Goal: Task Accomplishment & Management: Manage account settings

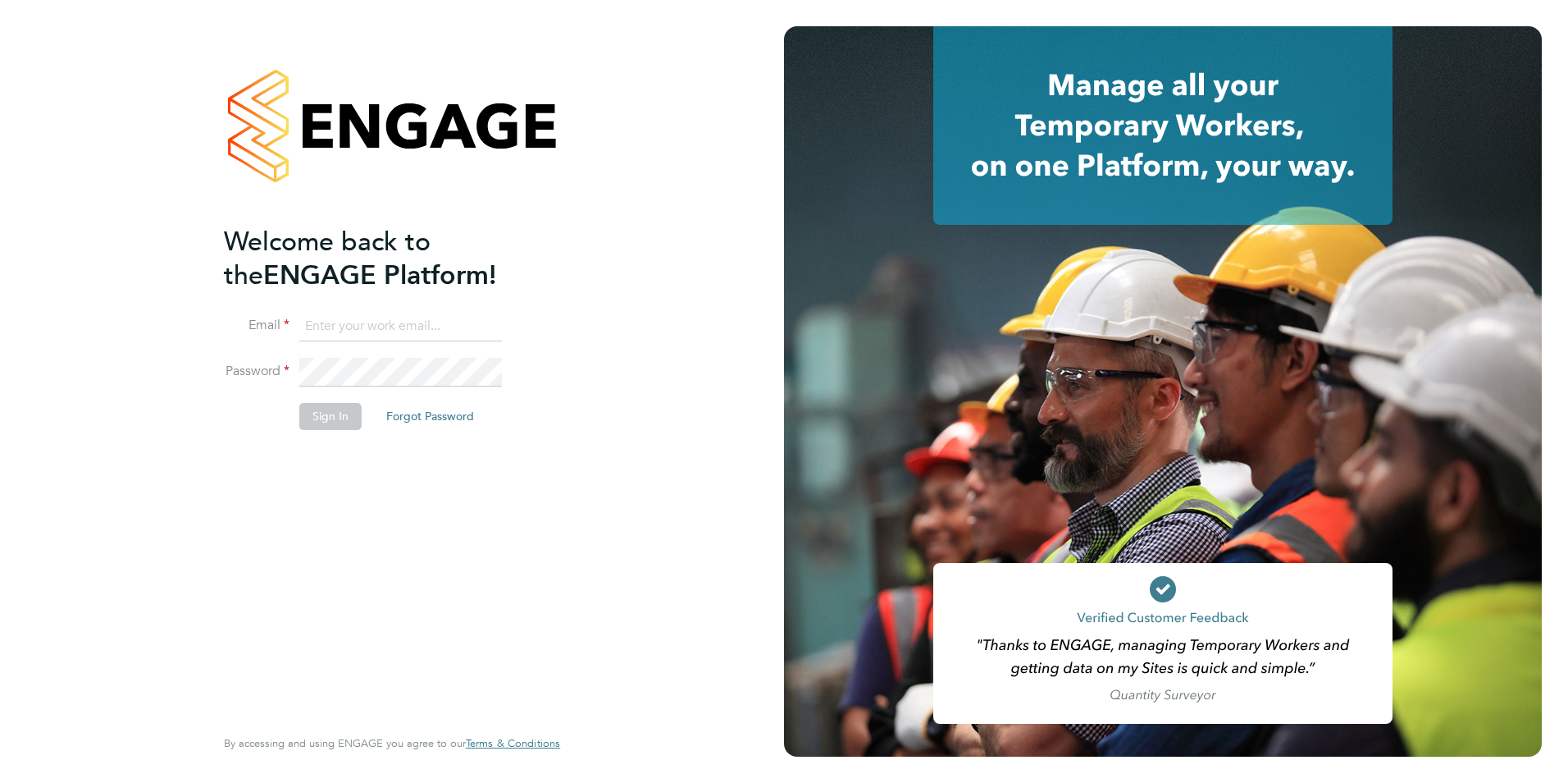
type input "emma@carbonrecruitment.co.uk"
click at [335, 413] on button "Sign In" at bounding box center [330, 416] width 62 height 27
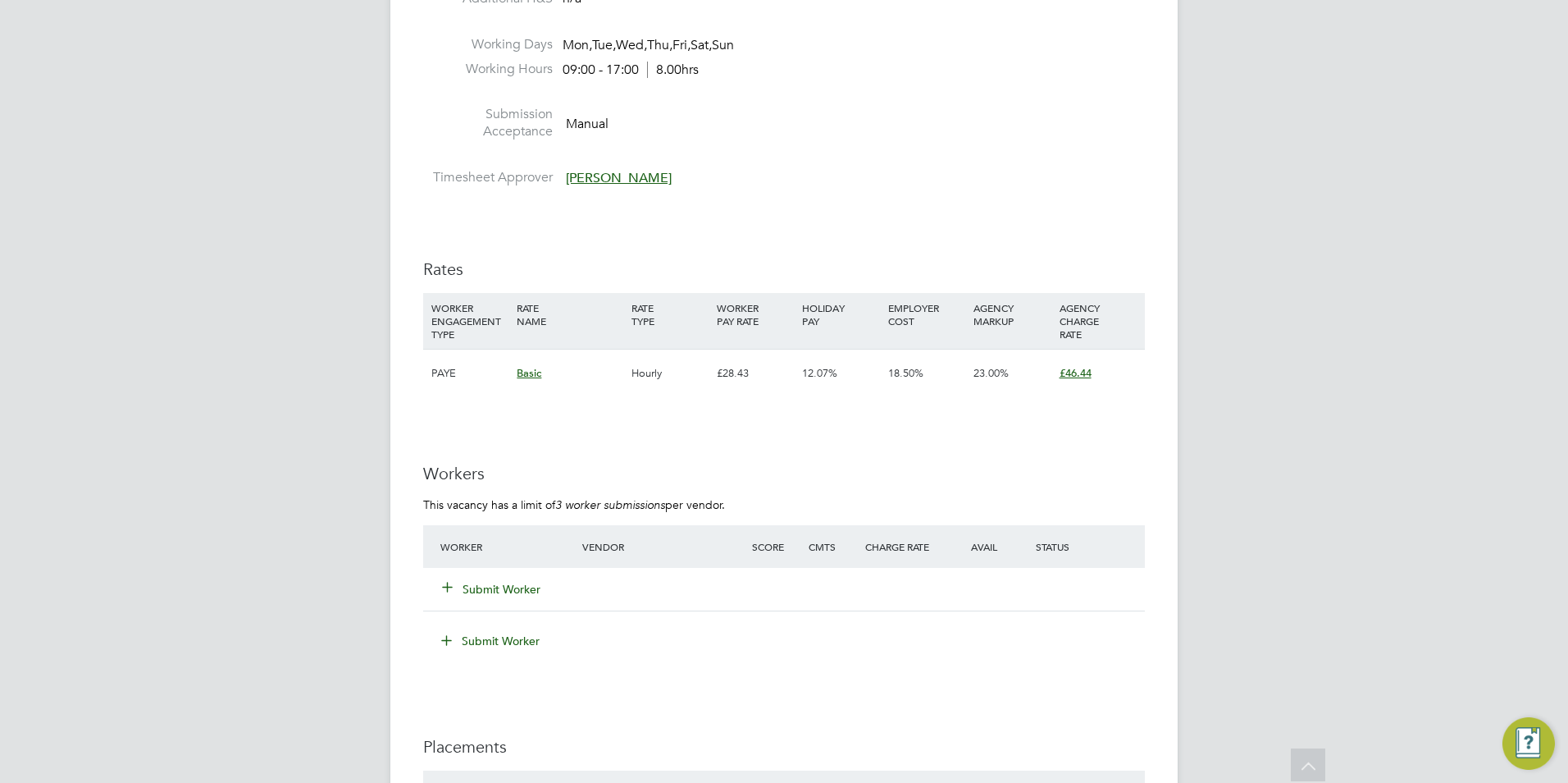
scroll to position [2790, 0]
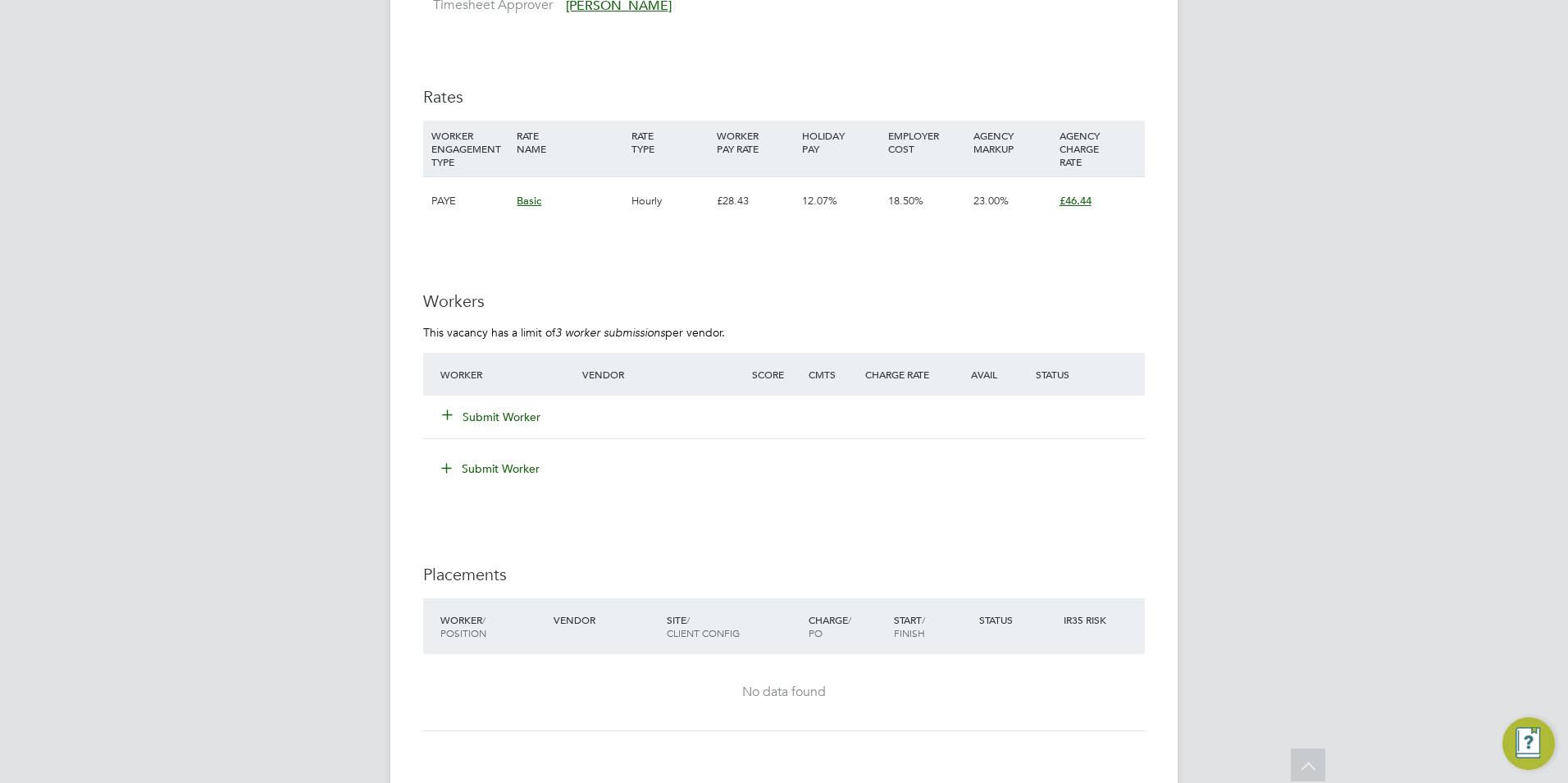
click at [460, 412] on button "Submit Worker" at bounding box center [492, 417] width 98 height 17
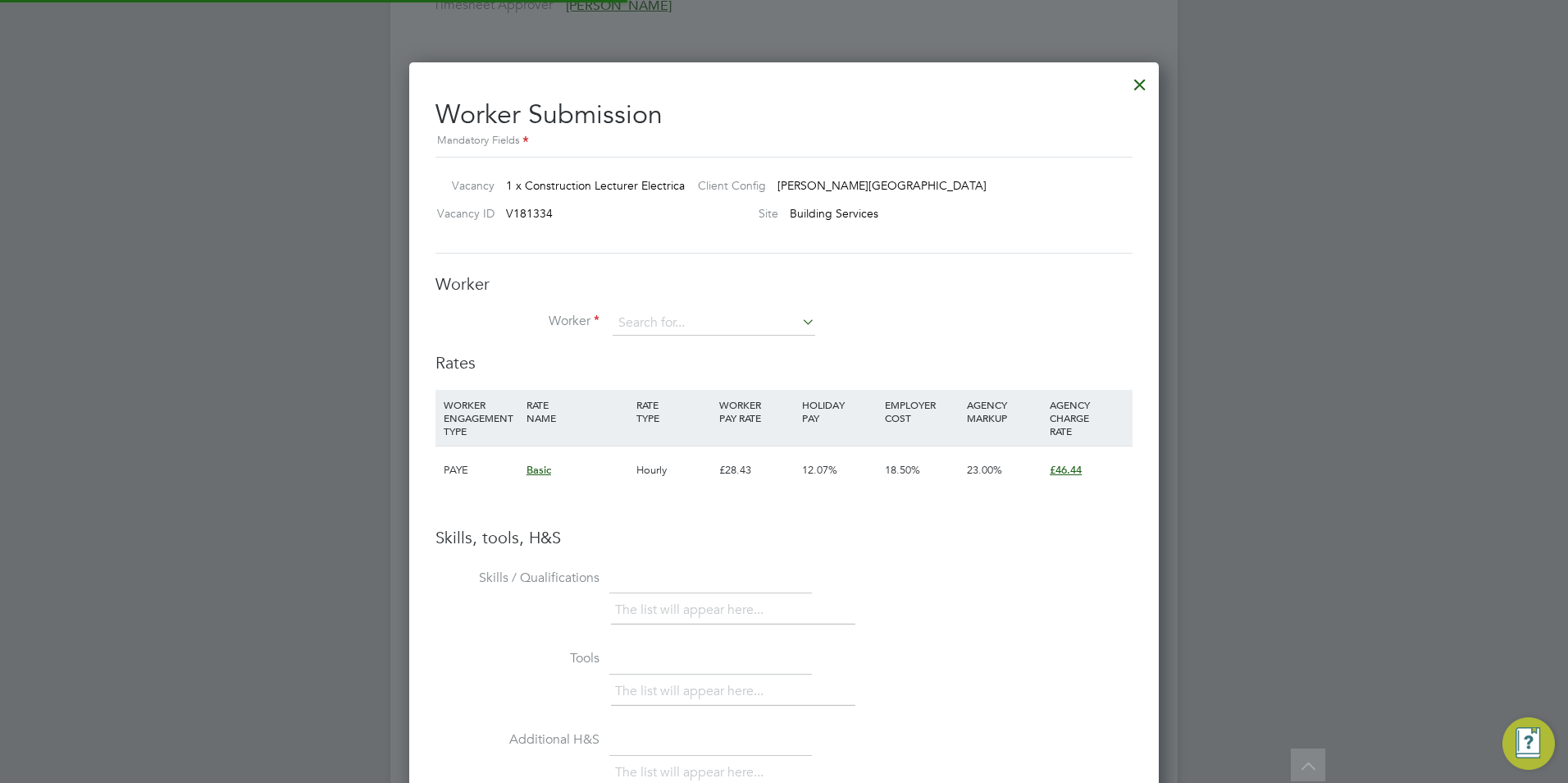
scroll to position [48, 111]
click at [701, 321] on input at bounding box center [714, 323] width 203 height 25
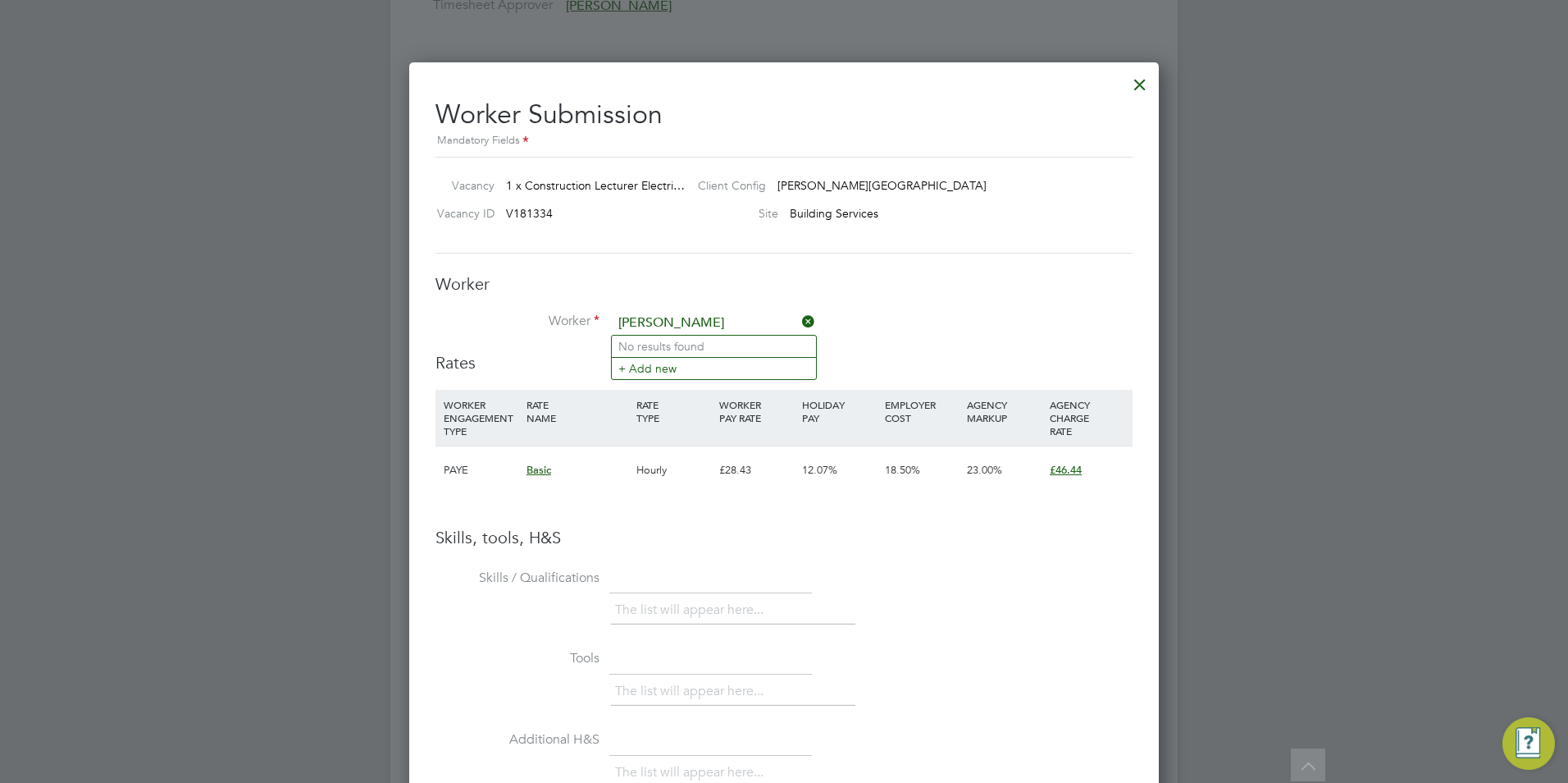
type input "neville gr"
drag, startPoint x: 707, startPoint y: 326, endPoint x: 524, endPoint y: 310, distance: 183.7
click at [532, 311] on li "Worker neville gr" at bounding box center [784, 332] width 697 height 41
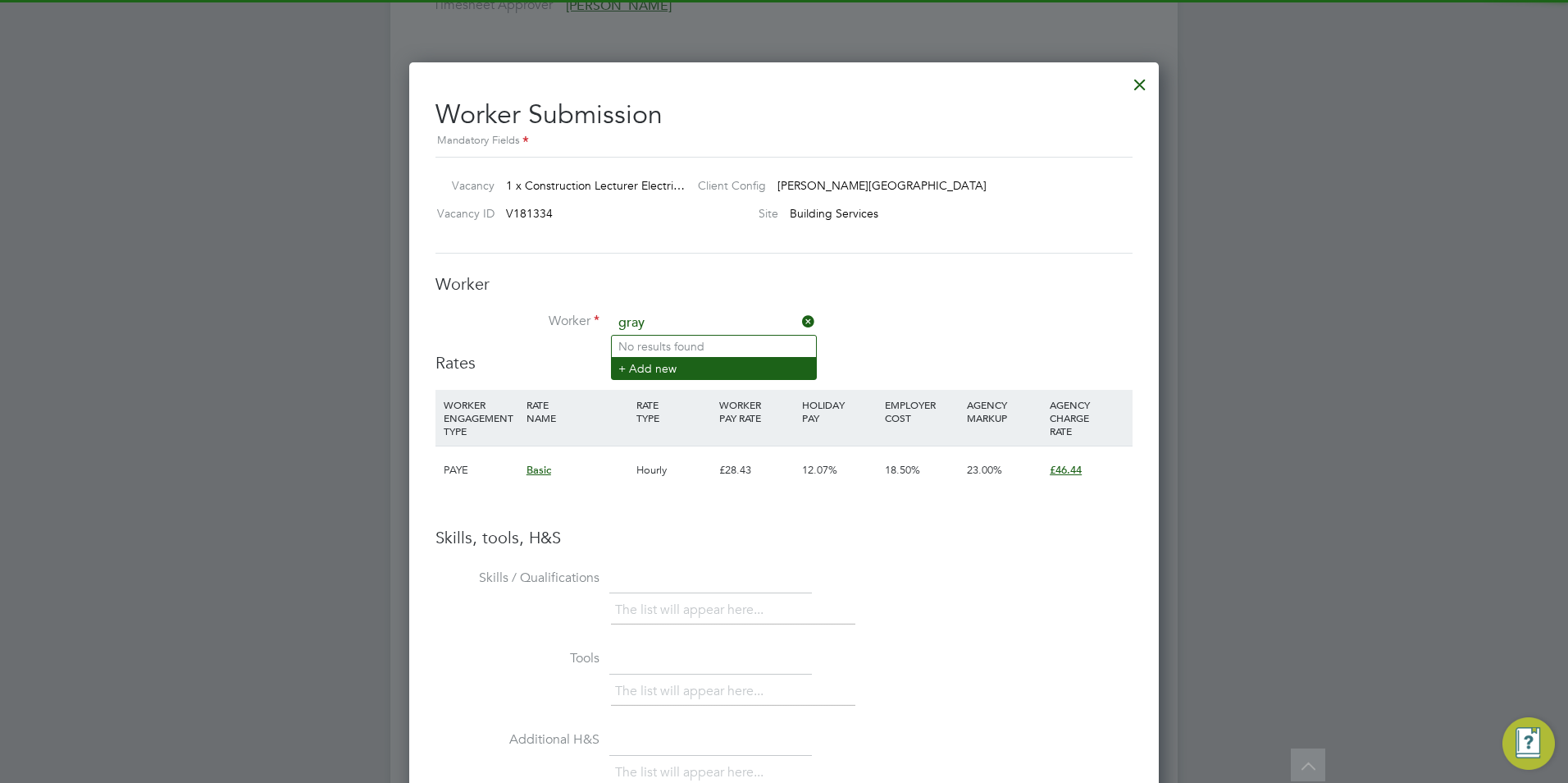
type input "gray"
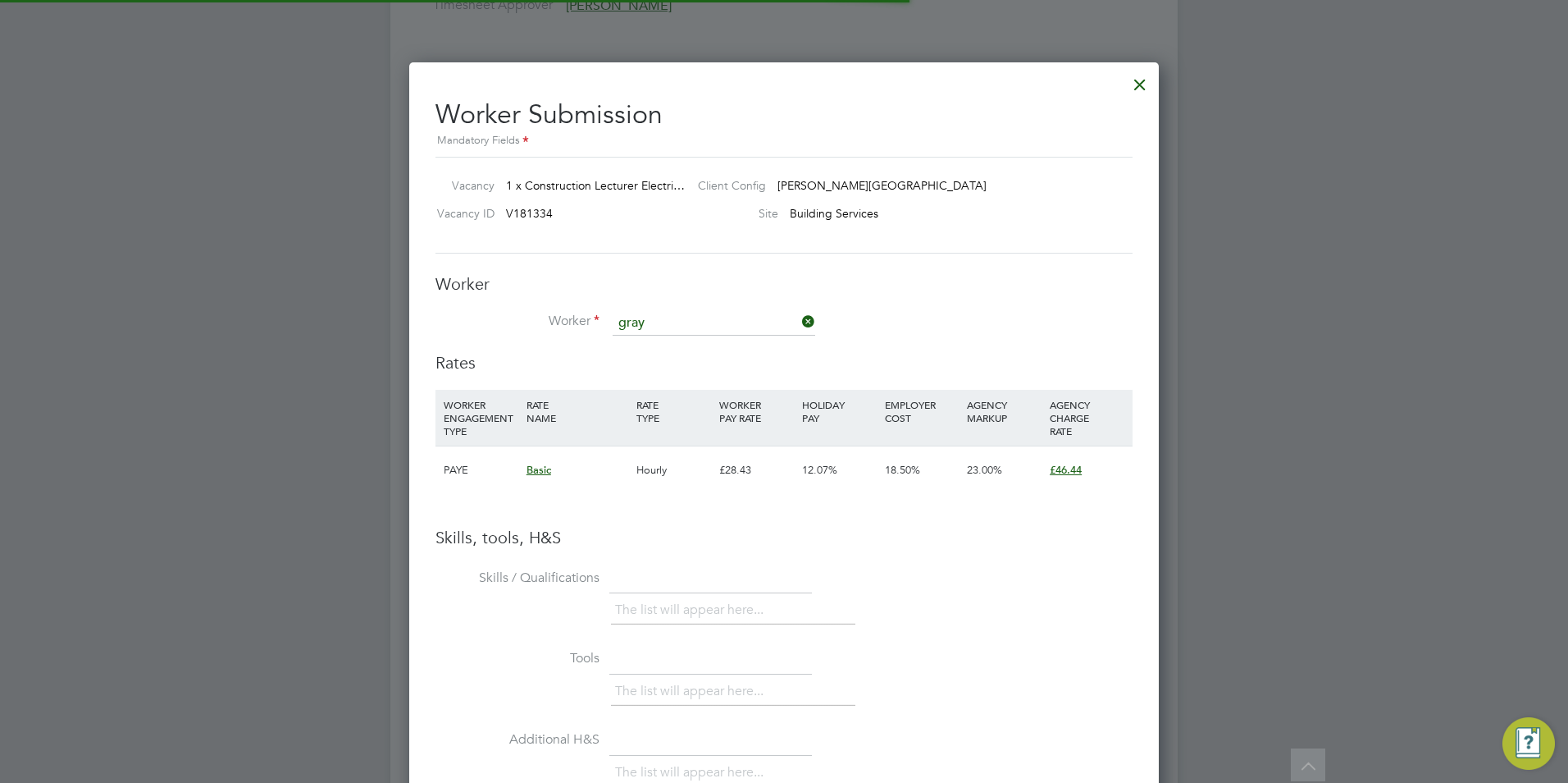
click at [706, 367] on li "+ Add new" at bounding box center [714, 367] width 204 height 22
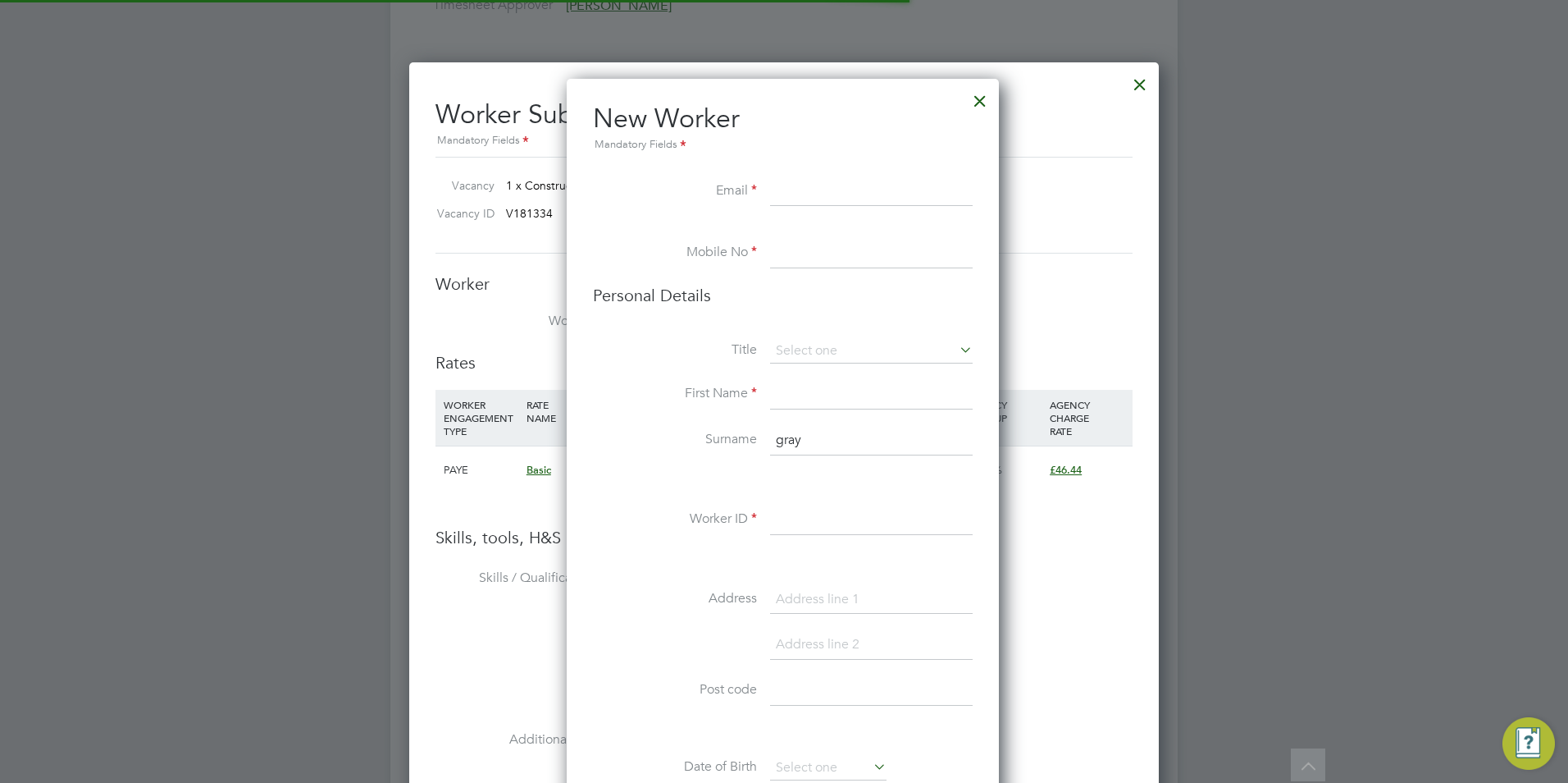
scroll to position [1389, 435]
paste input "excel1@hotmail.com"
type input "excel1@hotmail.com"
click at [820, 248] on input at bounding box center [871, 253] width 203 height 30
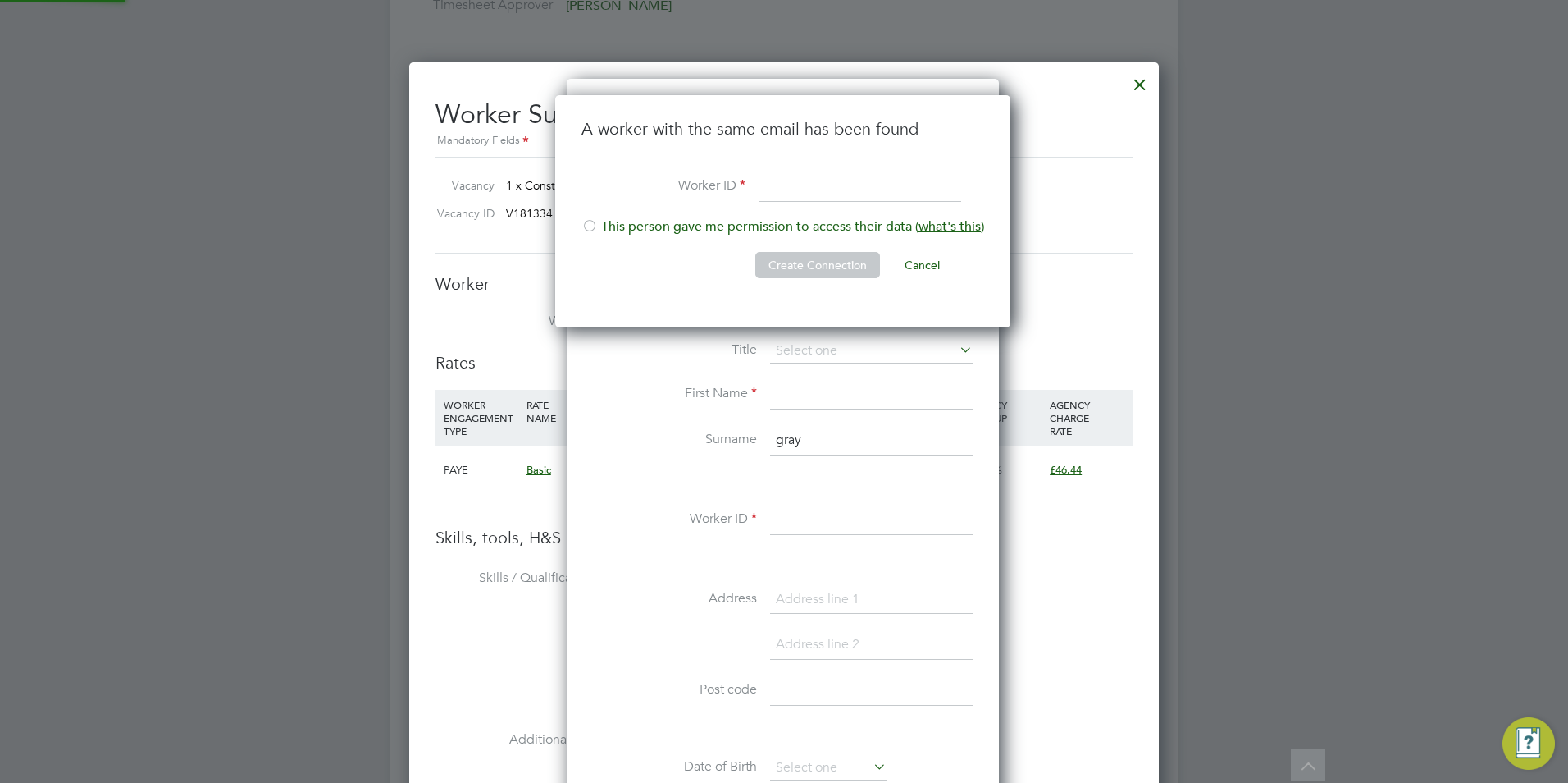
scroll to position [233, 458]
click at [810, 190] on input at bounding box center [860, 187] width 203 height 30
click at [837, 191] on input at bounding box center [860, 187] width 203 height 30
paste input "358"
type input "358"
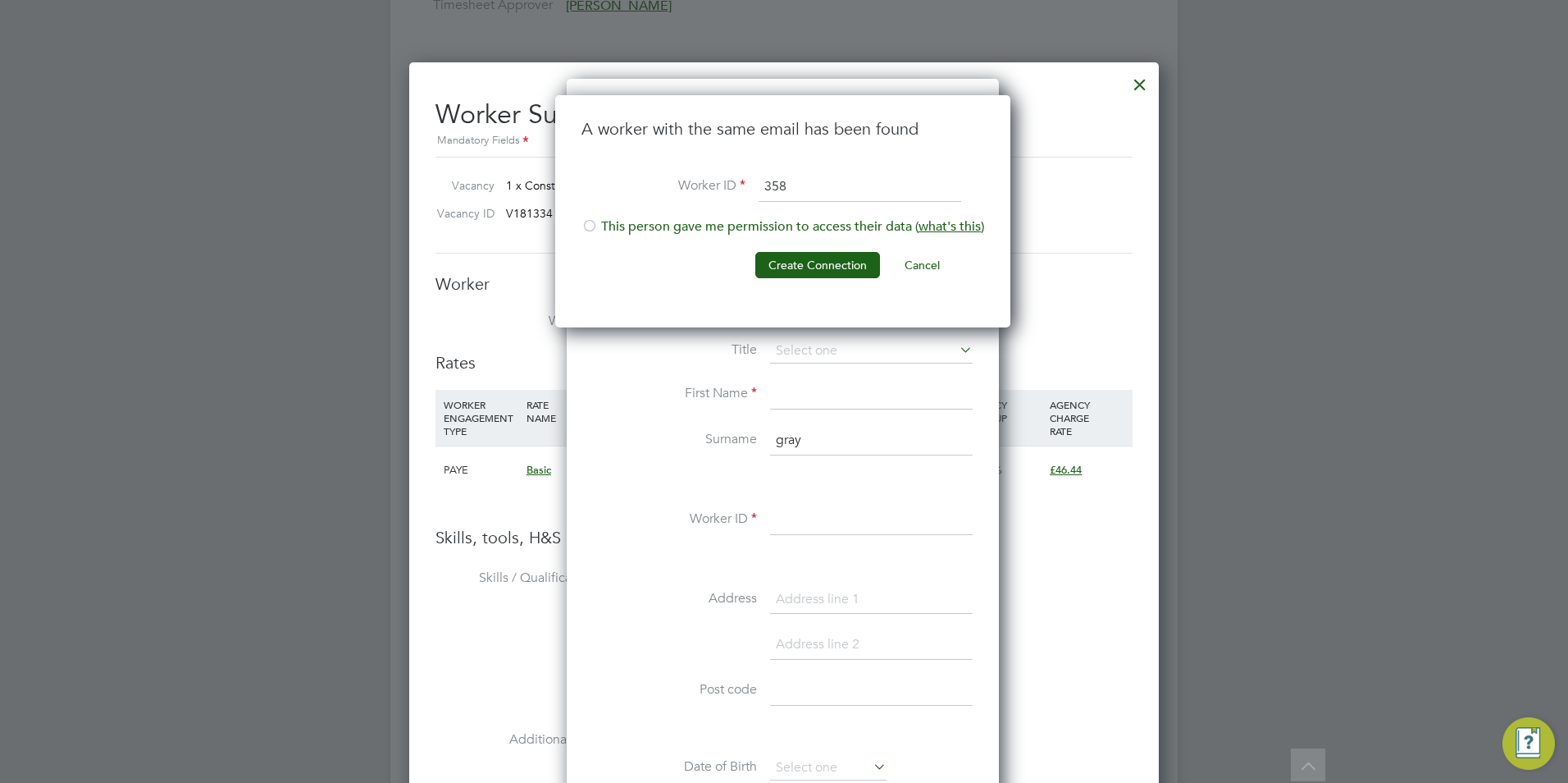
click at [710, 224] on li "This person gave me permission to access their data ( what's this )" at bounding box center [783, 235] width 403 height 33
click at [822, 268] on button "Create Connection" at bounding box center [817, 265] width 125 height 27
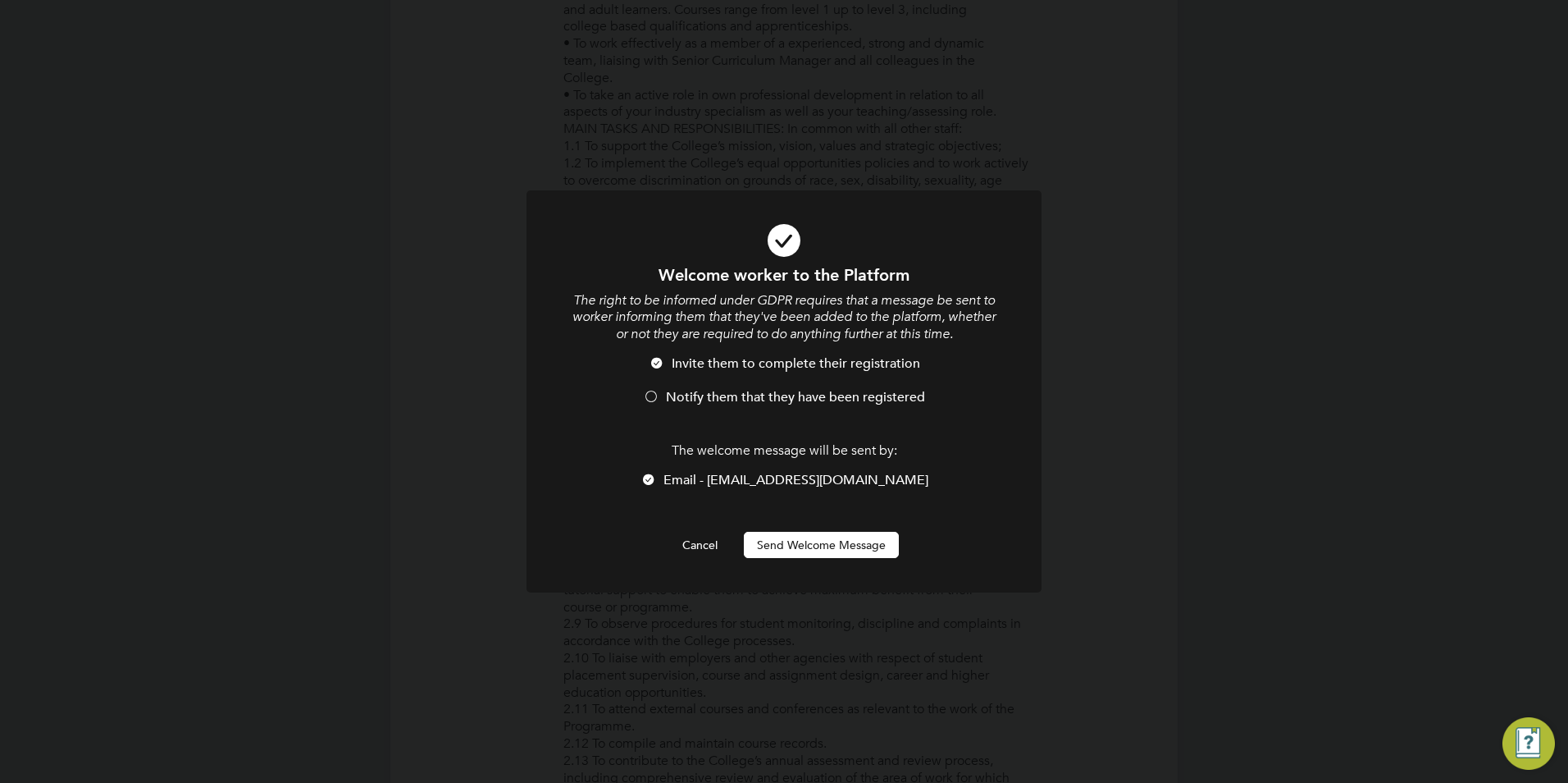
click at [810, 549] on button "Send Welcome Message" at bounding box center [821, 545] width 155 height 27
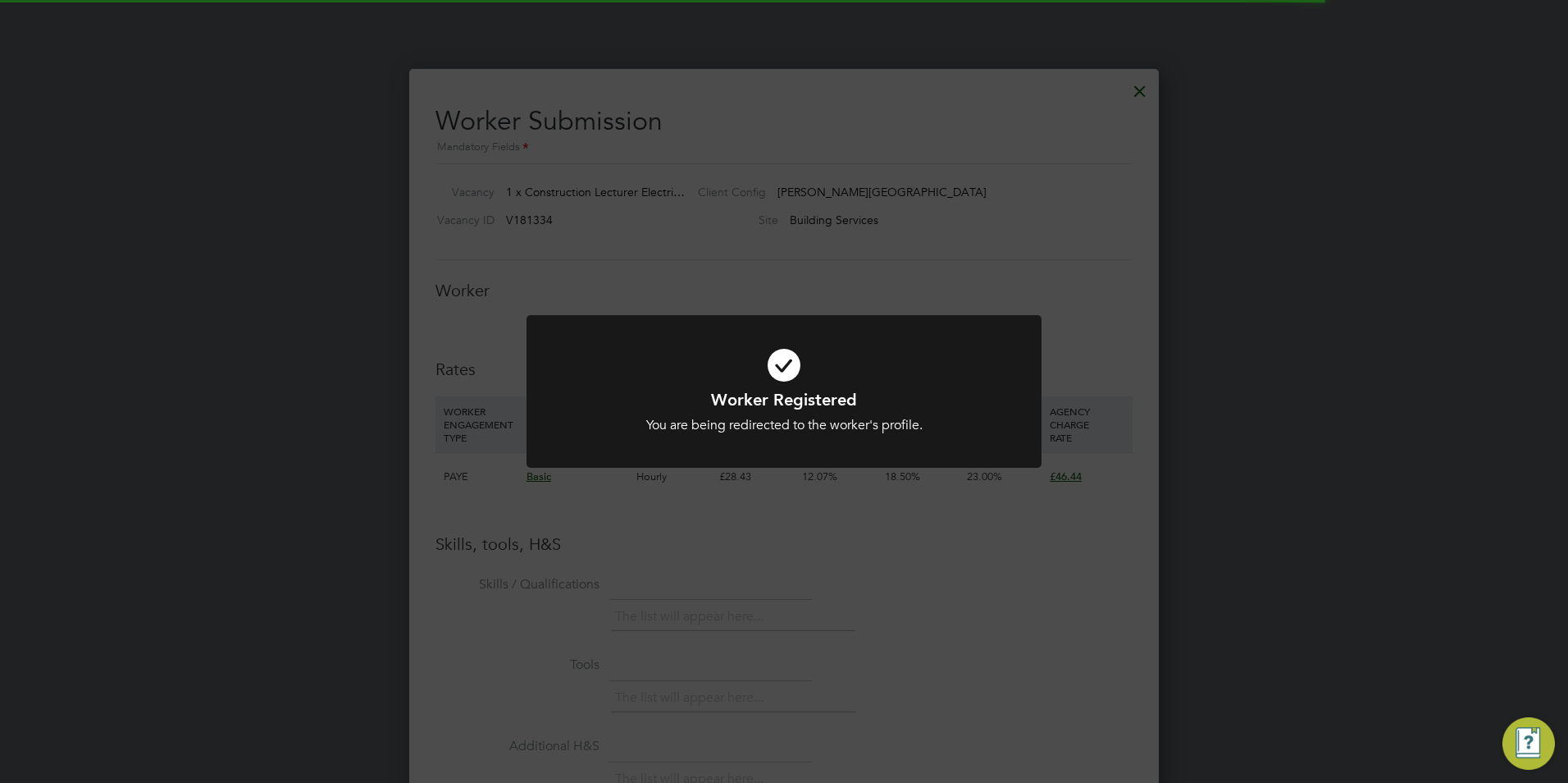
scroll to position [2790, 0]
click at [749, 386] on icon at bounding box center [784, 364] width 426 height 64
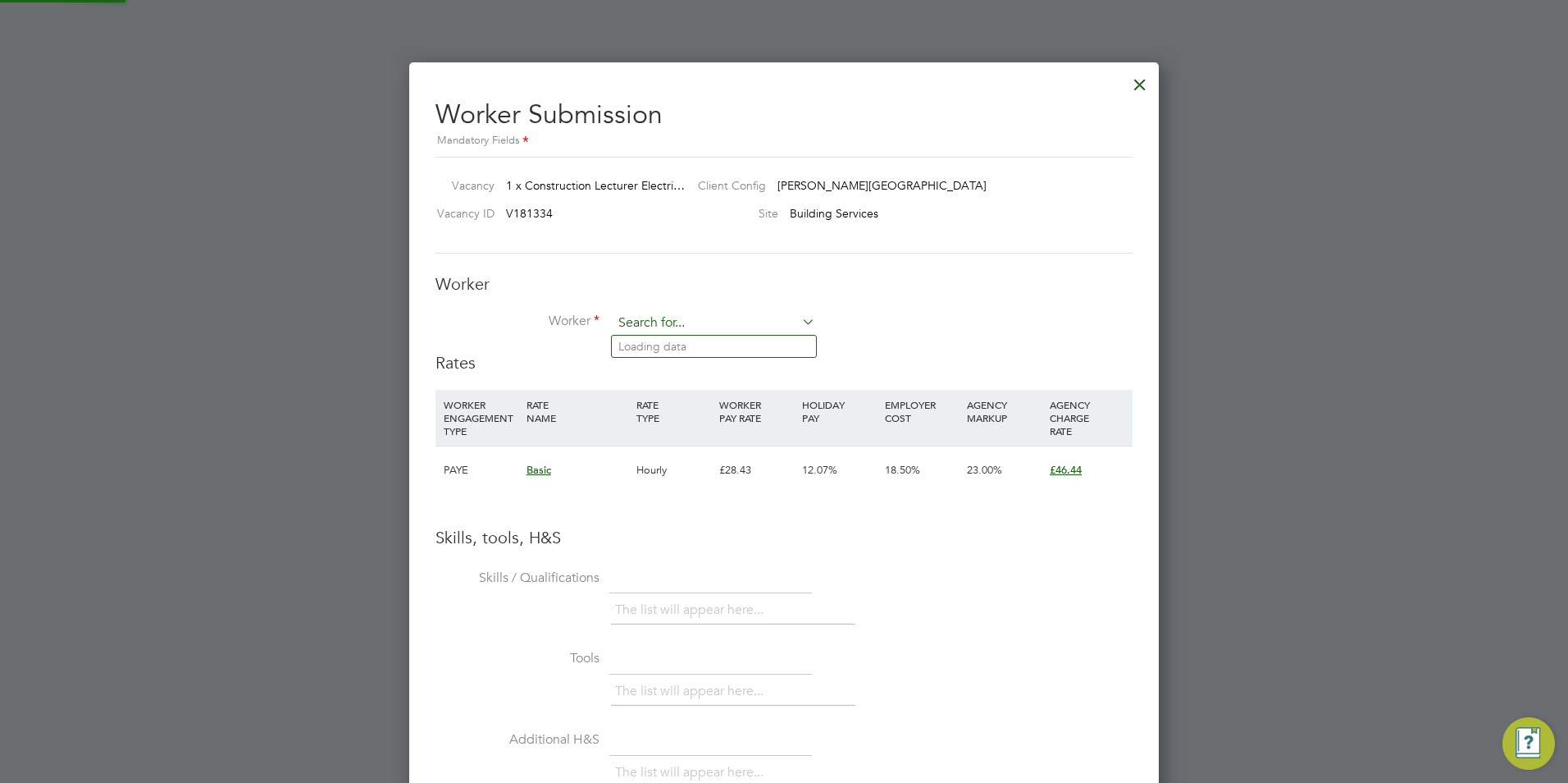
click at [733, 328] on input at bounding box center [714, 323] width 203 height 25
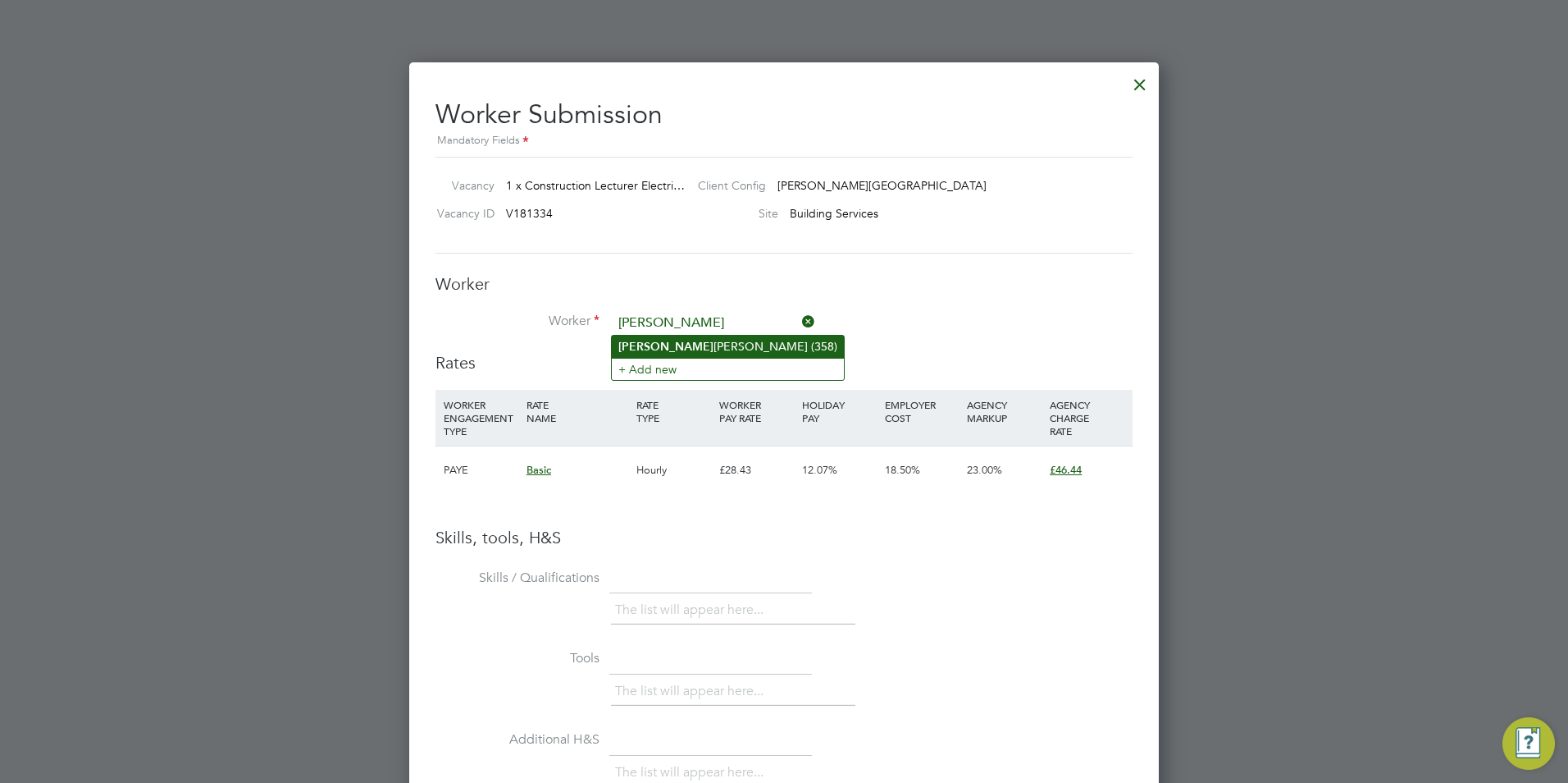
click at [724, 336] on li "Nevil le Gray (358)" at bounding box center [728, 347] width 232 height 22
type input "Neville Gray (358)"
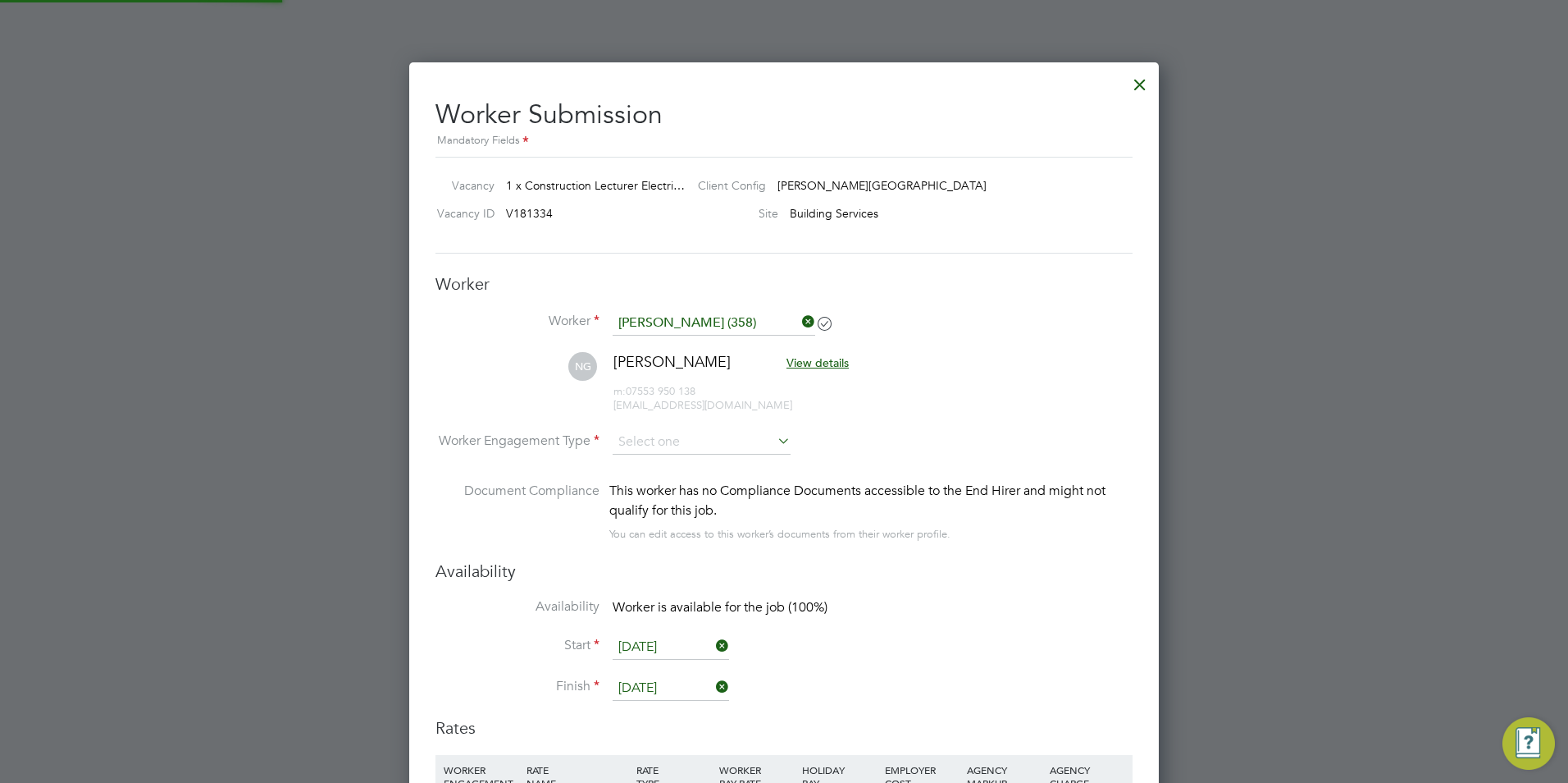
scroll to position [1402, 750]
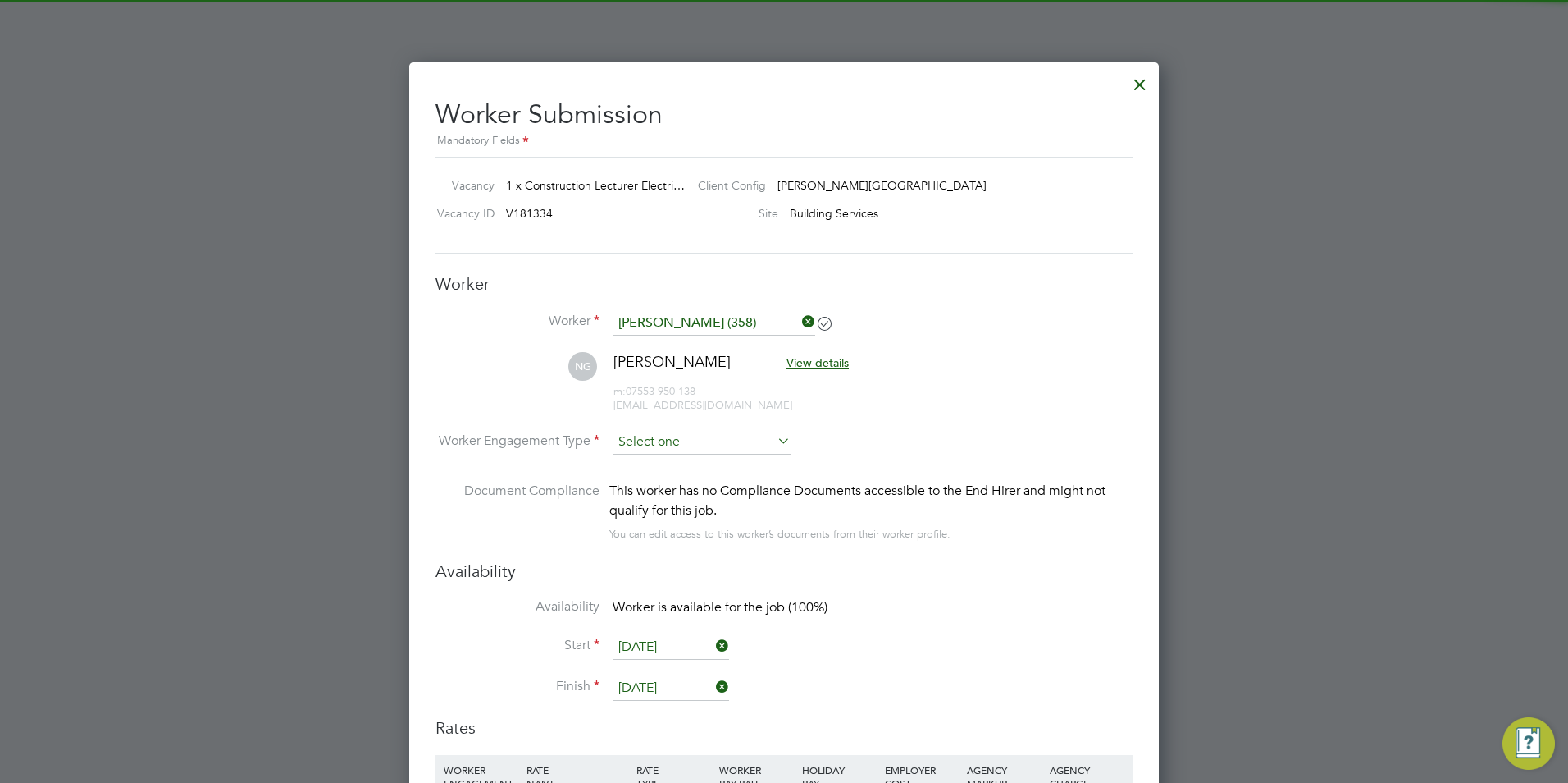
click at [721, 448] on input at bounding box center [701, 442] width 178 height 25
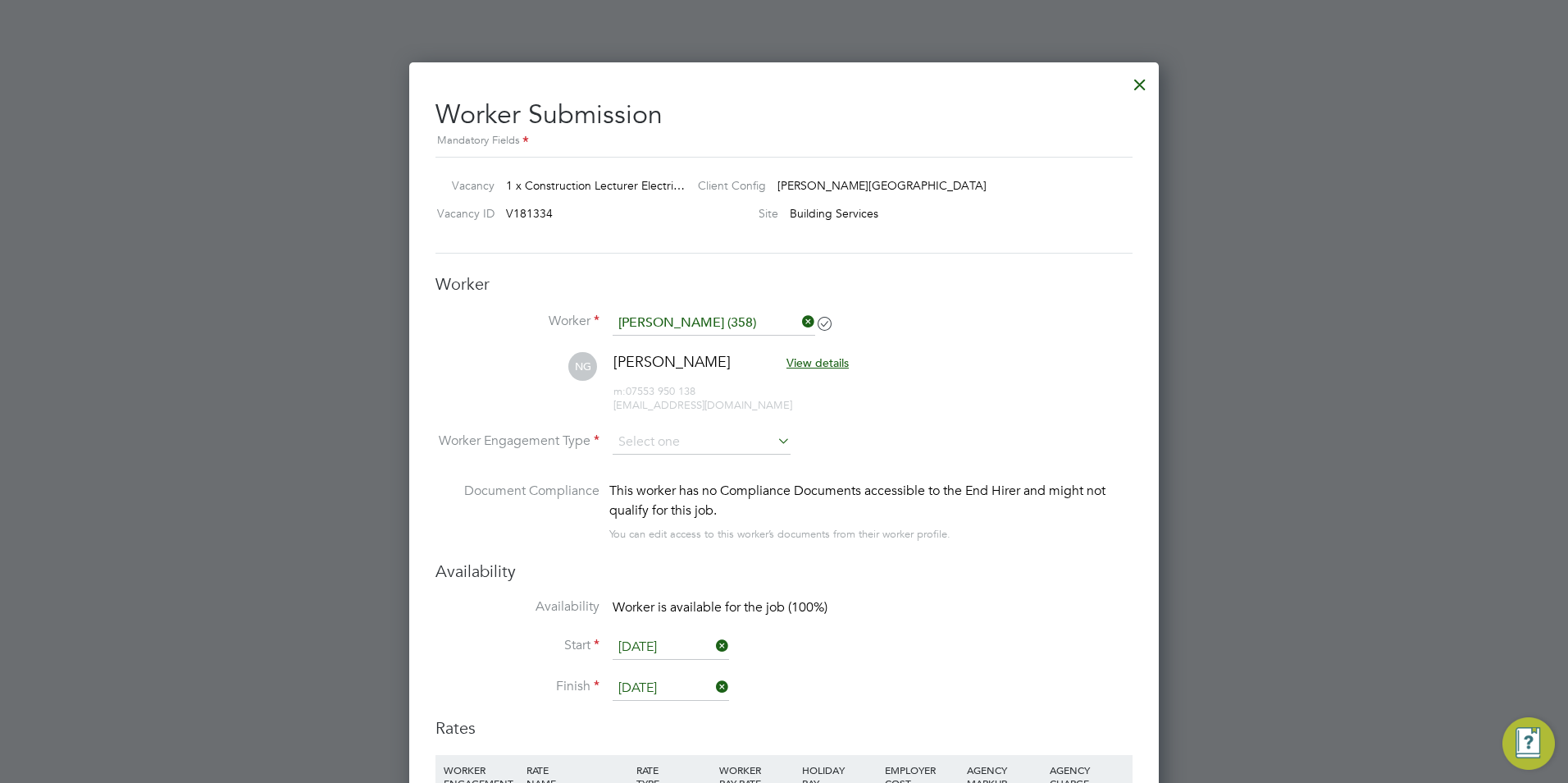
click at [754, 445] on input at bounding box center [701, 442] width 178 height 25
click at [699, 468] on li "Contract" at bounding box center [702, 466] width 179 height 22
type input "Contract"
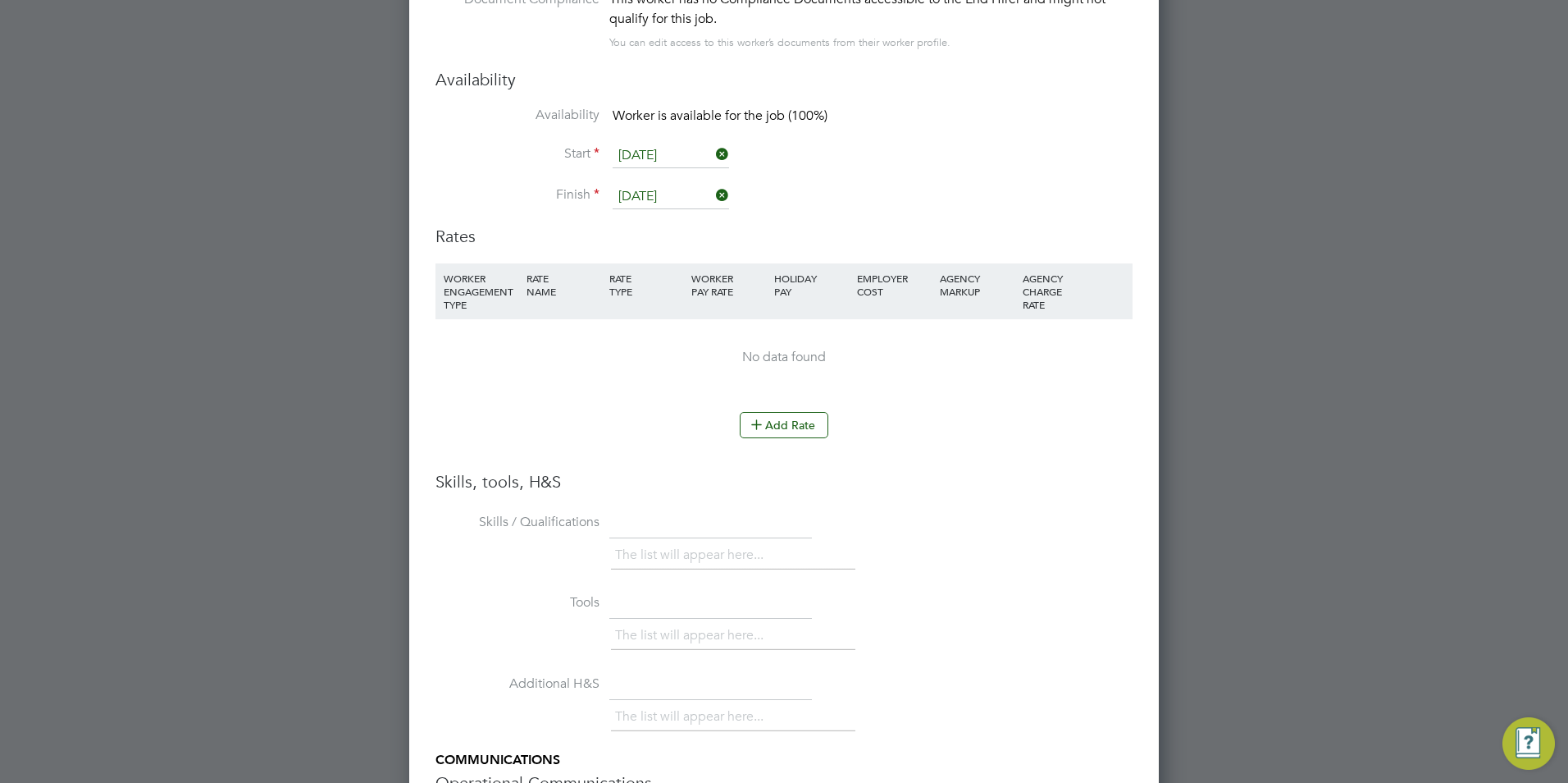
scroll to position [3283, 0]
click at [775, 428] on button "Add Rate" at bounding box center [784, 424] width 89 height 27
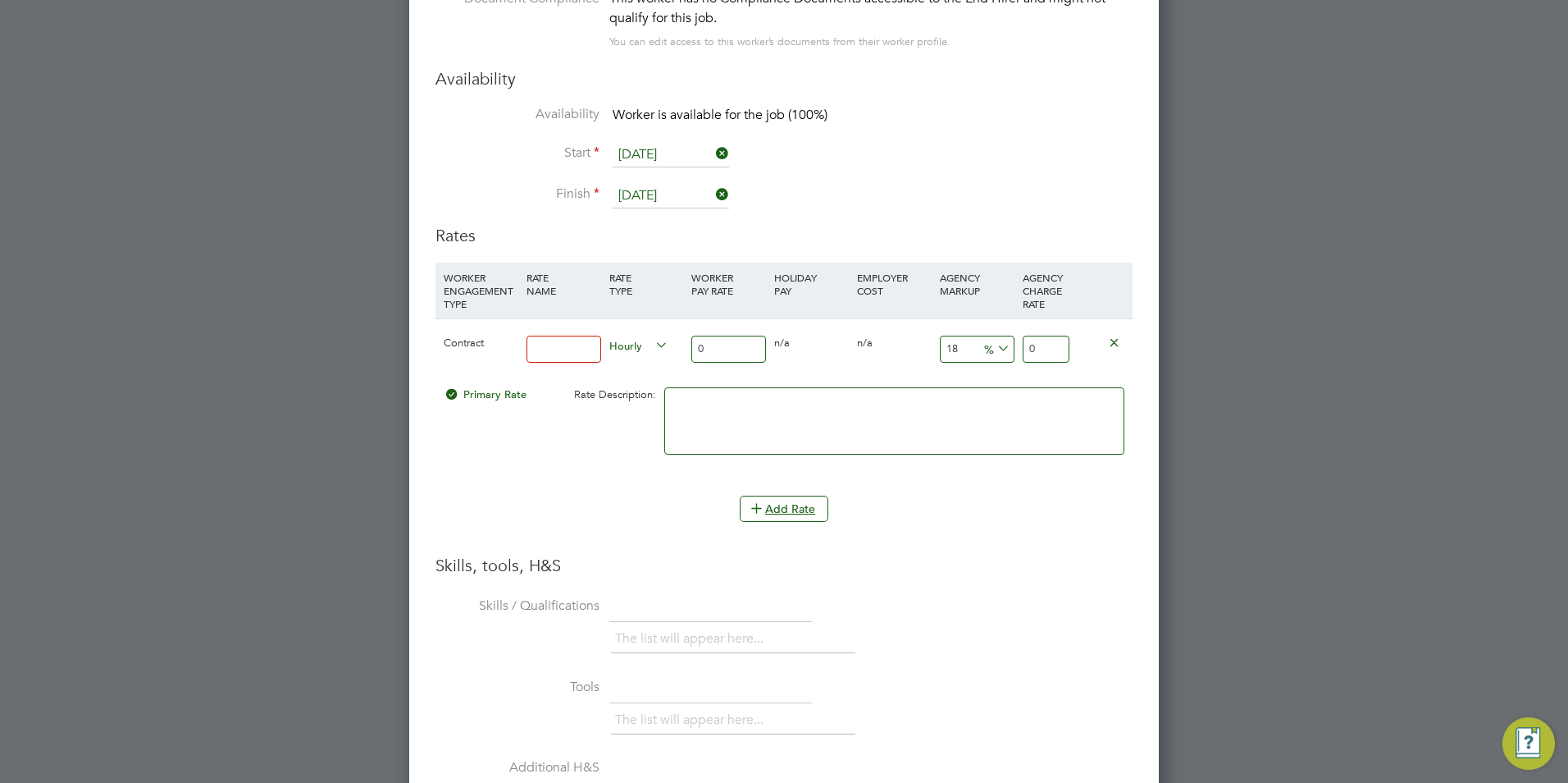
click at [571, 352] on input at bounding box center [564, 349] width 75 height 27
click at [725, 348] on input "0" at bounding box center [728, 349] width 75 height 27
click at [585, 351] on input "45" at bounding box center [564, 349] width 75 height 27
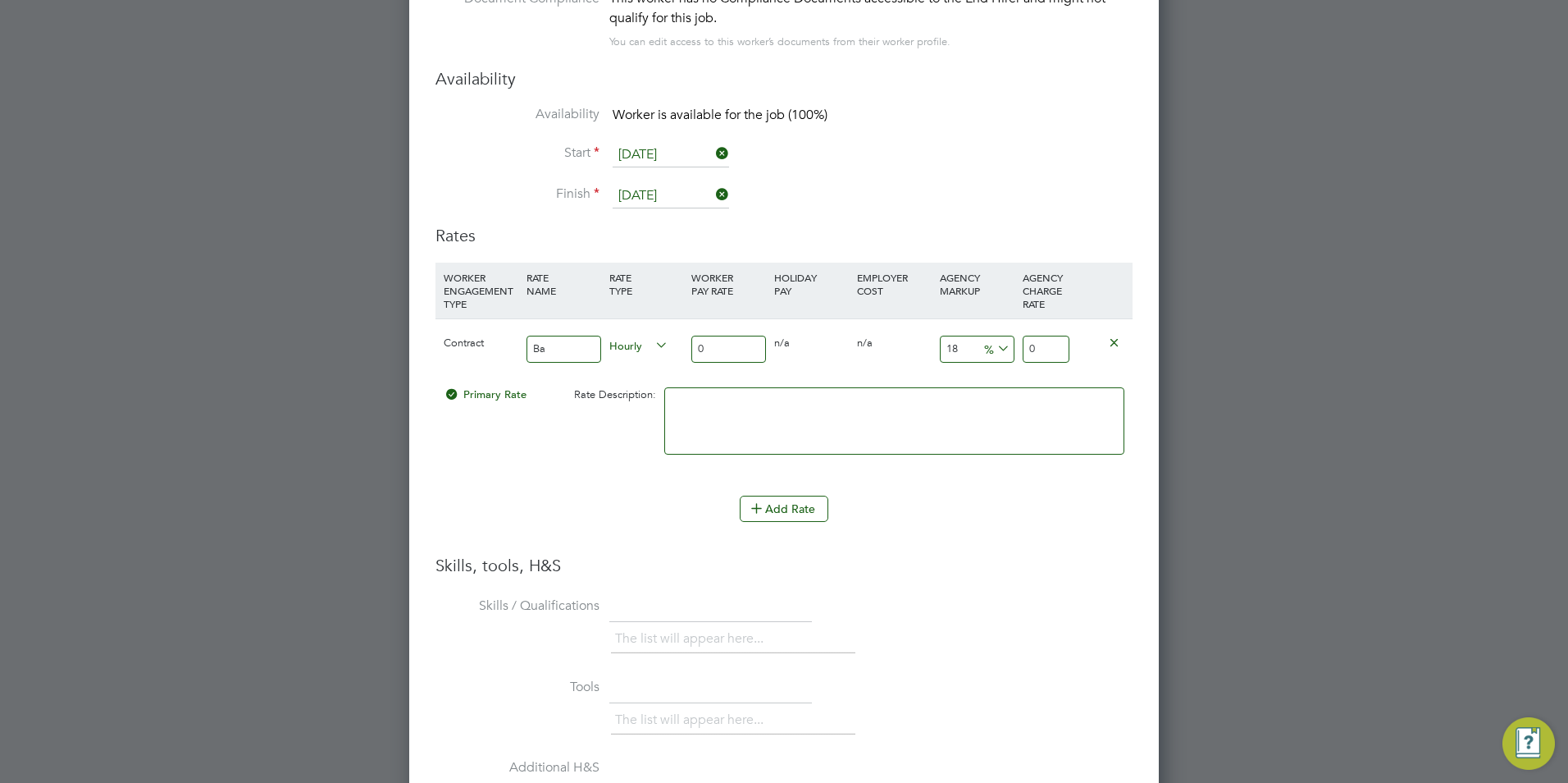
type input "Basic"
click at [739, 344] on input "0" at bounding box center [728, 349] width 75 height 27
type input "04"
type input "4.72"
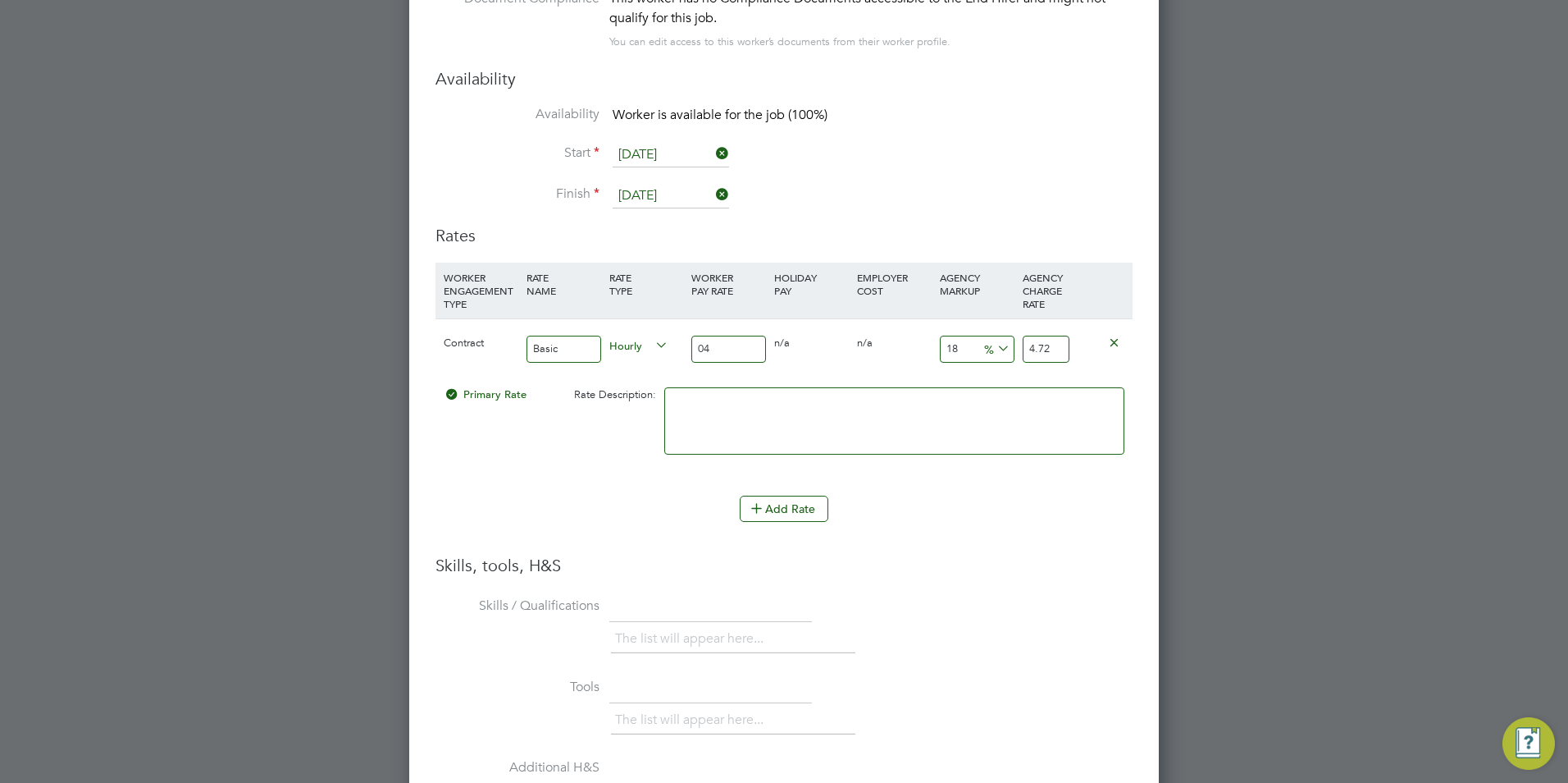
type input "045"
type input "53.1"
click at [730, 347] on input "045" at bounding box center [728, 349] width 75 height 27
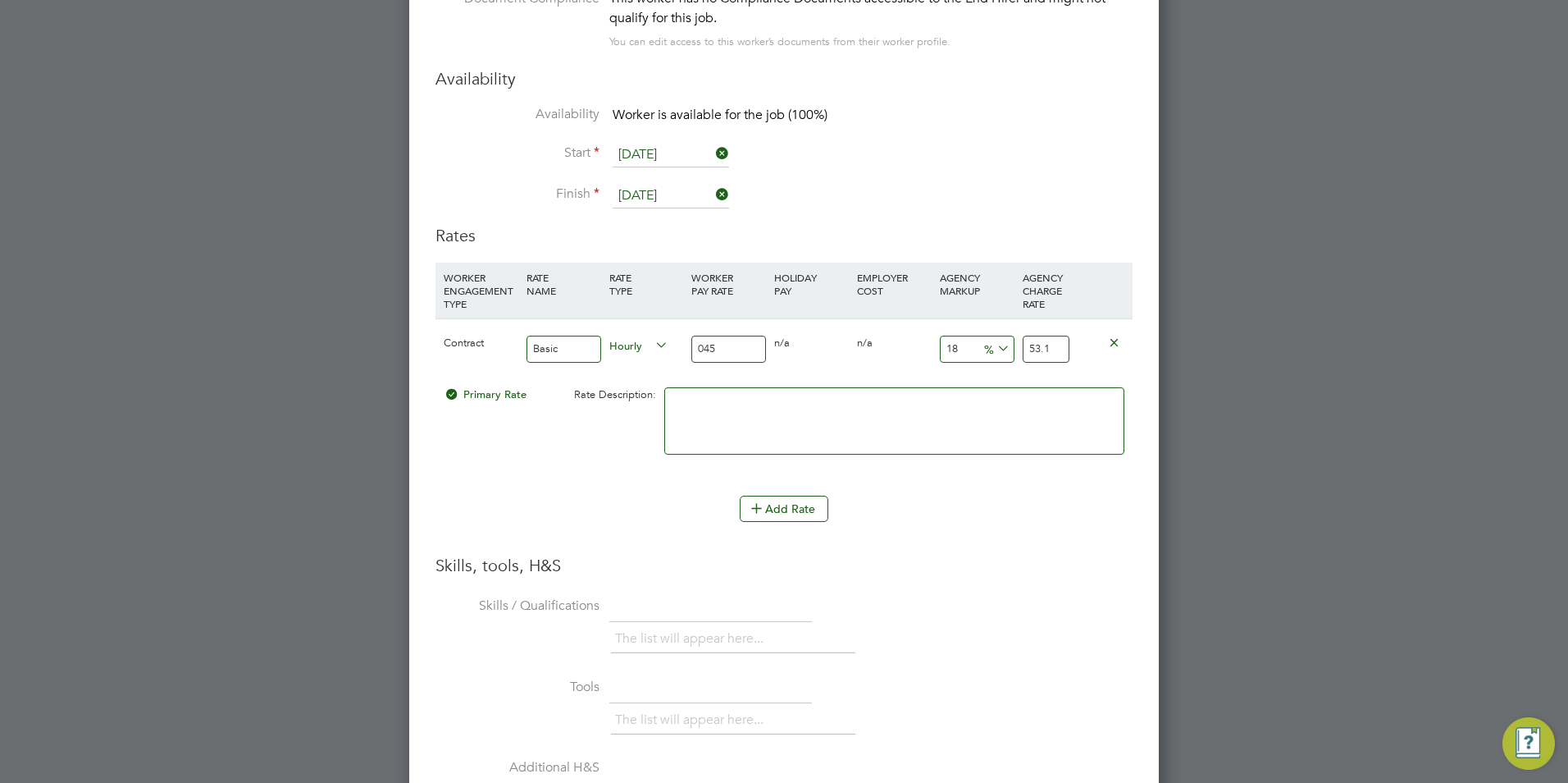
type input "4"
type input "4.72"
type input "45"
type input "53.1"
type input "45"
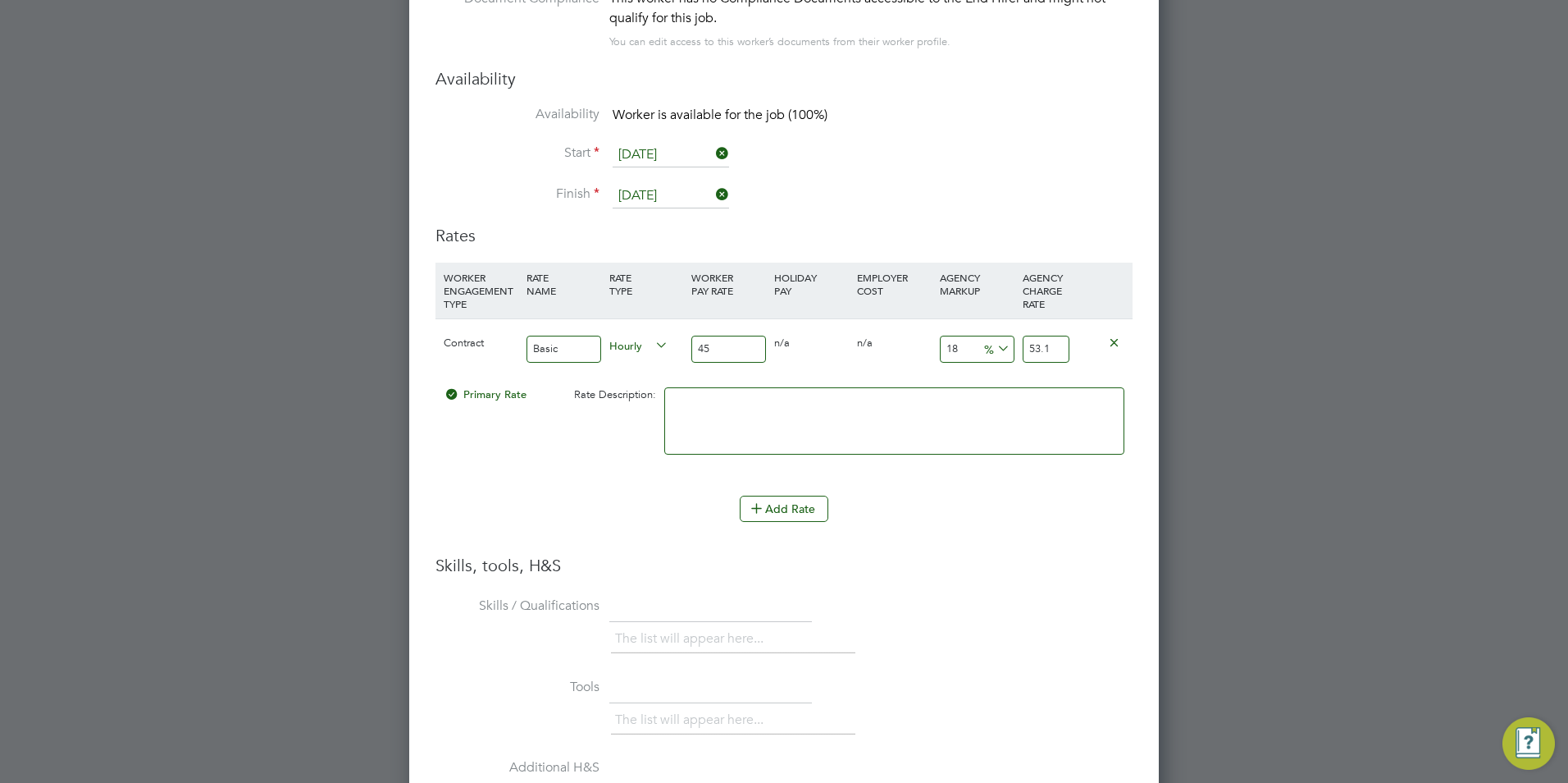
click at [994, 352] on icon at bounding box center [994, 348] width 0 height 23
click at [971, 347] on input "18" at bounding box center [977, 349] width 75 height 27
click at [969, 347] on input "18" at bounding box center [977, 349] width 75 height 27
type input "2"
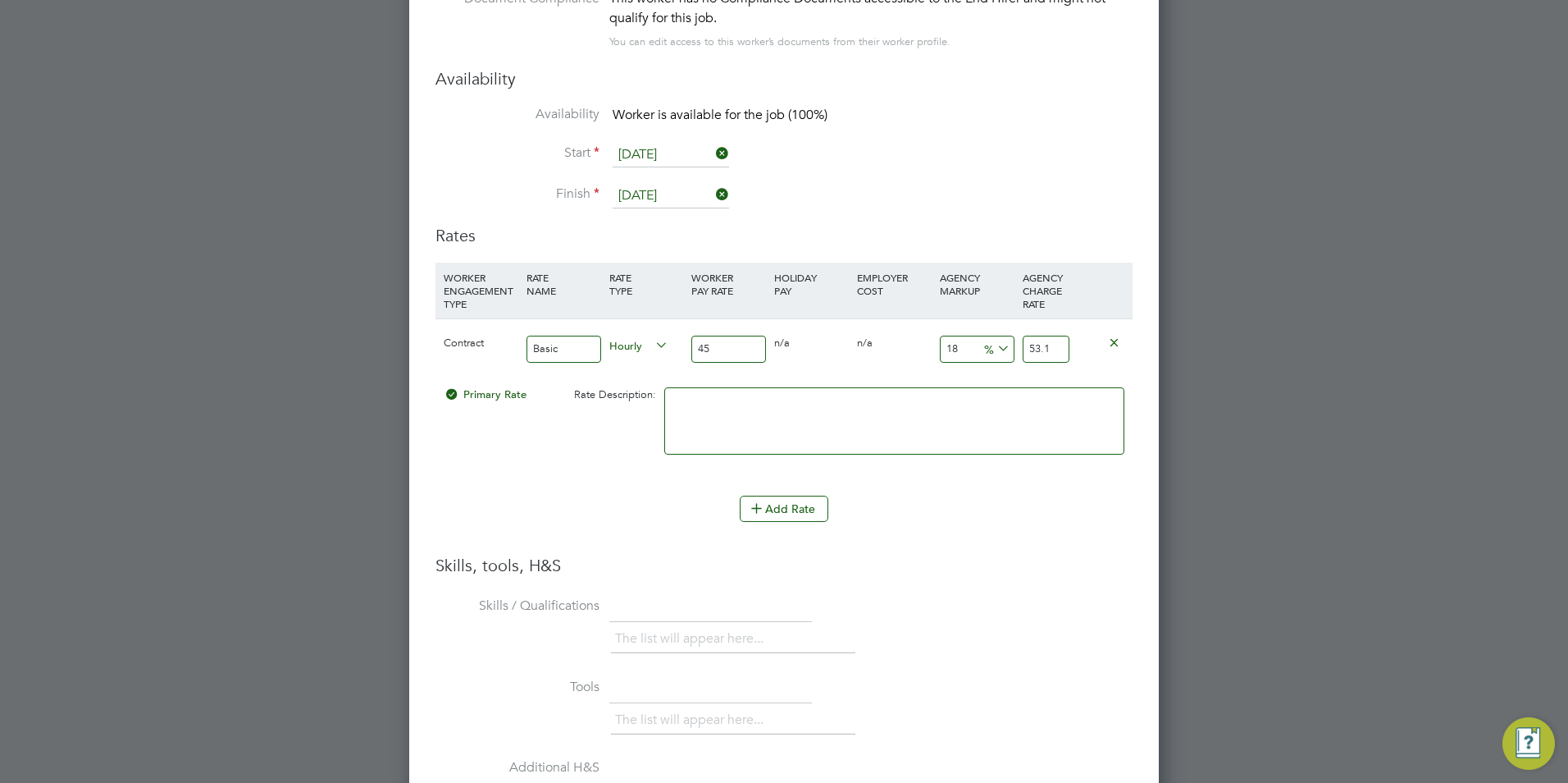
type input "45.9"
type input "23"
type input "55.35"
type input "23"
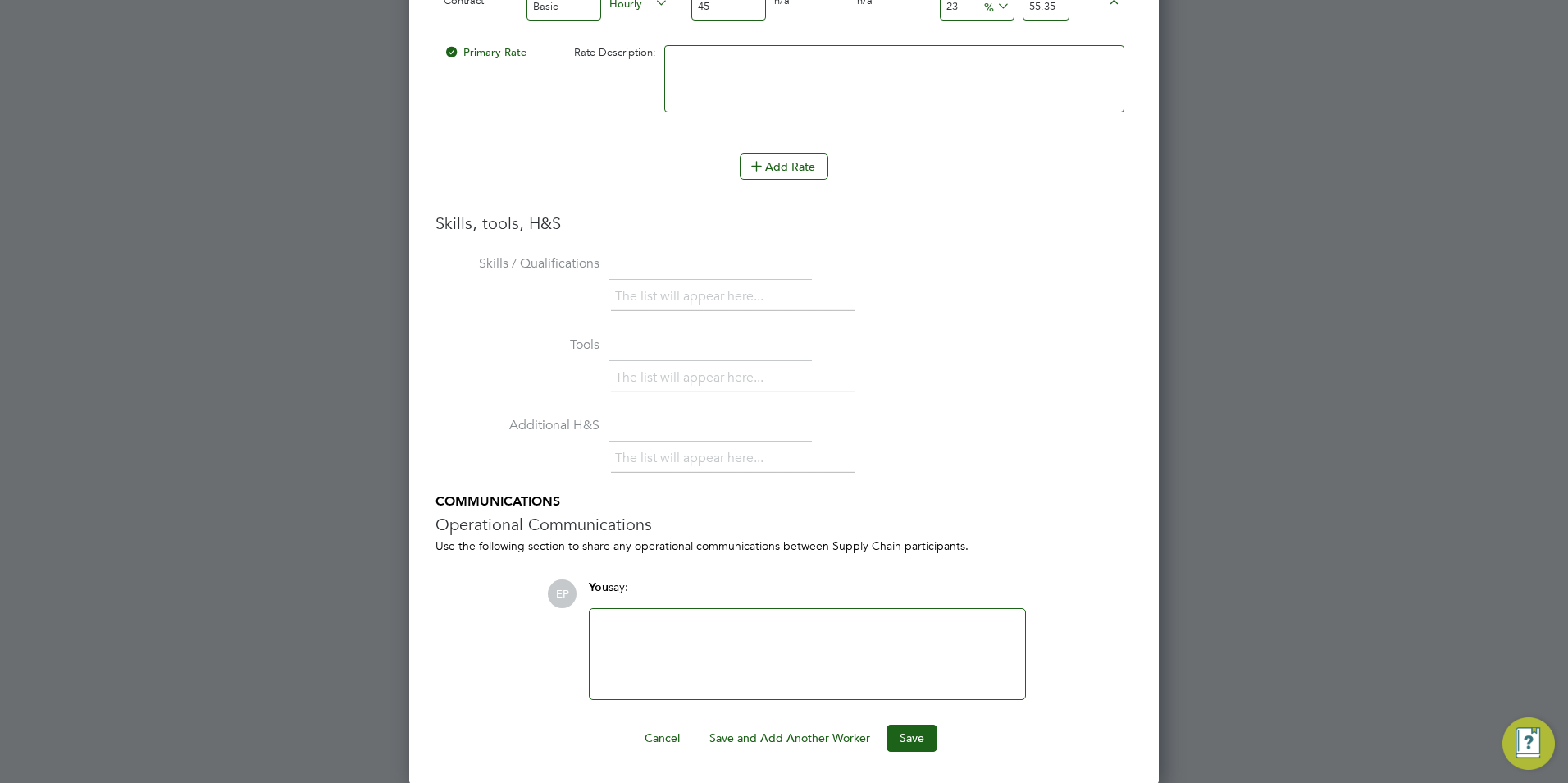
scroll to position [3626, 0]
click at [917, 754] on div "Worker Submission Mandatory Fields Vacancy 1 x Construction Lecturer Electri… C…" at bounding box center [784, 5] width 750 height 1557
click at [913, 745] on button "Save" at bounding box center [912, 737] width 51 height 27
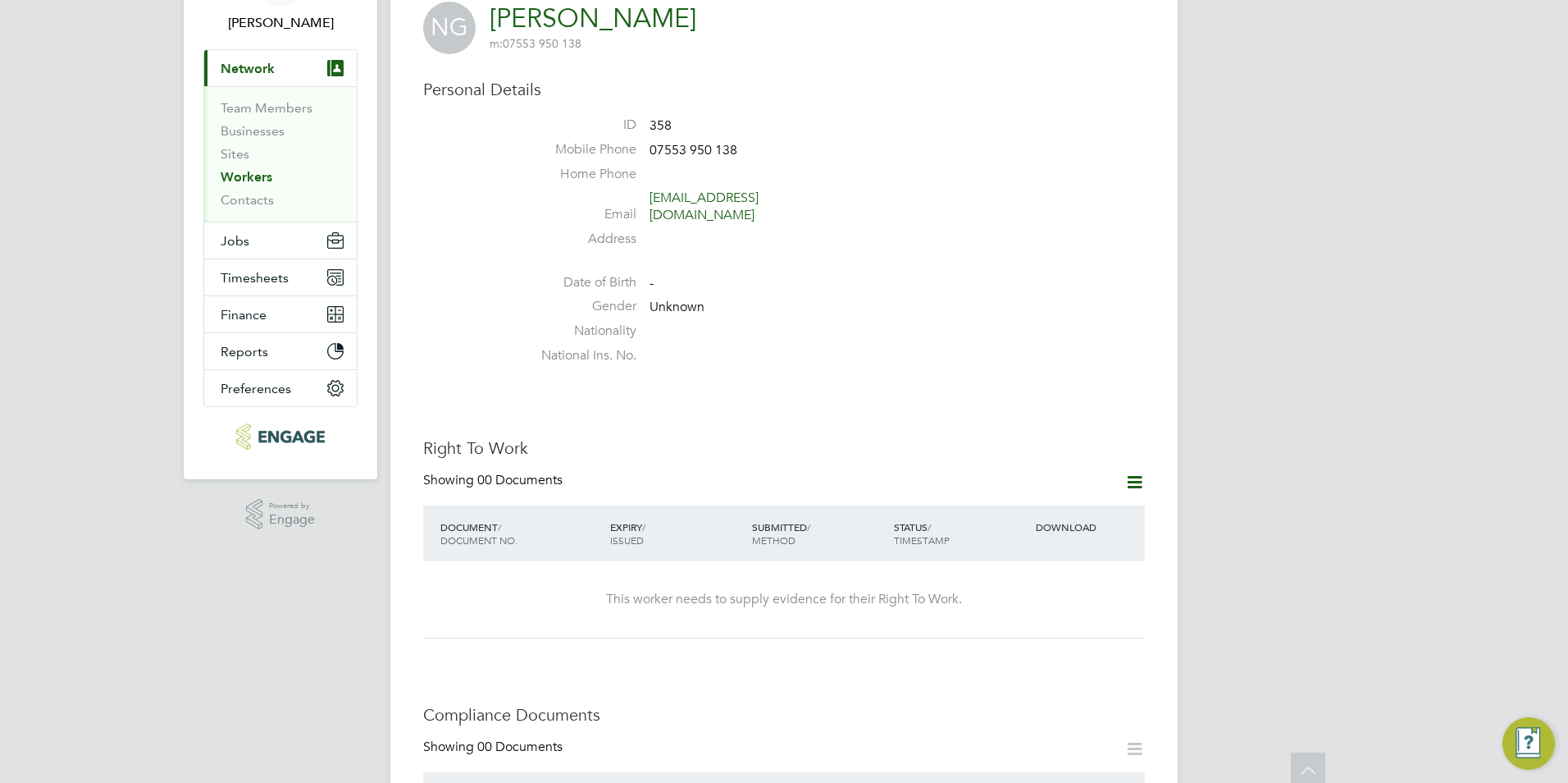
scroll to position [0, 0]
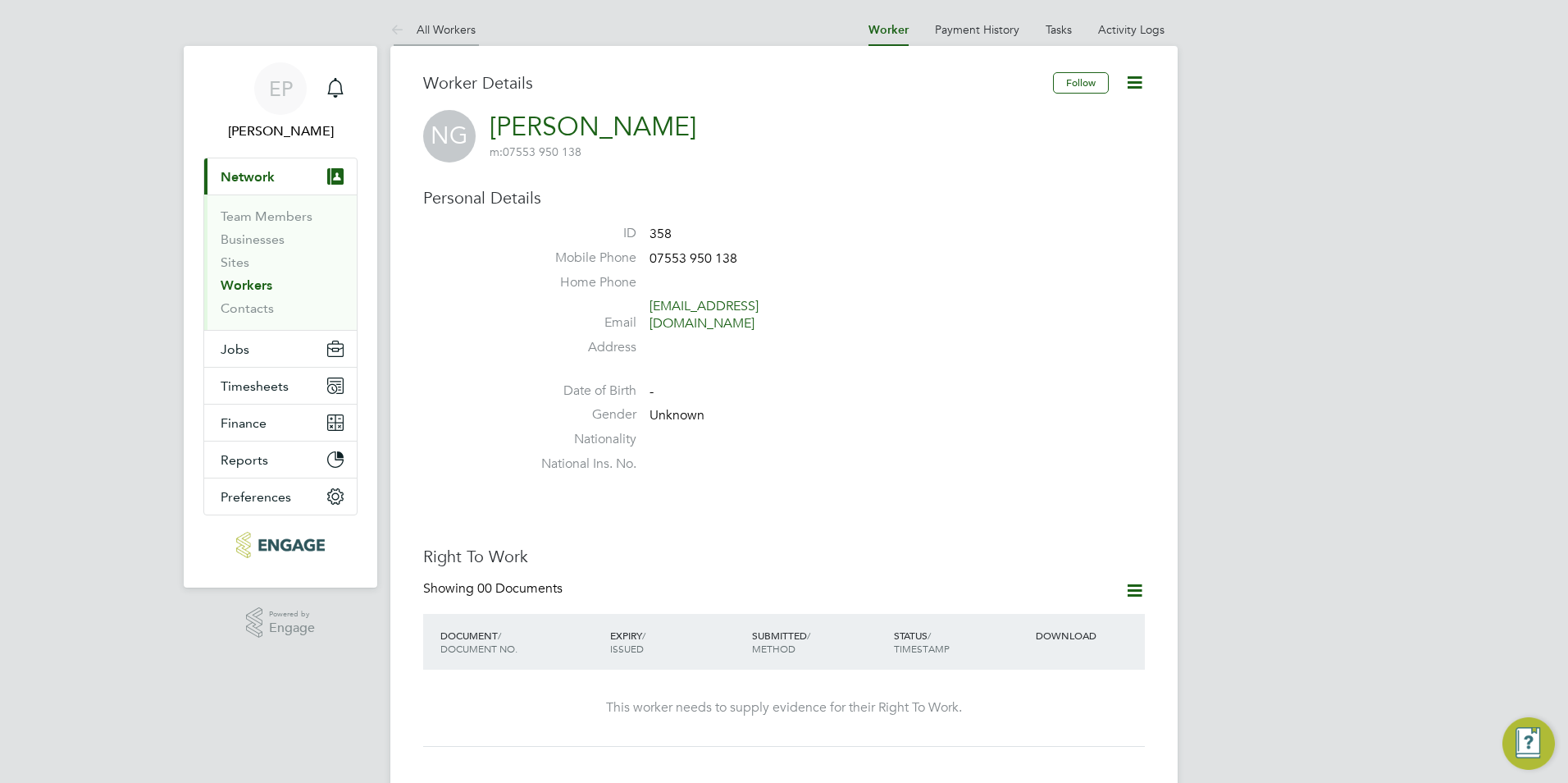
click at [457, 32] on link "All Workers" at bounding box center [433, 29] width 86 height 15
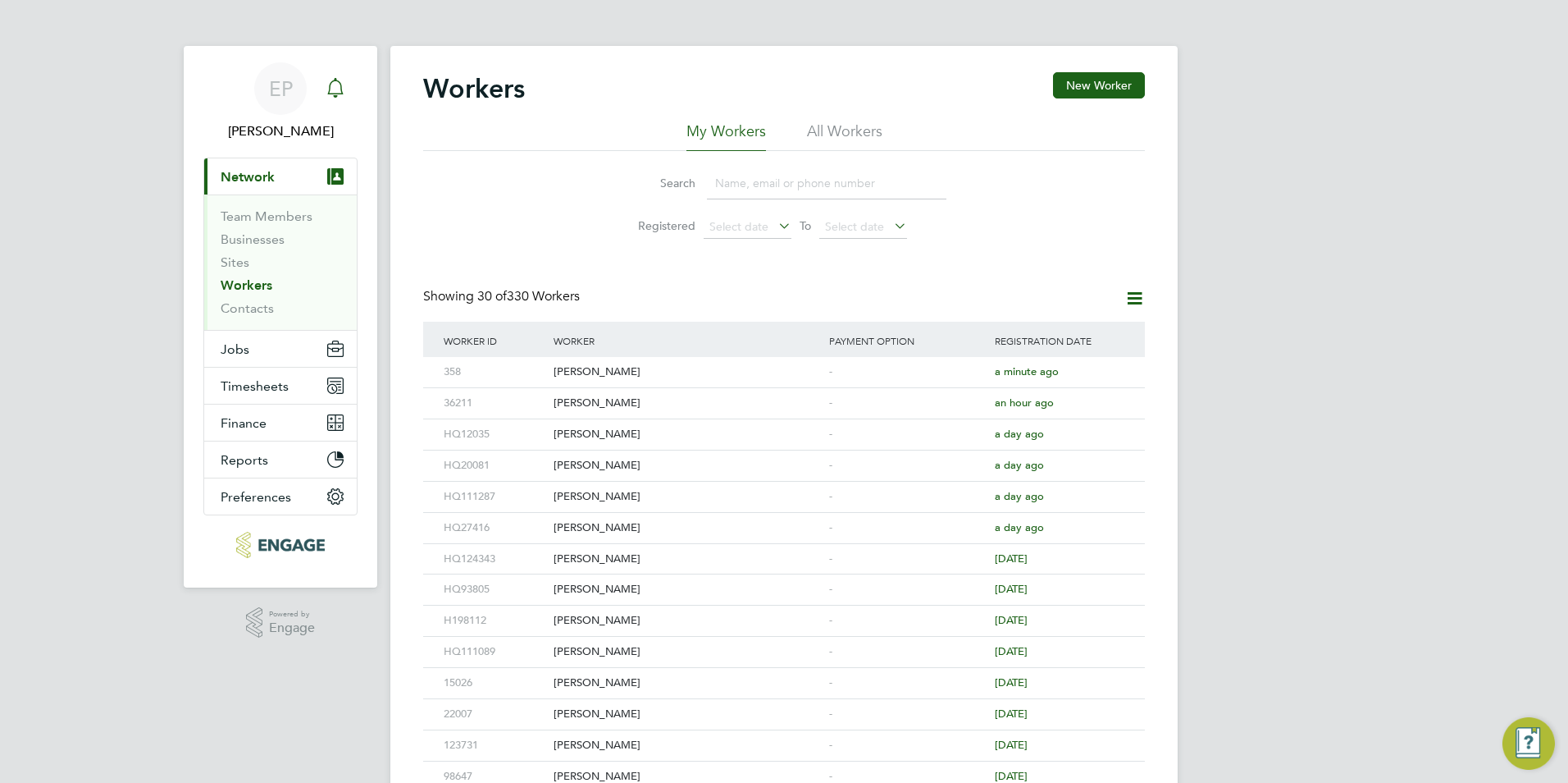
click at [331, 75] on div "Main navigation" at bounding box center [335, 88] width 32 height 33
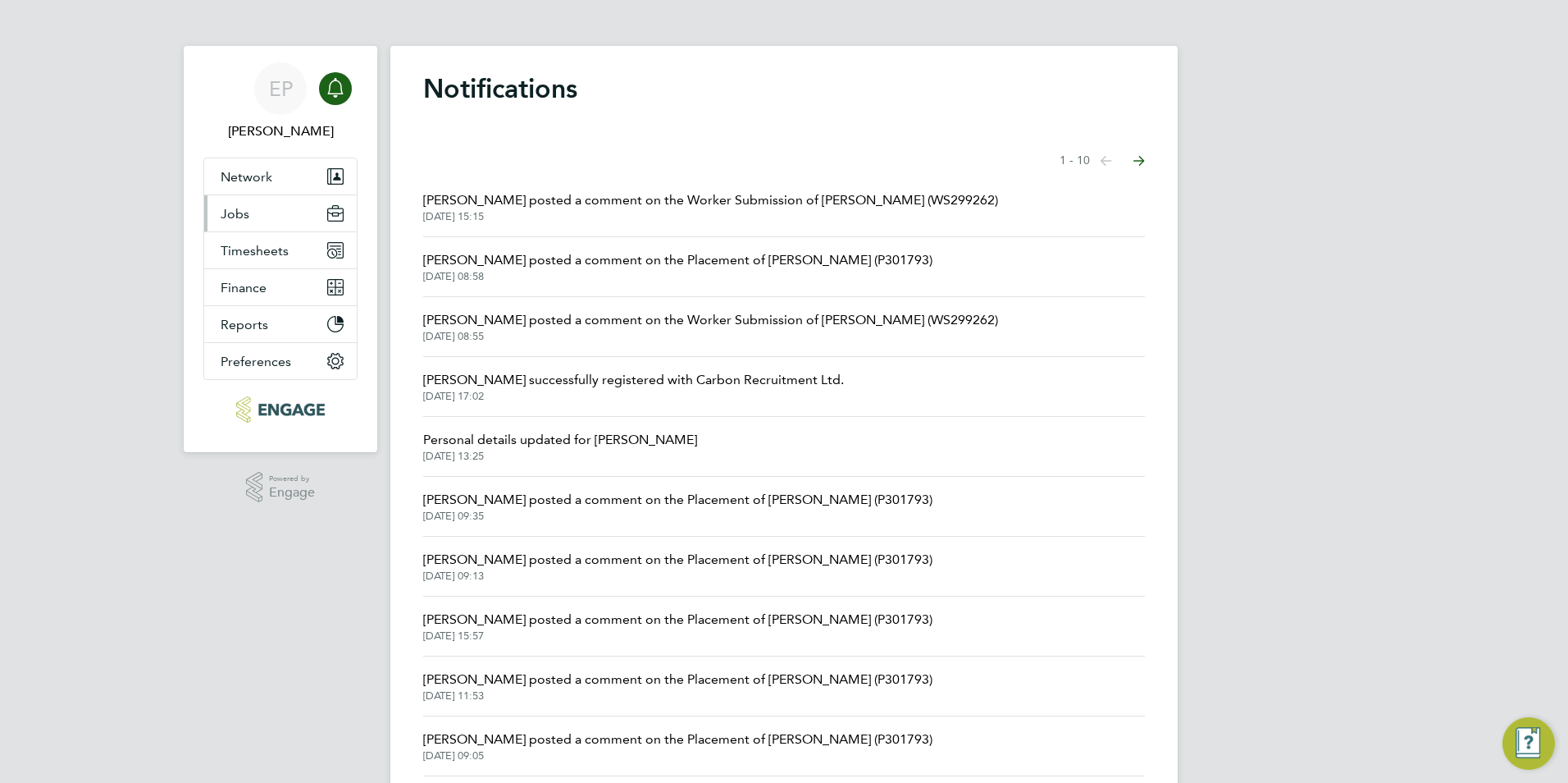
click at [292, 215] on button "Jobs" at bounding box center [280, 213] width 153 height 36
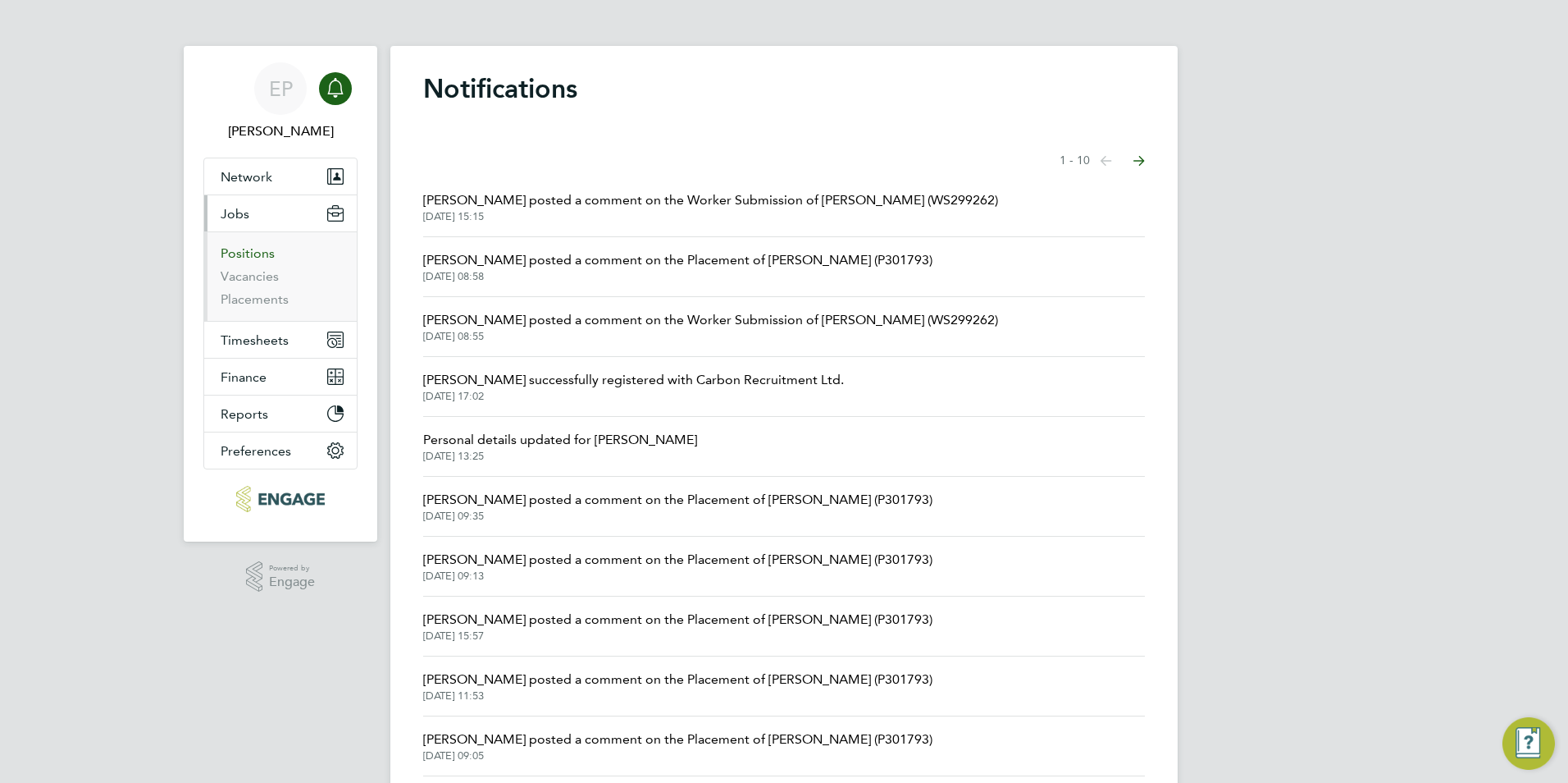
click at [258, 254] on link "Positions" at bounding box center [247, 253] width 54 height 16
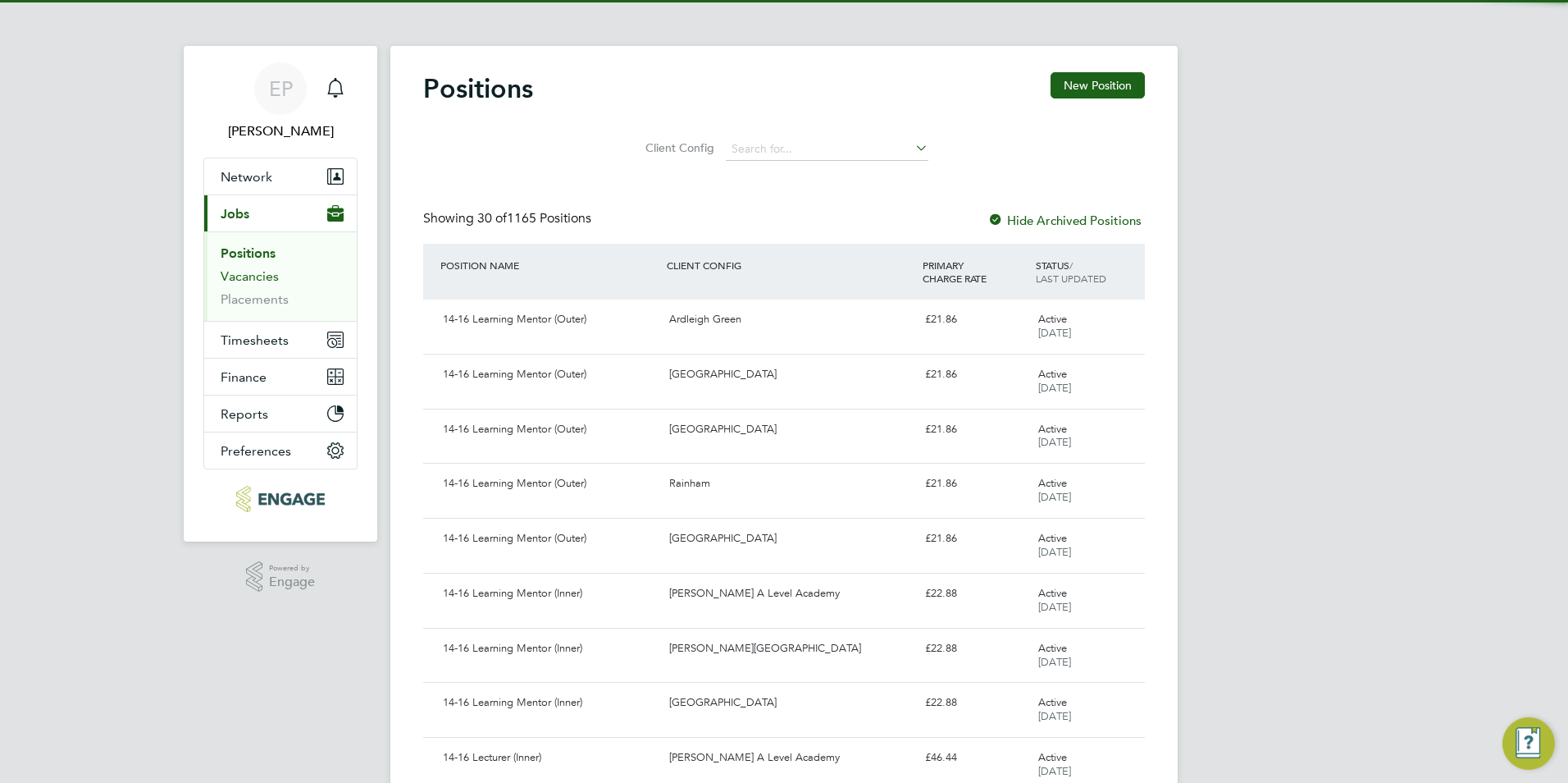
click at [249, 280] on link "Vacancies" at bounding box center [249, 276] width 58 height 16
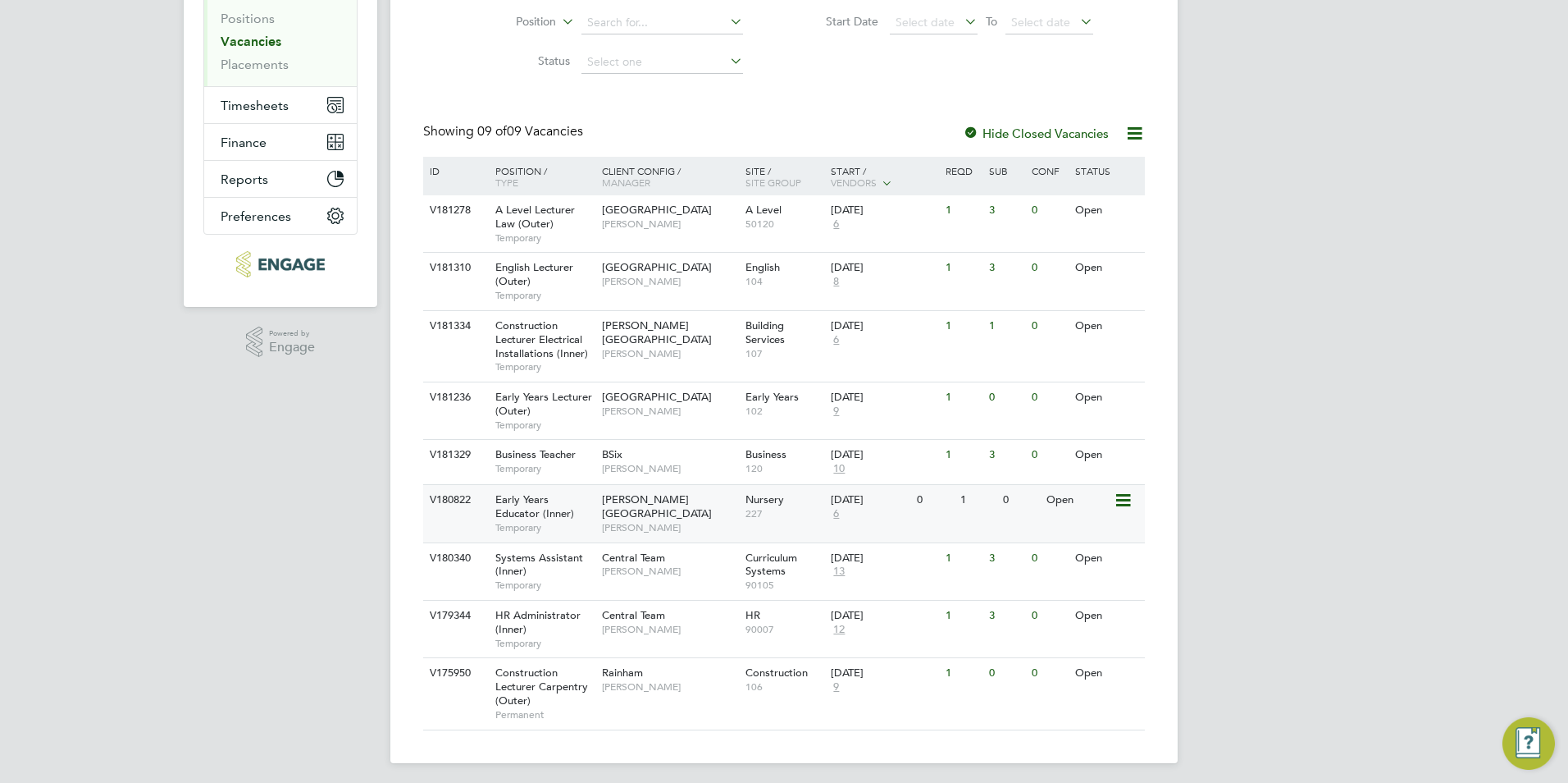
scroll to position [241, 0]
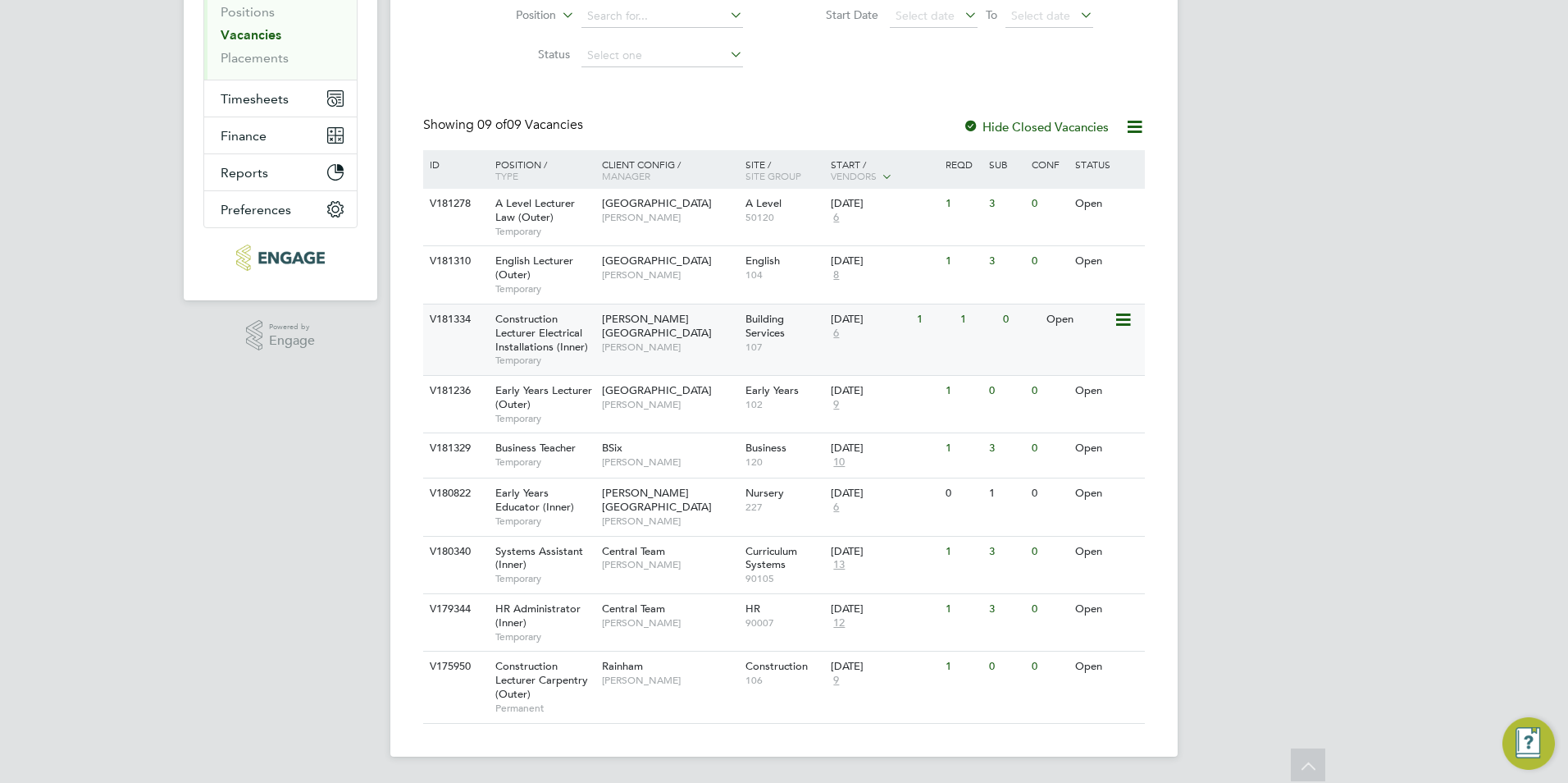
click at [672, 350] on div "V181334 Construction Lecturer Electrical Installations (Inner) Temporary Hackne…" at bounding box center [784, 339] width 721 height 71
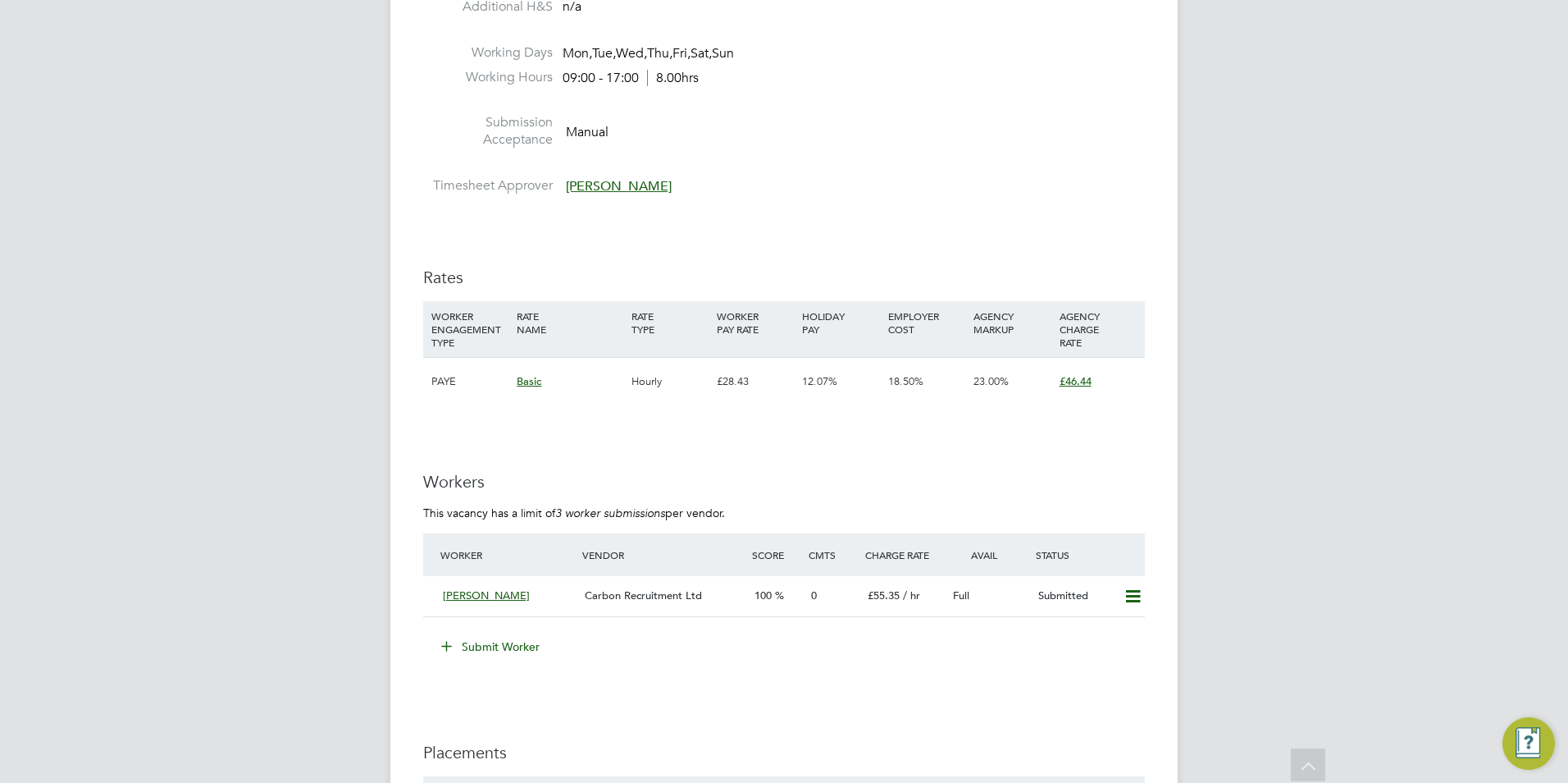
scroll to position [2708, 0]
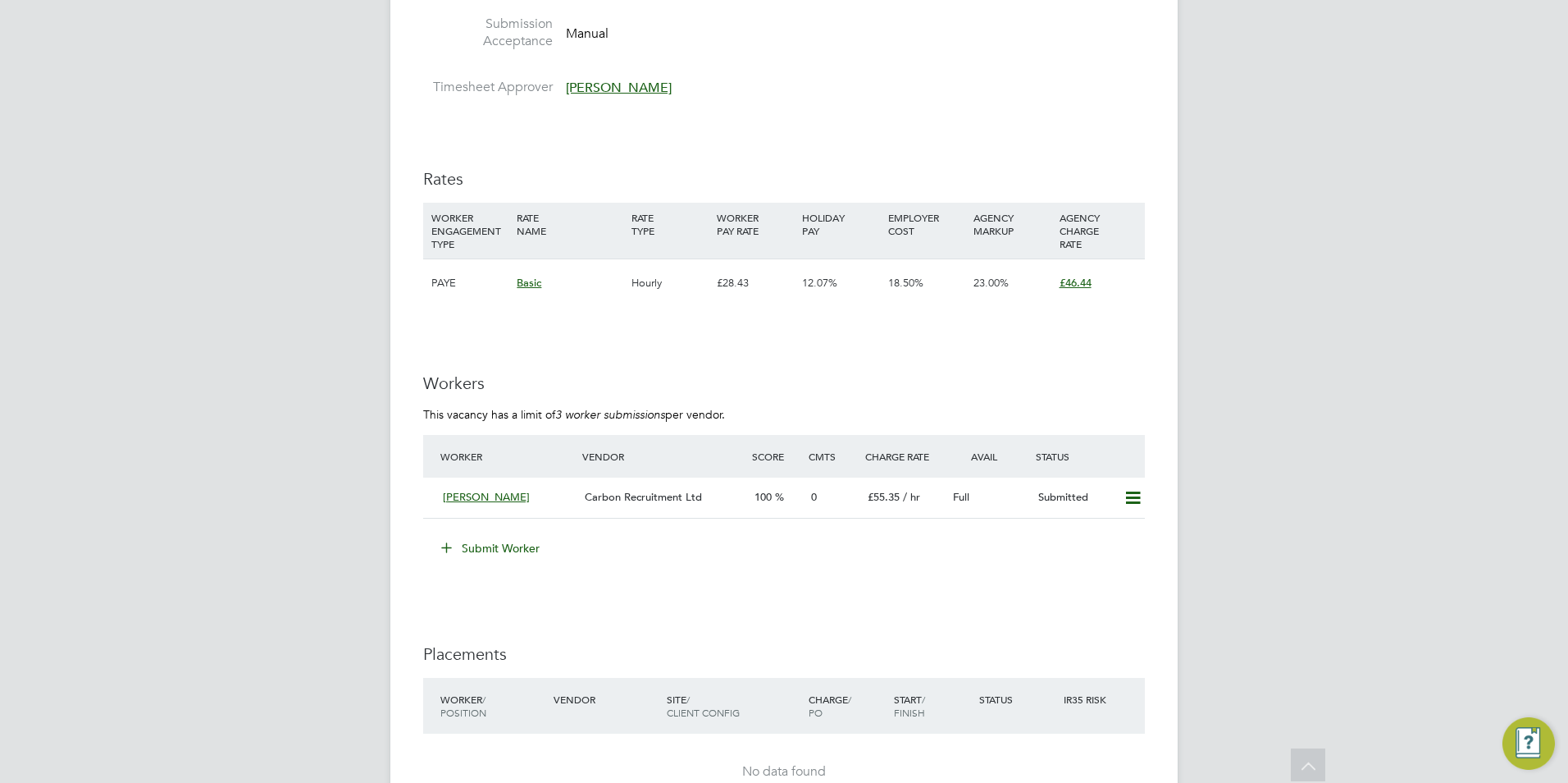
click at [452, 554] on icon at bounding box center [446, 547] width 12 height 12
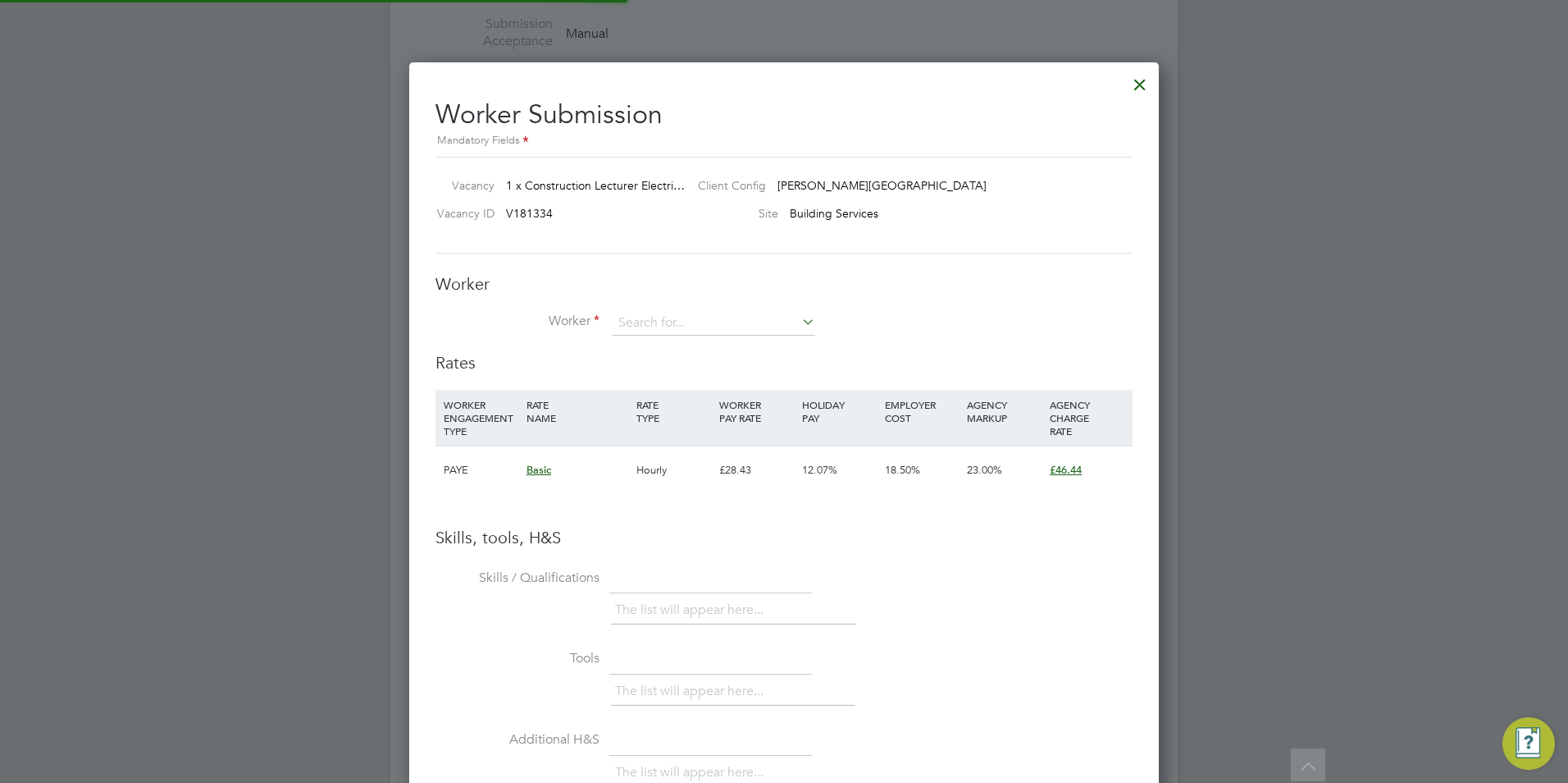
scroll to position [1037, 750]
click at [704, 317] on input at bounding box center [714, 323] width 203 height 25
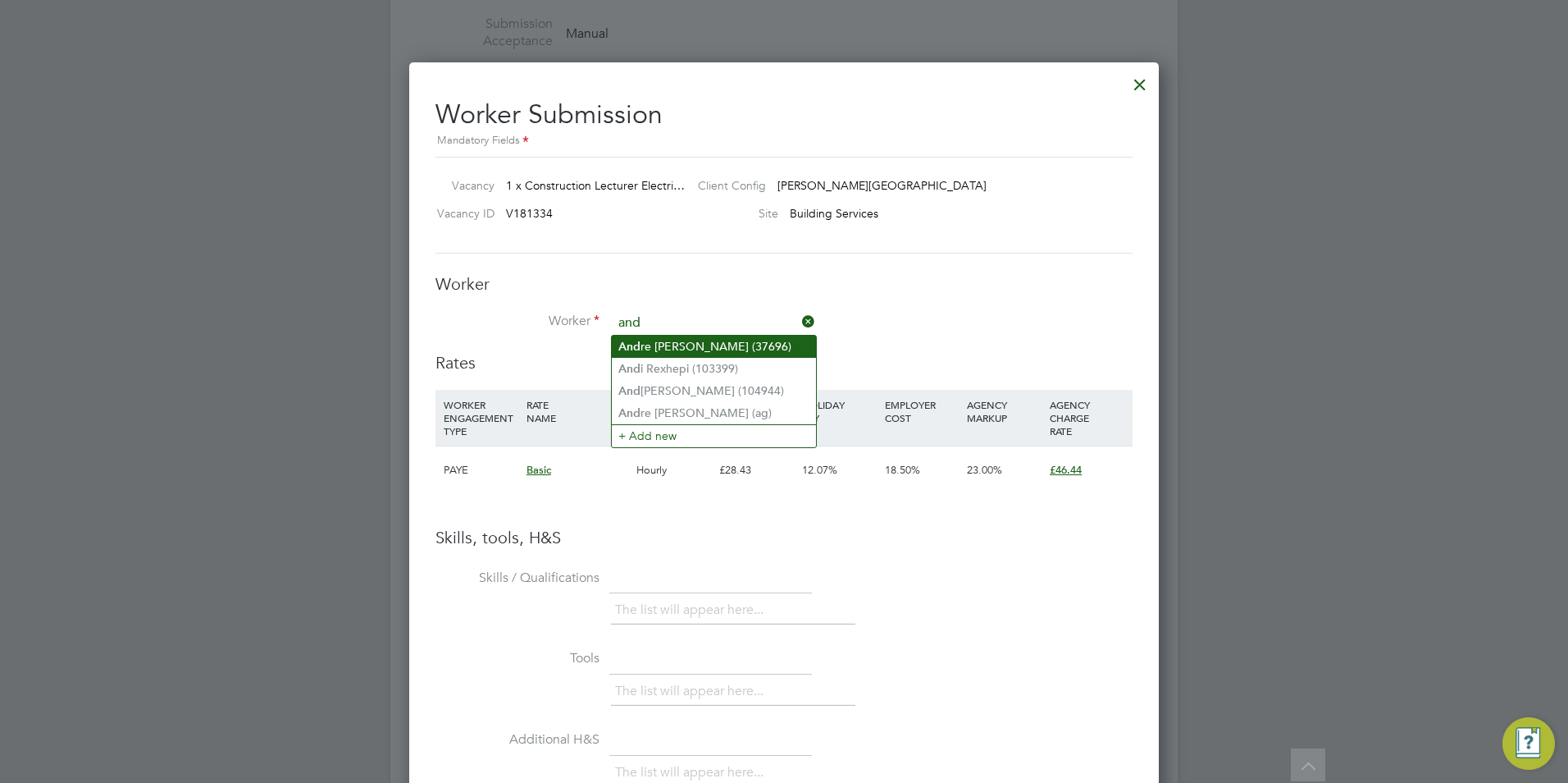
drag, startPoint x: 722, startPoint y: 335, endPoint x: 722, endPoint y: 349, distance: 14.0
click at [722, 349] on li "And re Edwards (37696)" at bounding box center [714, 347] width 204 height 22
type input "Andre Edwards (37696)"
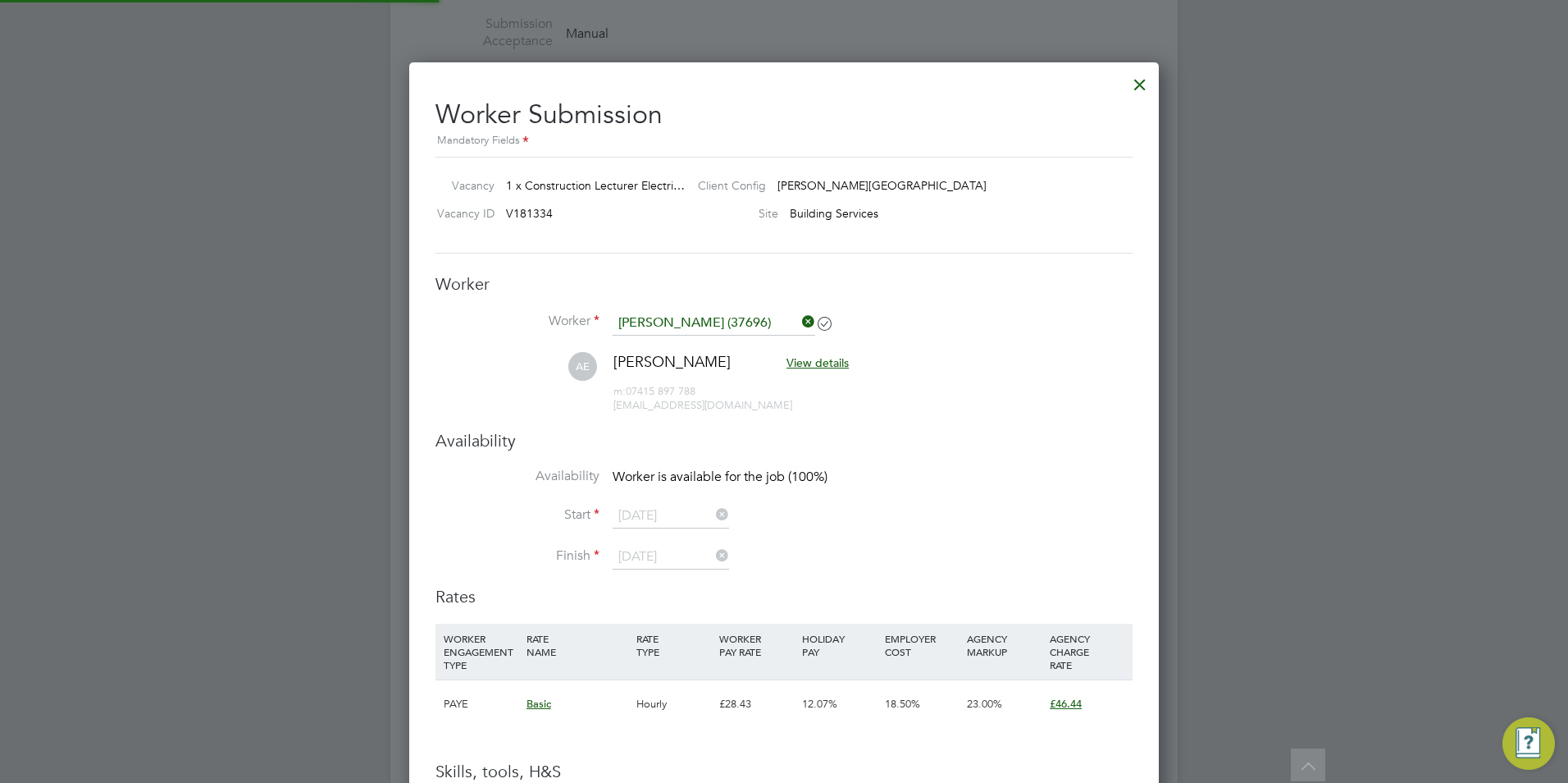
scroll to position [1396, 750]
type input "24 Oct 2025"
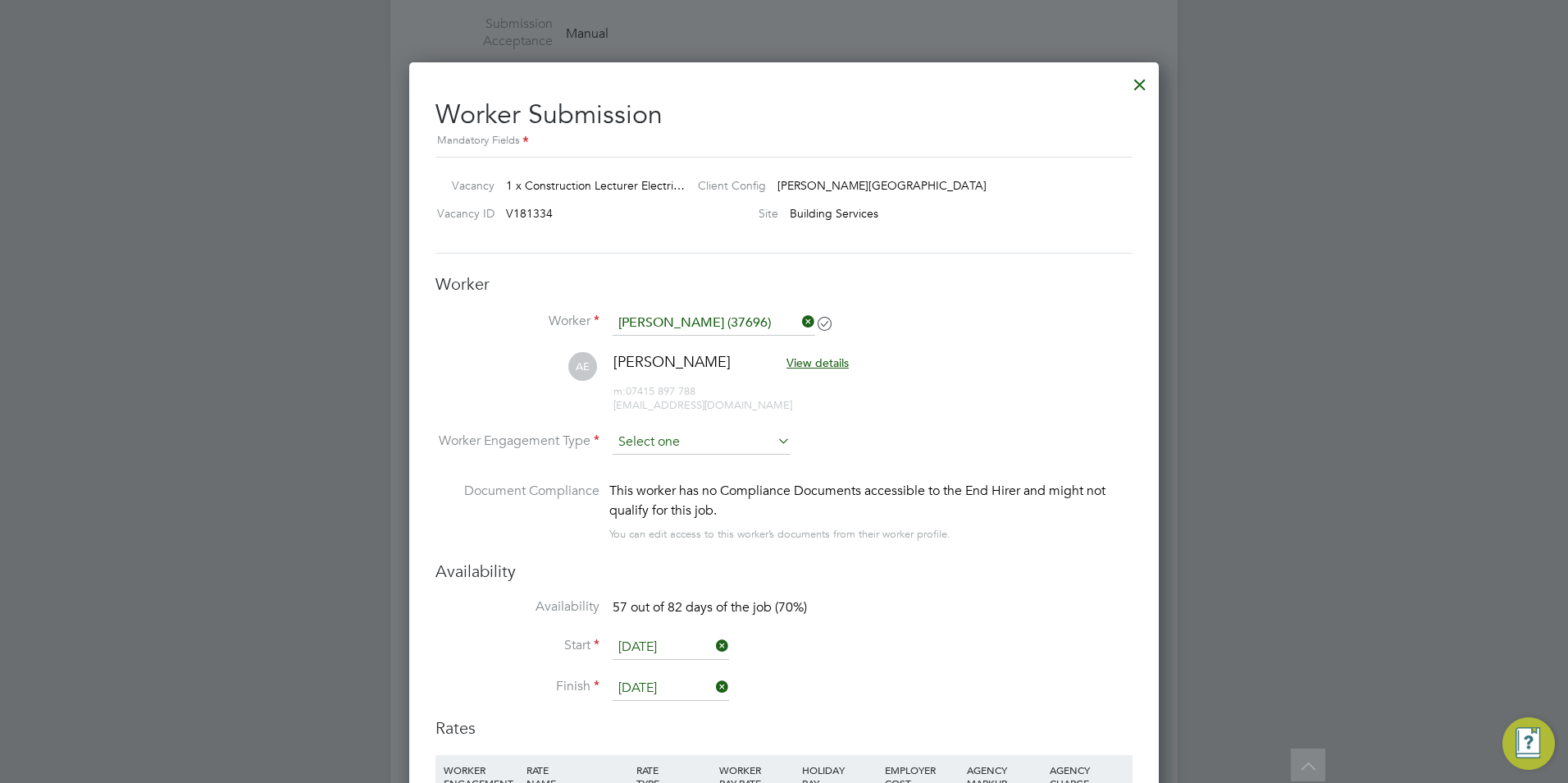
click at [755, 430] on input at bounding box center [701, 442] width 178 height 25
click at [721, 467] on li "Contract" at bounding box center [702, 466] width 179 height 22
type input "Contract"
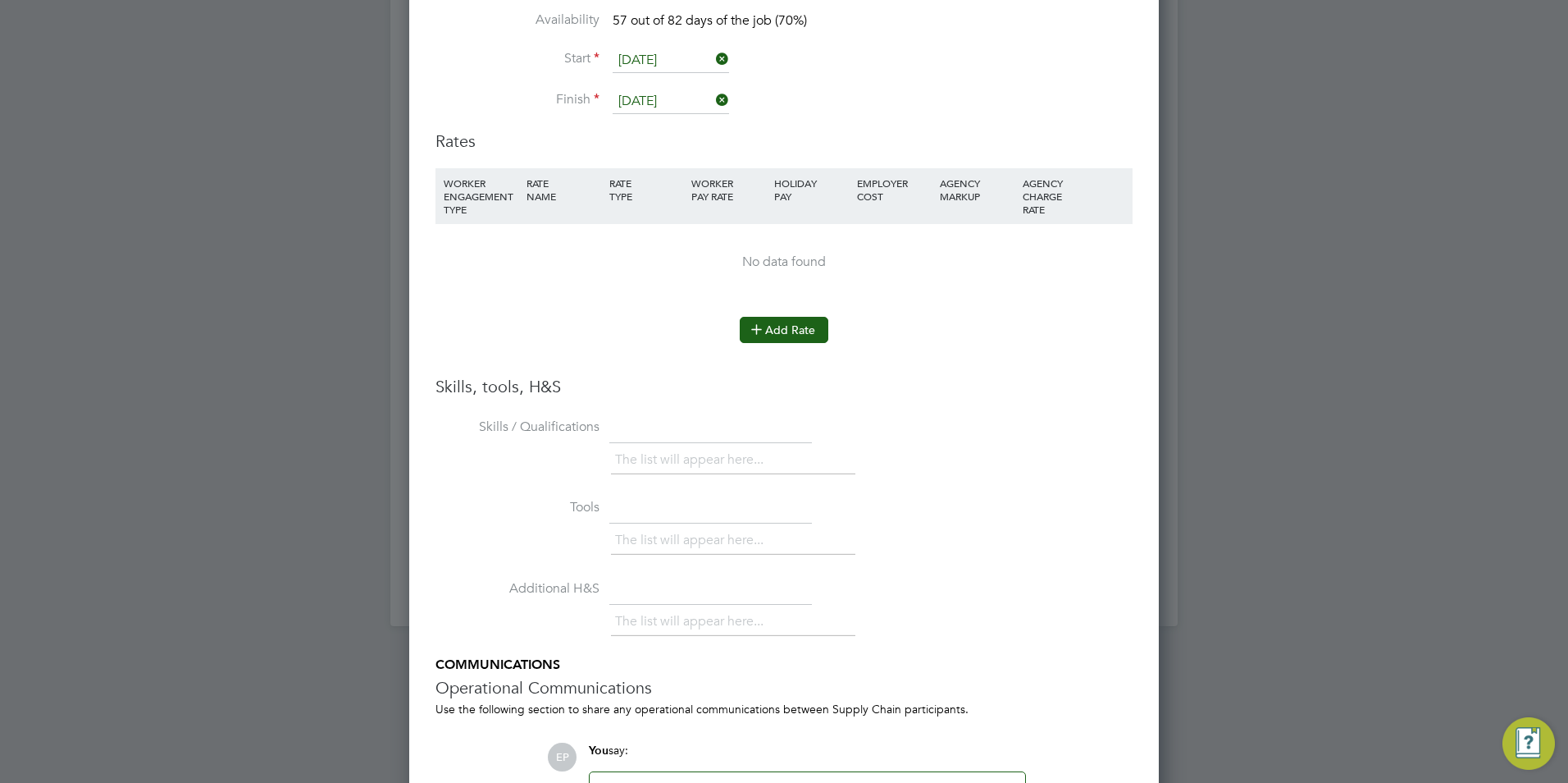
click at [798, 320] on button "Add Rate" at bounding box center [784, 330] width 89 height 27
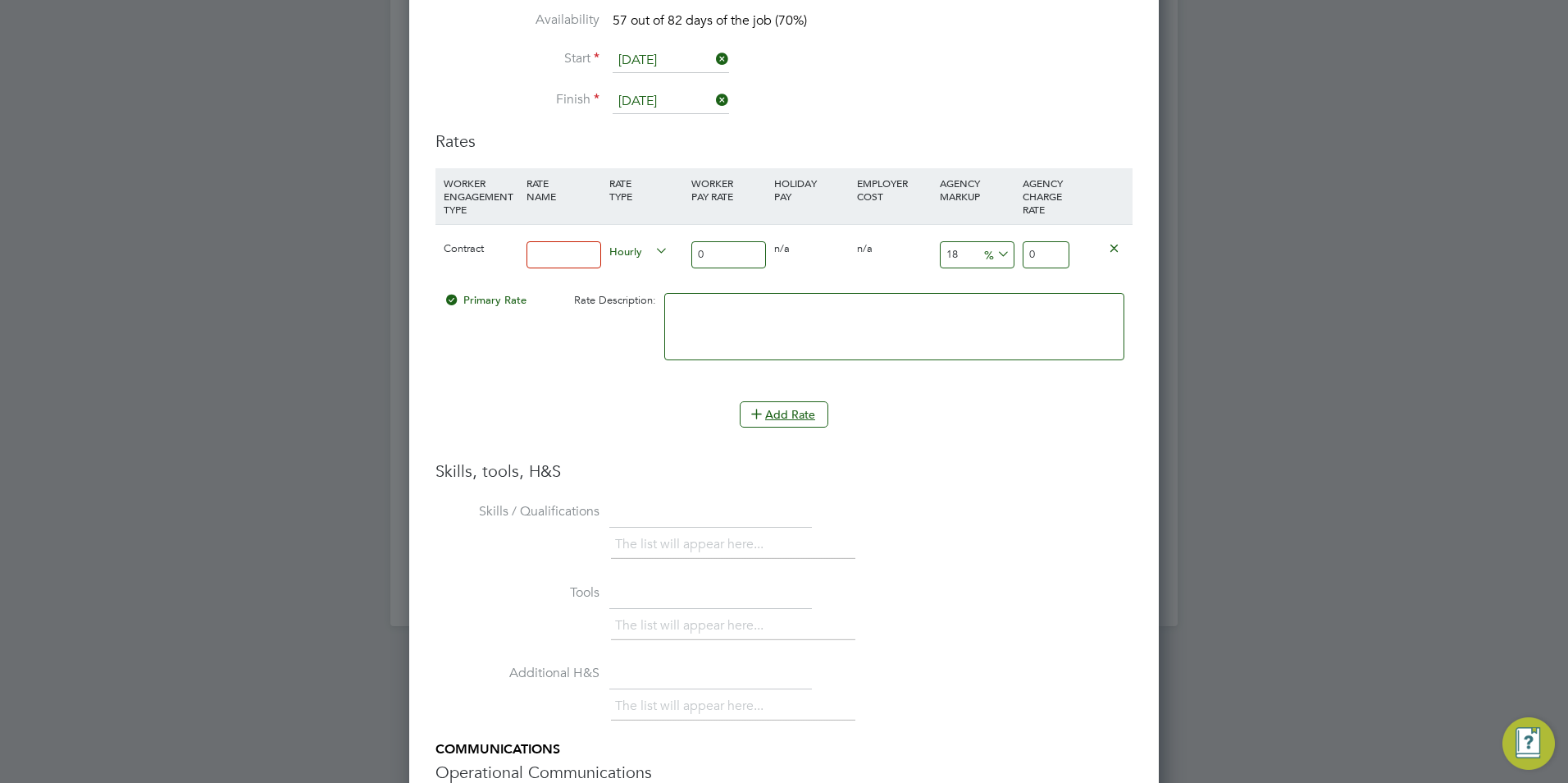
click at [548, 247] on input at bounding box center [564, 254] width 75 height 27
type input "Basic"
click at [754, 253] on input "0" at bounding box center [728, 254] width 75 height 27
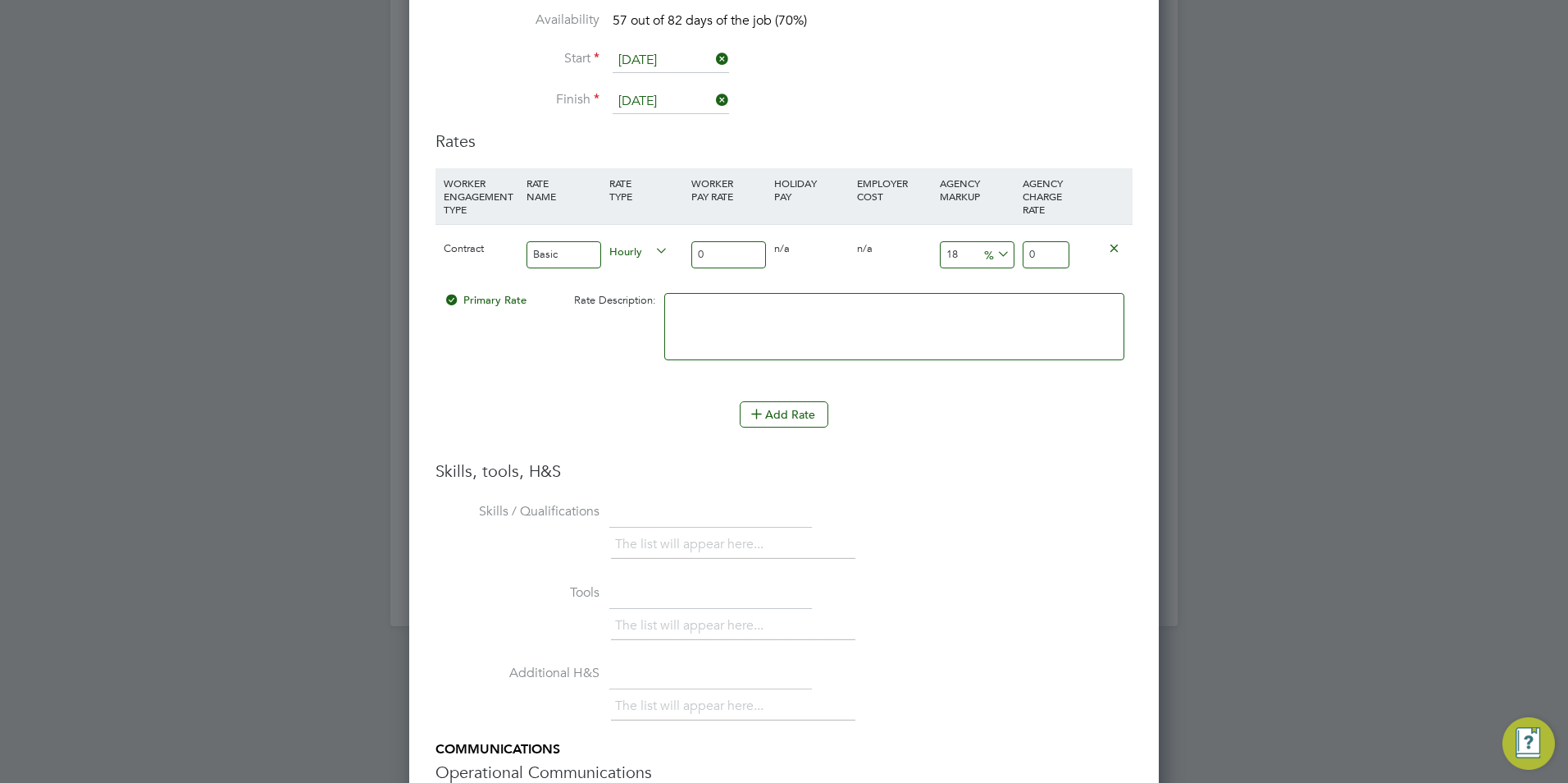
type input "4"
type input "4.72"
type input "47"
type input "55.46"
type input "47"
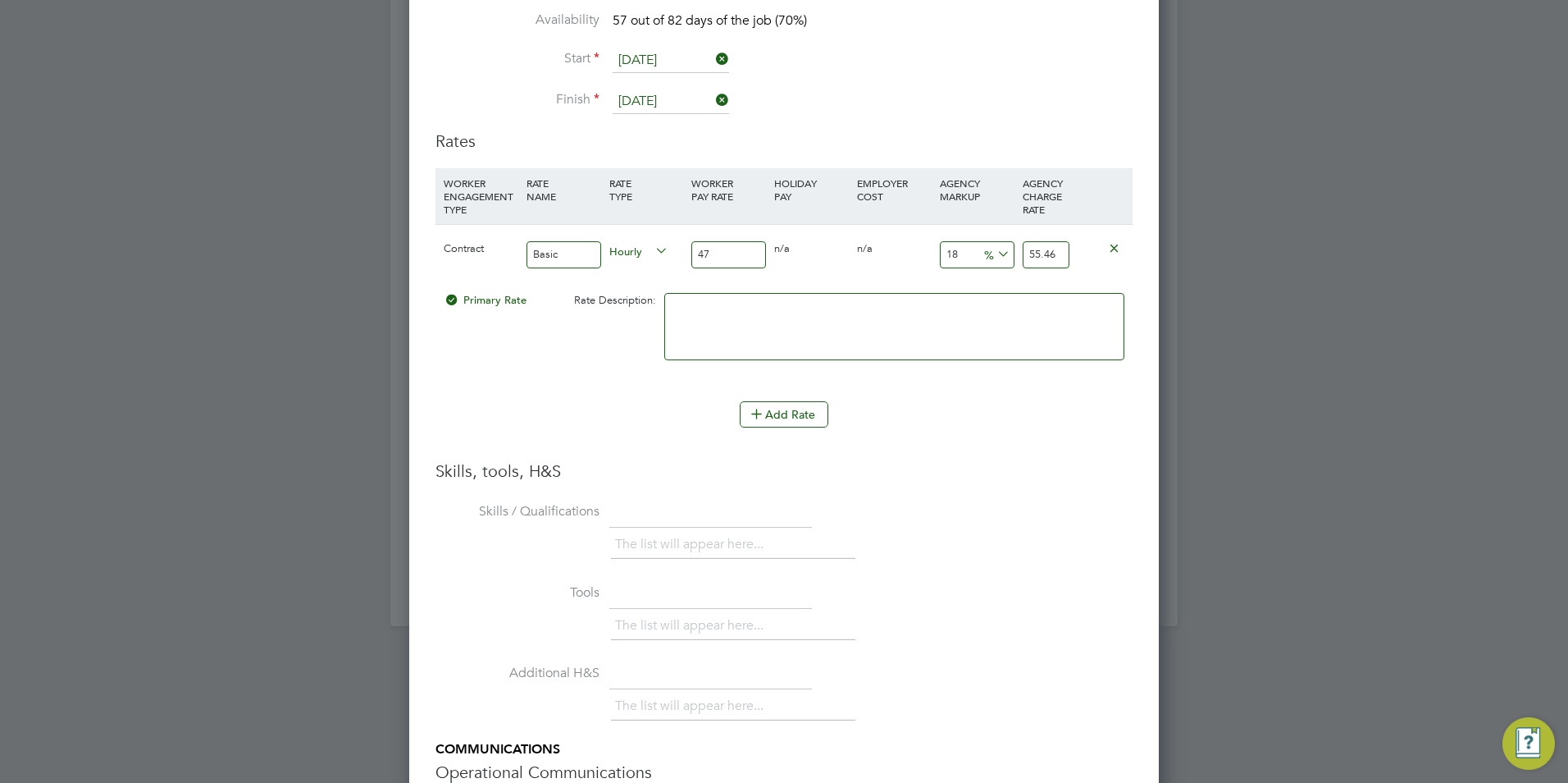
click at [976, 253] on input "18" at bounding box center [977, 254] width 75 height 27
click at [974, 253] on input "18" at bounding box center [977, 254] width 75 height 27
type input "2"
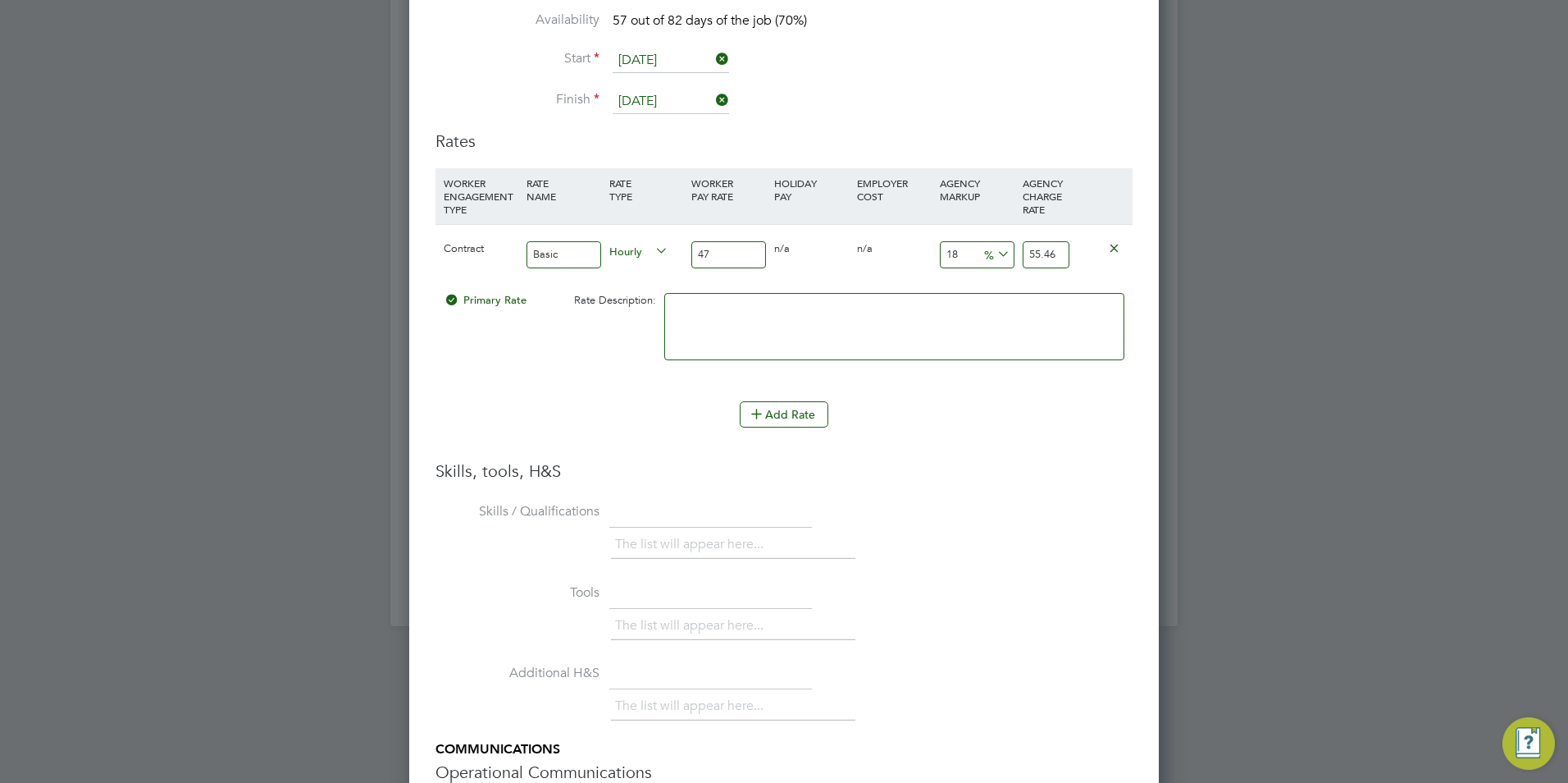
type input "47.94"
type input "23"
type input "57.81"
type input "23"
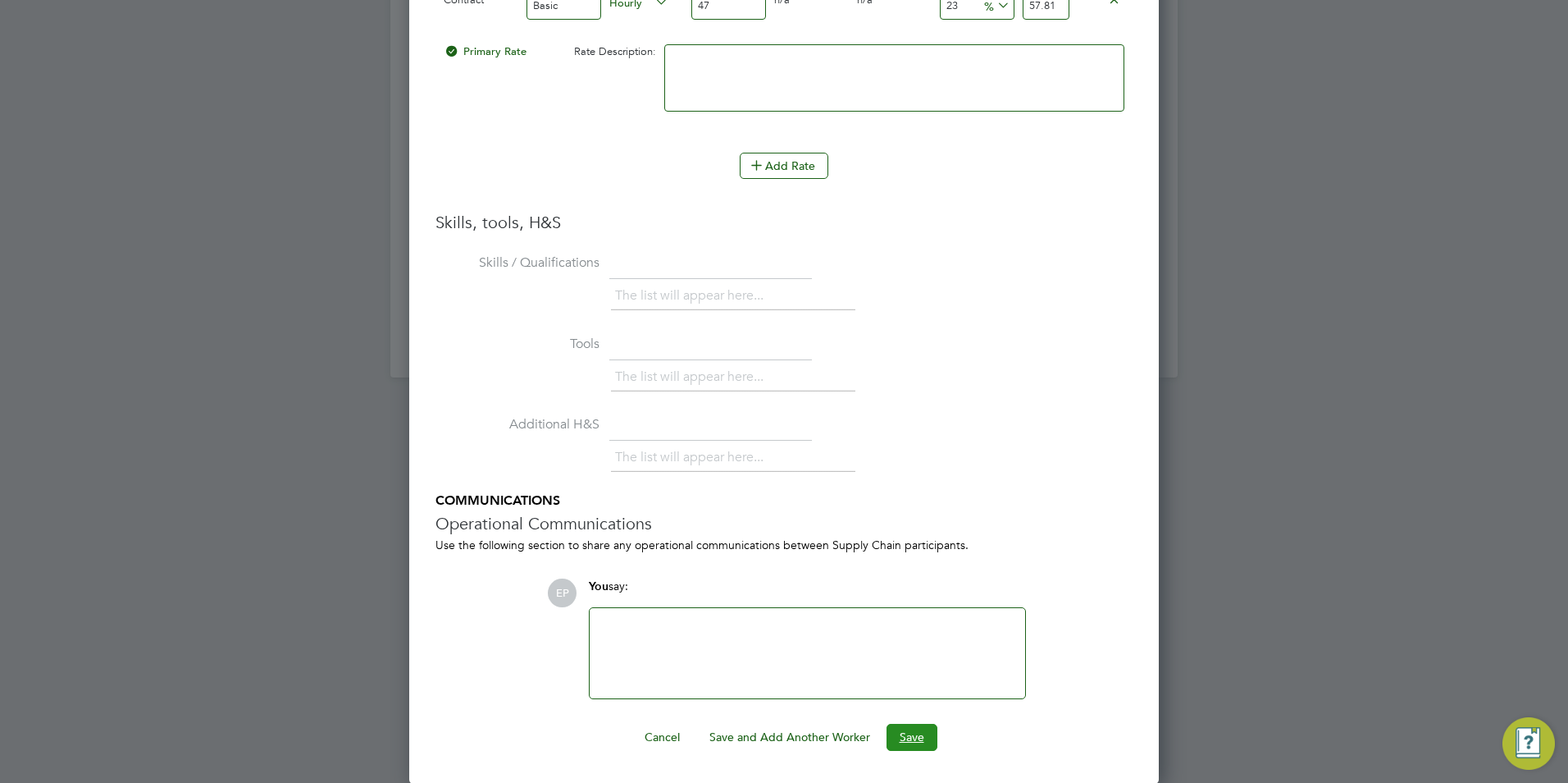
click at [917, 732] on button "Save" at bounding box center [912, 737] width 51 height 27
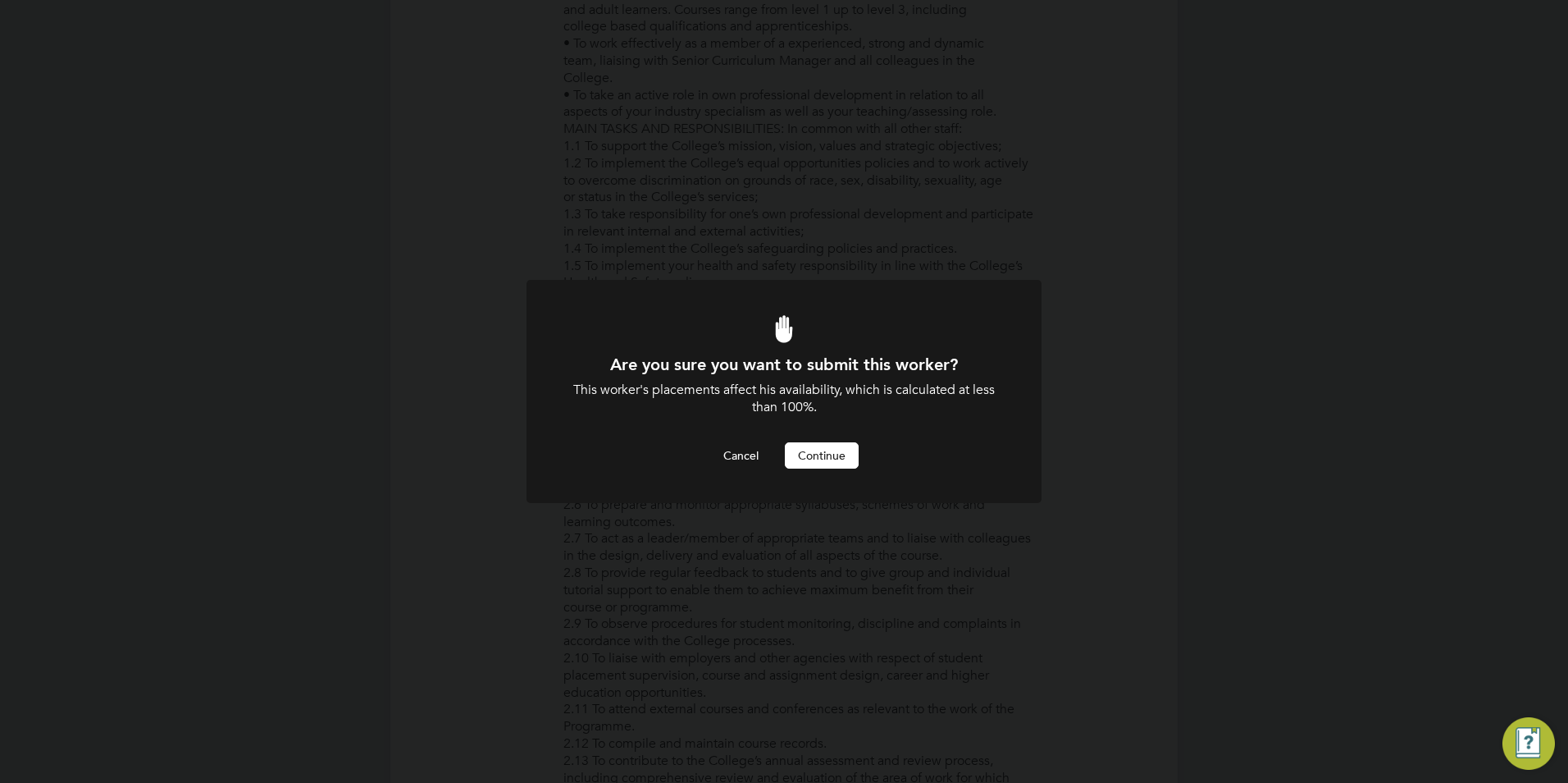
click at [839, 463] on button "Continue" at bounding box center [821, 455] width 74 height 27
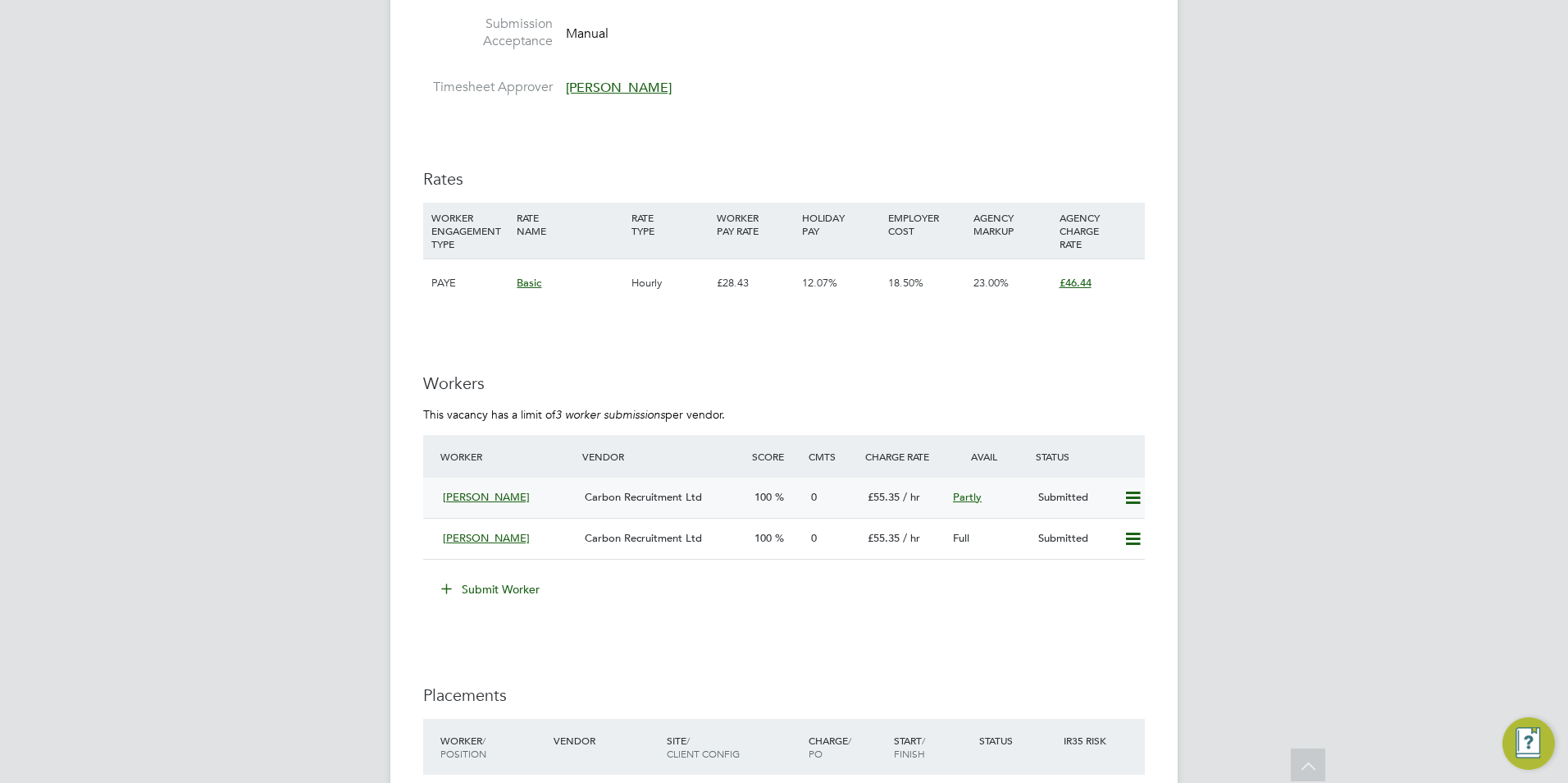
click at [969, 501] on span "Partly" at bounding box center [967, 496] width 29 height 14
click at [1123, 494] on icon at bounding box center [1133, 497] width 21 height 13
click at [1128, 494] on icon at bounding box center [1133, 497] width 21 height 13
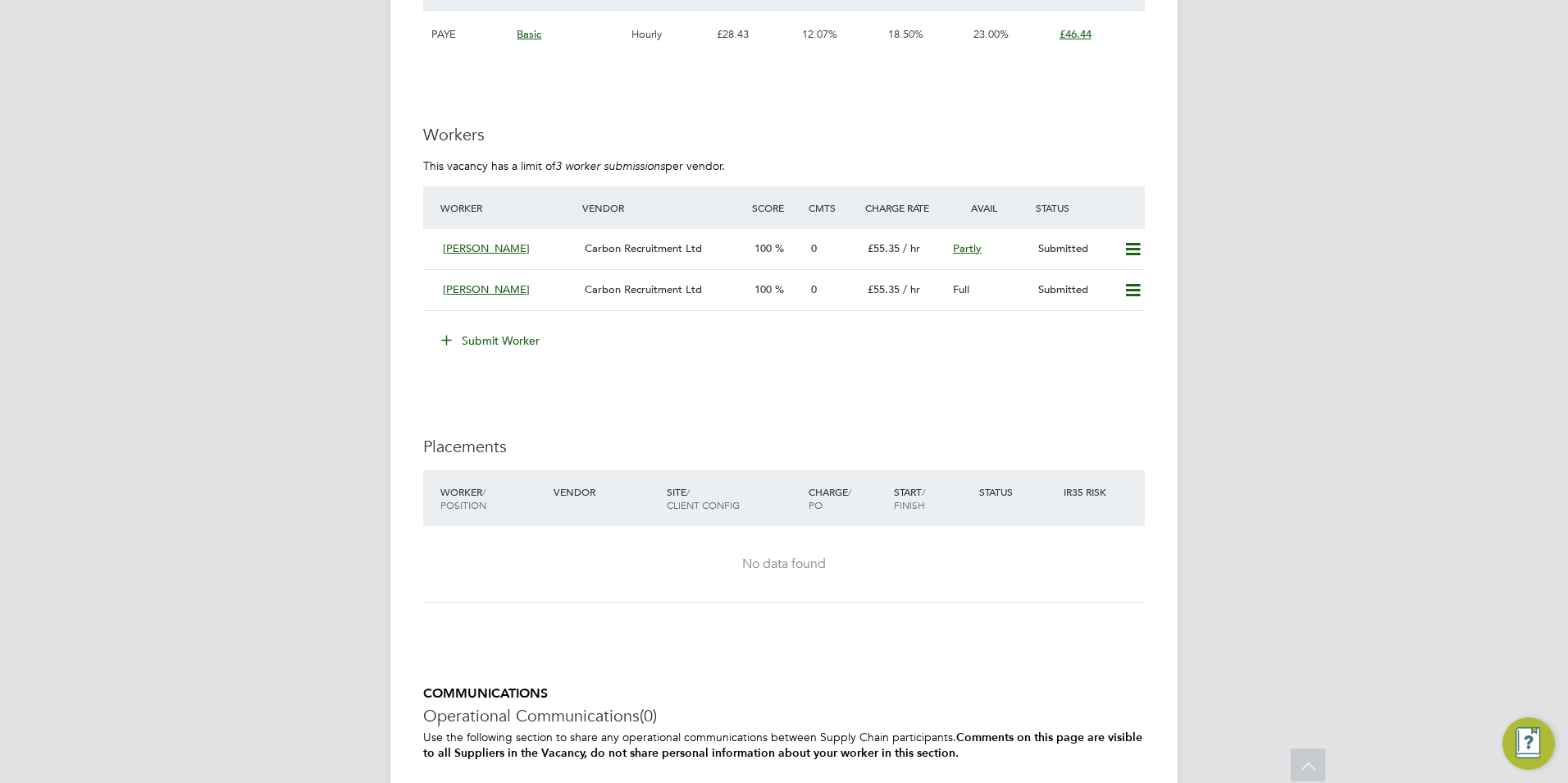
click at [482, 332] on button "Submit Worker" at bounding box center [491, 340] width 123 height 27
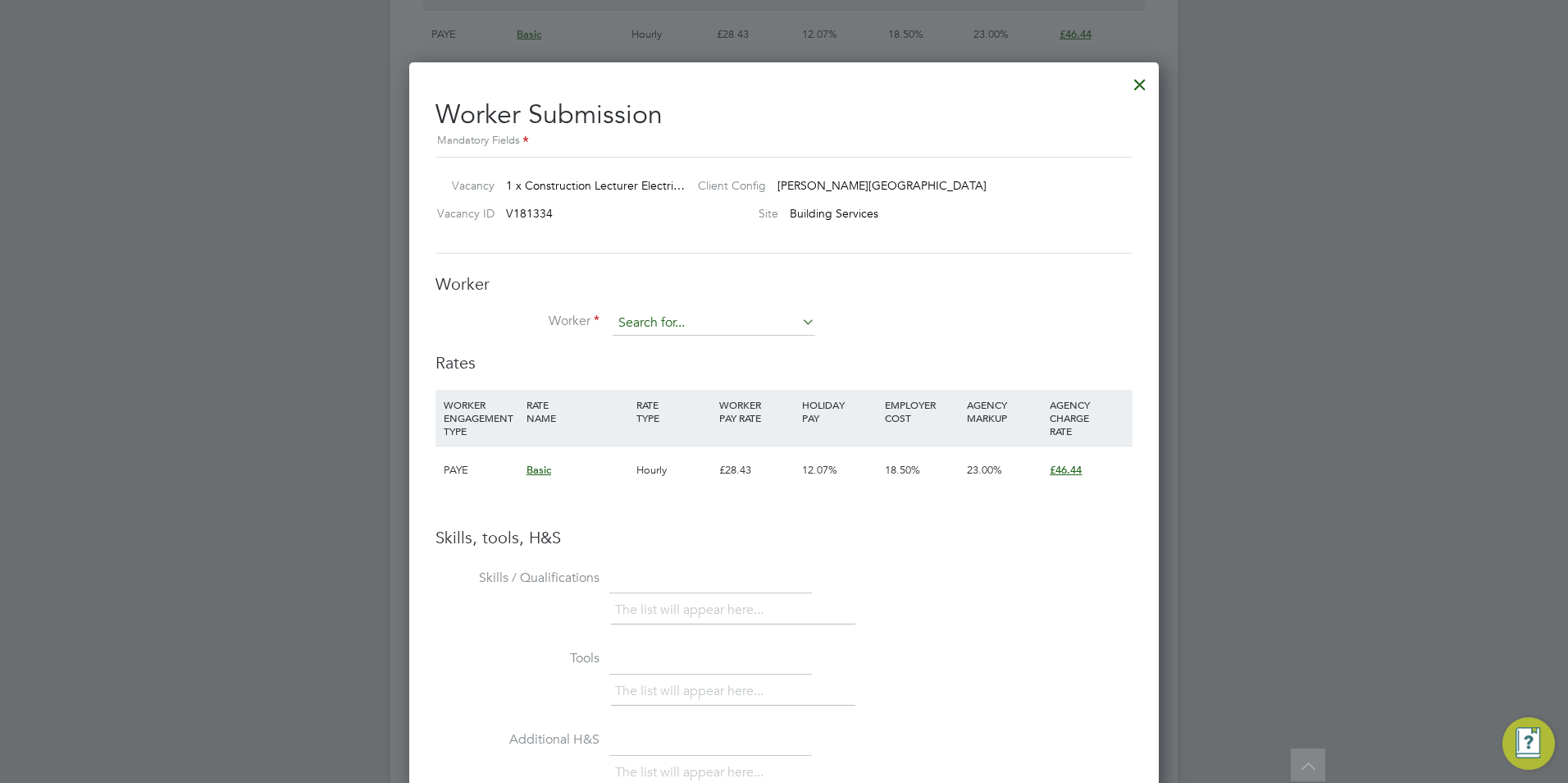
click at [779, 320] on input at bounding box center [714, 323] width 203 height 25
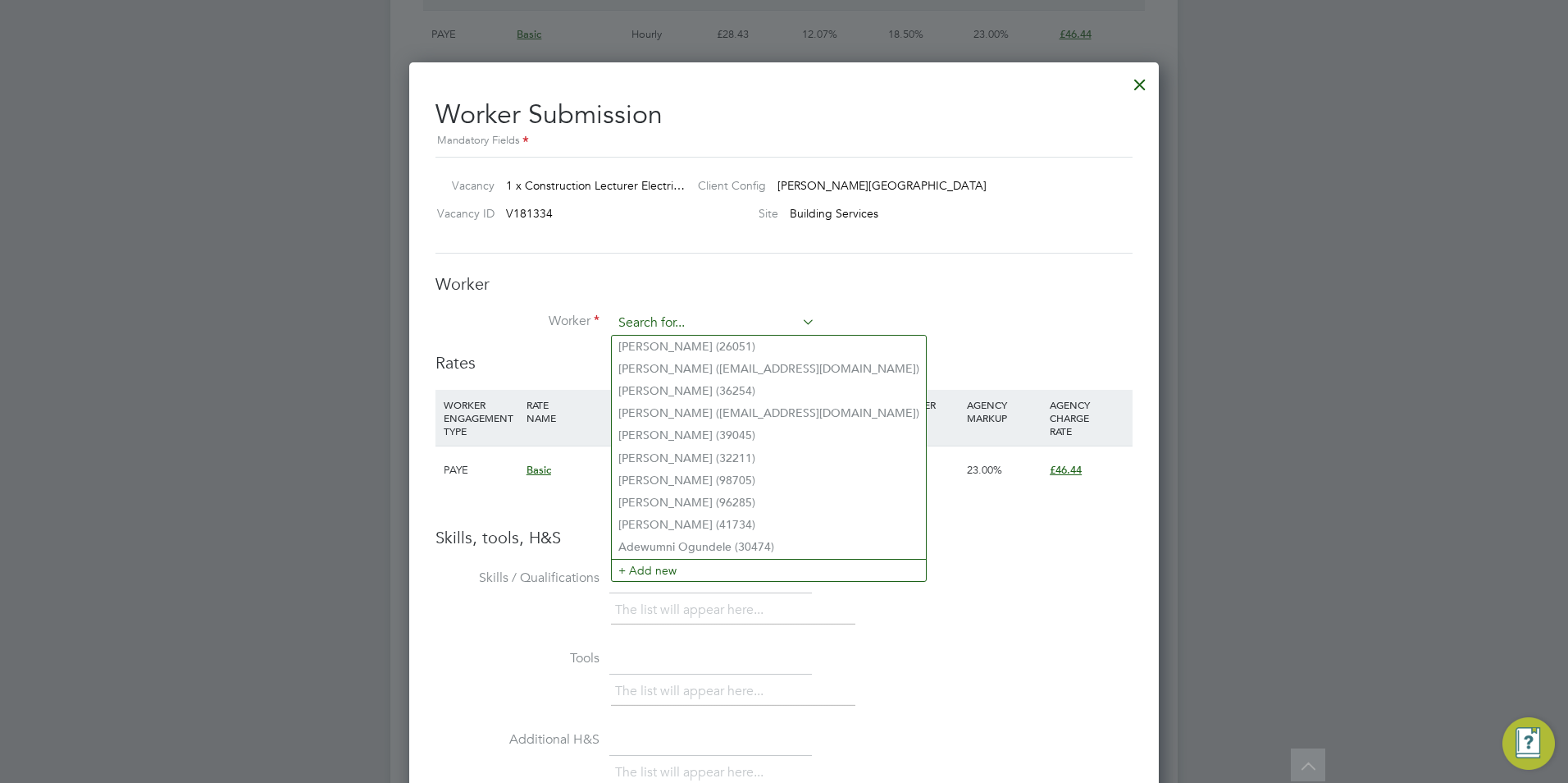
click at [779, 320] on input at bounding box center [714, 323] width 203 height 25
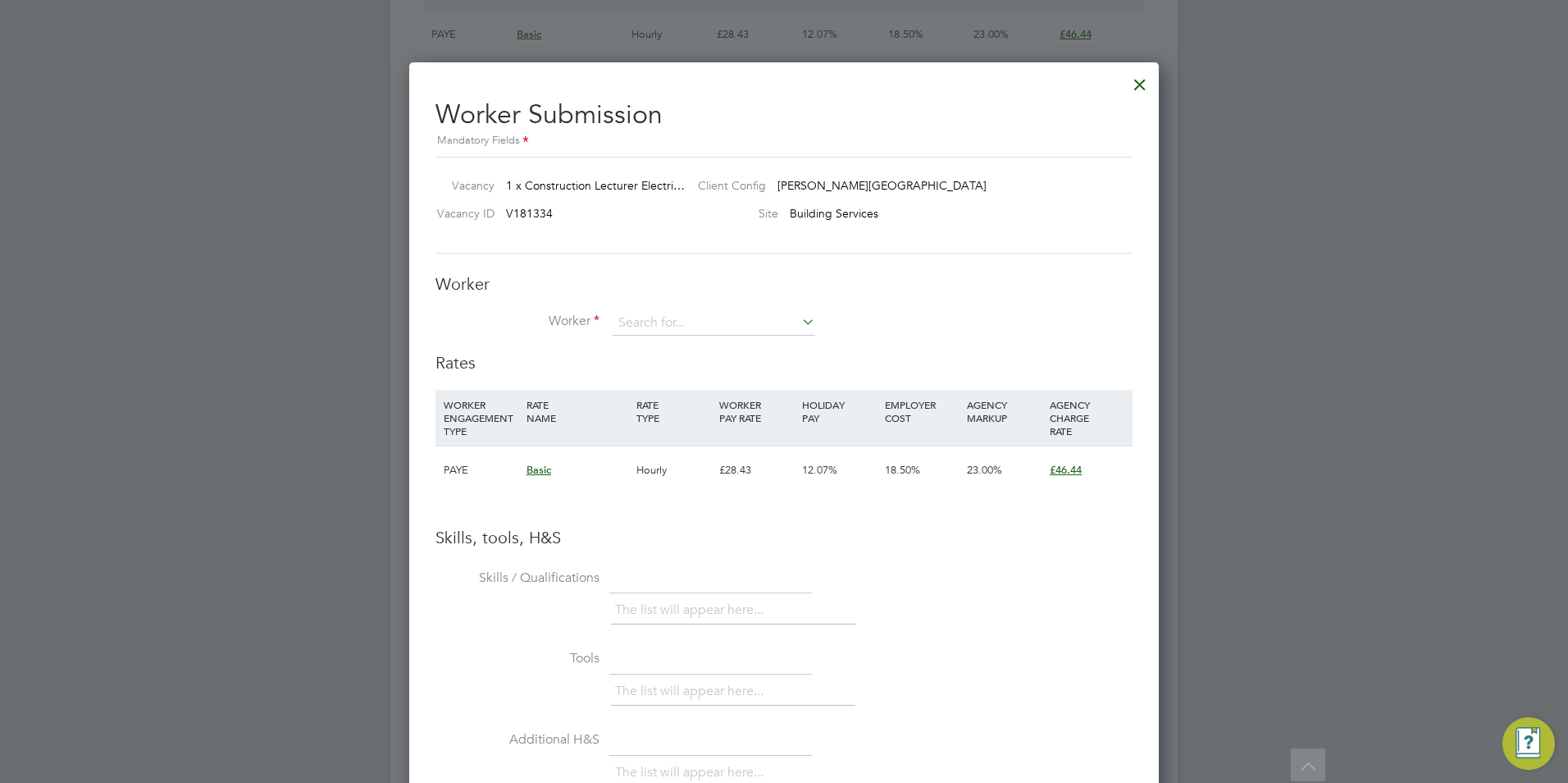
click at [1270, 319] on div at bounding box center [784, 391] width 1568 height 783
click at [1142, 80] on div at bounding box center [1140, 81] width 30 height 30
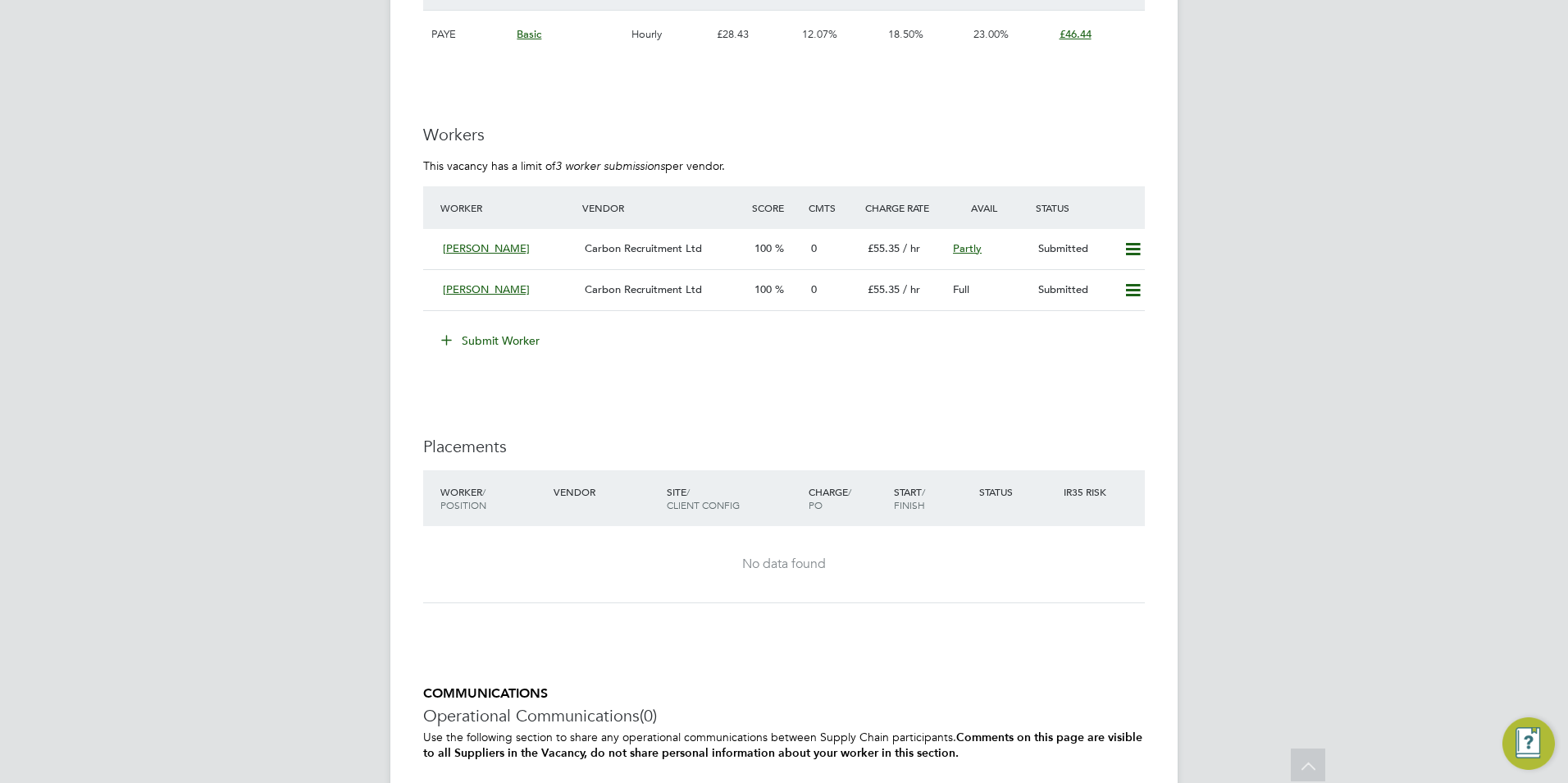
click at [480, 345] on button "Submit Worker" at bounding box center [491, 340] width 123 height 27
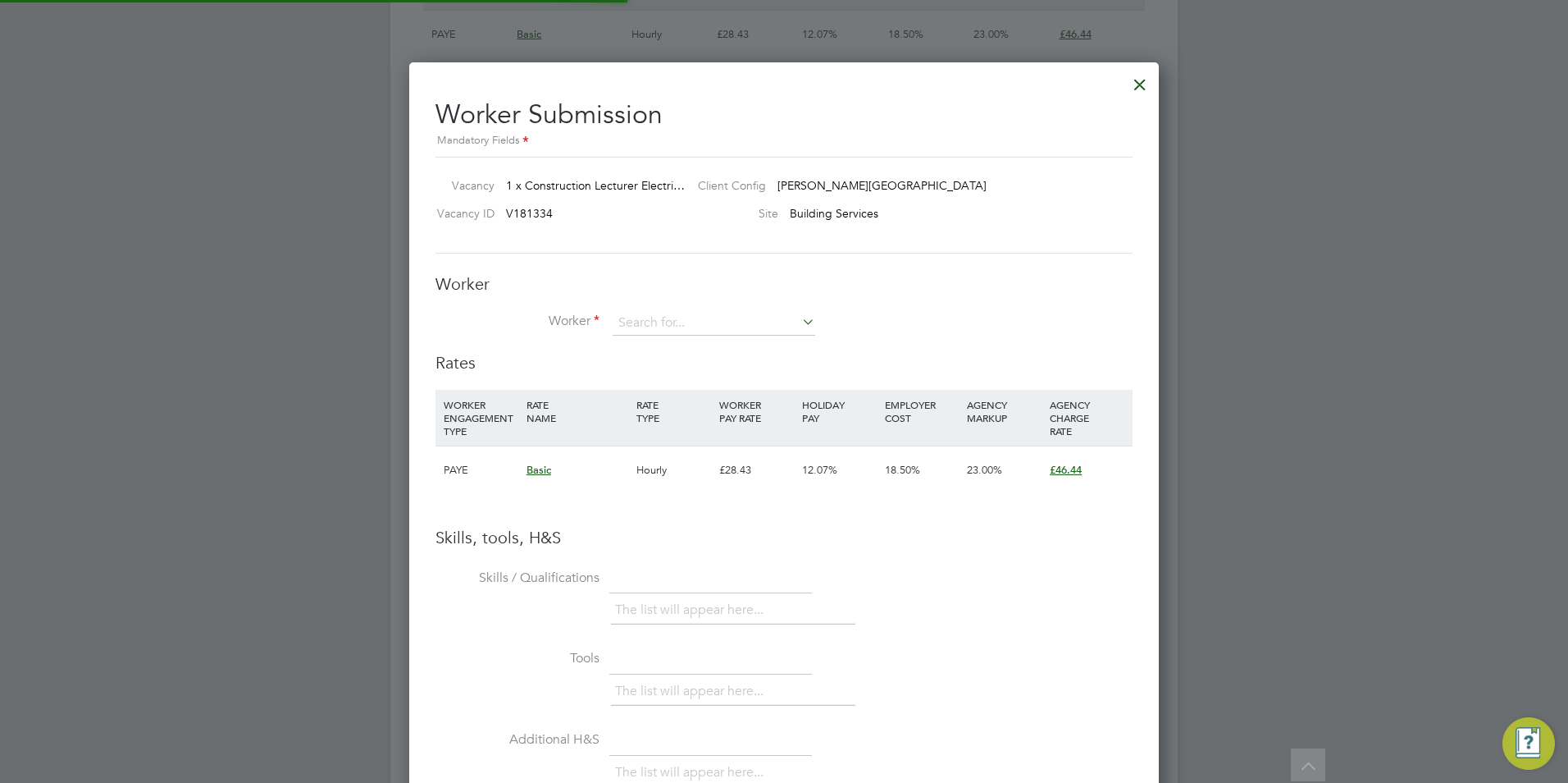
scroll to position [48, 111]
click at [696, 316] on input at bounding box center [714, 323] width 203 height 25
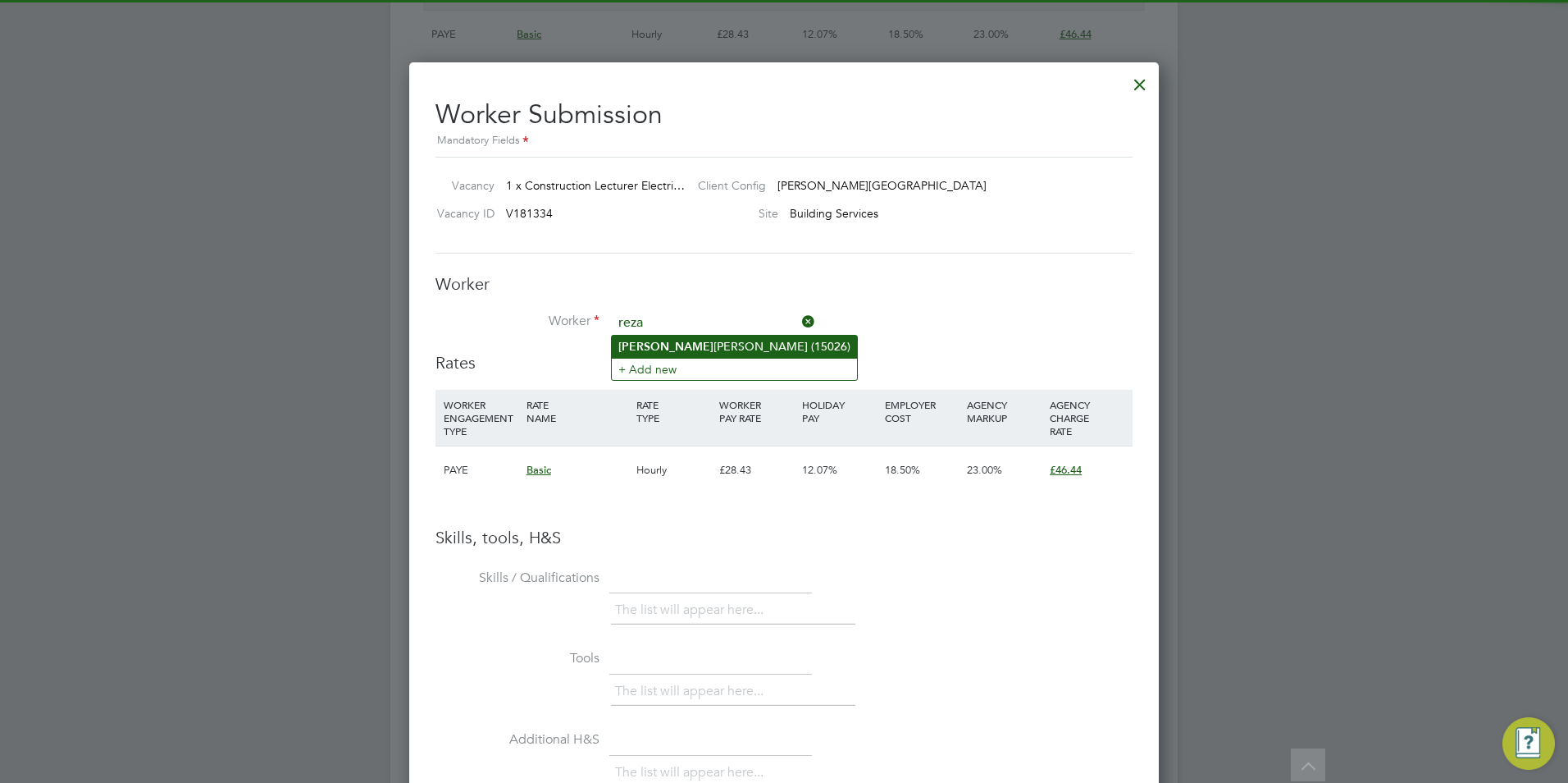
click at [710, 352] on li "Reza Zareh (15026)" at bounding box center [734, 347] width 245 height 22
type input "Reza Zareh (15026)"
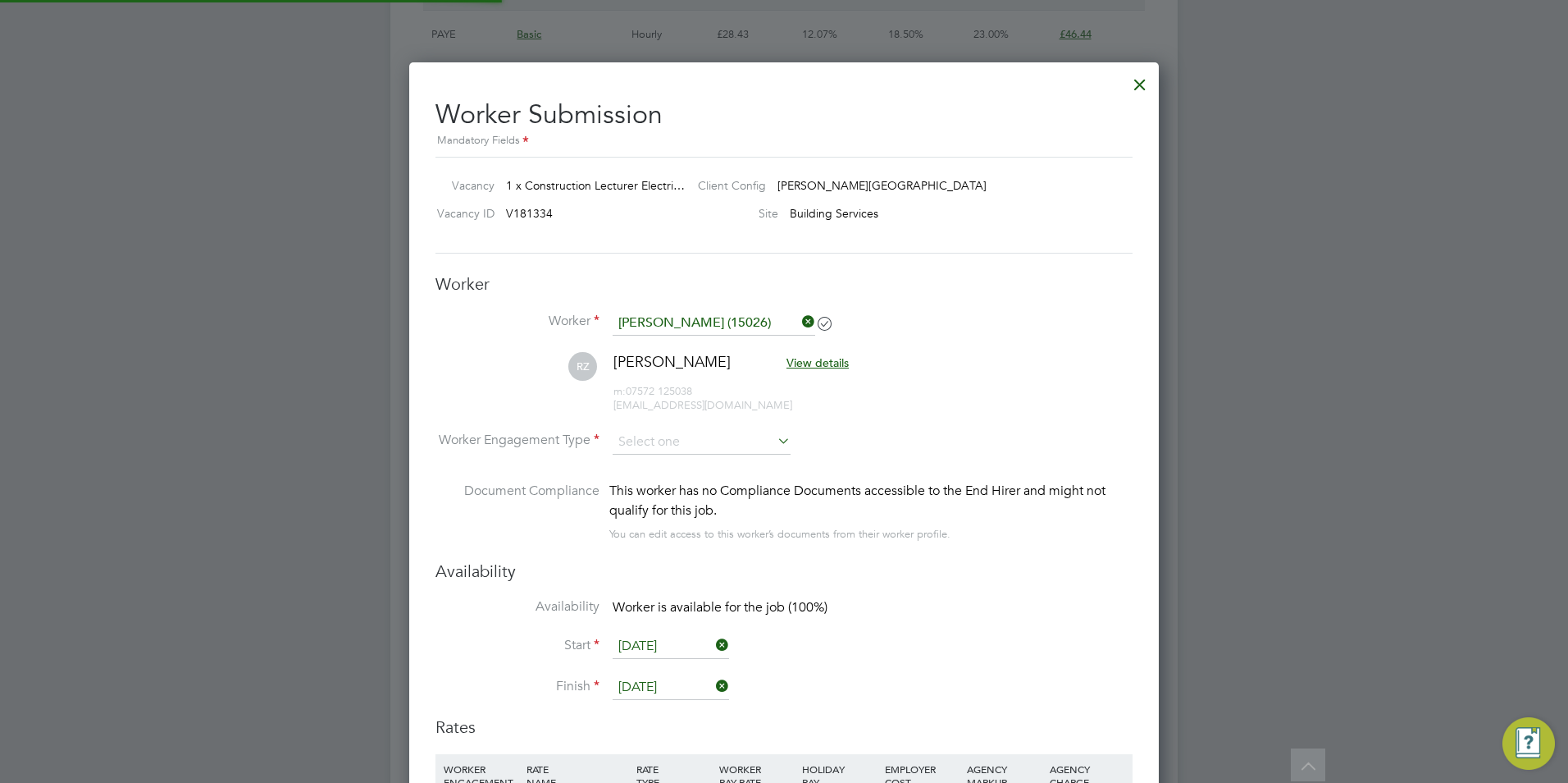
scroll to position [1402, 750]
click at [708, 439] on input at bounding box center [701, 442] width 178 height 25
click at [712, 465] on li "Contract" at bounding box center [702, 466] width 179 height 22
type input "Contract"
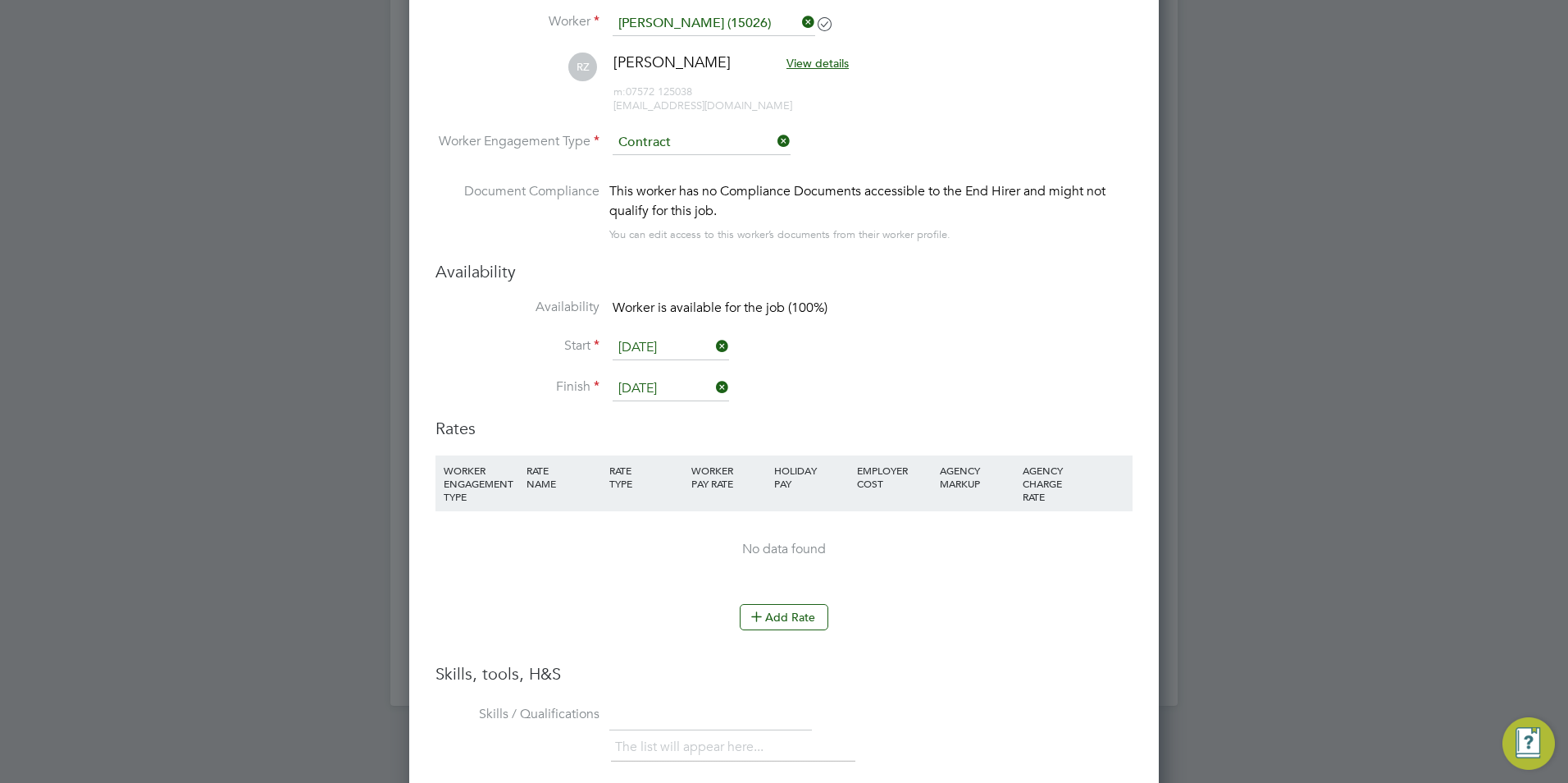
scroll to position [3286, 0]
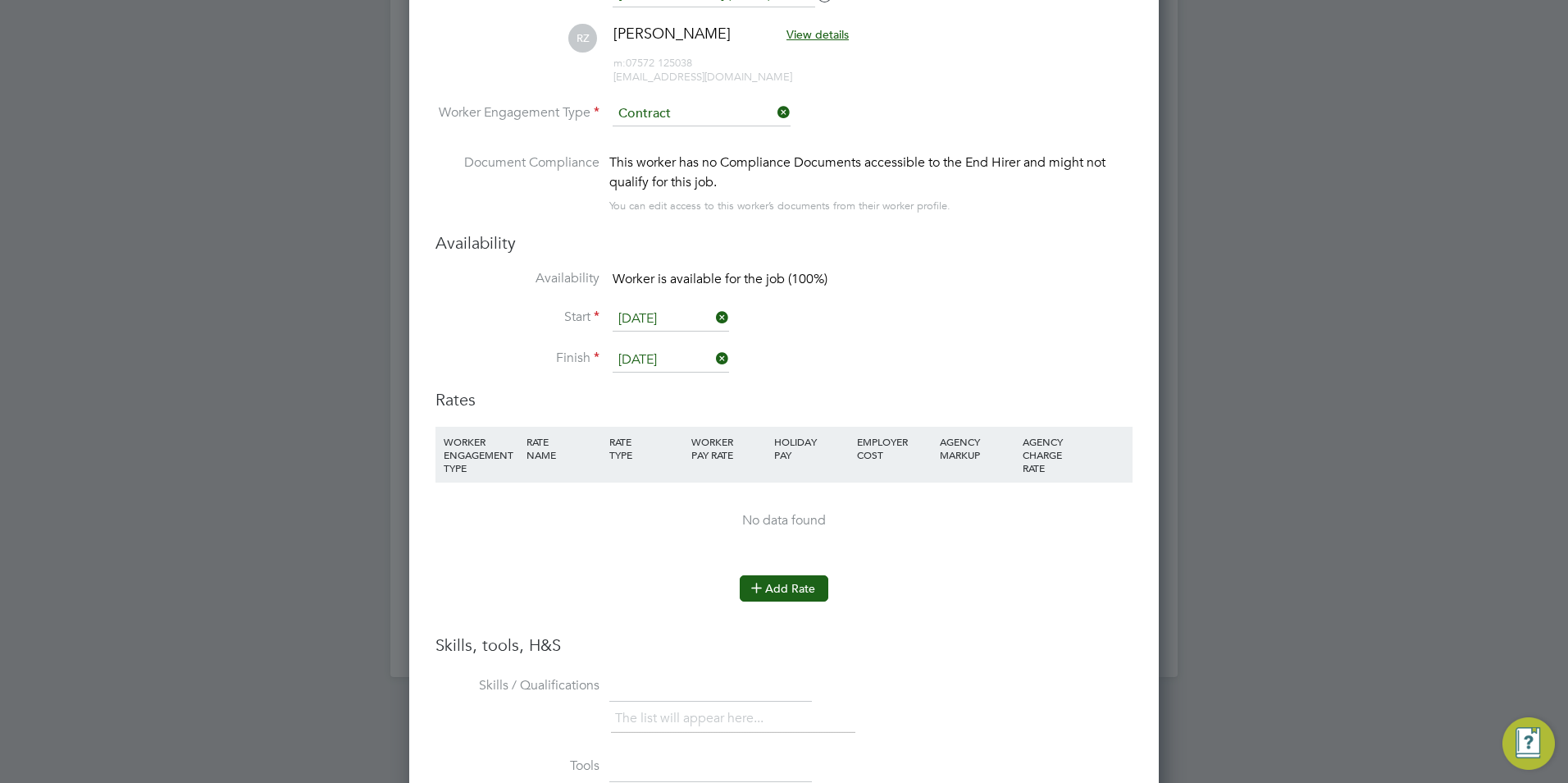
click at [780, 592] on button "Add Rate" at bounding box center [784, 588] width 89 height 27
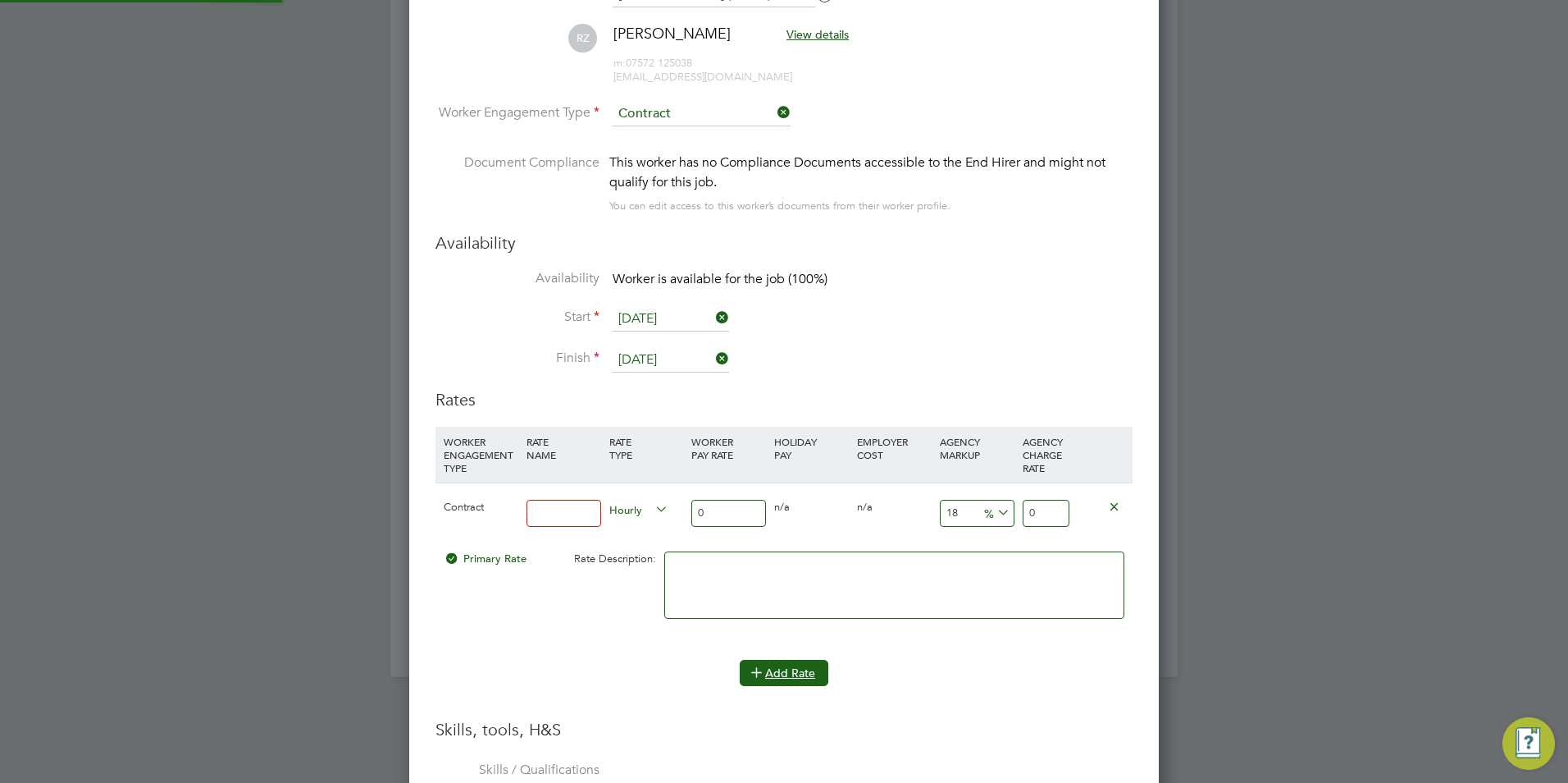
scroll to position [1557, 750]
click at [566, 511] on input at bounding box center [564, 512] width 75 height 27
type input "Basic"
click at [746, 509] on input "0" at bounding box center [728, 512] width 75 height 27
click at [747, 509] on input "0" at bounding box center [728, 512] width 75 height 27
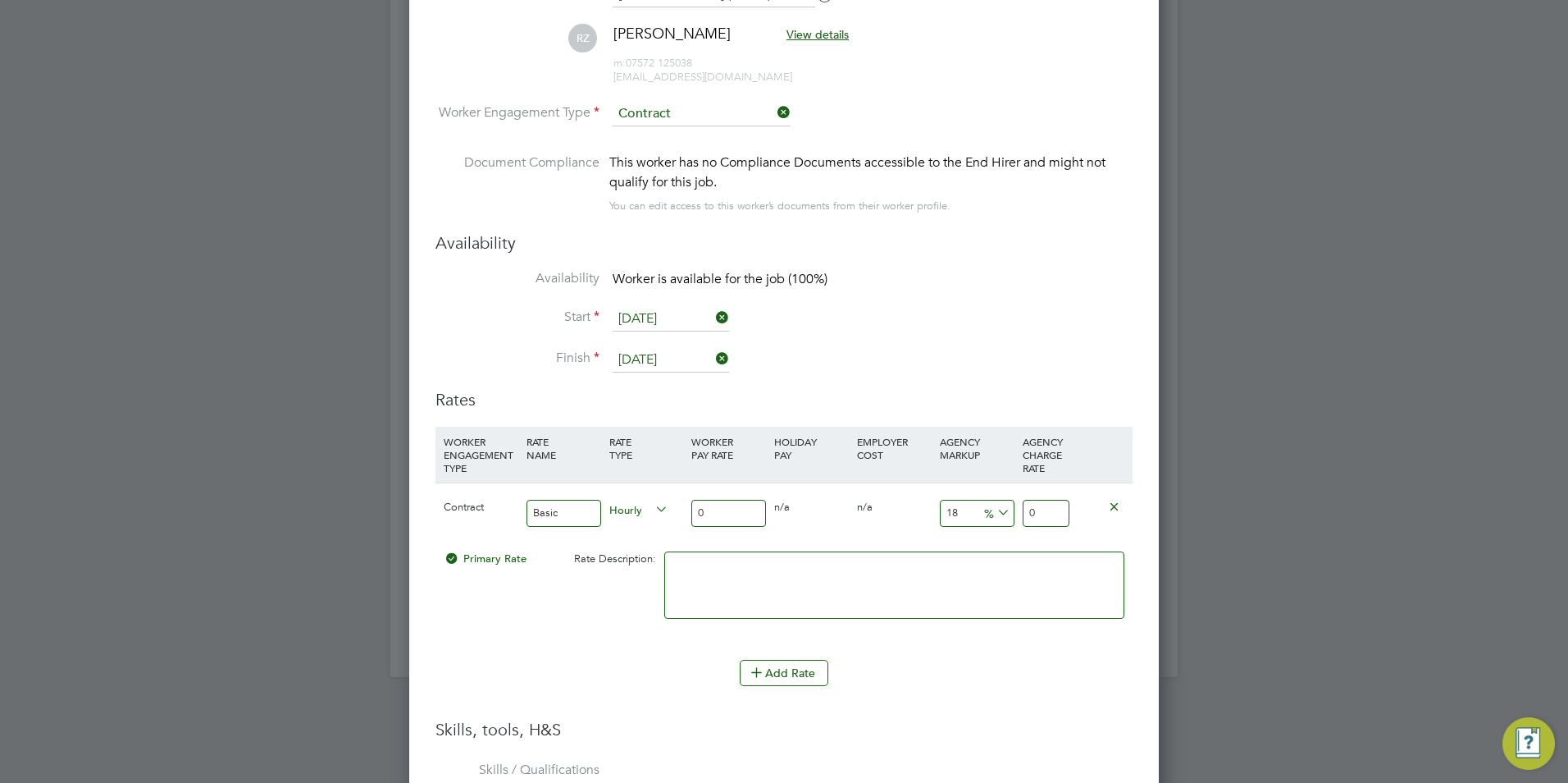
click at [747, 509] on input "0" at bounding box center [728, 512] width 75 height 27
type input "4"
type input "4.72"
type input "47"
type input "55.46"
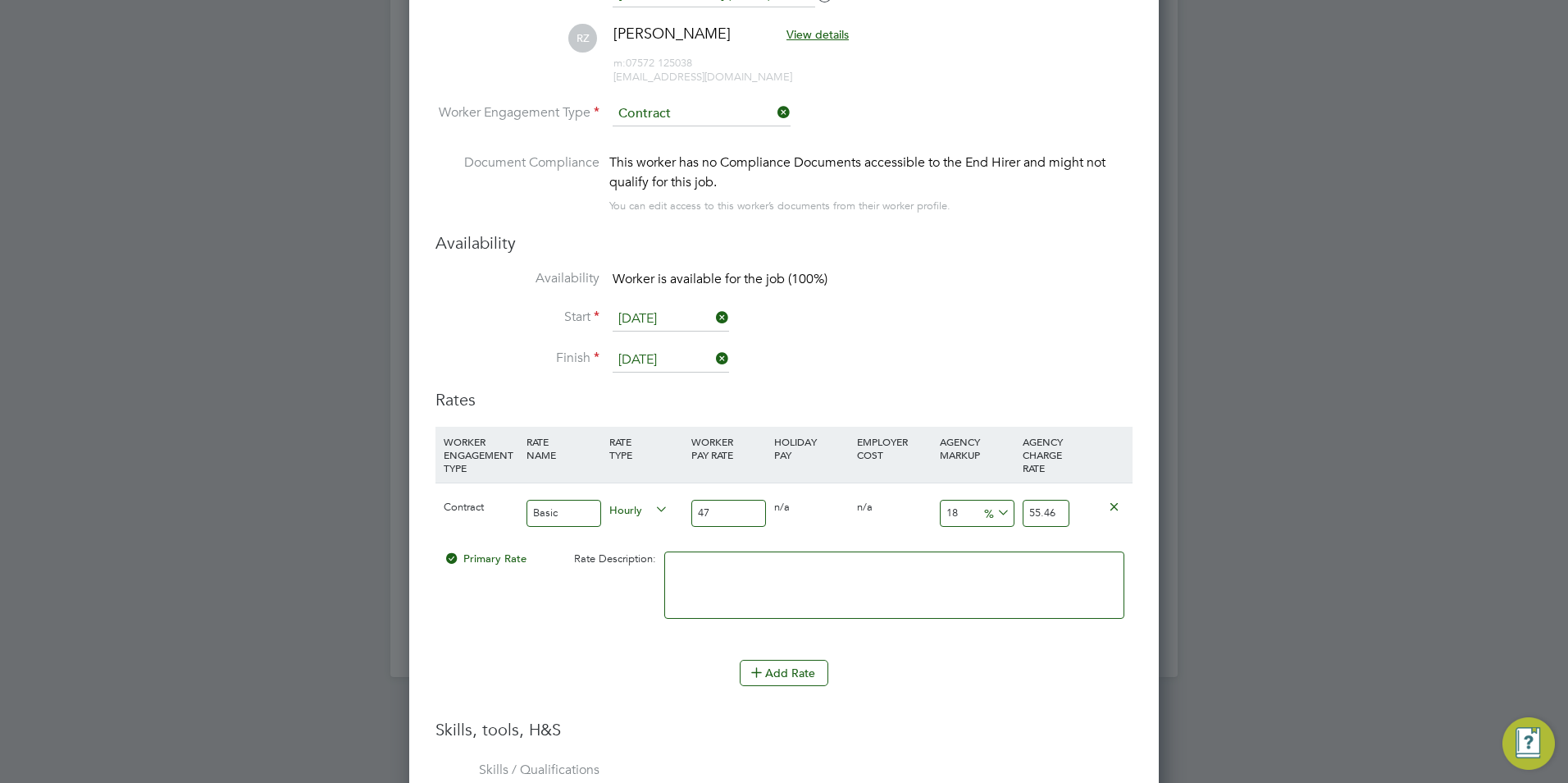
type input "47"
click at [956, 514] on input "18" at bounding box center [977, 512] width 75 height 27
click at [953, 514] on input "18" at bounding box center [977, 512] width 75 height 27
type input "2"
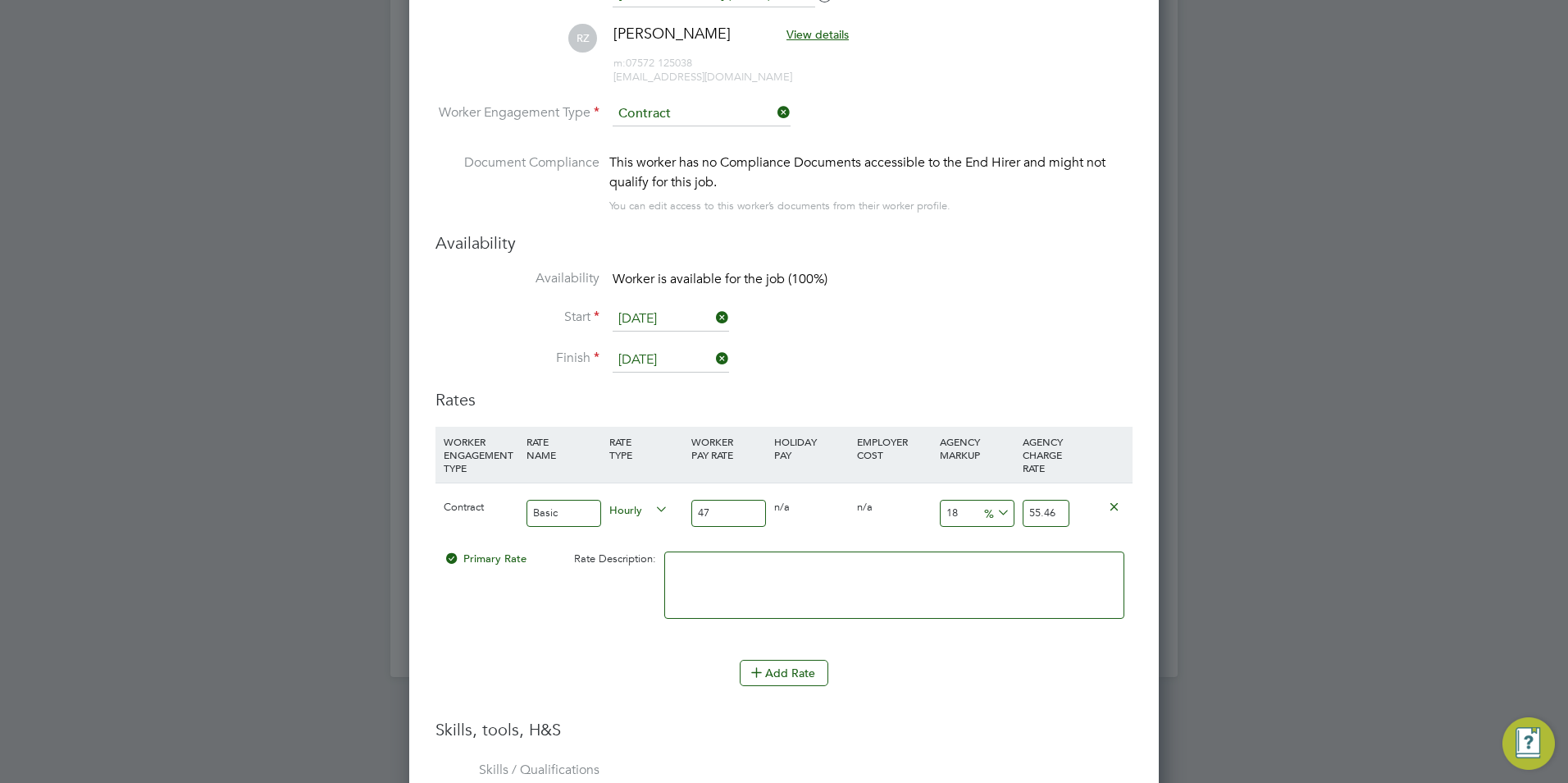
type input "47.94"
type input "23"
type input "57.81"
type input "23"
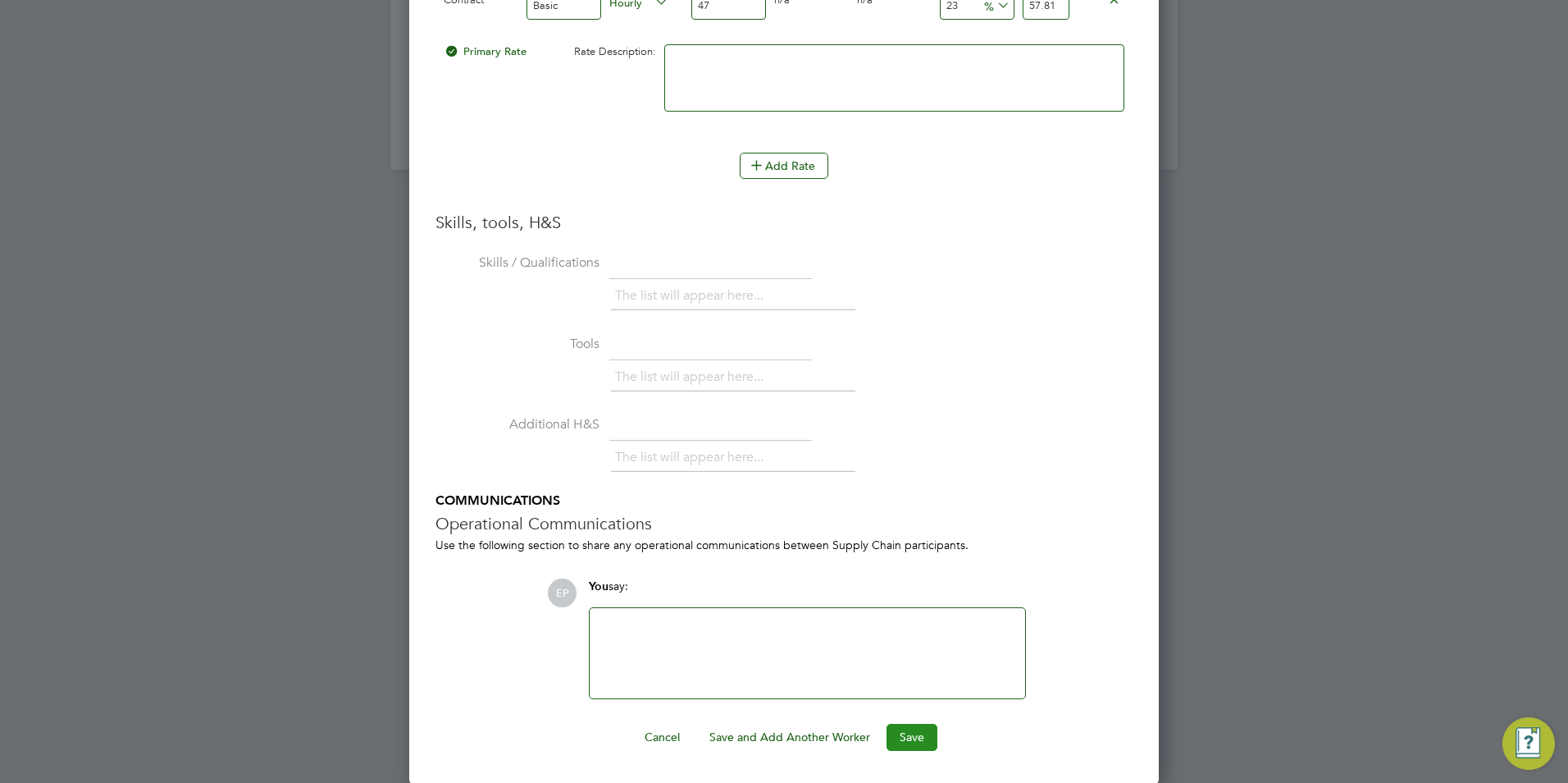
click at [919, 741] on button "Save" at bounding box center [912, 737] width 51 height 27
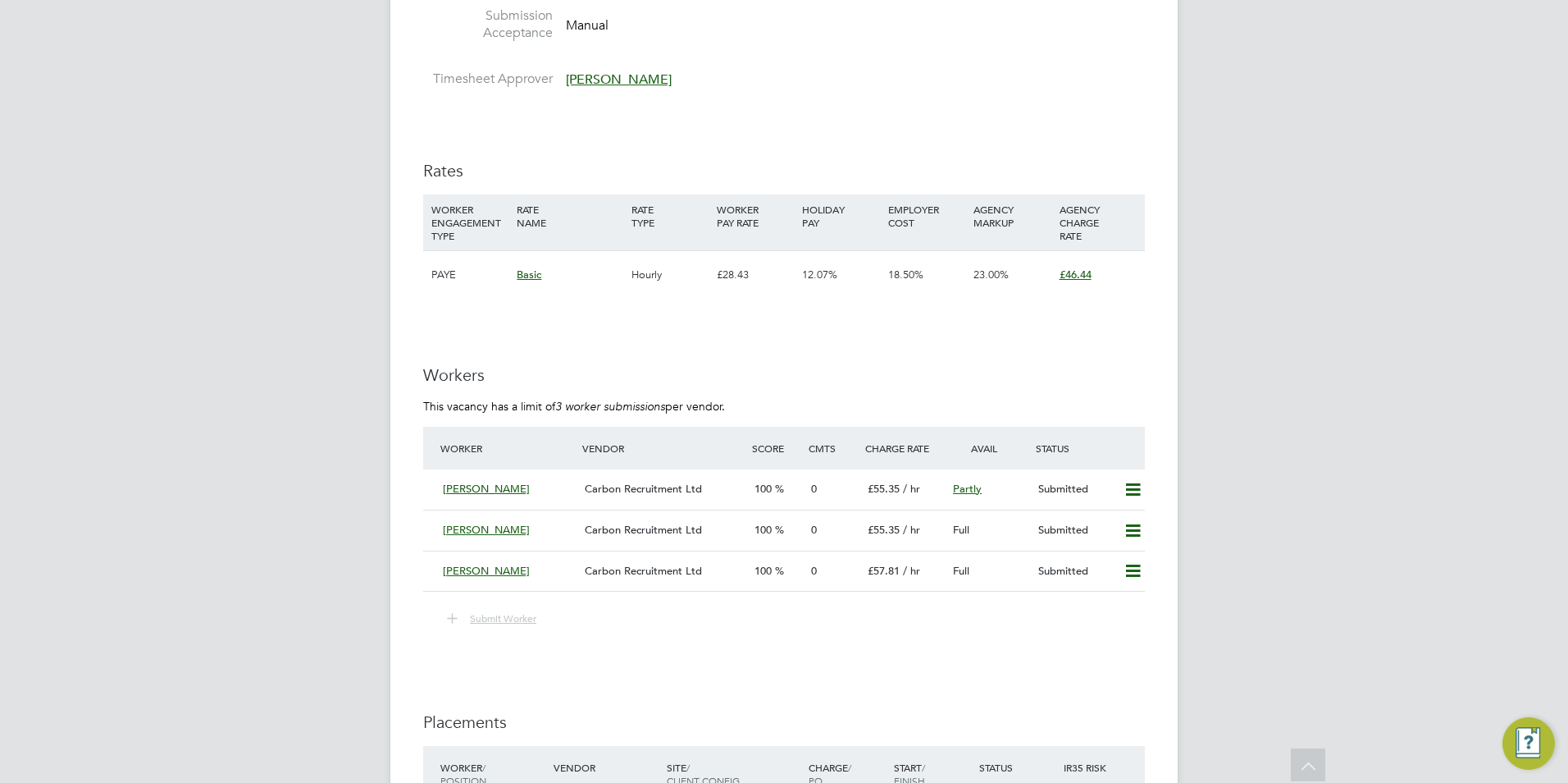
scroll to position [2790, 0]
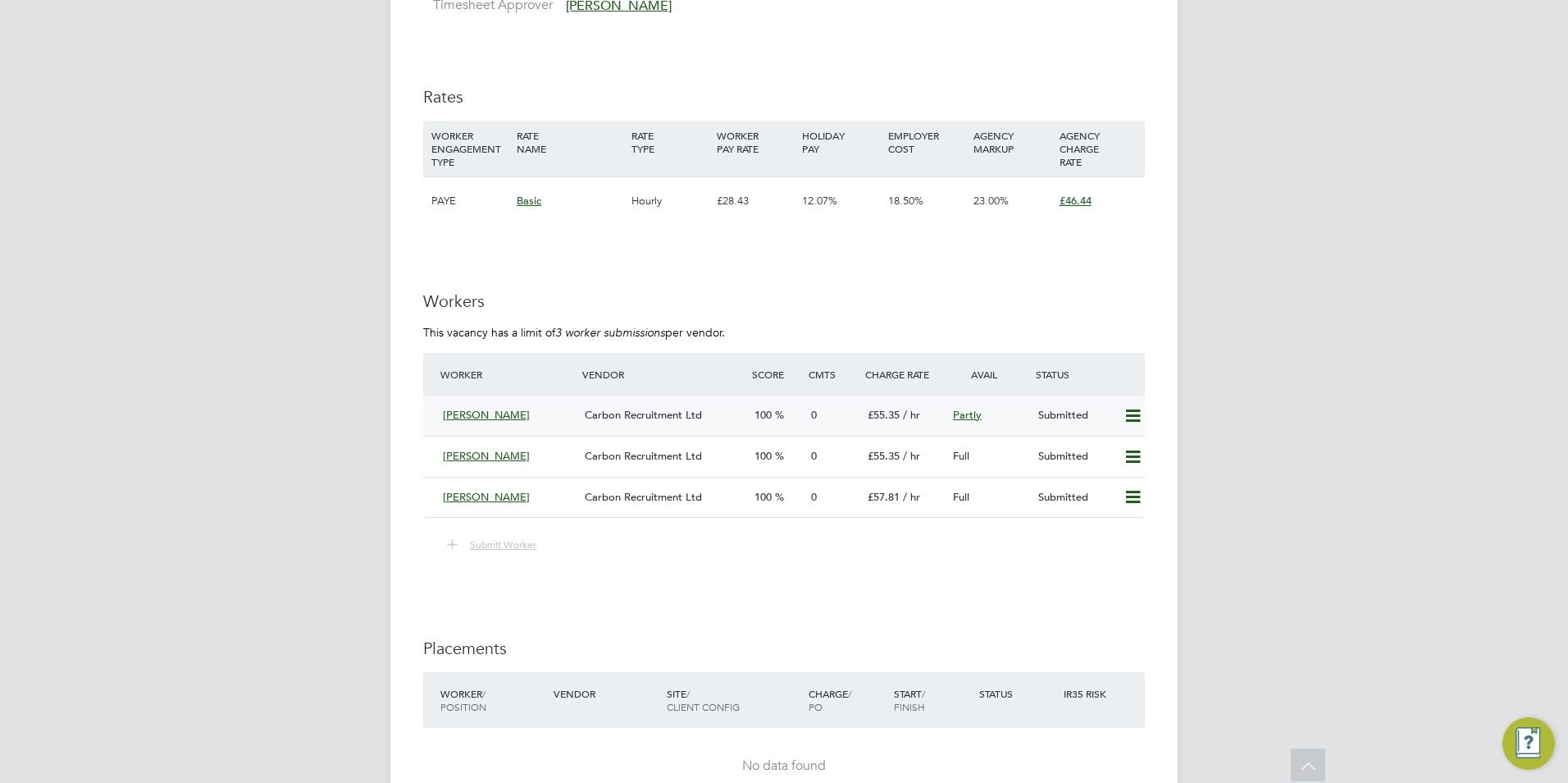
click at [1123, 416] on icon at bounding box center [1133, 416] width 21 height 13
click at [1097, 456] on li "Remove" at bounding box center [1109, 450] width 63 height 23
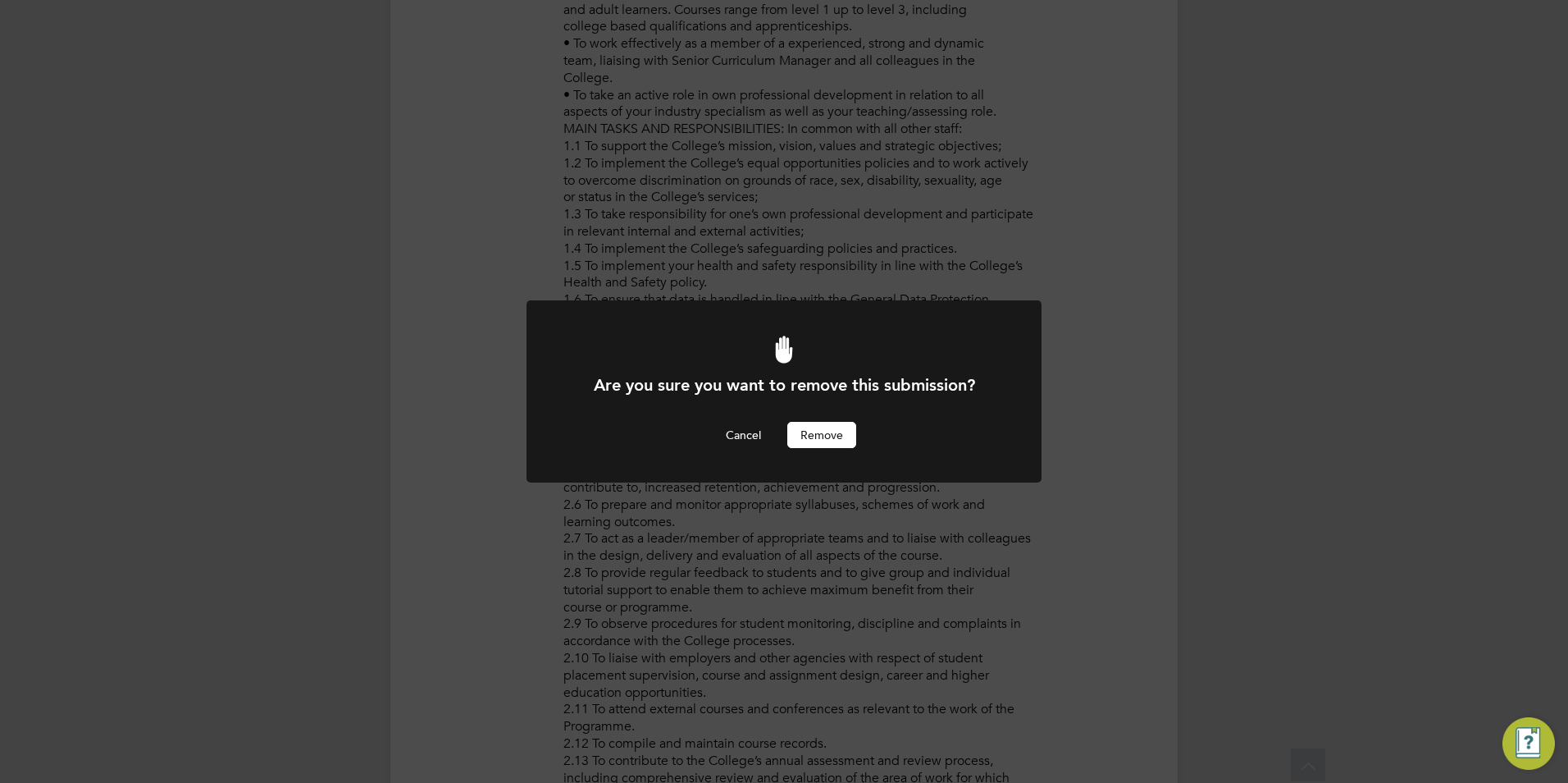
scroll to position [0, 0]
click at [824, 446] on button "Remove" at bounding box center [822, 434] width 69 height 27
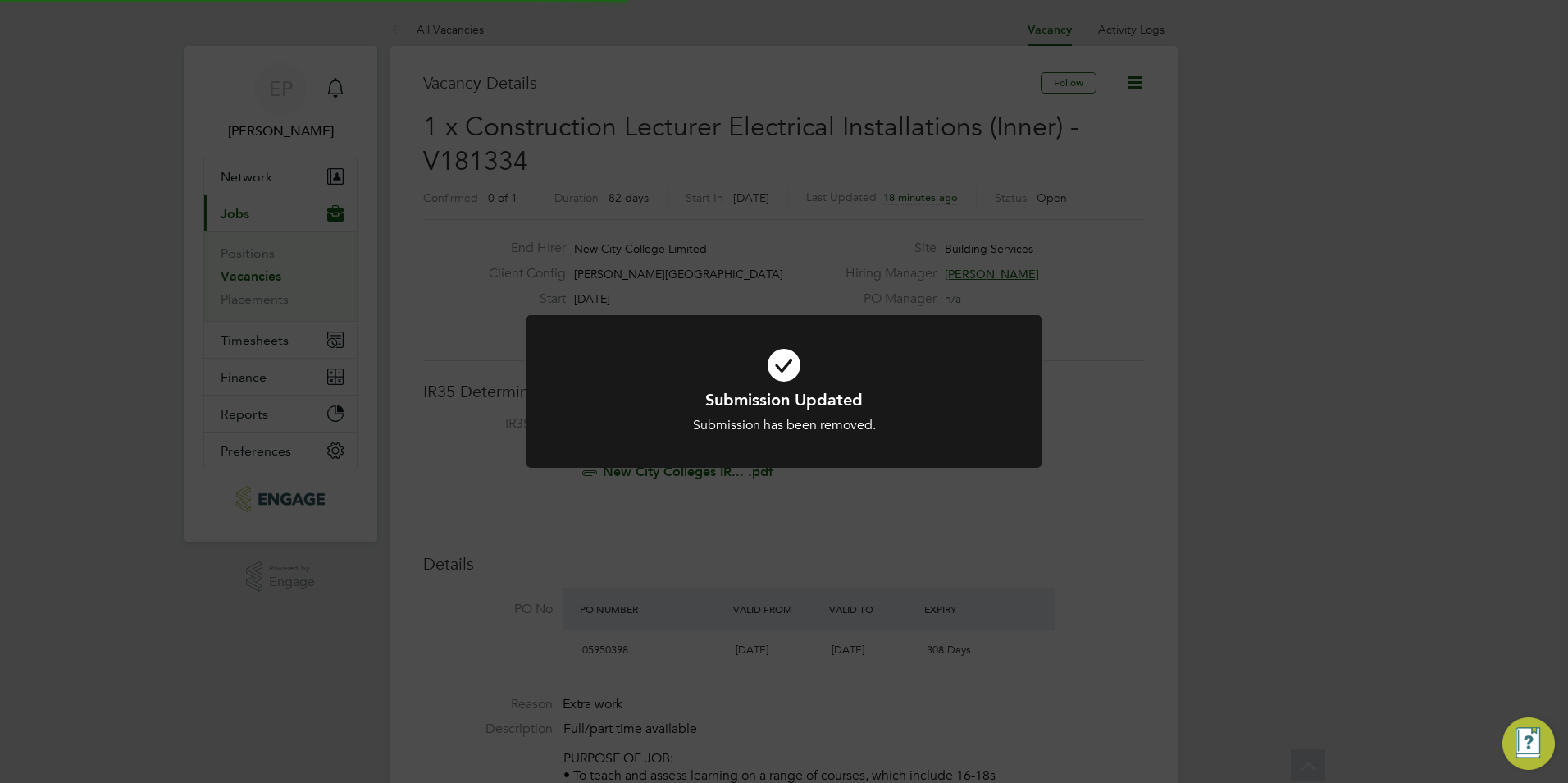
scroll to position [48, 115]
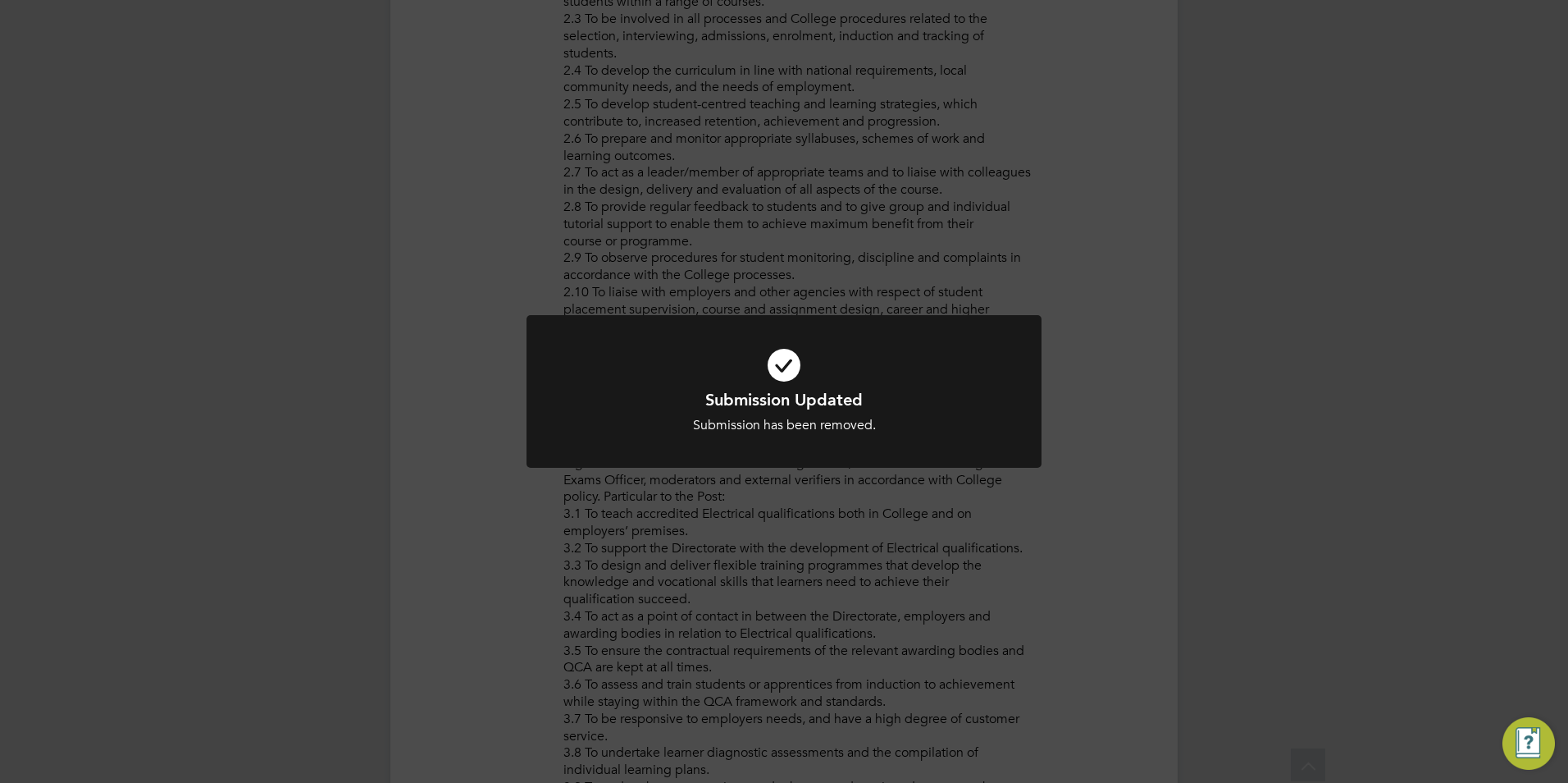
click at [854, 510] on div "Submission Updated Submission has been removed. Cancel Okay" at bounding box center [784, 391] width 1568 height 783
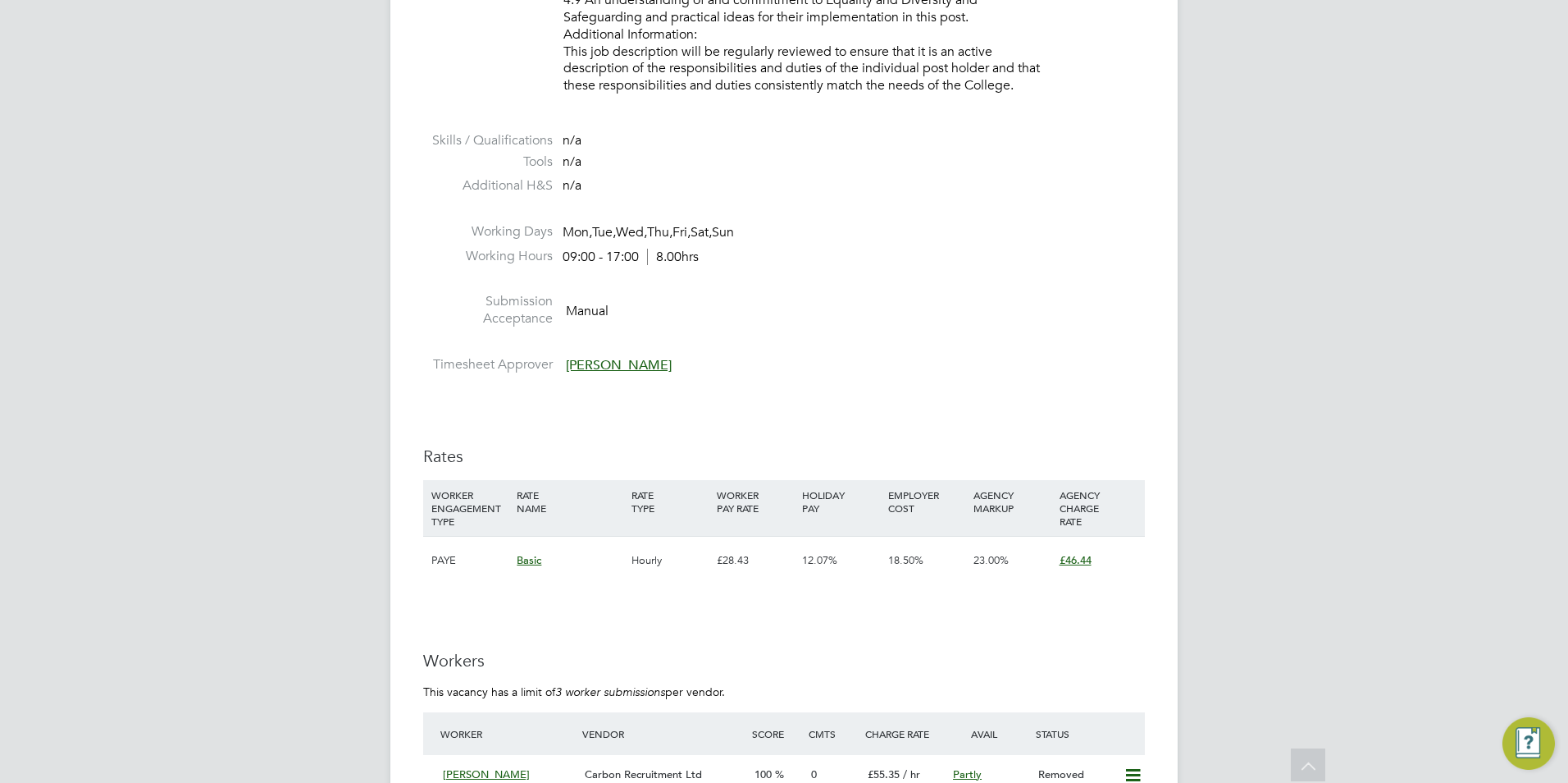
scroll to position [2627, 0]
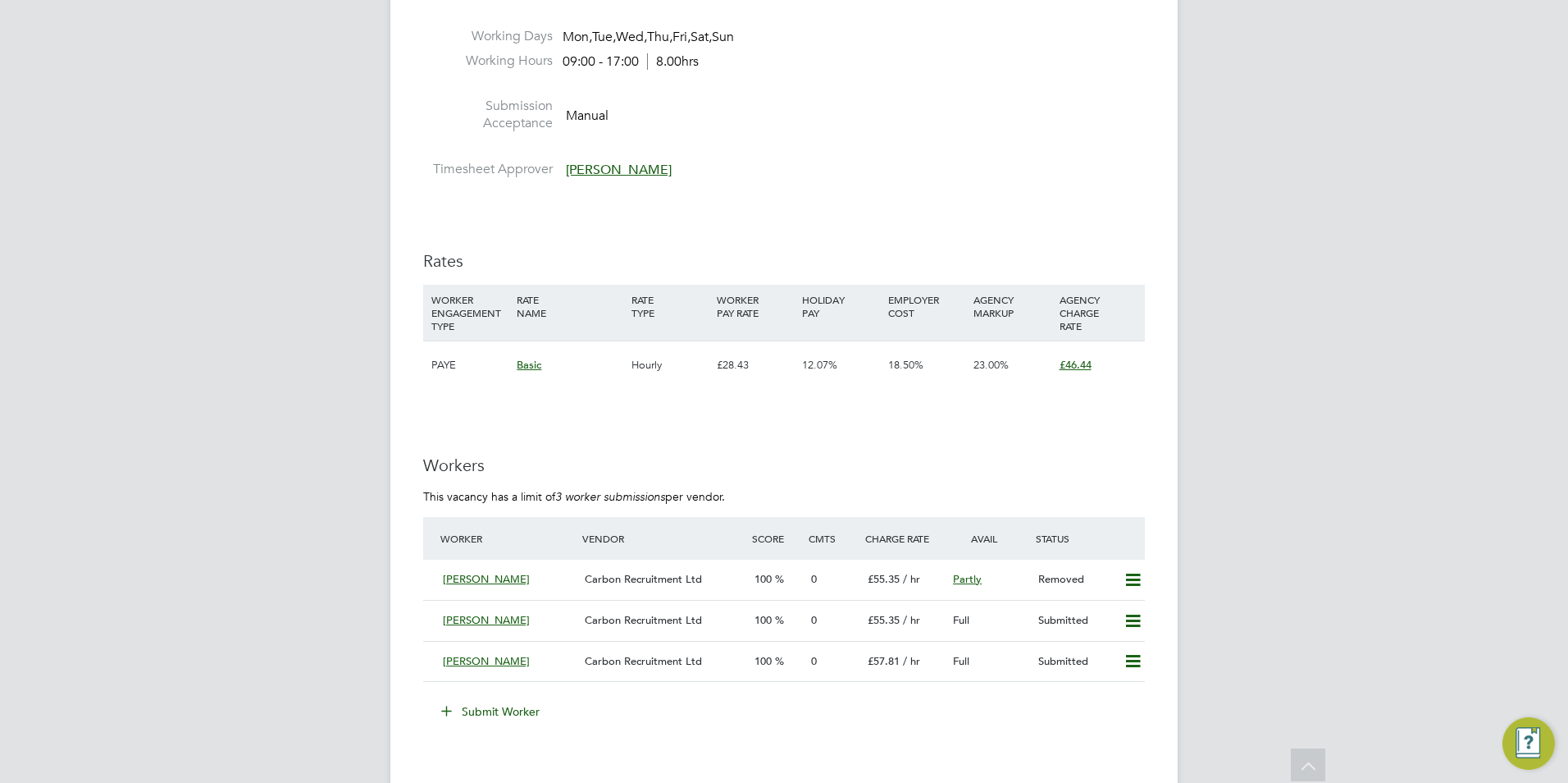
click at [470, 714] on button "Submit Worker" at bounding box center [491, 711] width 123 height 27
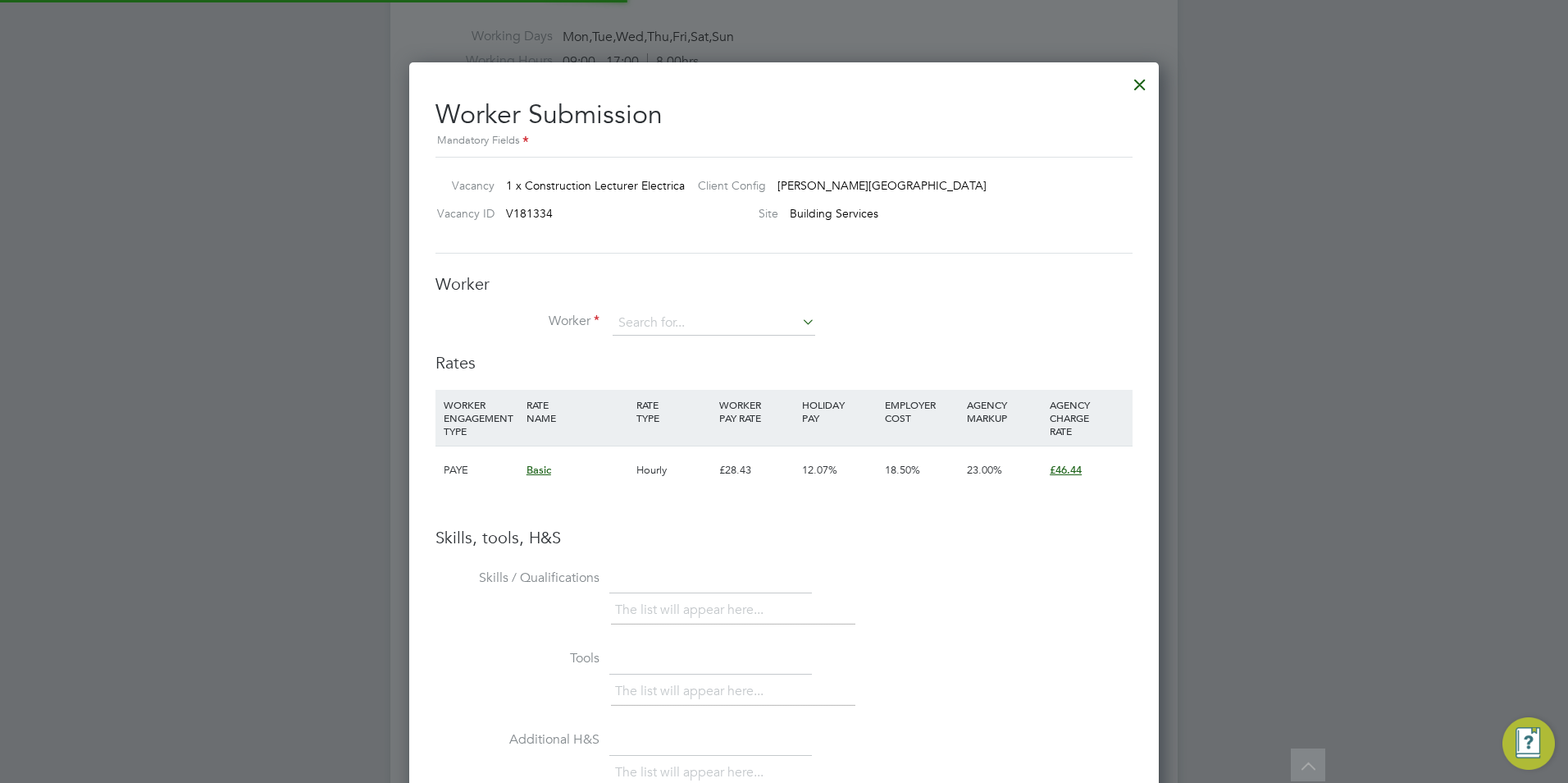
scroll to position [48, 111]
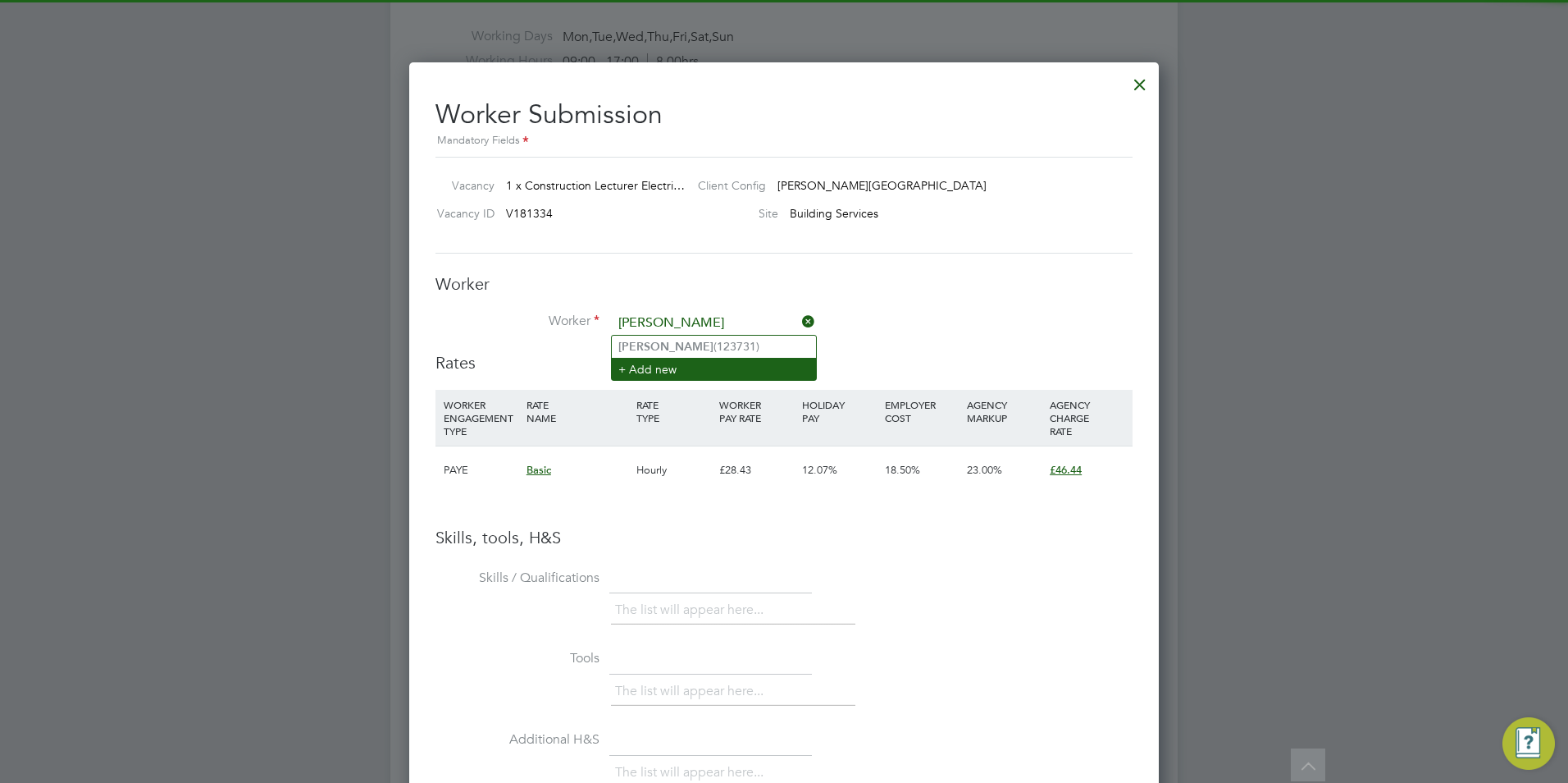
type input "syed"
click at [701, 358] on li "+ Add new" at bounding box center [714, 368] width 204 height 22
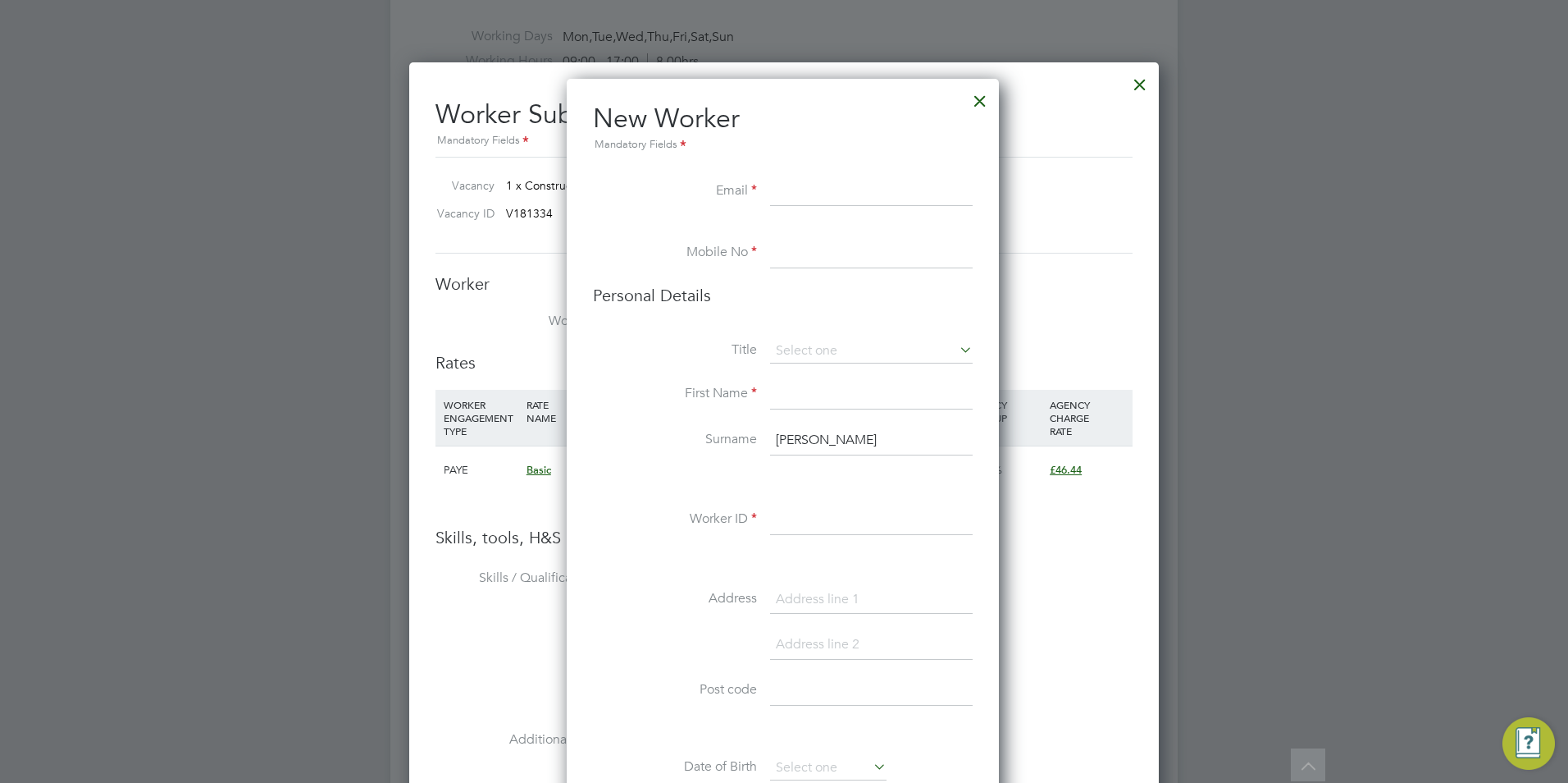
scroll to position [1389, 435]
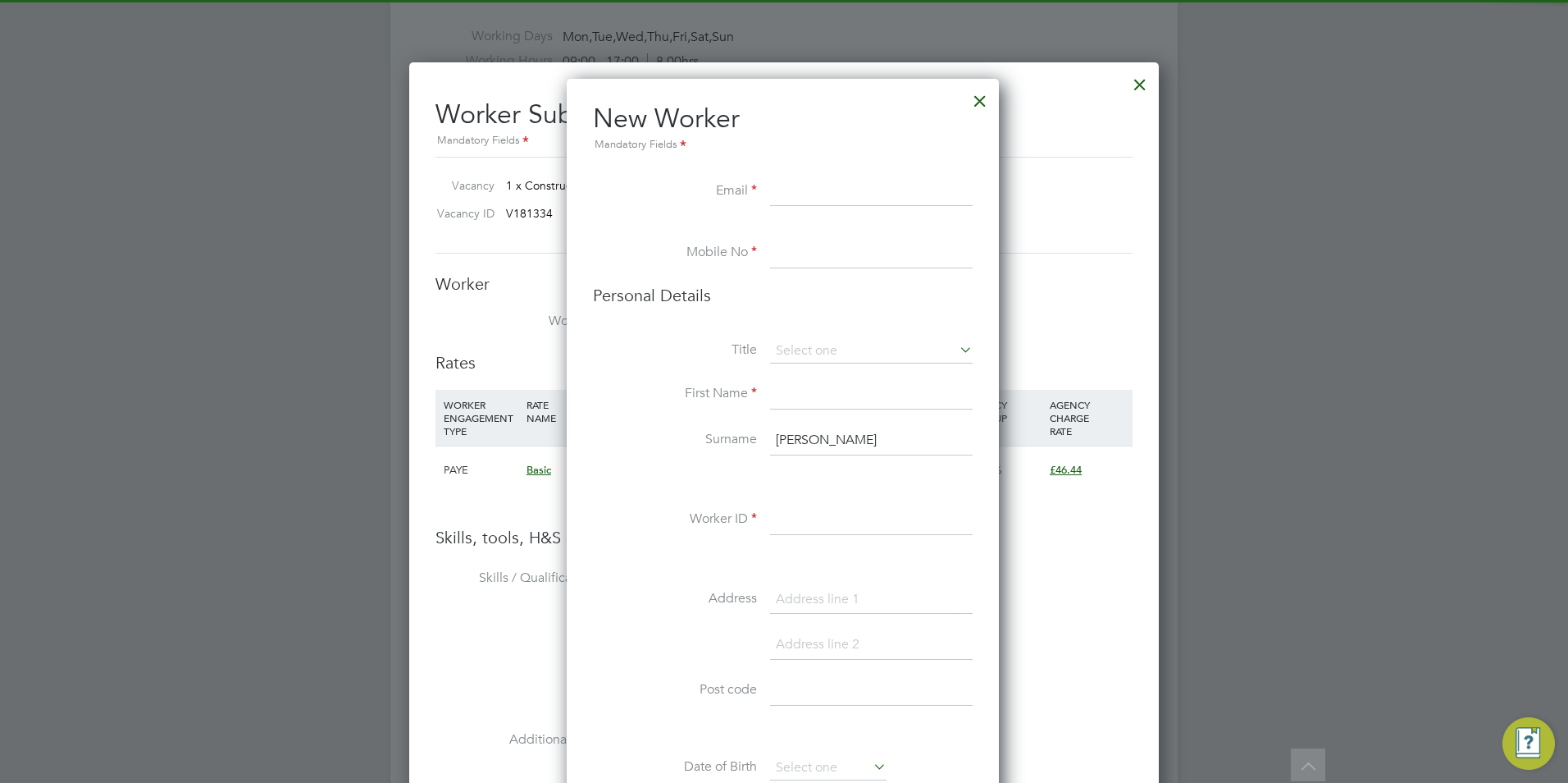
click at [991, 96] on div at bounding box center [980, 97] width 30 height 30
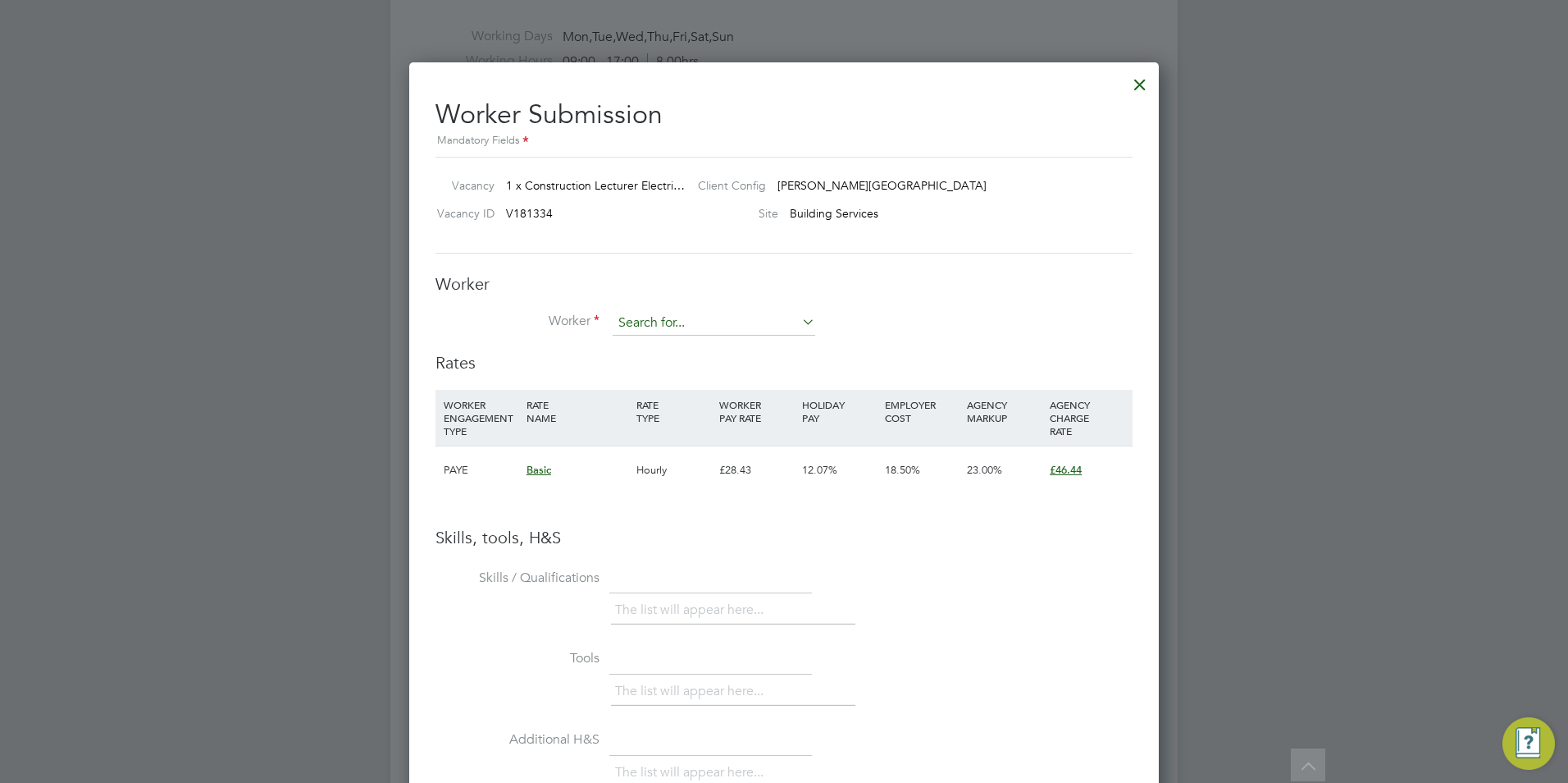
click at [728, 326] on input at bounding box center [714, 323] width 203 height 25
click at [703, 342] on li "Syed (123731)" at bounding box center [714, 347] width 204 height 22
type input "Syed (123731)"
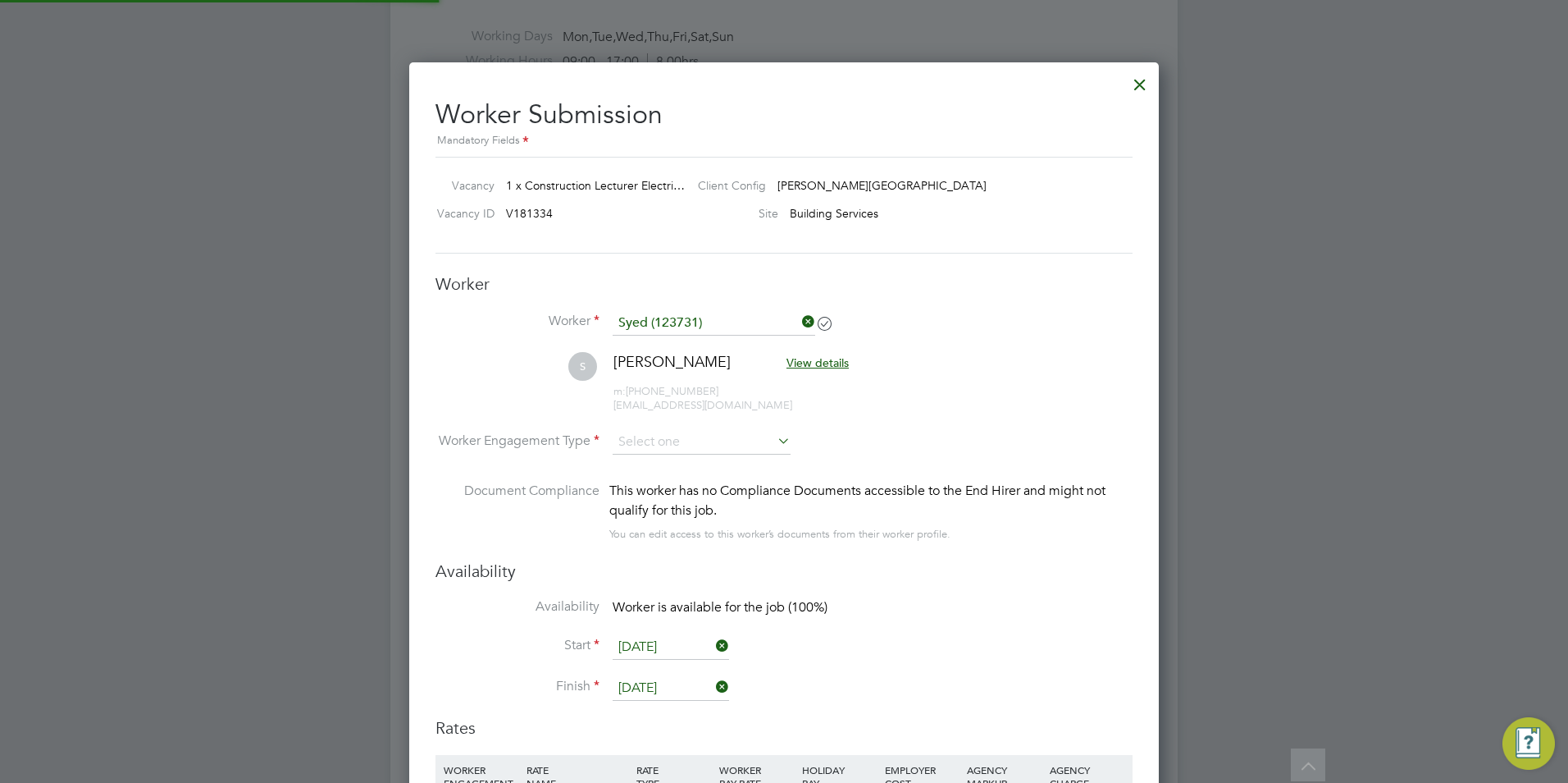
scroll to position [1402, 750]
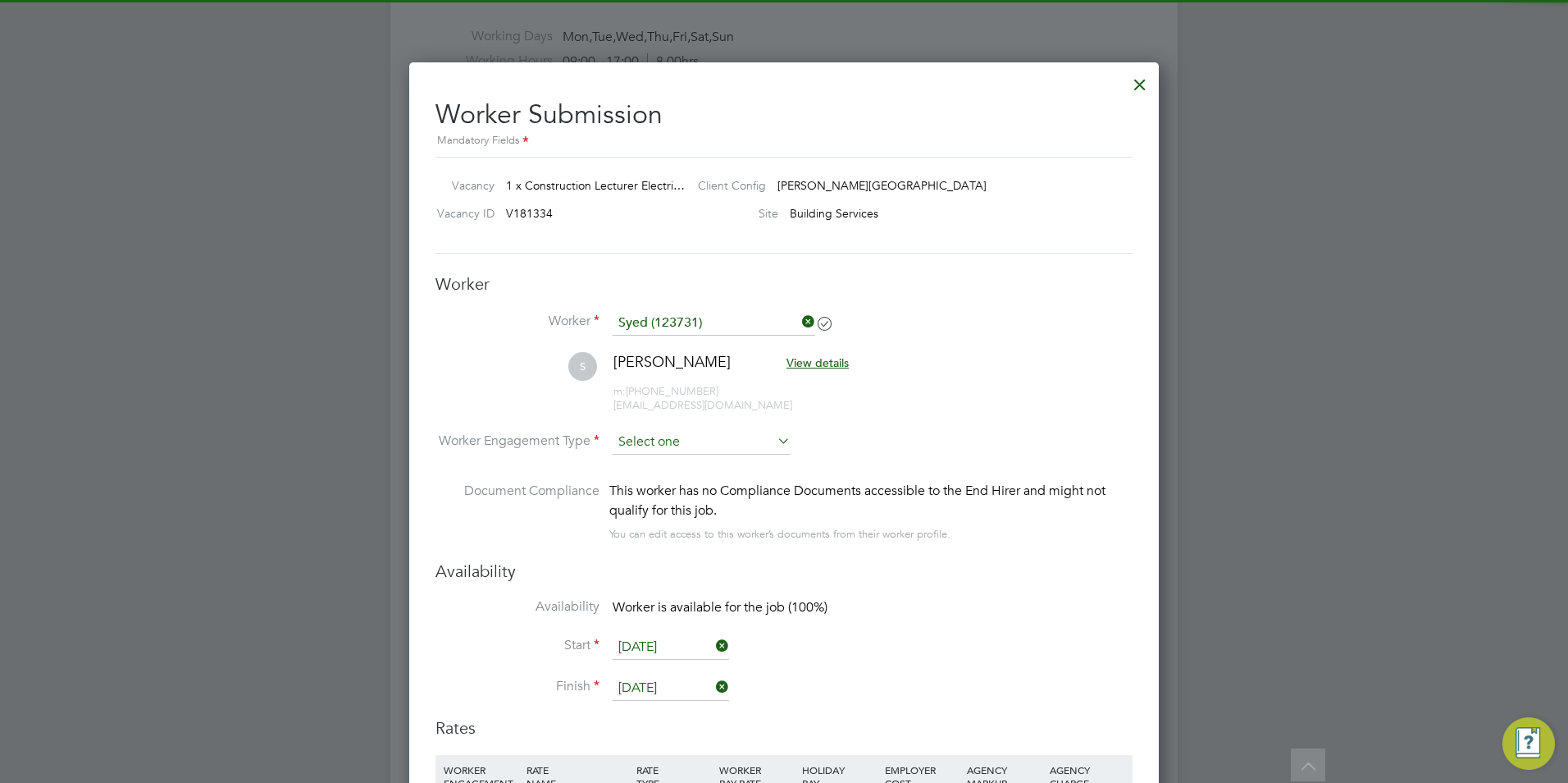
click at [739, 441] on input at bounding box center [701, 442] width 178 height 25
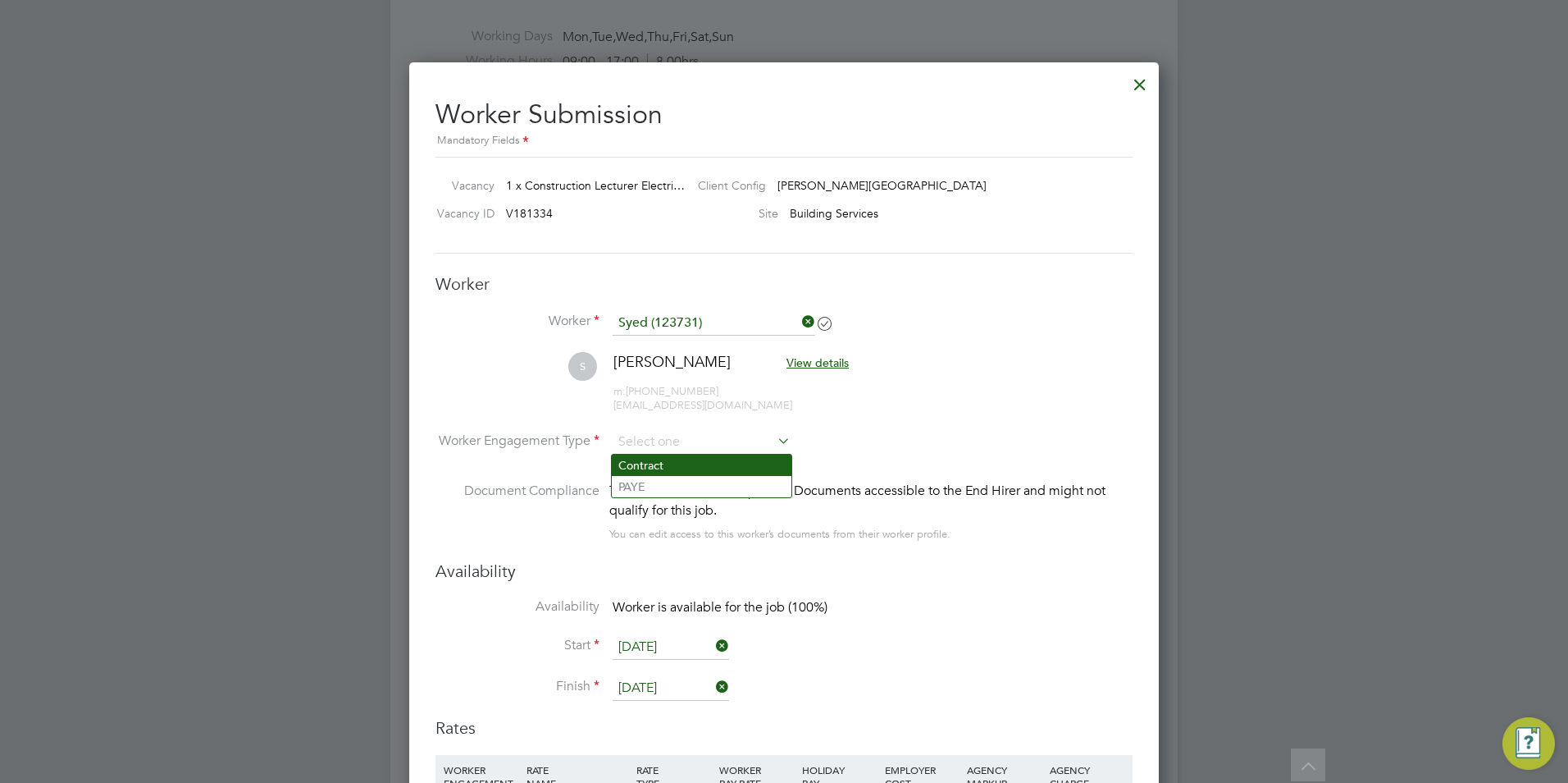
click at [657, 471] on li "Contract" at bounding box center [702, 466] width 179 height 22
type input "Contract"
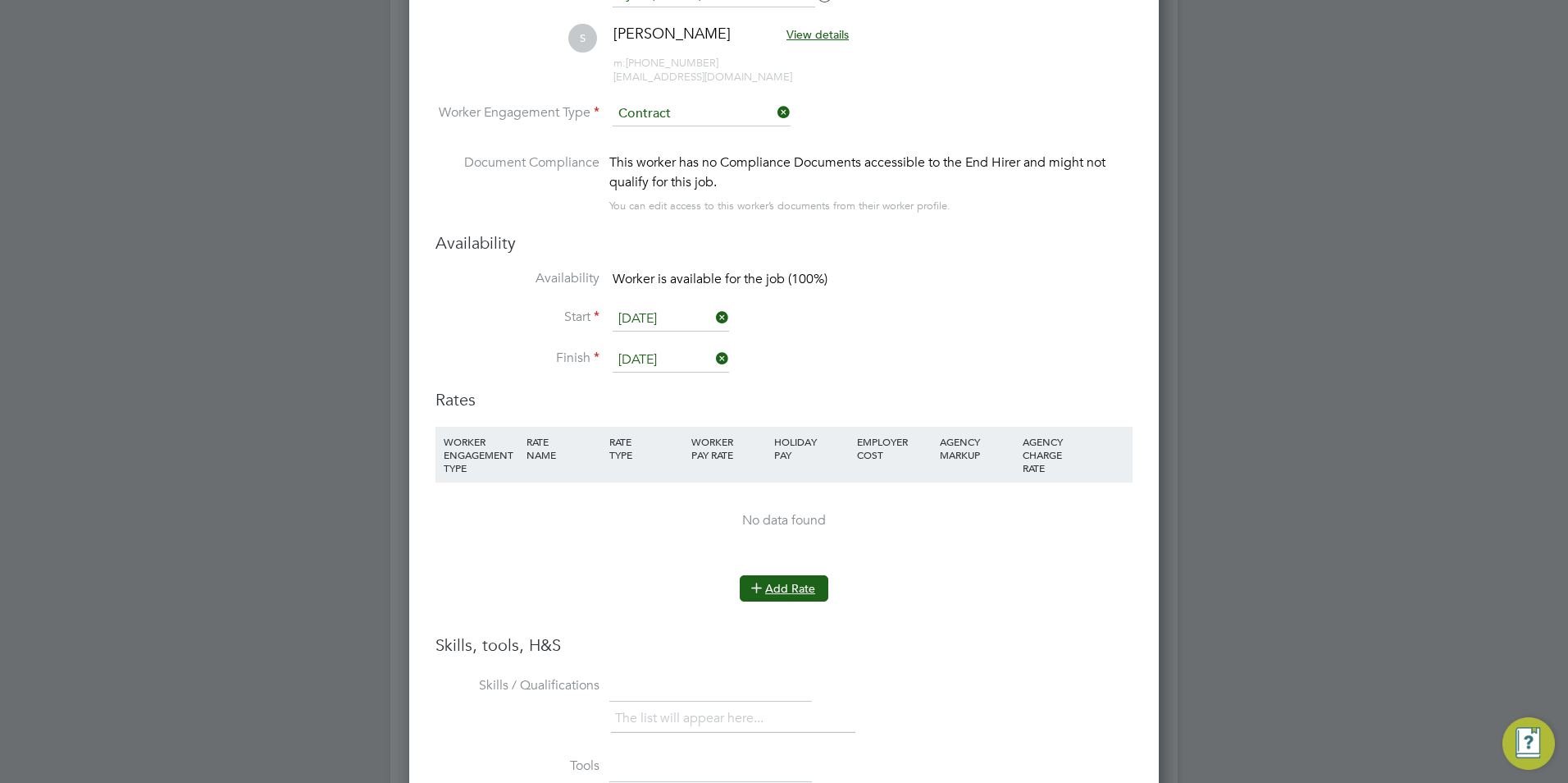
click at [777, 588] on button "Add Rate" at bounding box center [784, 588] width 89 height 27
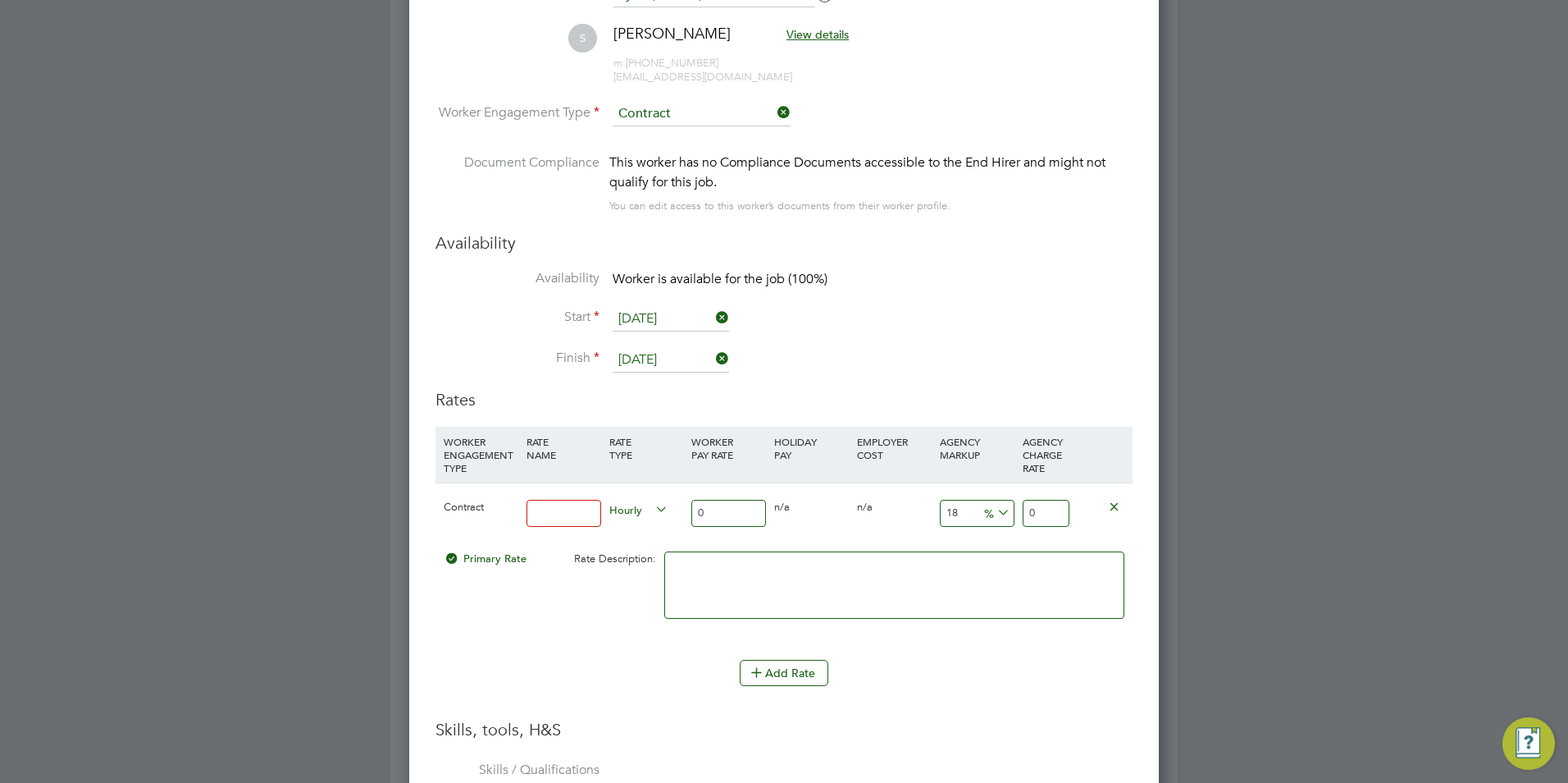
click at [553, 511] on input at bounding box center [564, 512] width 75 height 27
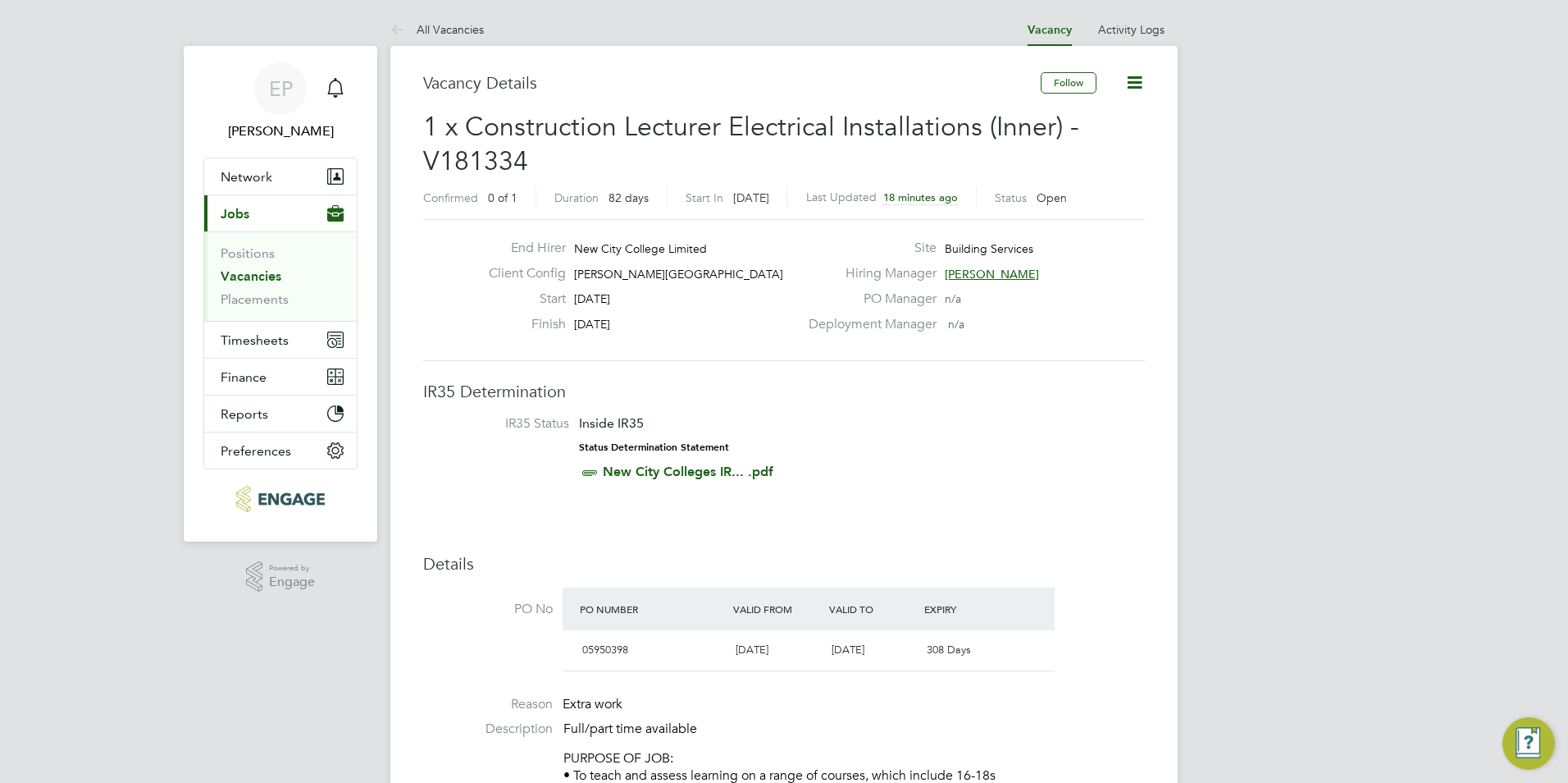
click at [976, 275] on span "[PERSON_NAME]" at bounding box center [992, 274] width 94 height 15
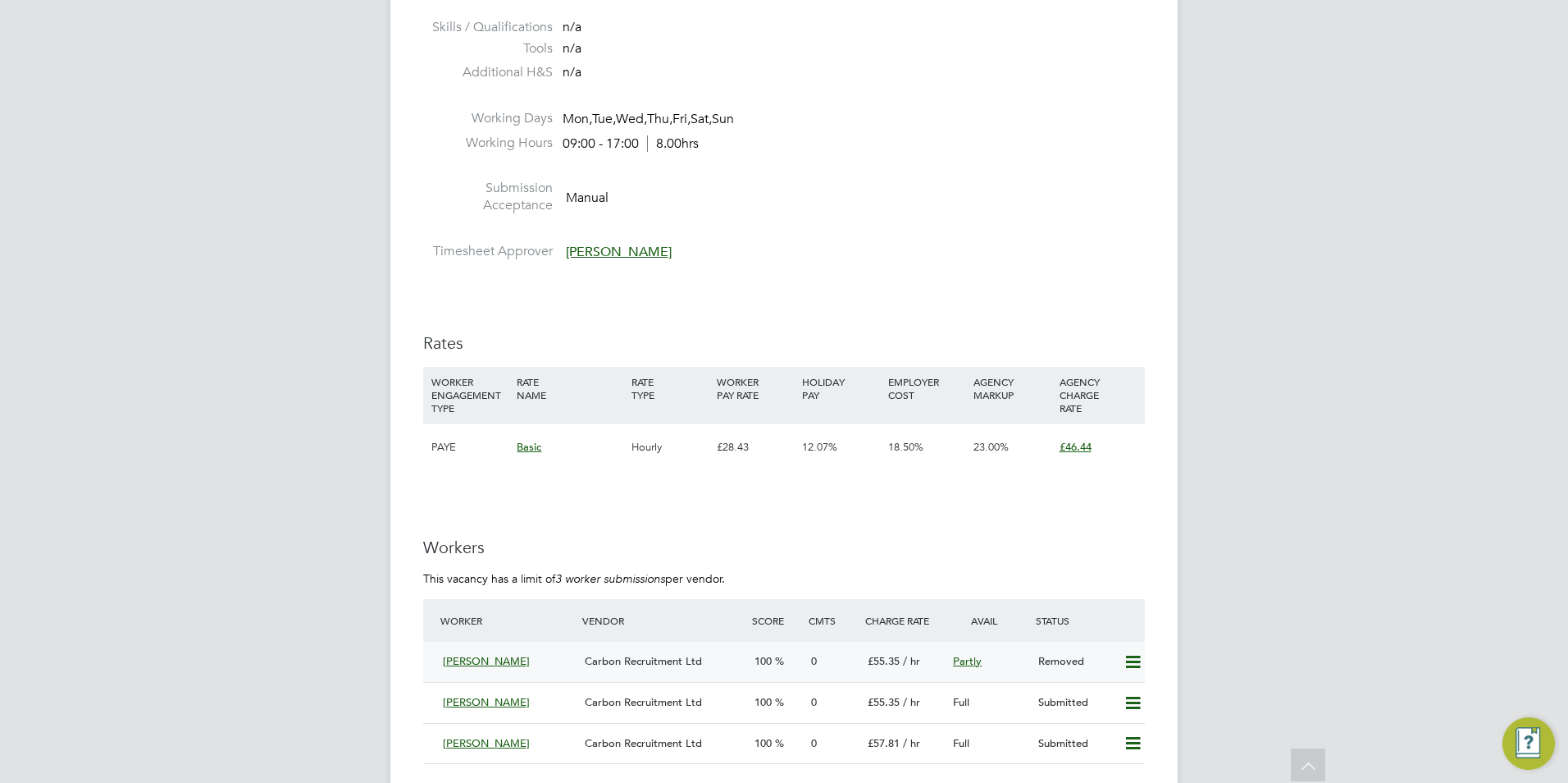
click at [1124, 659] on icon at bounding box center [1133, 662] width 21 height 13
click at [1106, 691] on li "Resubmit" at bounding box center [1105, 696] width 70 height 23
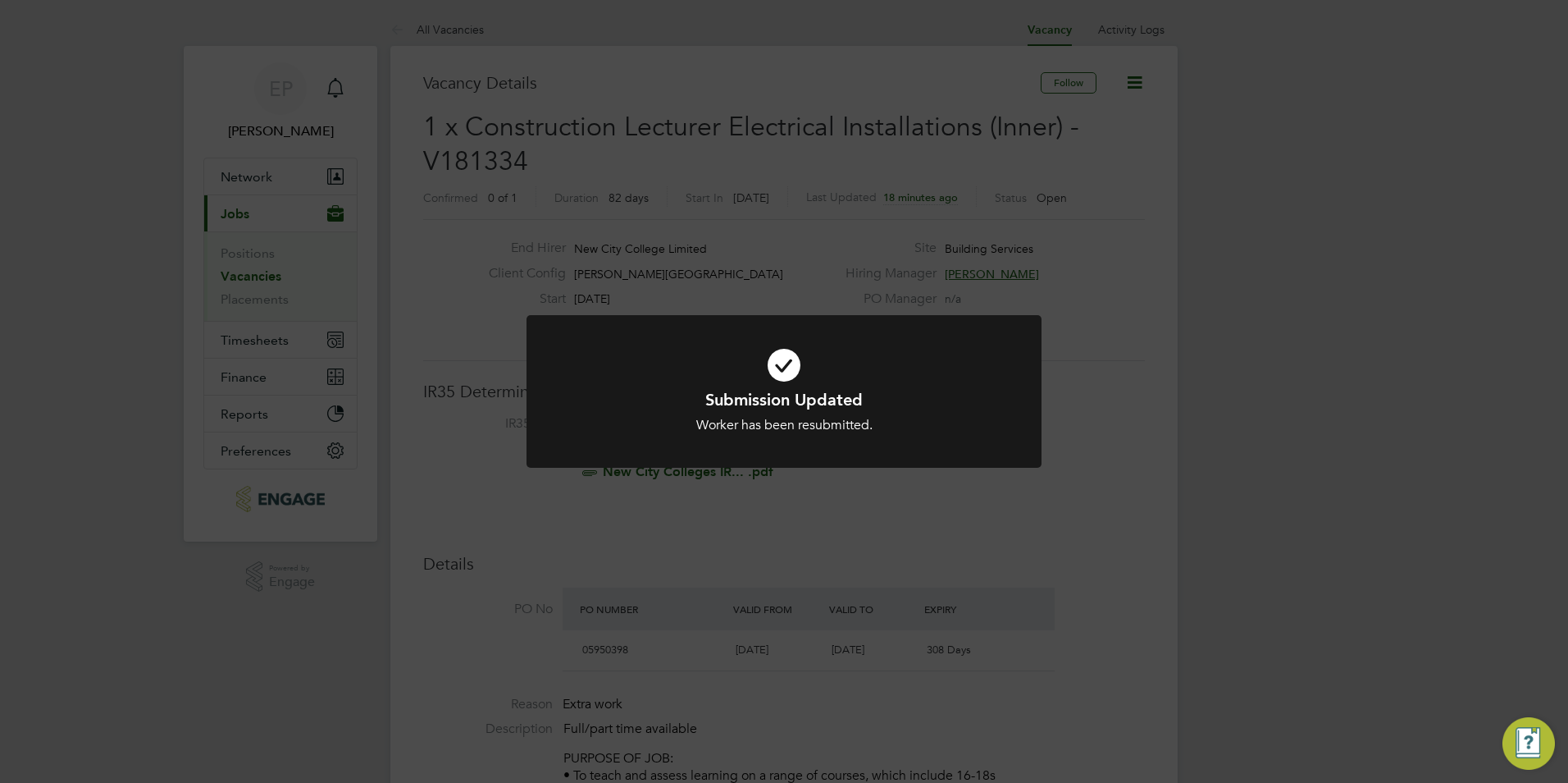
click at [775, 408] on h1 "Submission Updated" at bounding box center [784, 400] width 426 height 22
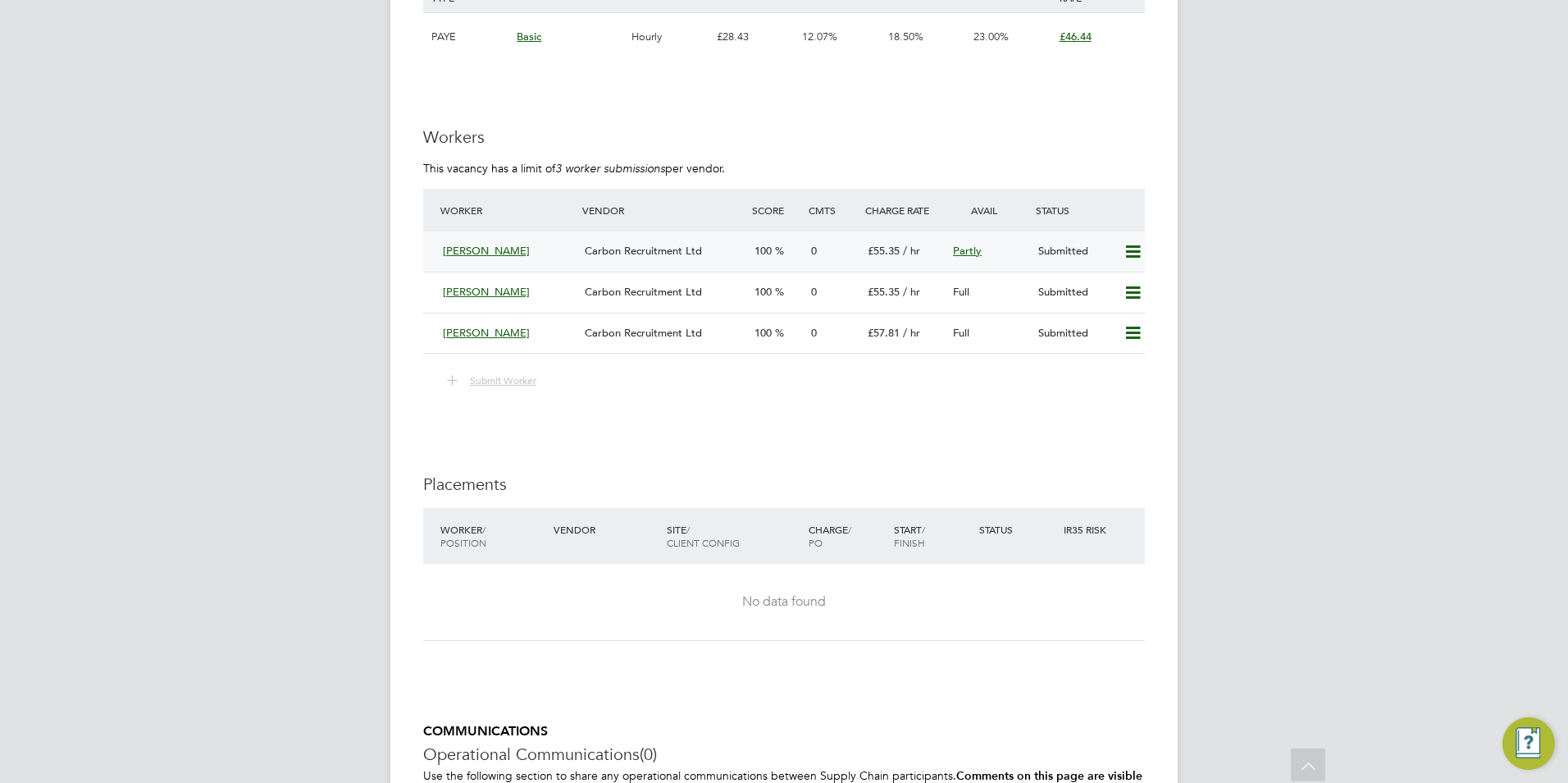
click at [471, 243] on div "Andre Edwards Carbon Recruitment Ltd 100 0 £55.35 / hr Partly Submitted" at bounding box center [784, 251] width 721 height 40
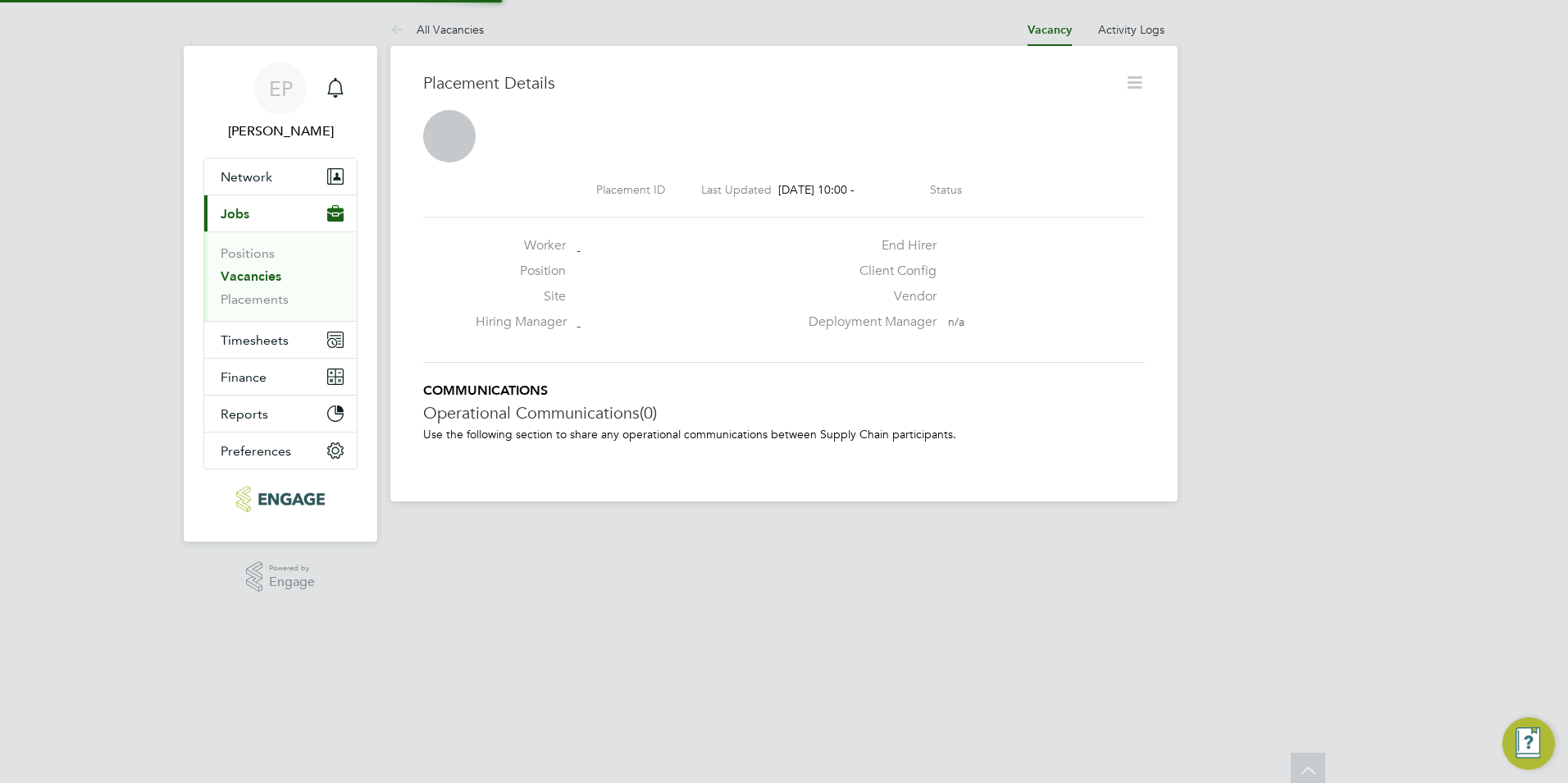
scroll to position [8, 8]
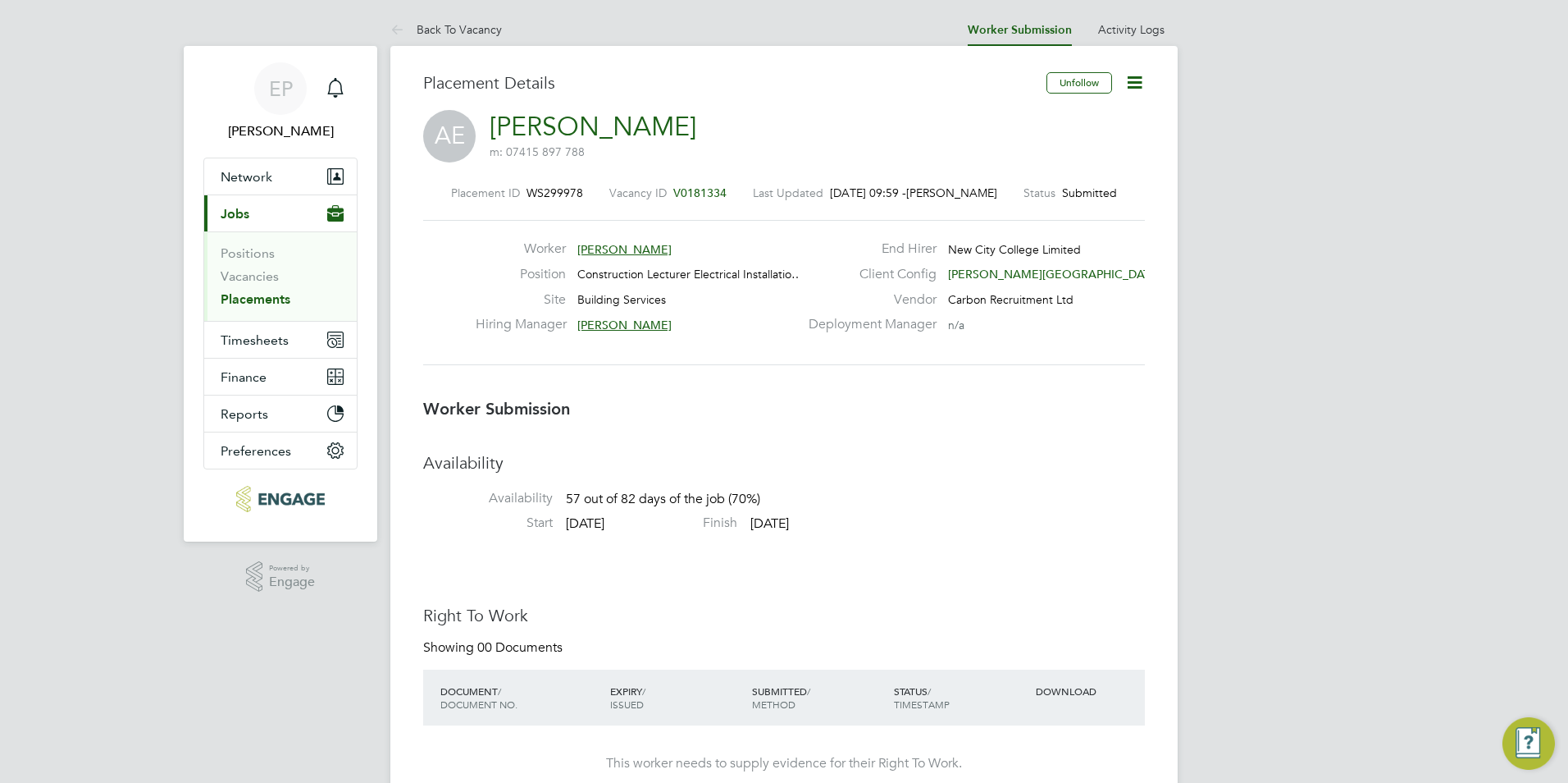
click at [642, 252] on span "[PERSON_NAME]" at bounding box center [625, 249] width 94 height 15
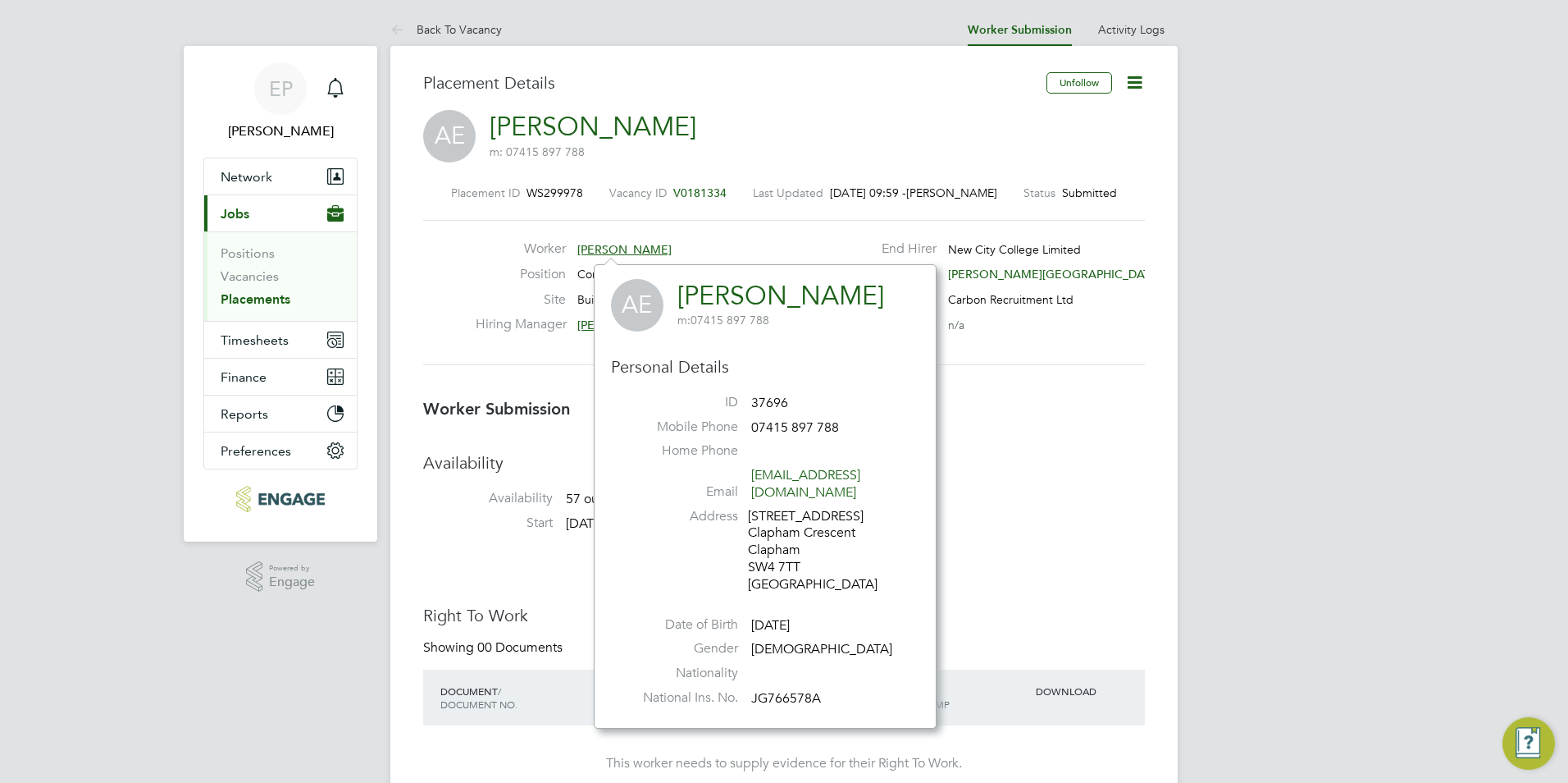
click at [1132, 93] on icon at bounding box center [1134, 82] width 21 height 21
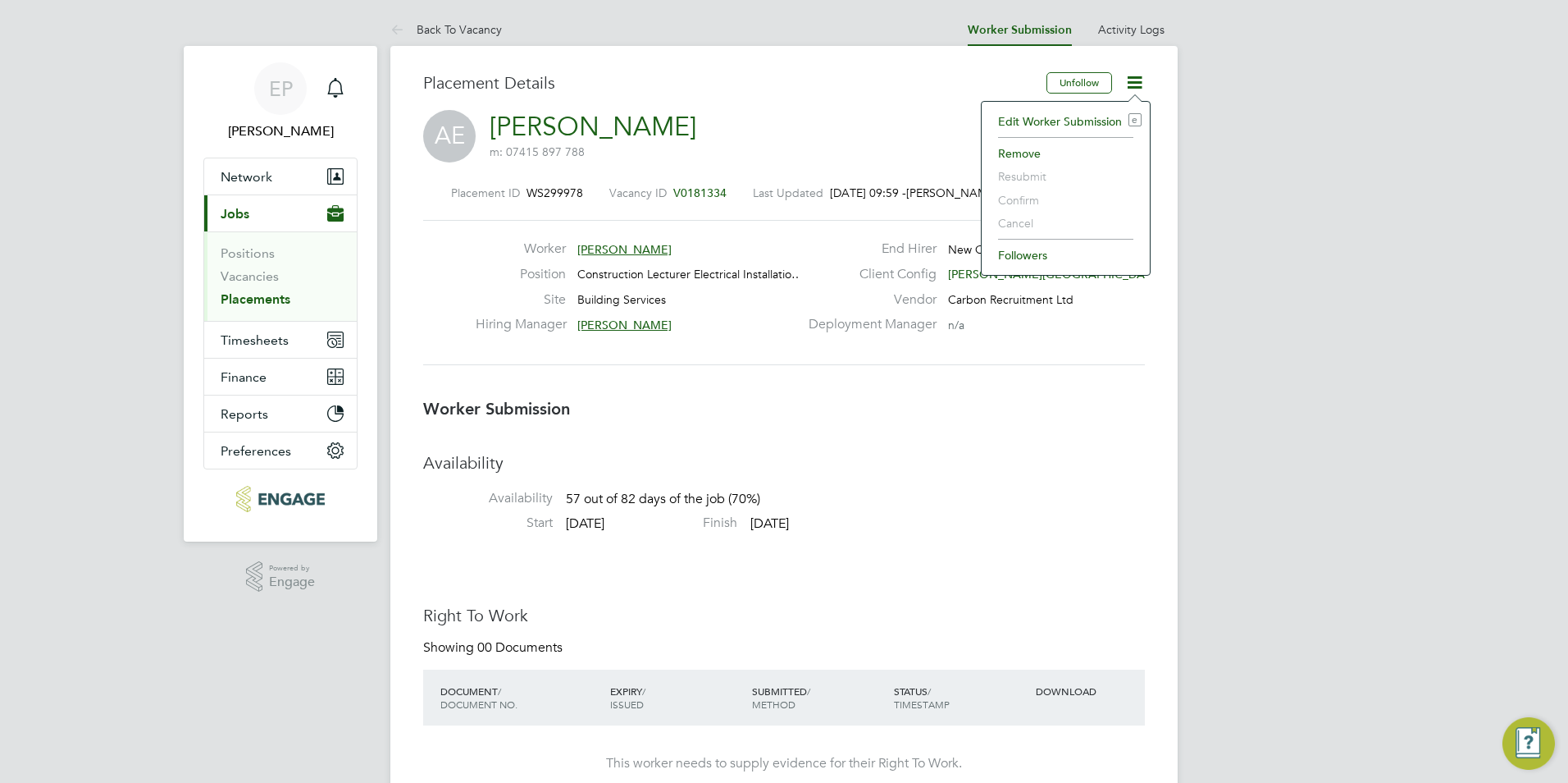
click at [1132, 93] on icon at bounding box center [1134, 82] width 21 height 21
click at [1132, 37] on li "Activity Logs" at bounding box center [1131, 29] width 66 height 33
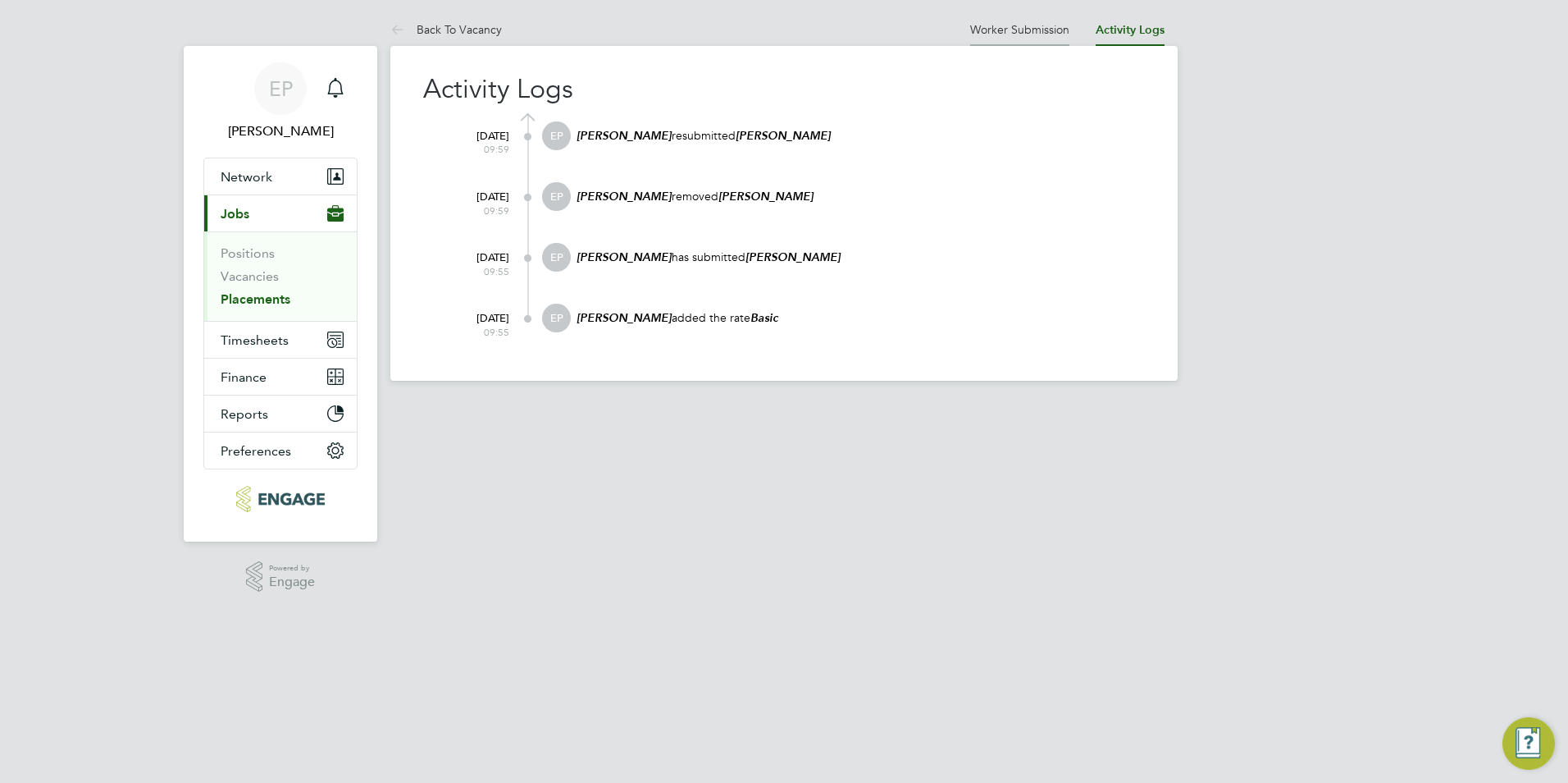
click at [1023, 33] on link "Worker Submission" at bounding box center [1020, 29] width 99 height 15
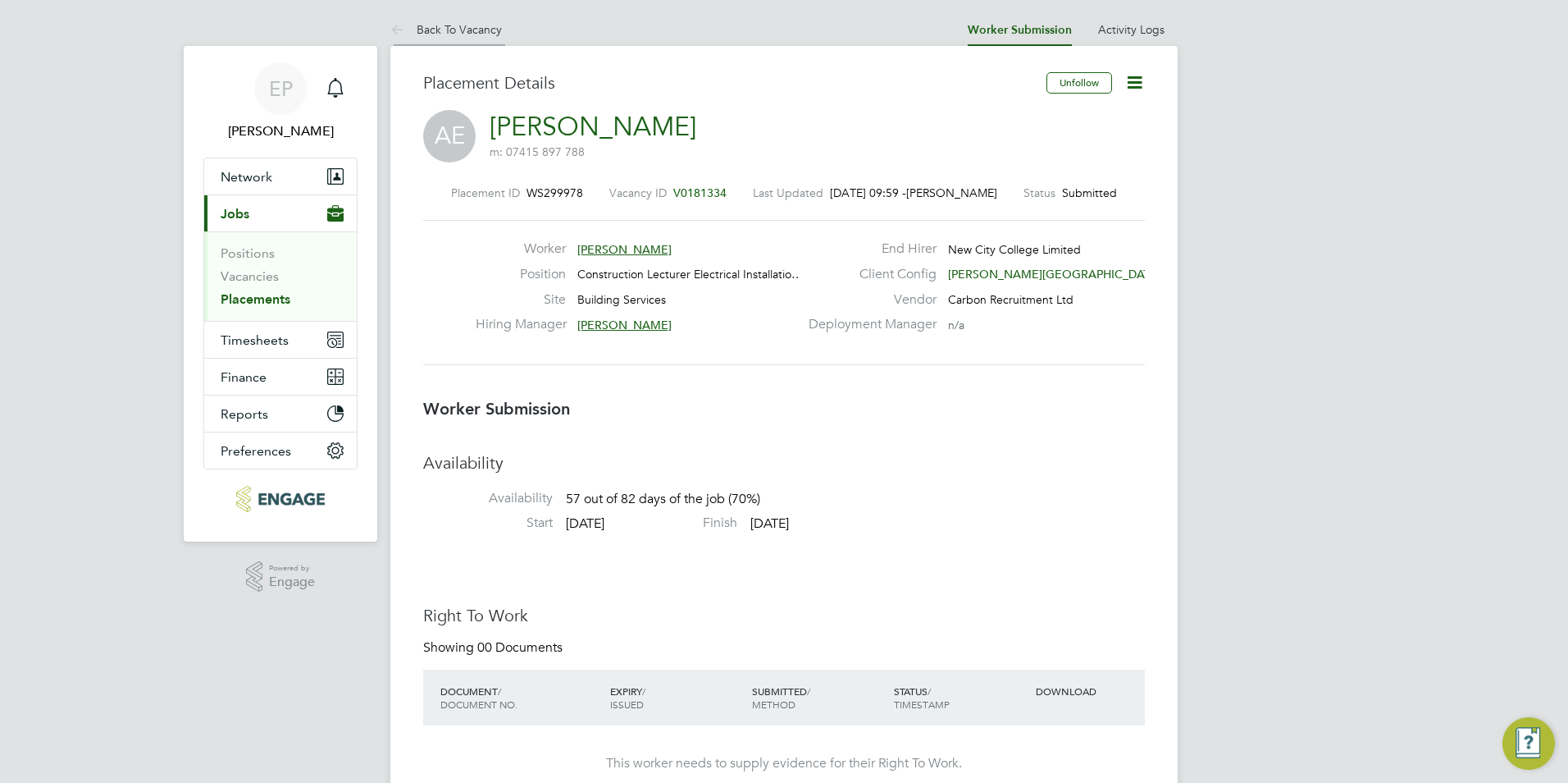
click at [445, 27] on link "Back To Vacancy" at bounding box center [446, 29] width 111 height 15
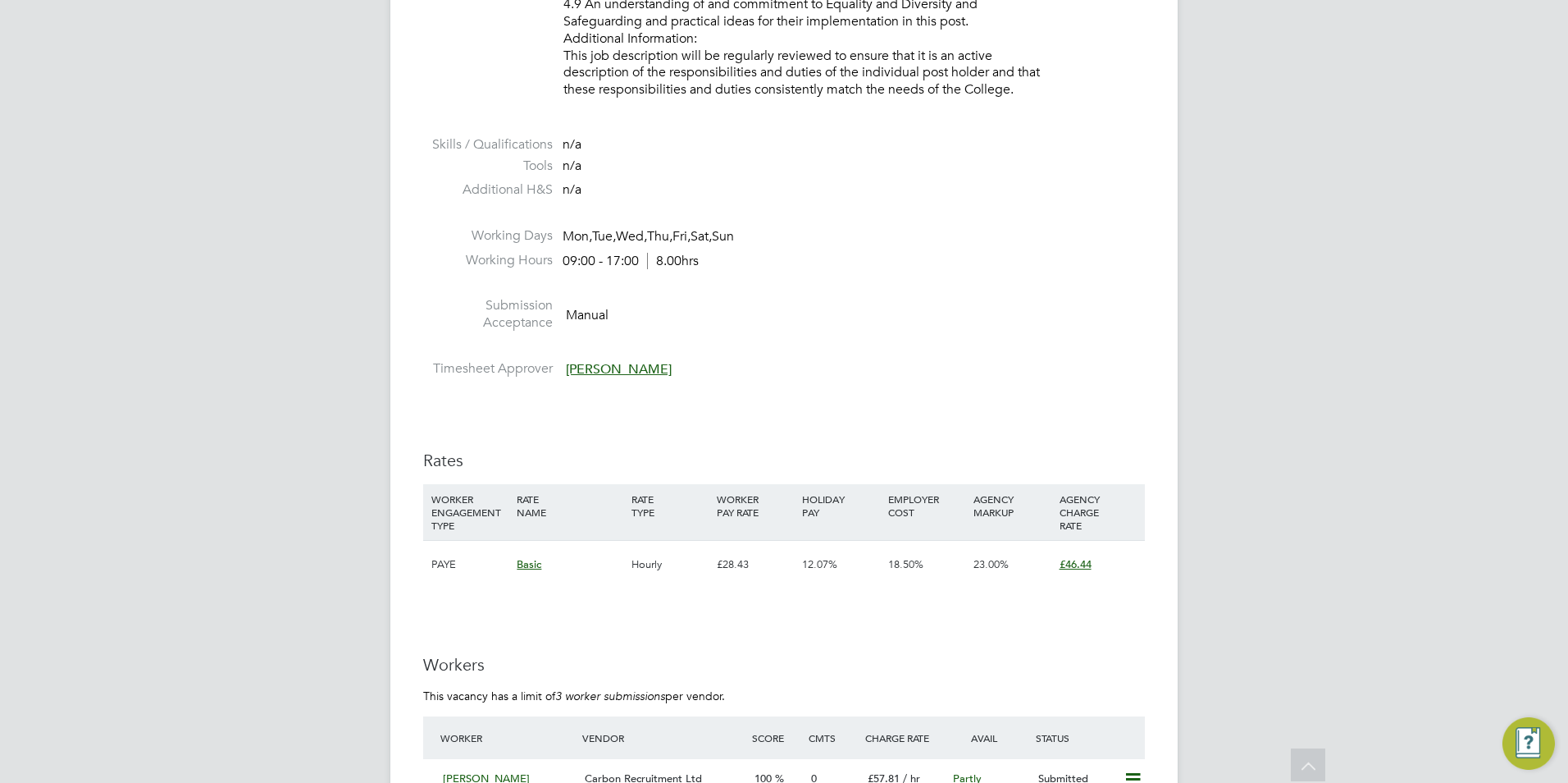
scroll to position [2708, 0]
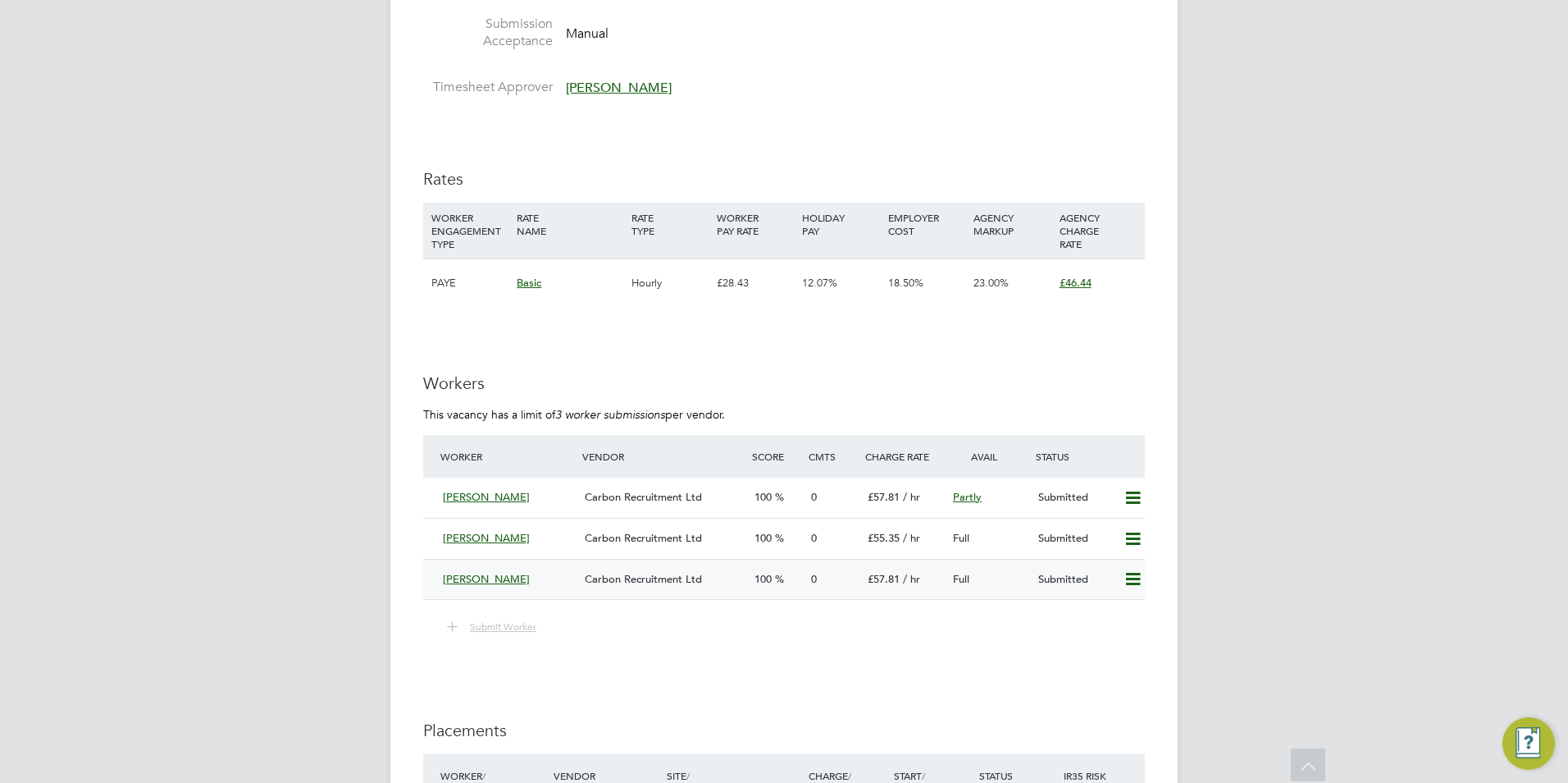
click at [548, 580] on div "[PERSON_NAME]" at bounding box center [507, 579] width 142 height 27
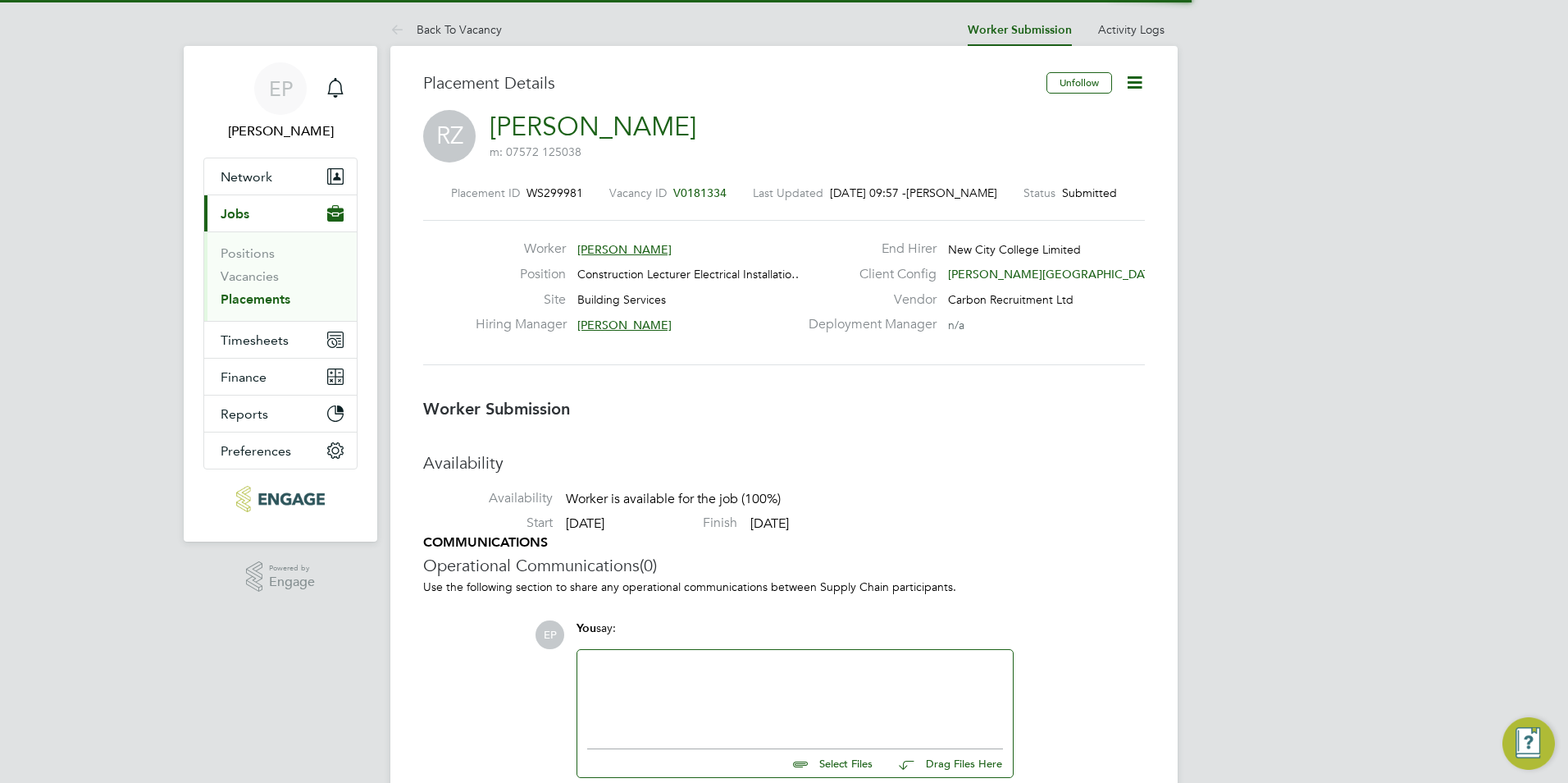
scroll to position [16, 115]
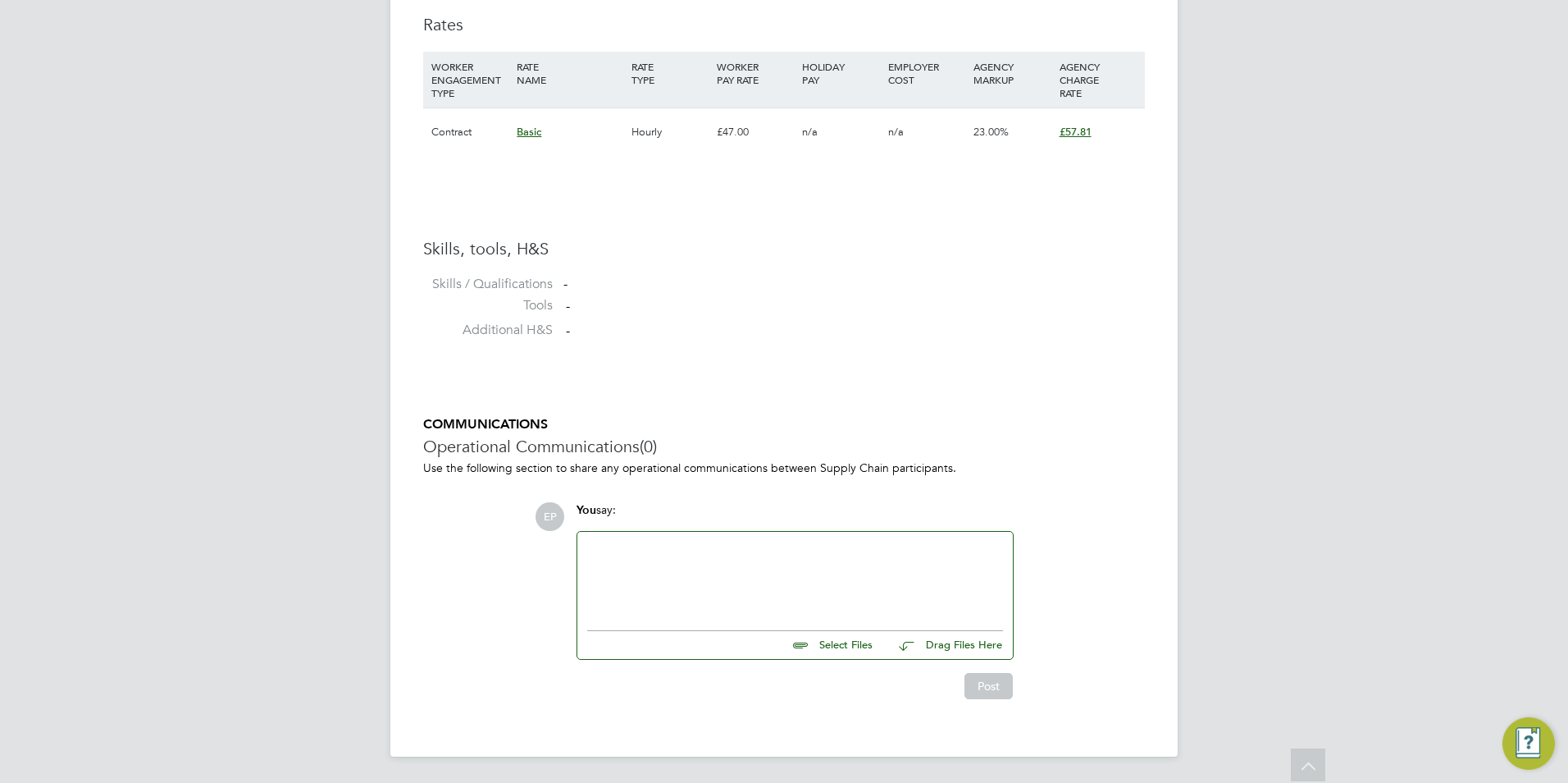
click at [840, 645] on input "file" at bounding box center [880, 642] width 246 height 23
type input "C:\fakepath\ZAREH REZA HQ00015895.doc"
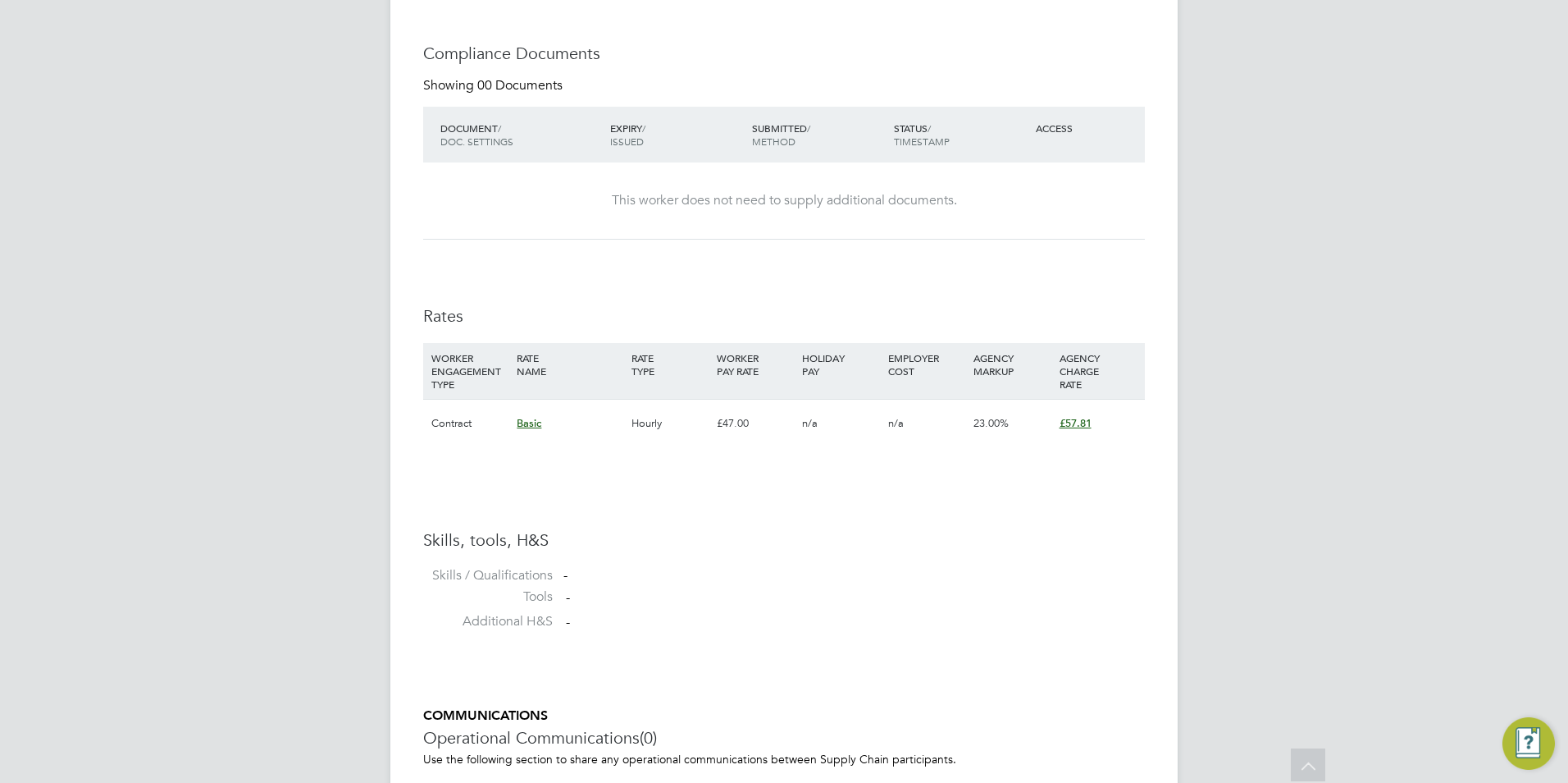
scroll to position [1135, 0]
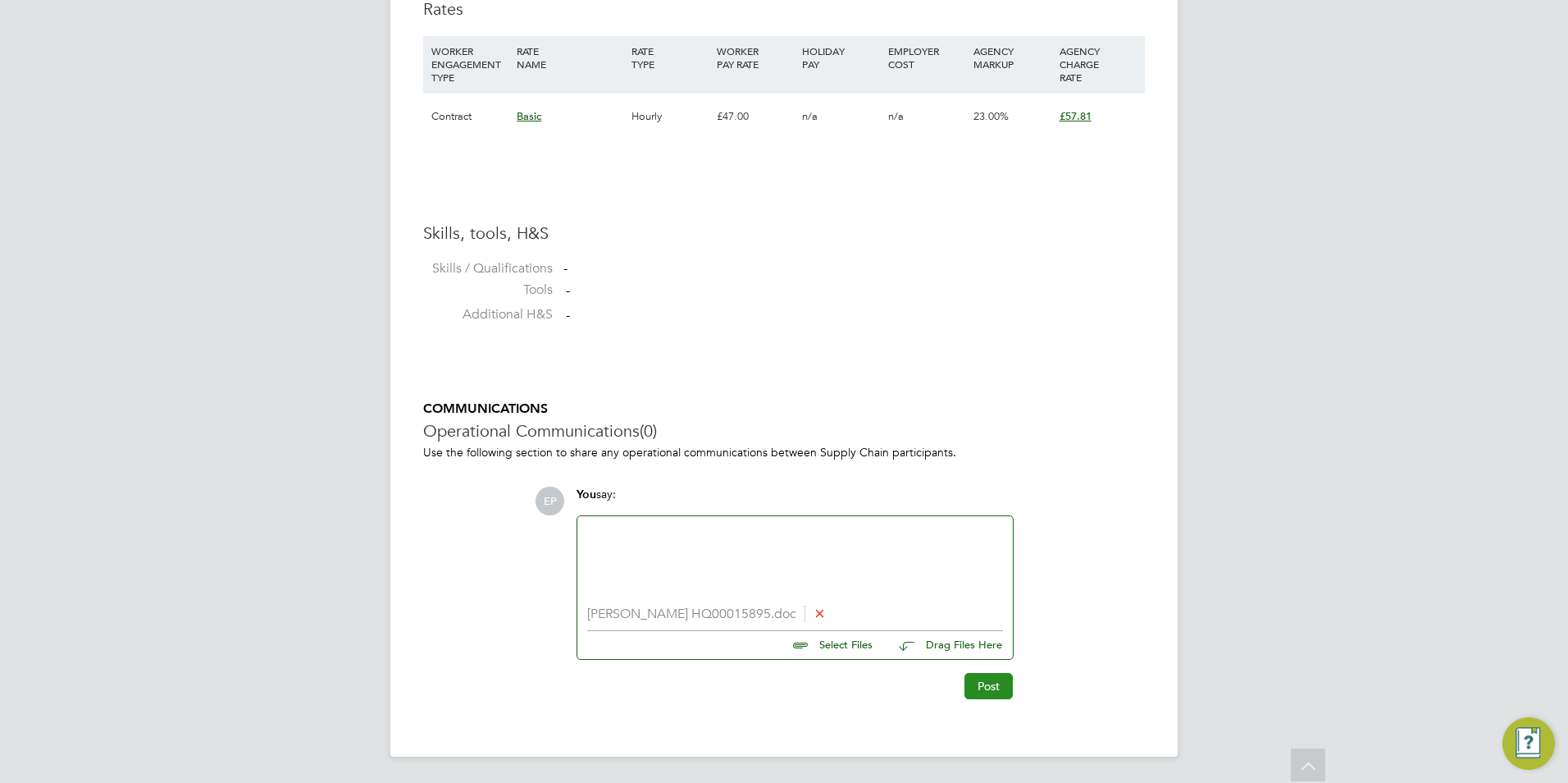
click at [974, 683] on button "Post" at bounding box center [988, 685] width 48 height 27
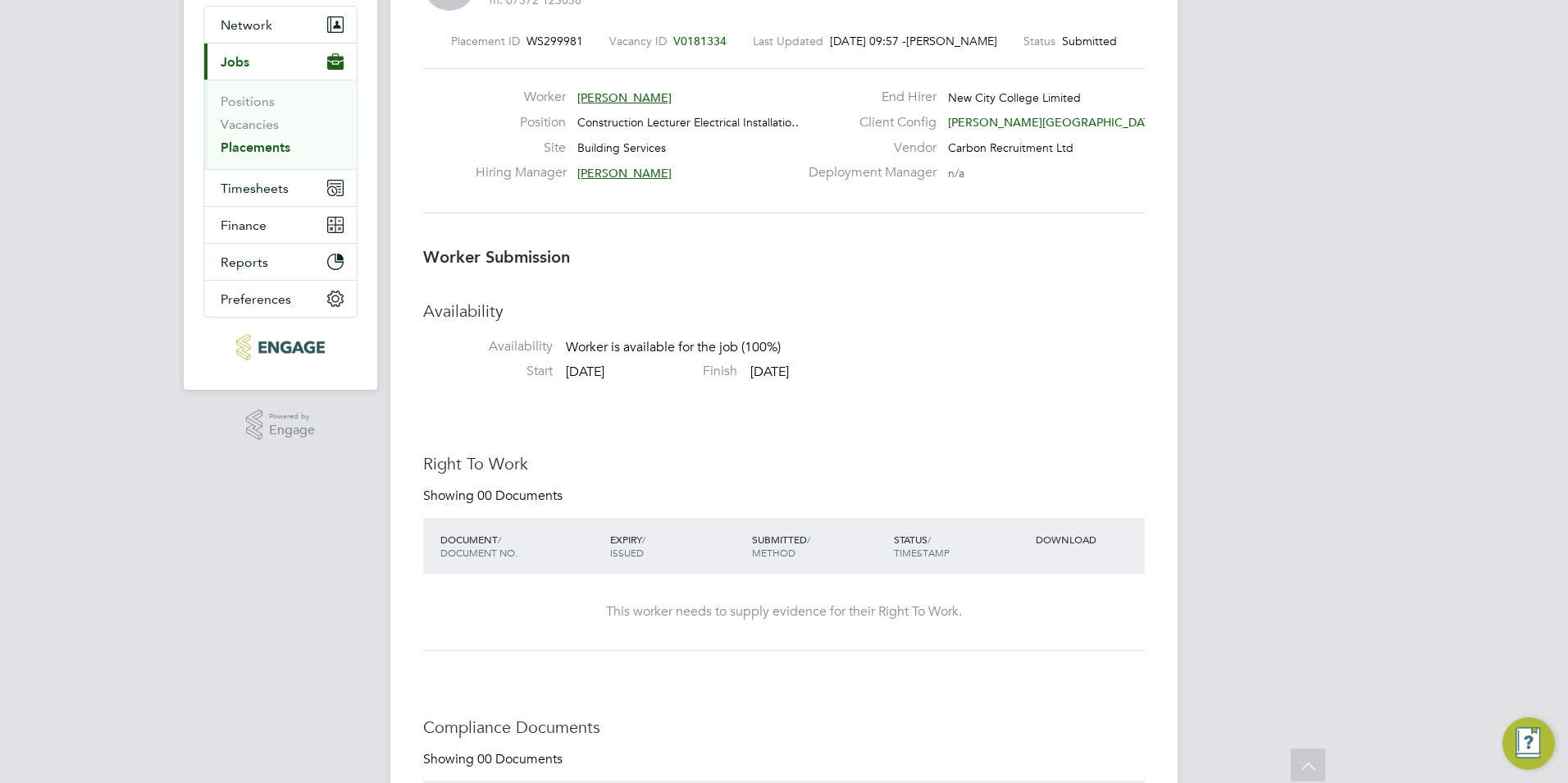
scroll to position [0, 0]
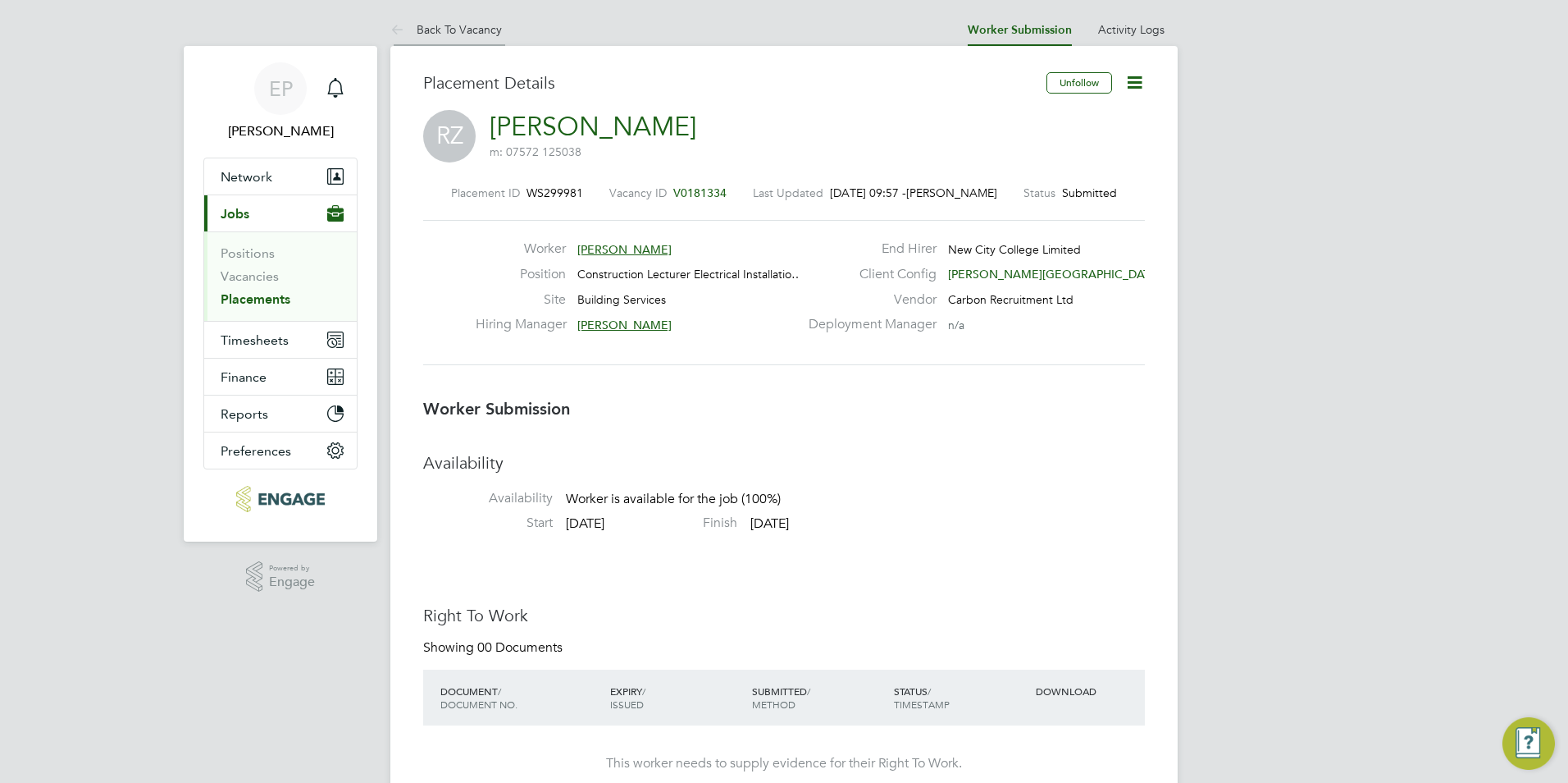
click at [461, 27] on link "Back To Vacancy" at bounding box center [446, 29] width 111 height 15
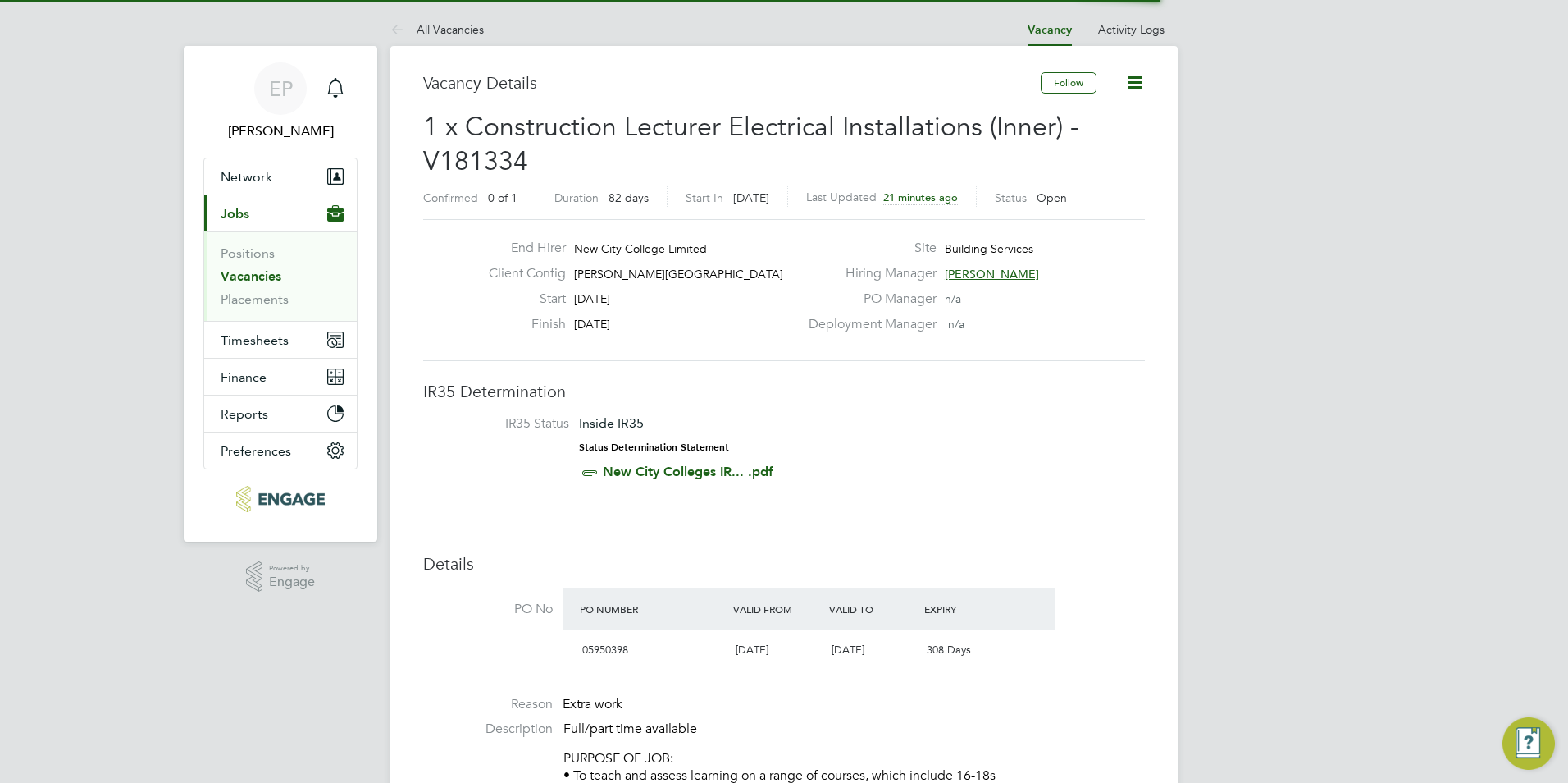
scroll to position [28, 155]
click at [461, 27] on link "All Vacancies" at bounding box center [437, 29] width 94 height 15
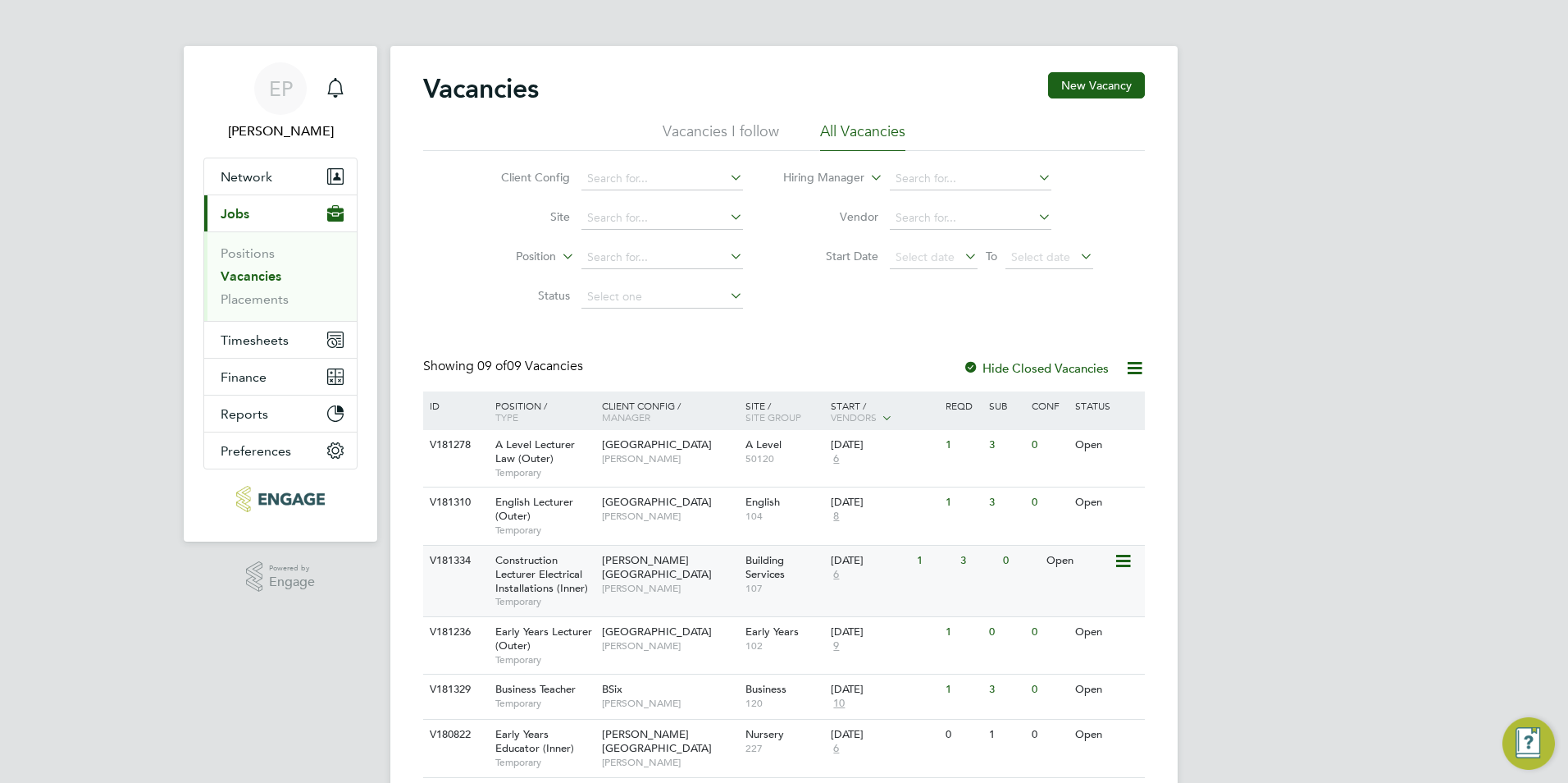
scroll to position [82, 0]
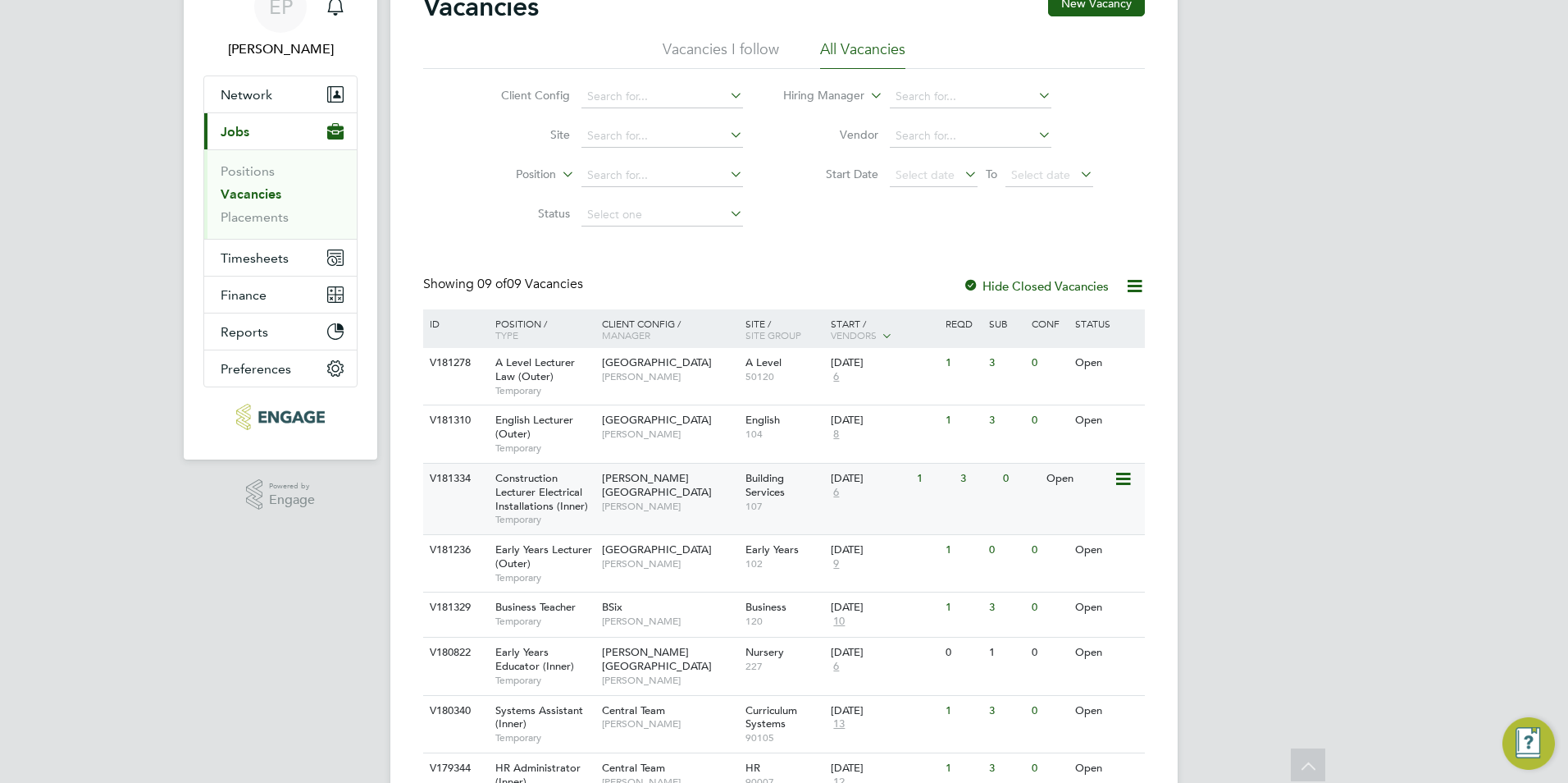
click at [785, 509] on span "107" at bounding box center [784, 505] width 78 height 13
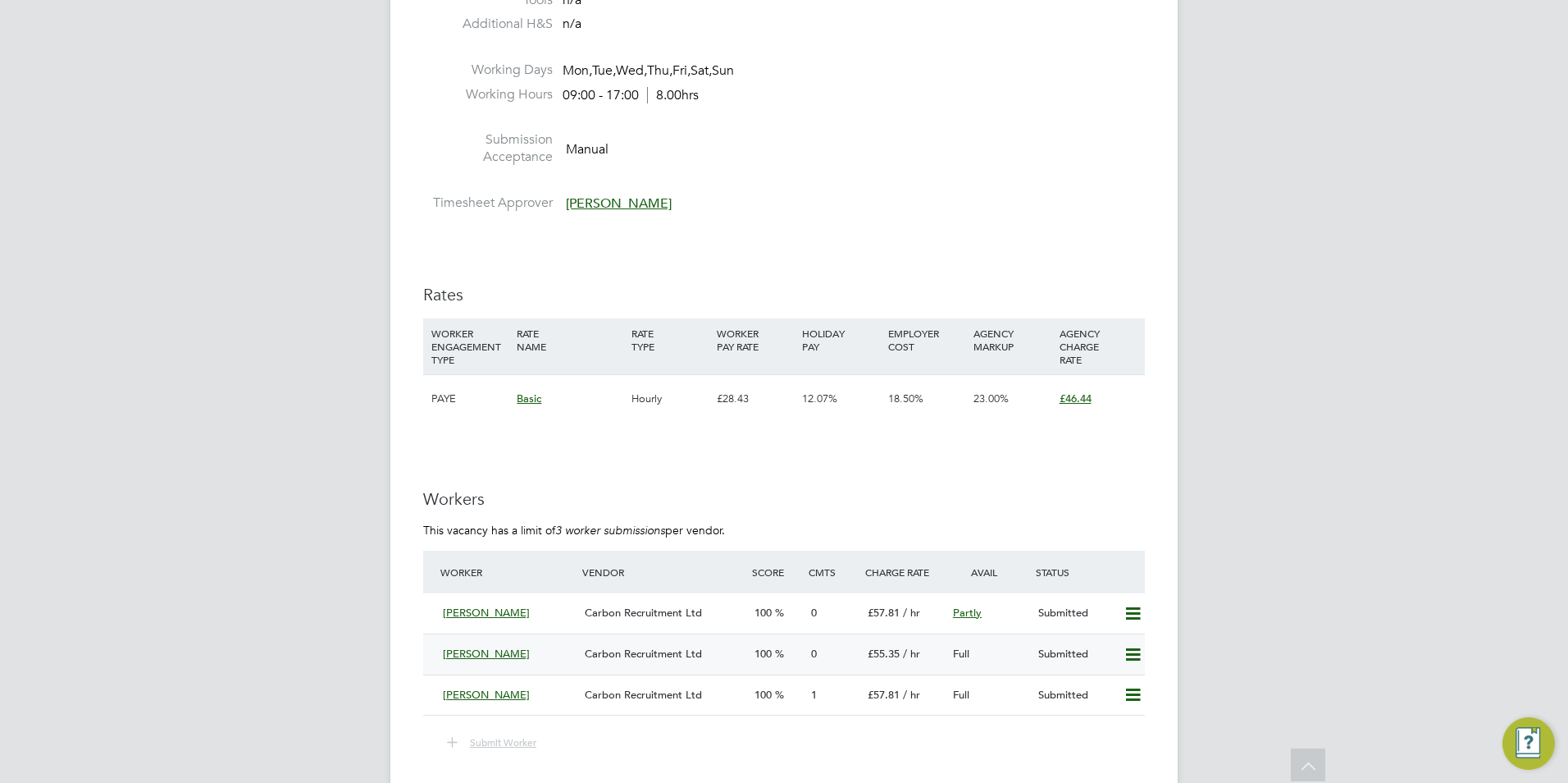
scroll to position [2627, 0]
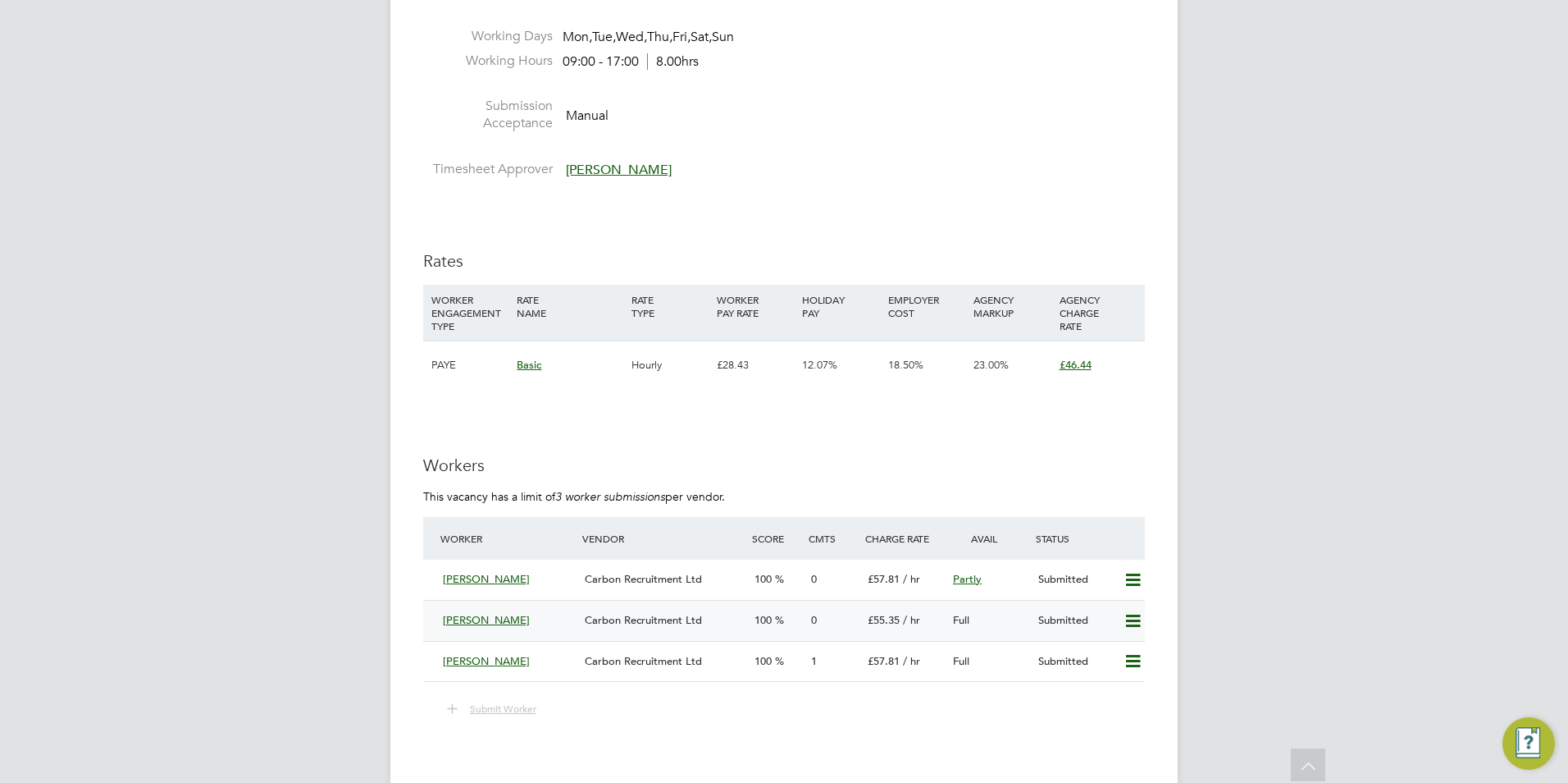
click at [481, 620] on span "[PERSON_NAME]" at bounding box center [486, 620] width 87 height 14
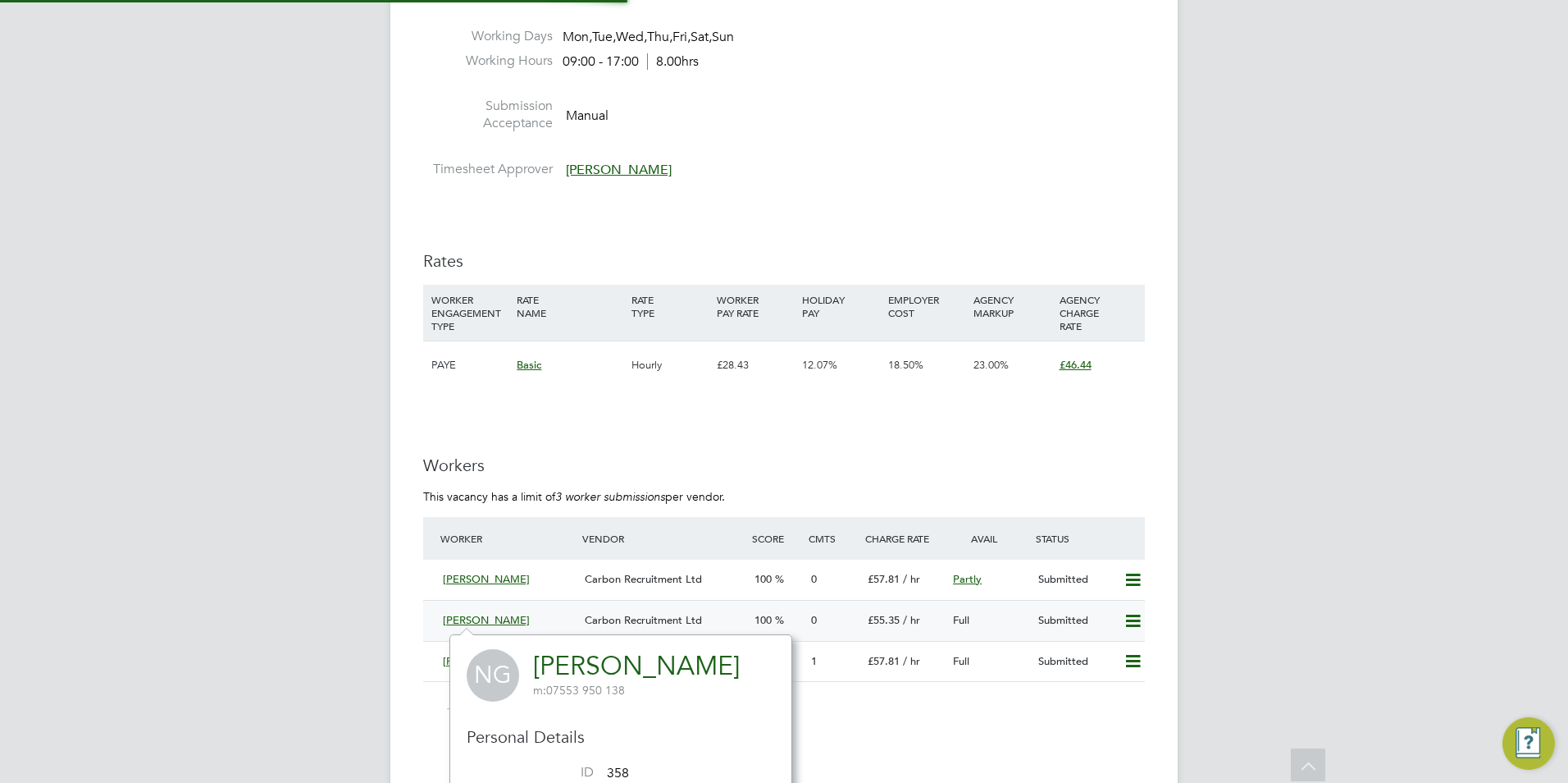
scroll to position [382, 343]
click at [488, 620] on span "[PERSON_NAME]" at bounding box center [486, 620] width 87 height 14
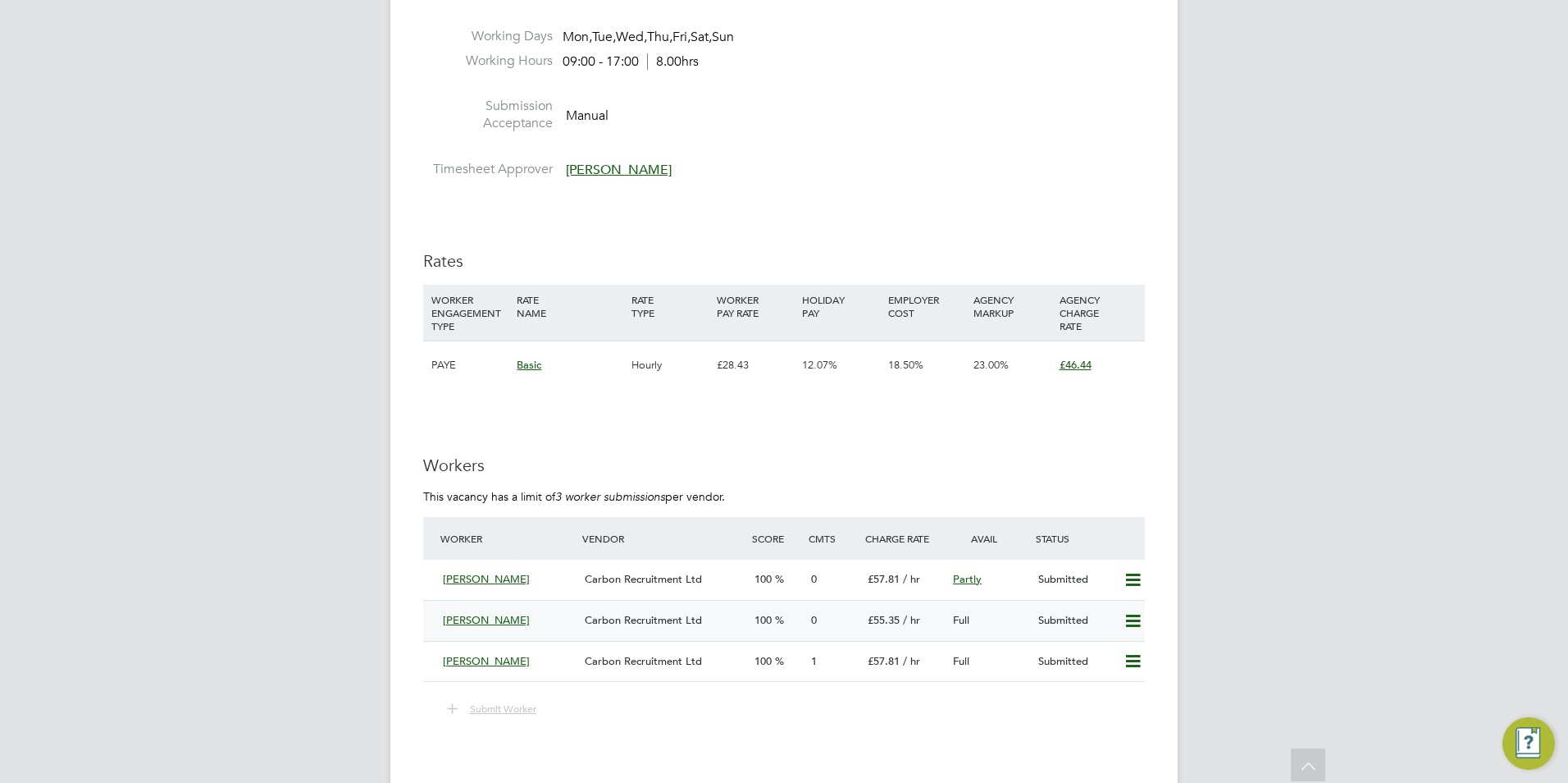
click at [484, 618] on span "[PERSON_NAME]" at bounding box center [486, 620] width 87 height 14
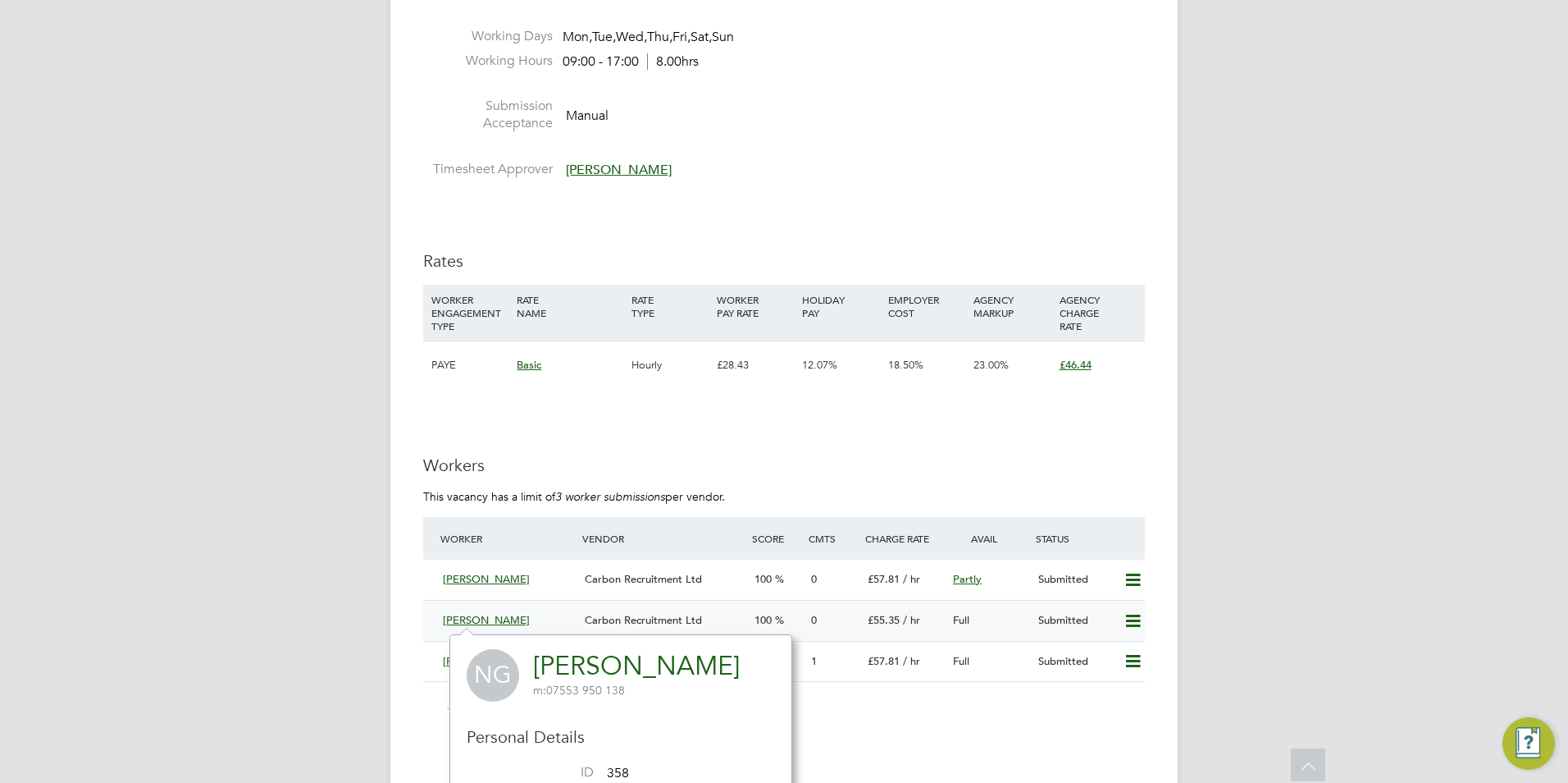
click at [1136, 618] on icon at bounding box center [1133, 620] width 21 height 13
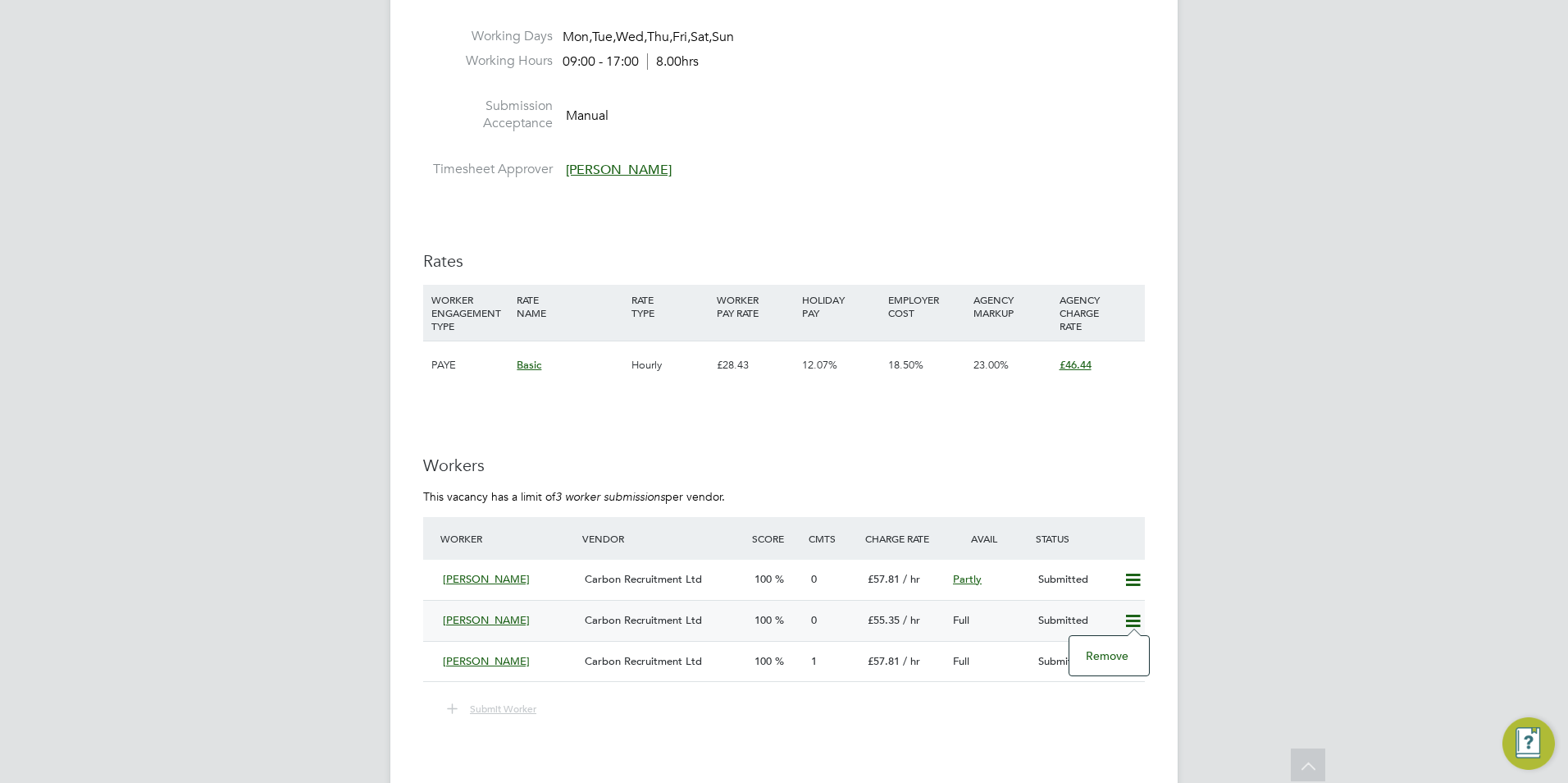
click at [475, 617] on span "[PERSON_NAME]" at bounding box center [486, 620] width 87 height 14
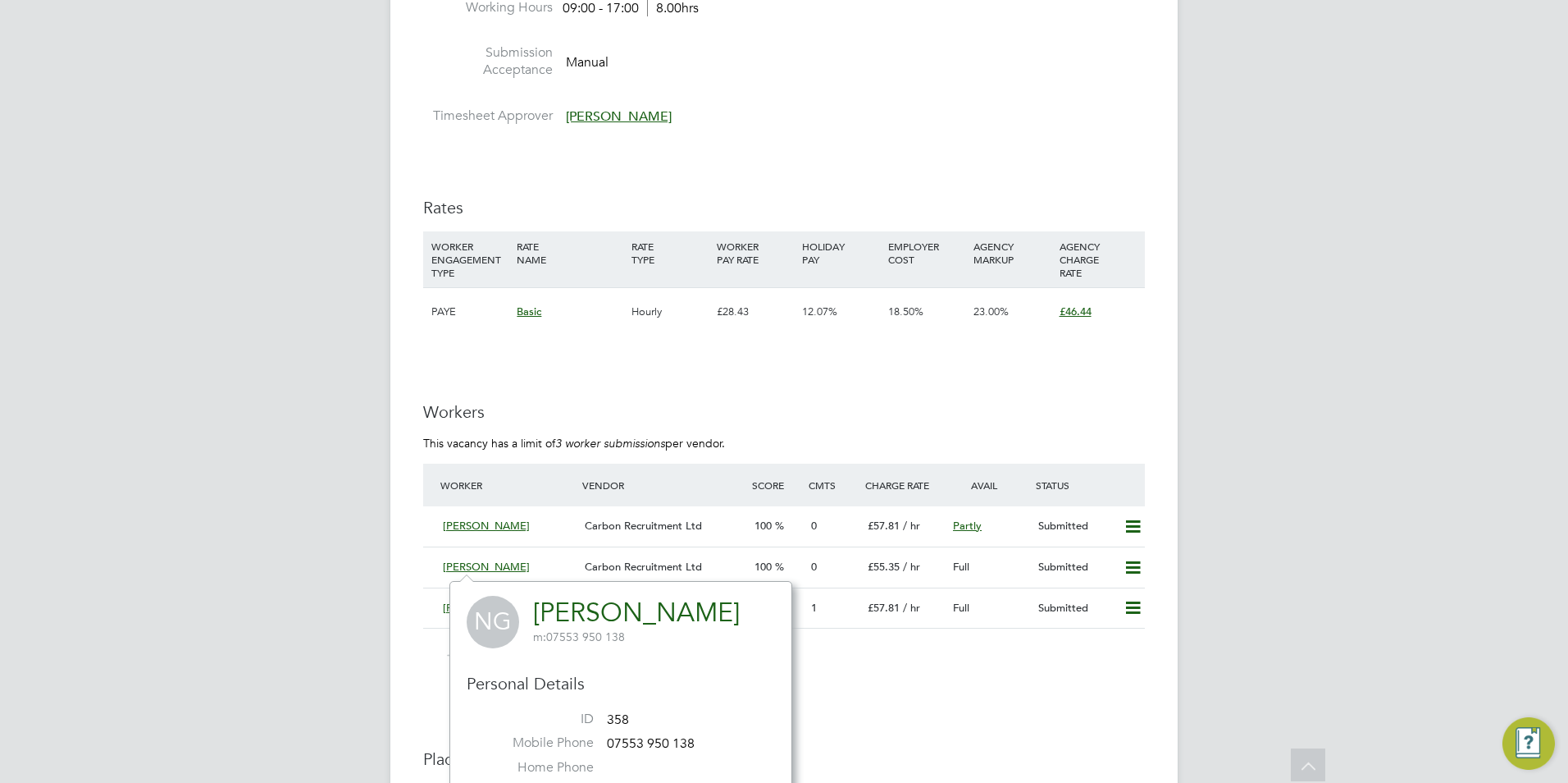
scroll to position [2708, 0]
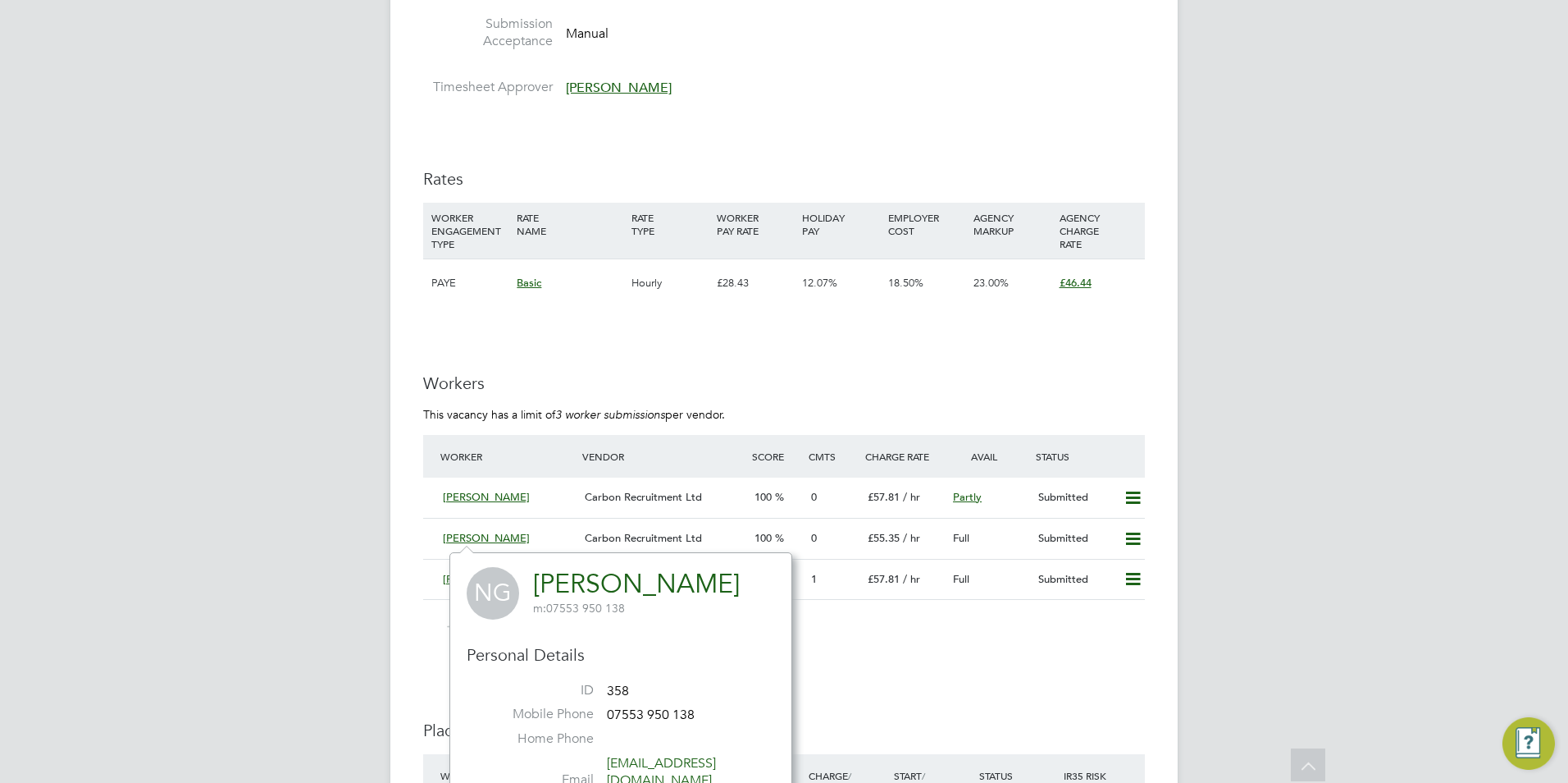
click at [615, 575] on link "[PERSON_NAME]" at bounding box center [637, 584] width 207 height 32
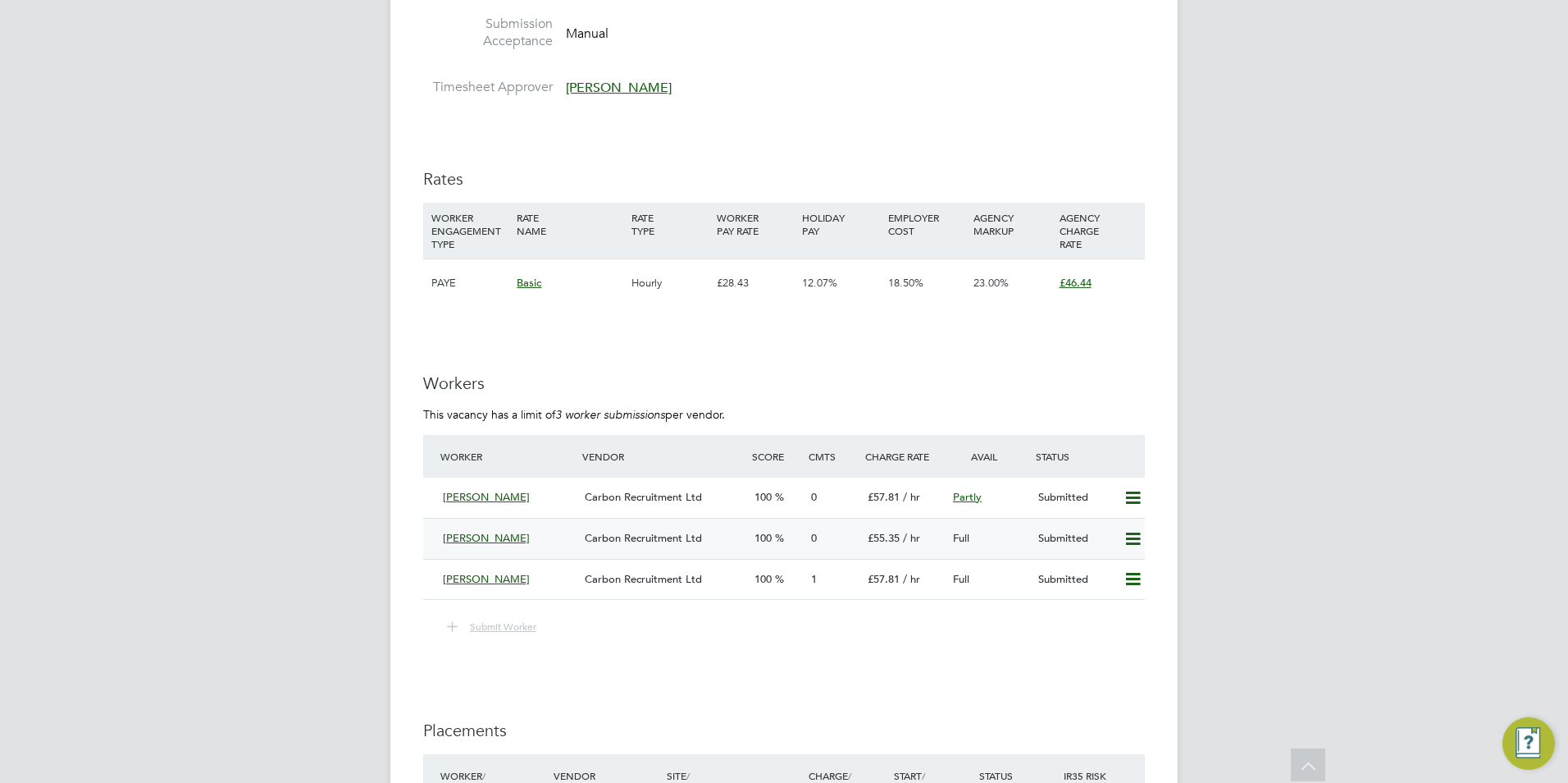
click at [461, 539] on span "[PERSON_NAME]" at bounding box center [486, 538] width 87 height 14
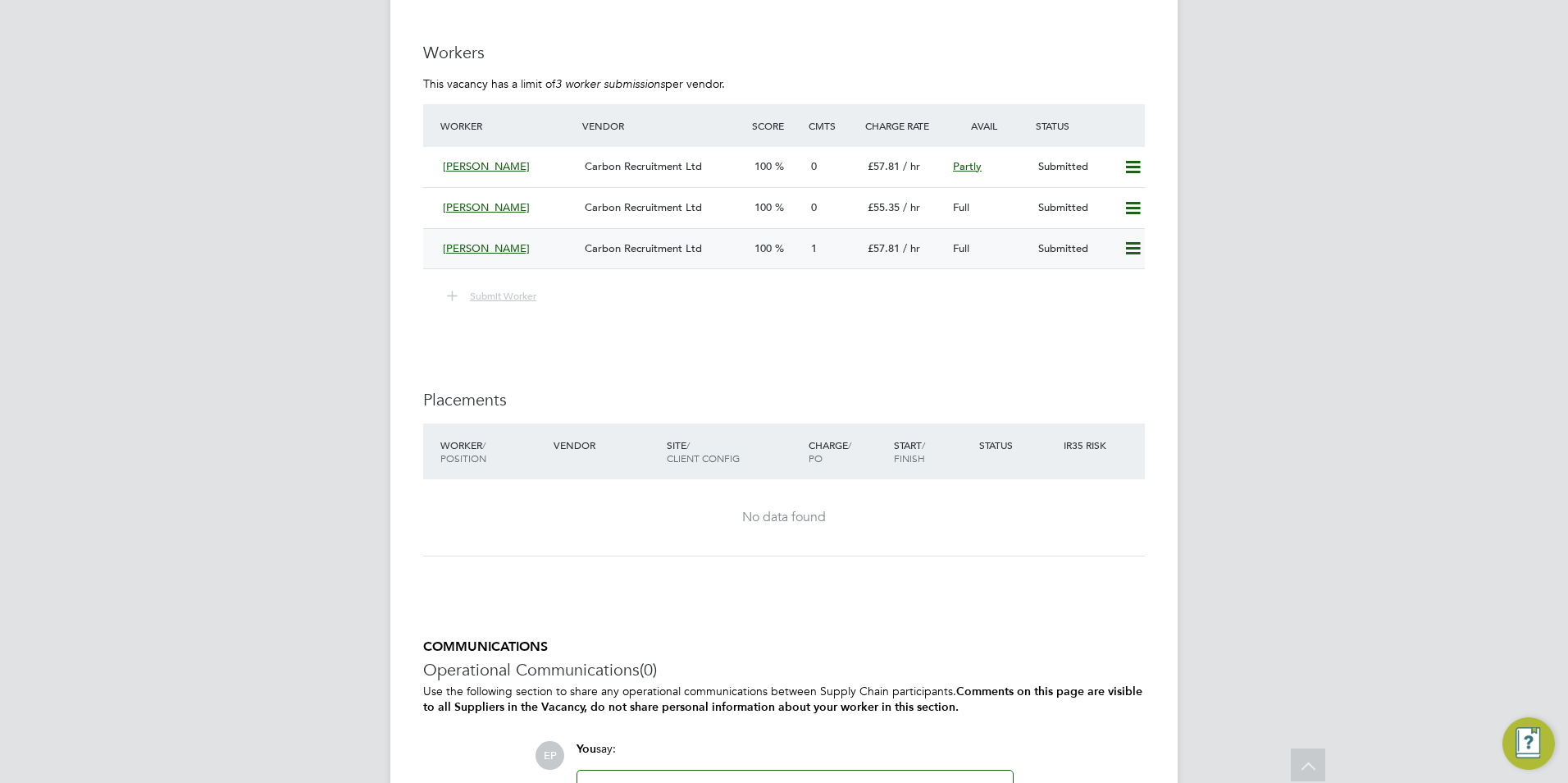
scroll to position [2992, 0]
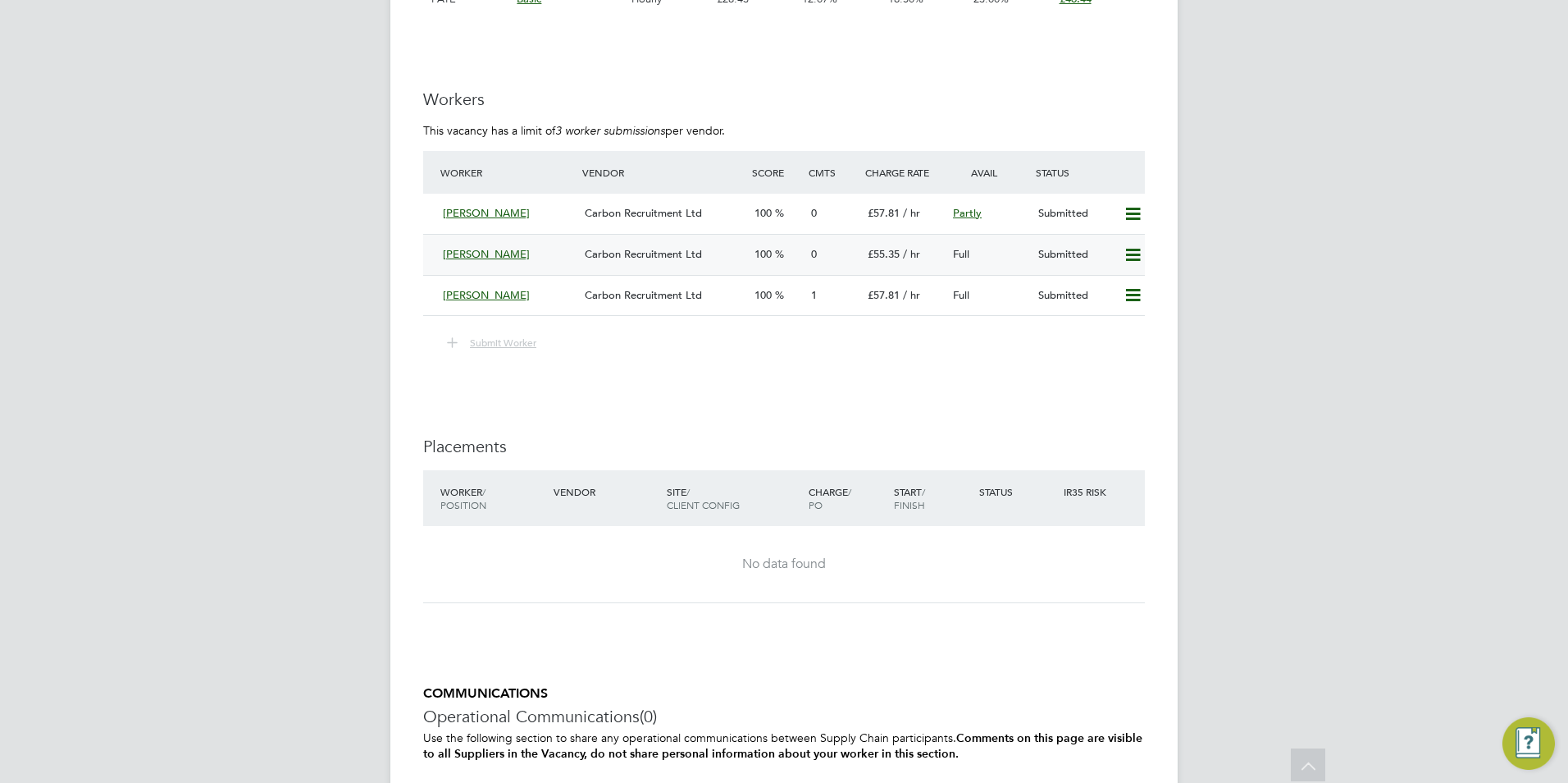
click at [554, 245] on div "[PERSON_NAME]" at bounding box center [507, 254] width 142 height 27
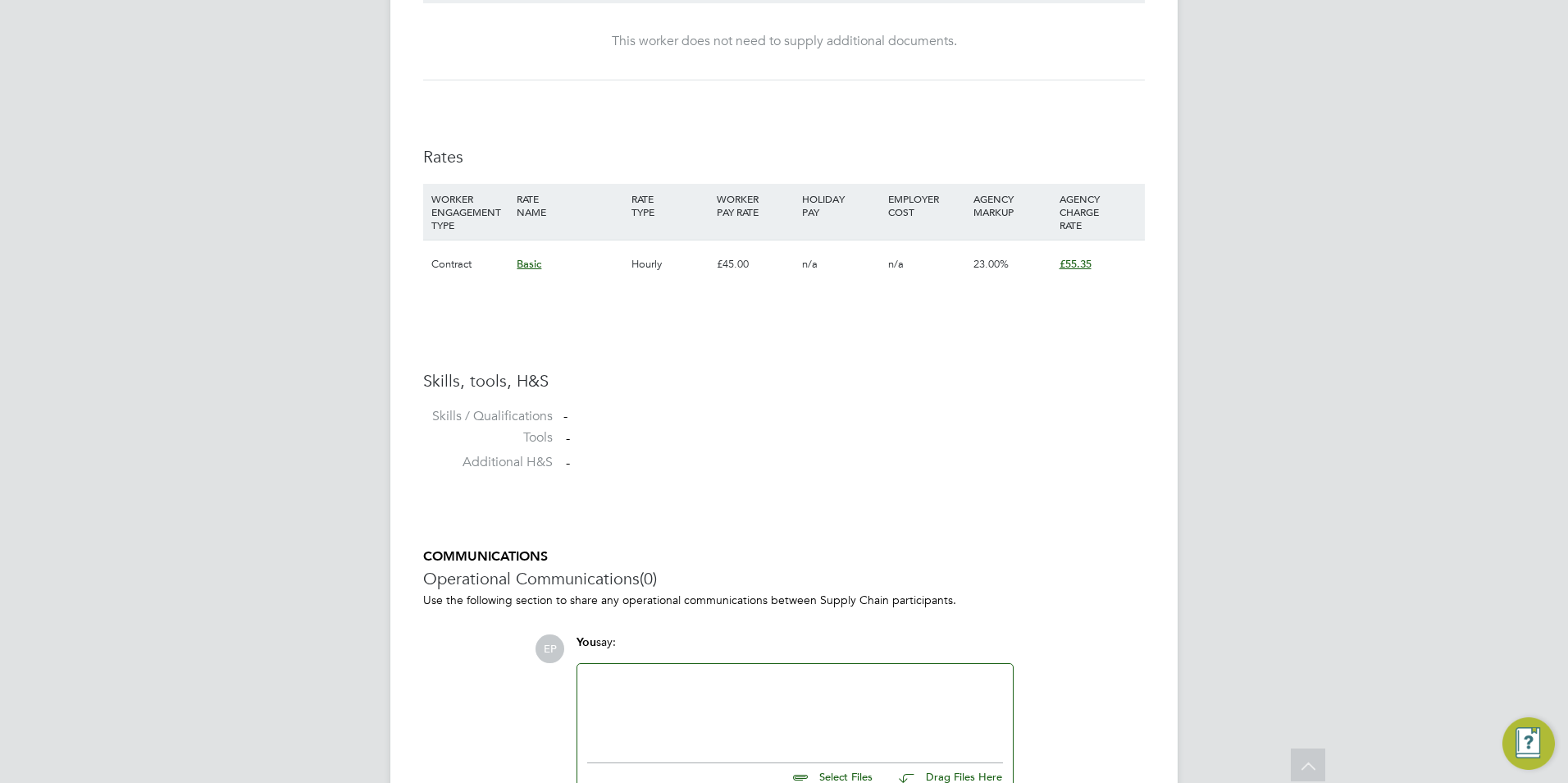
scroll to position [1119, 0]
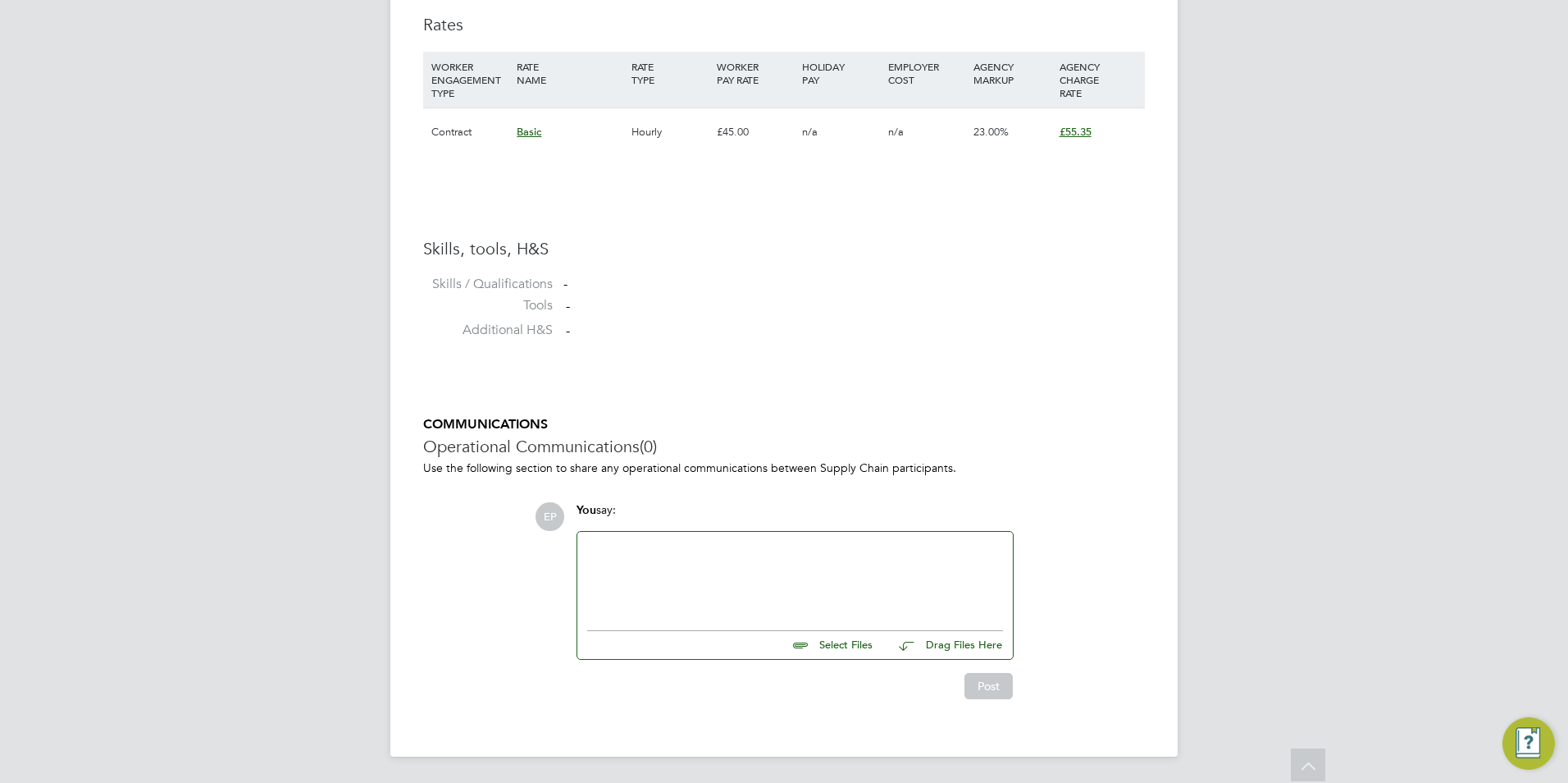
click at [846, 639] on input "file" at bounding box center [880, 642] width 246 height 23
type input "C:\fakepath\CV 358.docx"
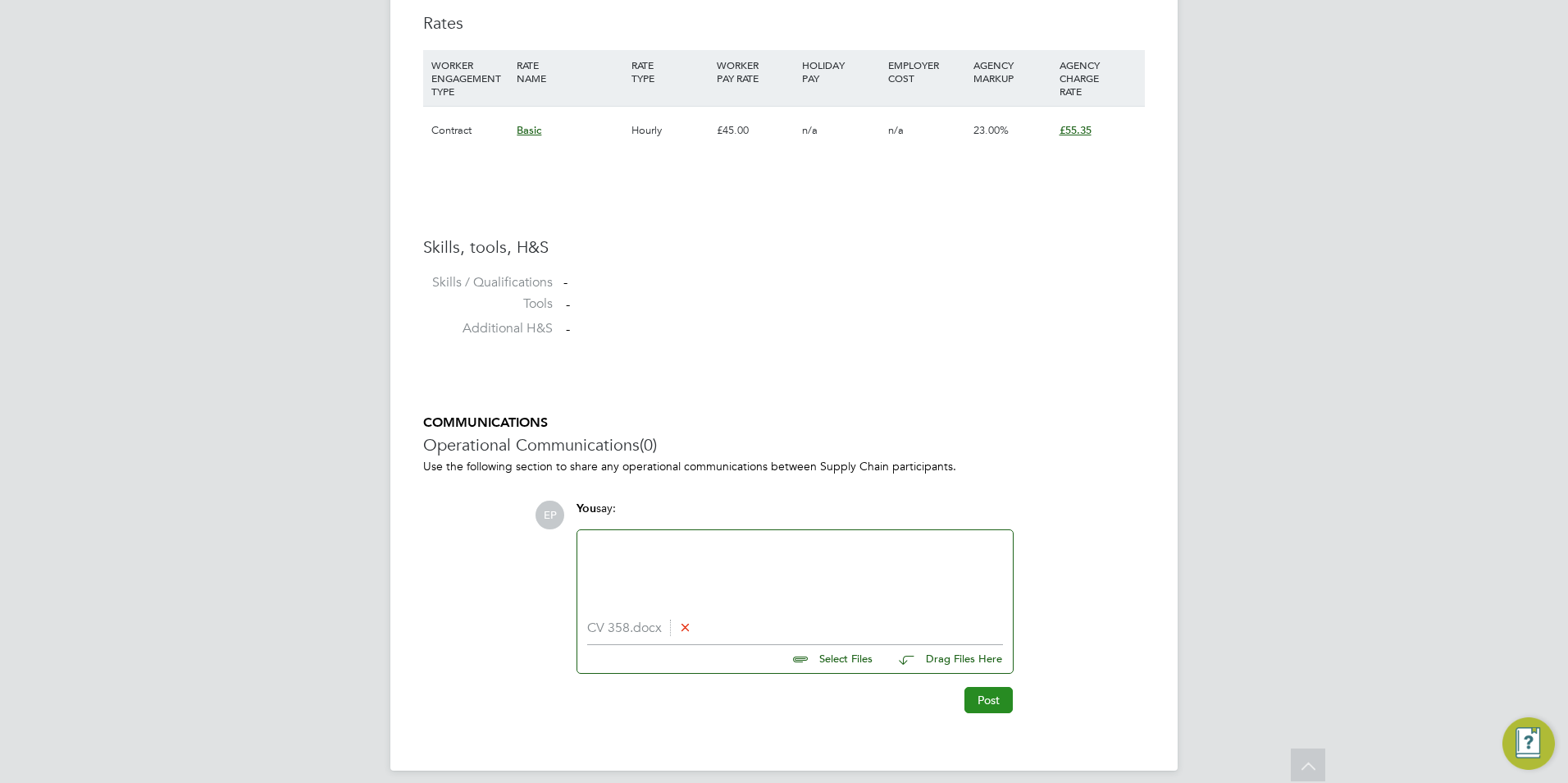
click at [990, 700] on button "Post" at bounding box center [988, 699] width 48 height 27
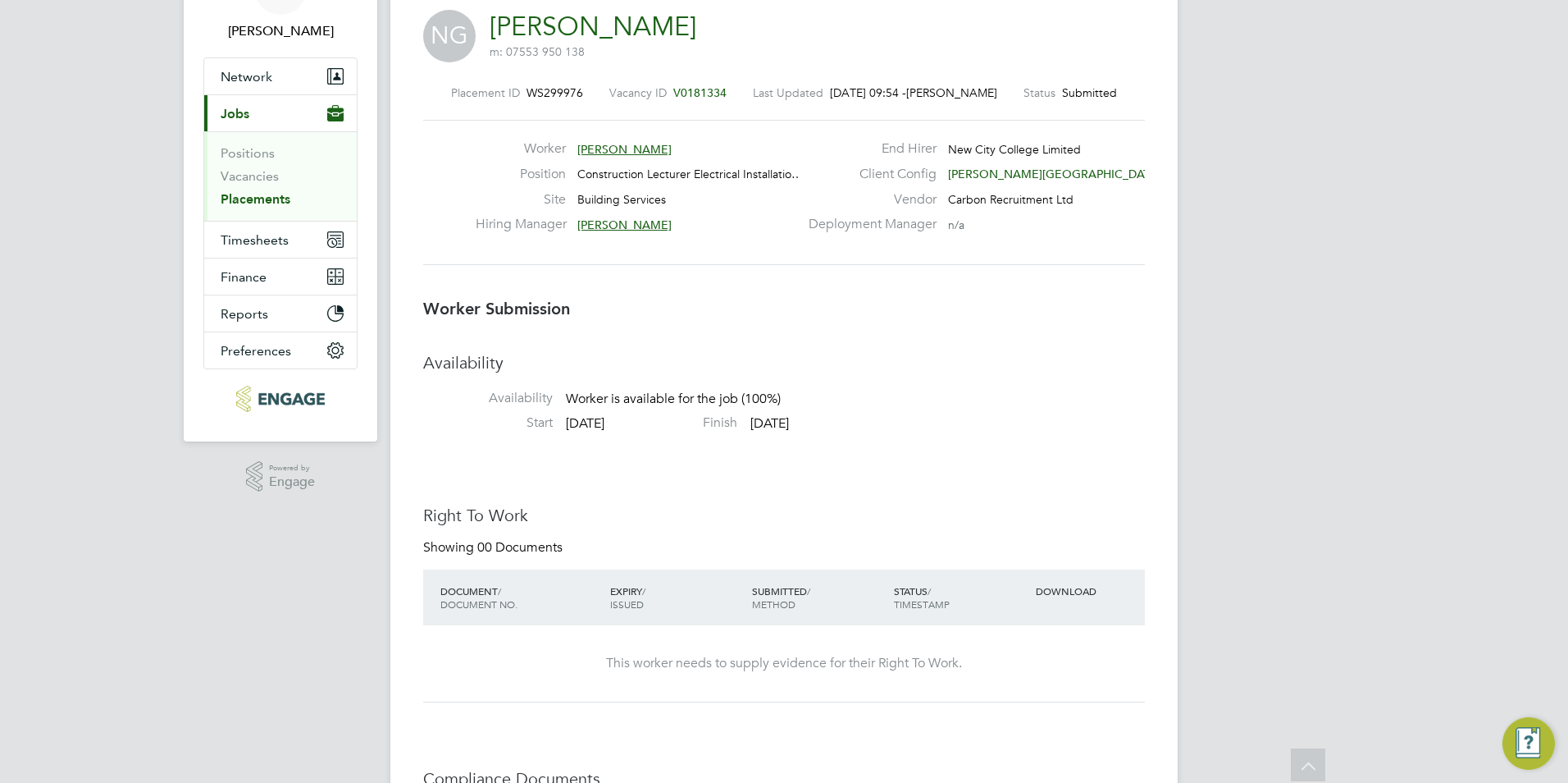
scroll to position [0, 0]
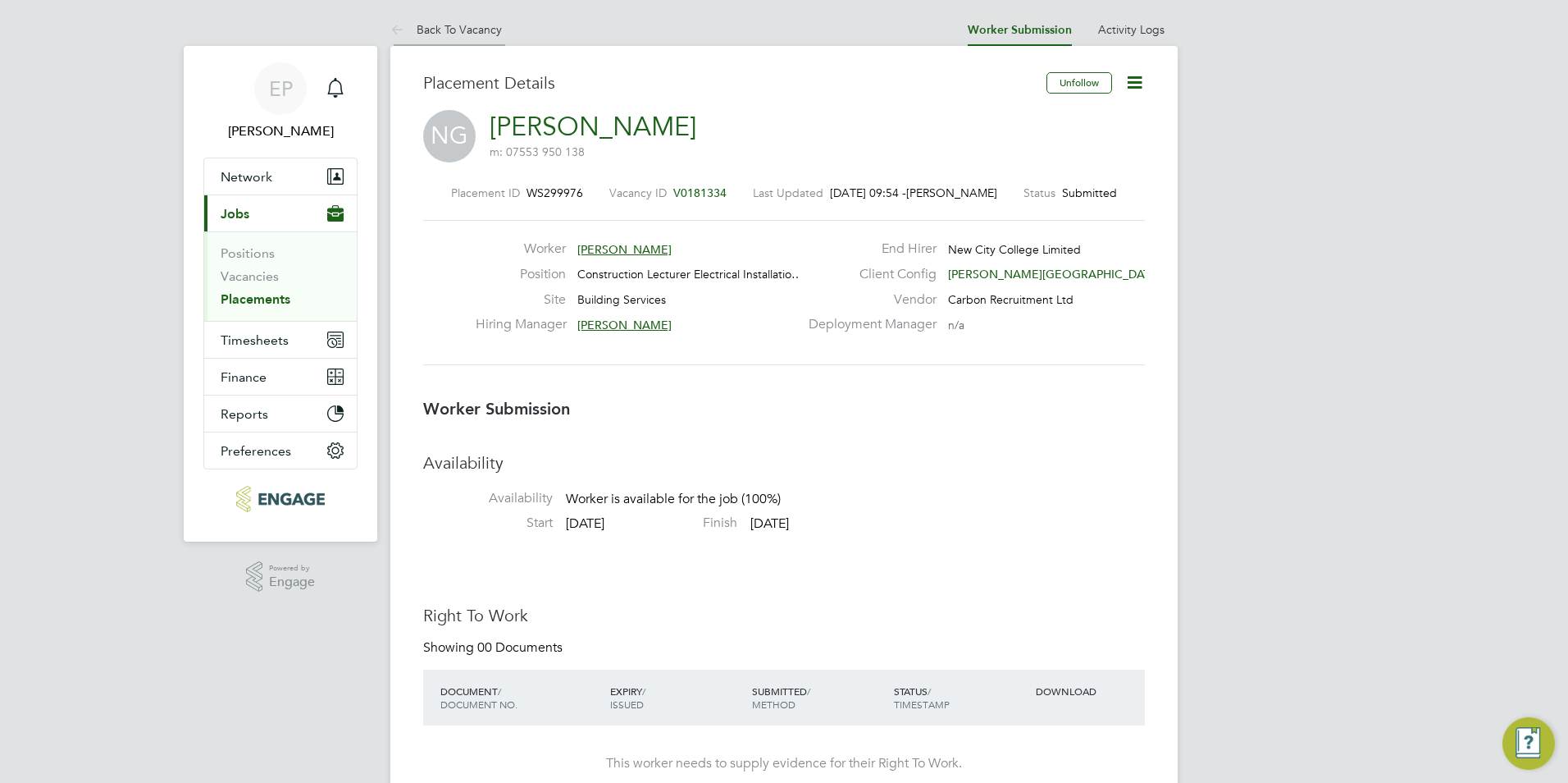
click at [470, 33] on link "Back To Vacancy" at bounding box center [446, 29] width 111 height 15
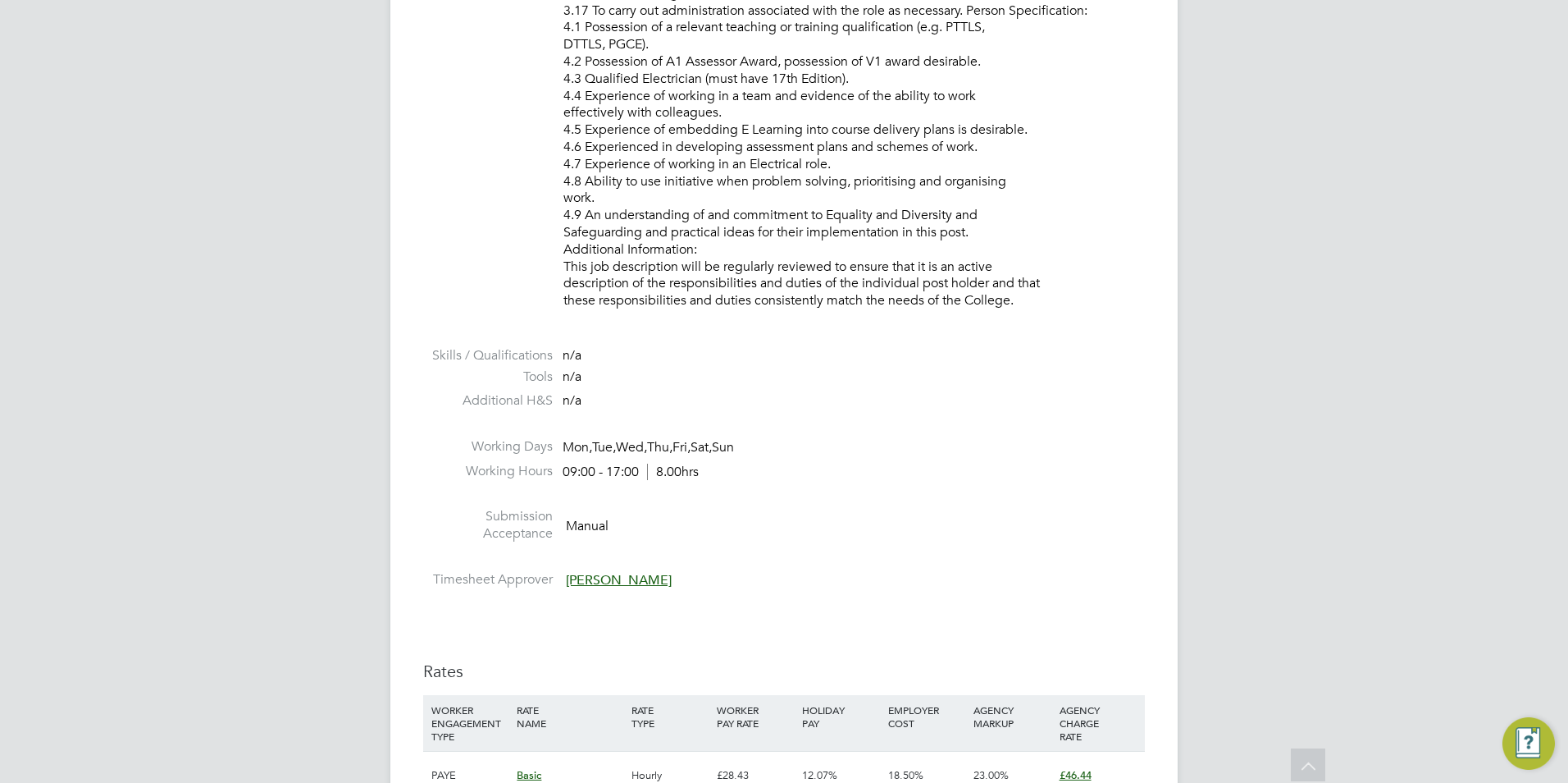
scroll to position [2873, 0]
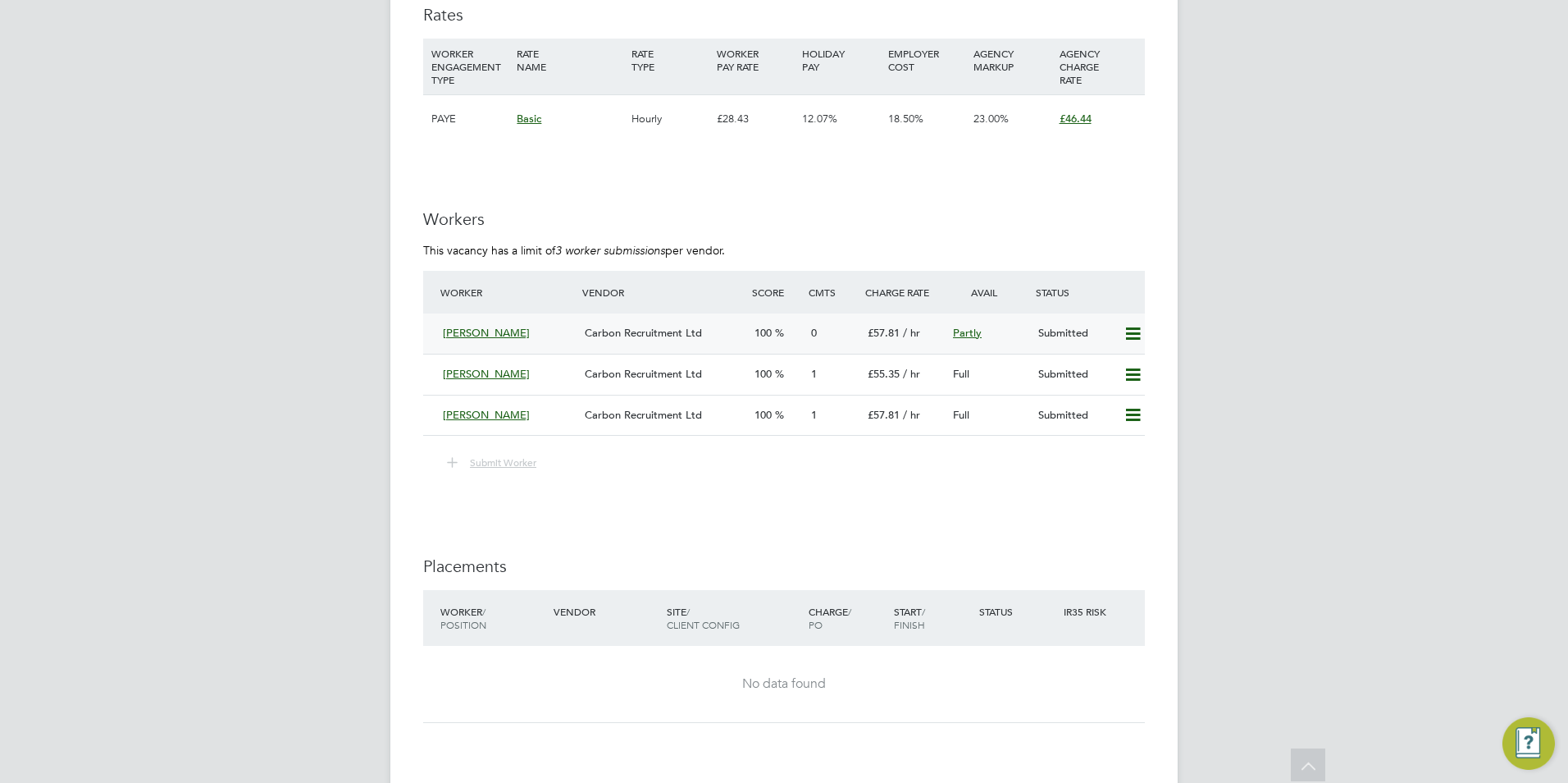
click at [660, 323] on div "Carbon Recruitment Ltd" at bounding box center [662, 333] width 169 height 27
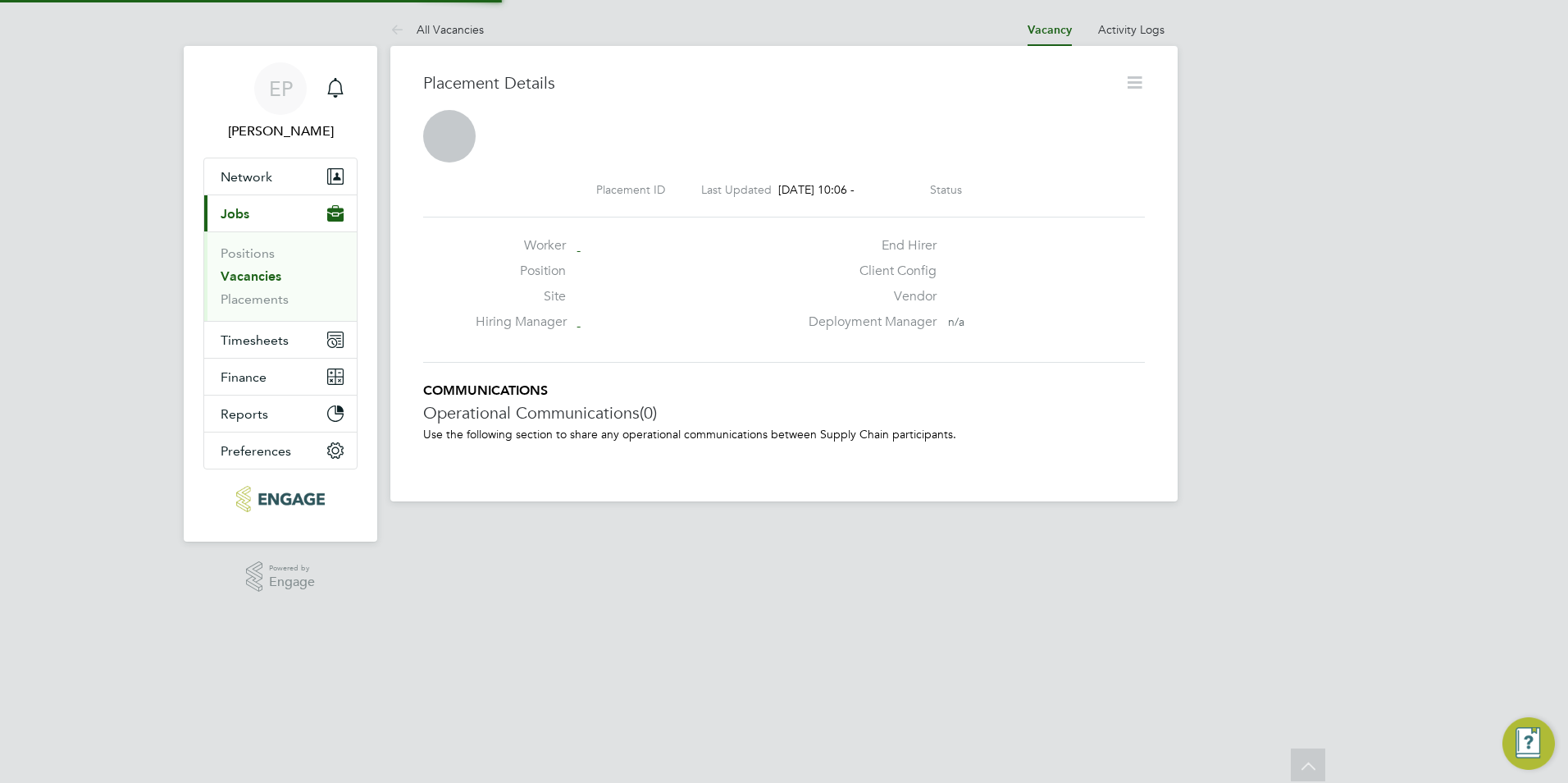
scroll to position [16, 234]
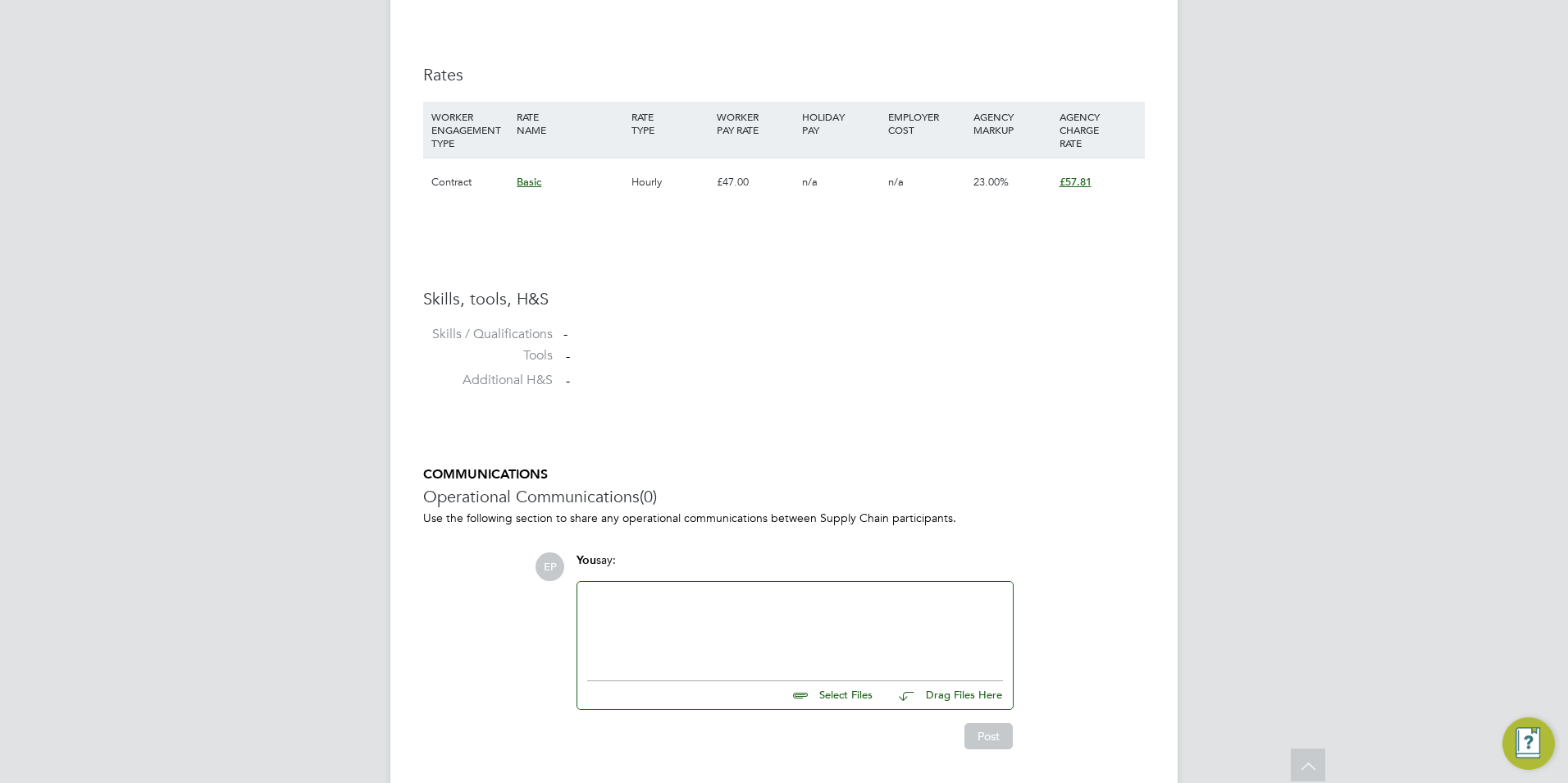
click at [855, 697] on input "file" at bounding box center [880, 692] width 246 height 23
type input "C:\fakepath\HQ37696.docx"
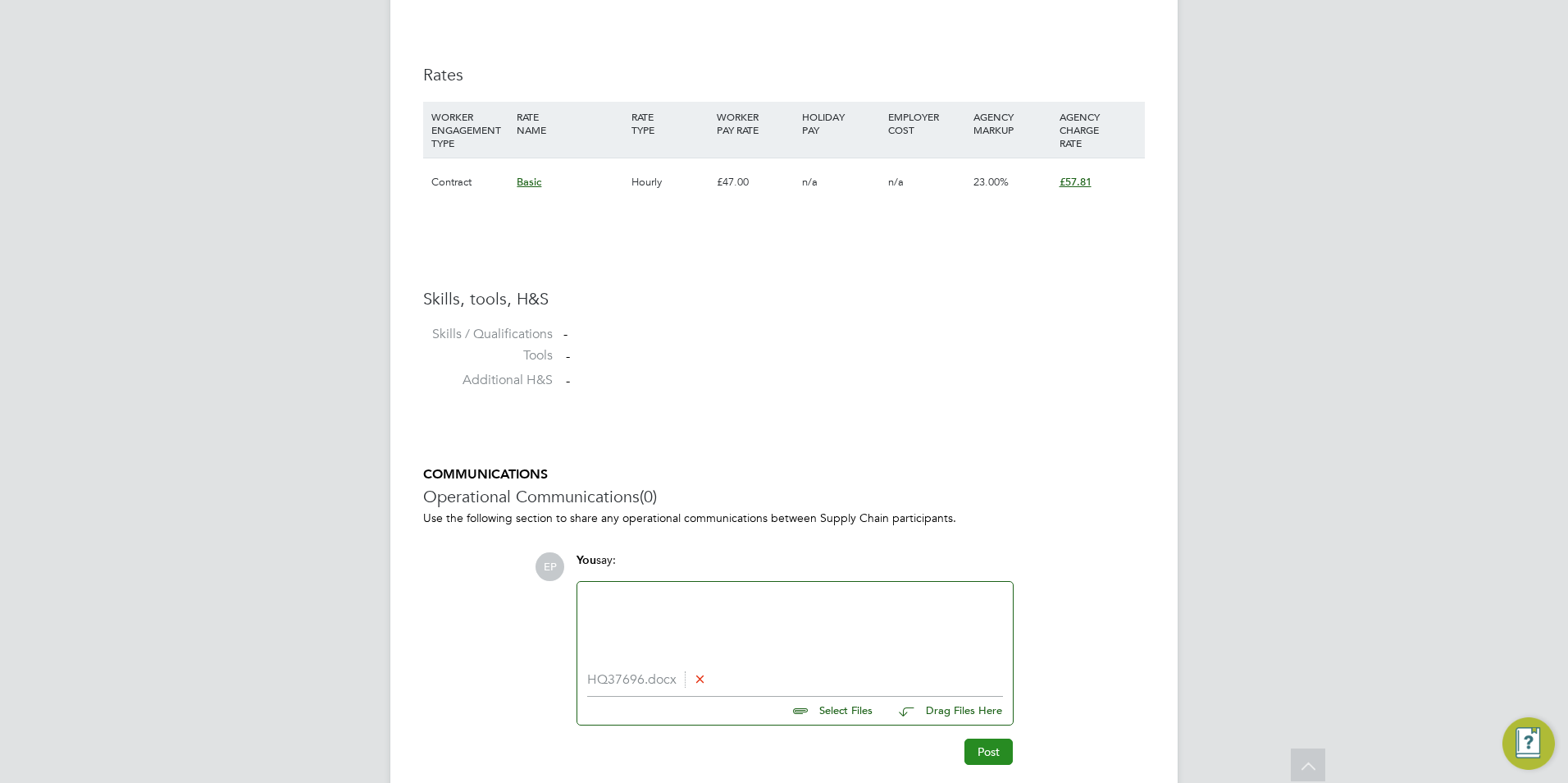
click at [989, 754] on button "Post" at bounding box center [988, 751] width 48 height 27
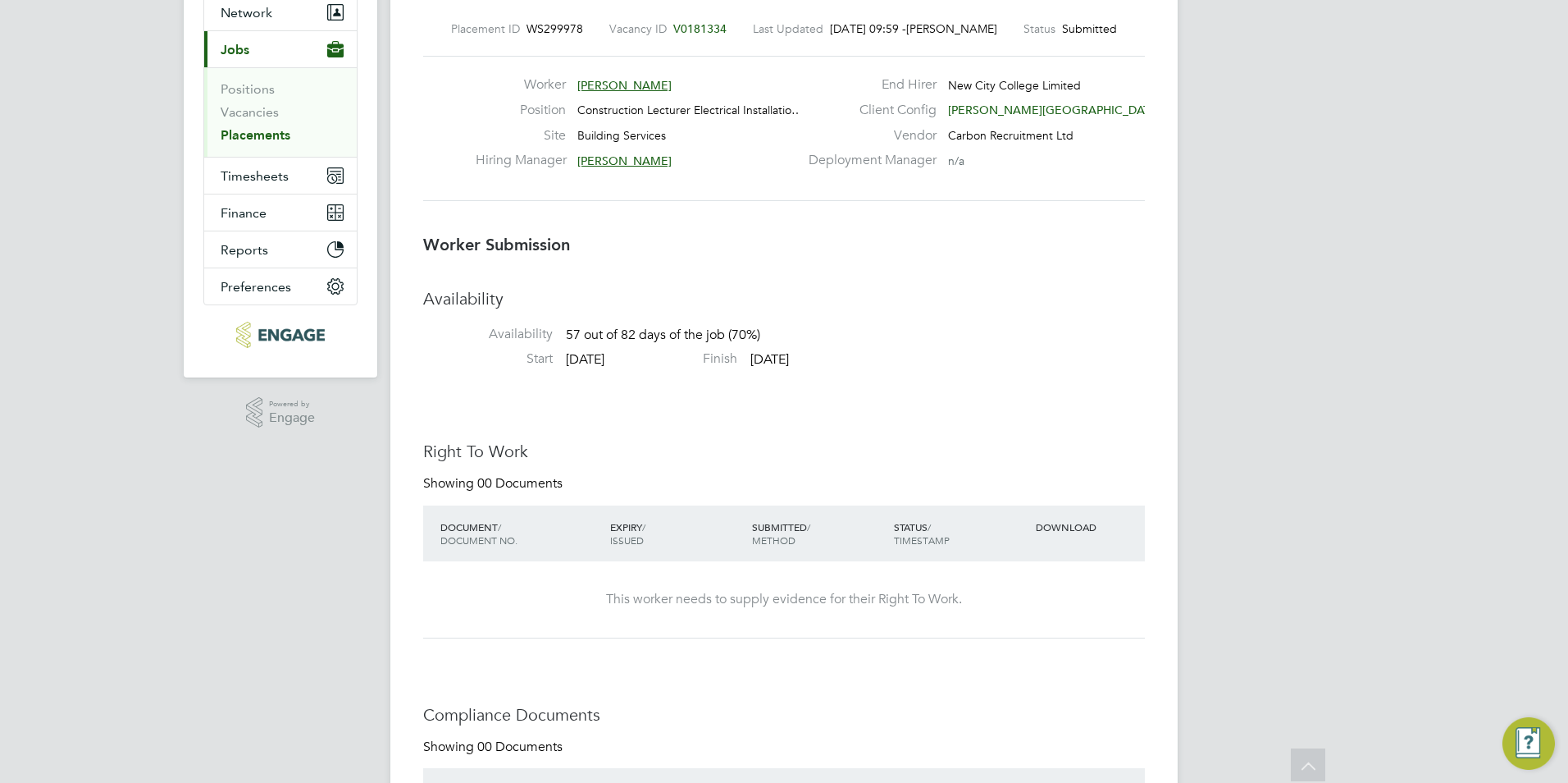
scroll to position [0, 0]
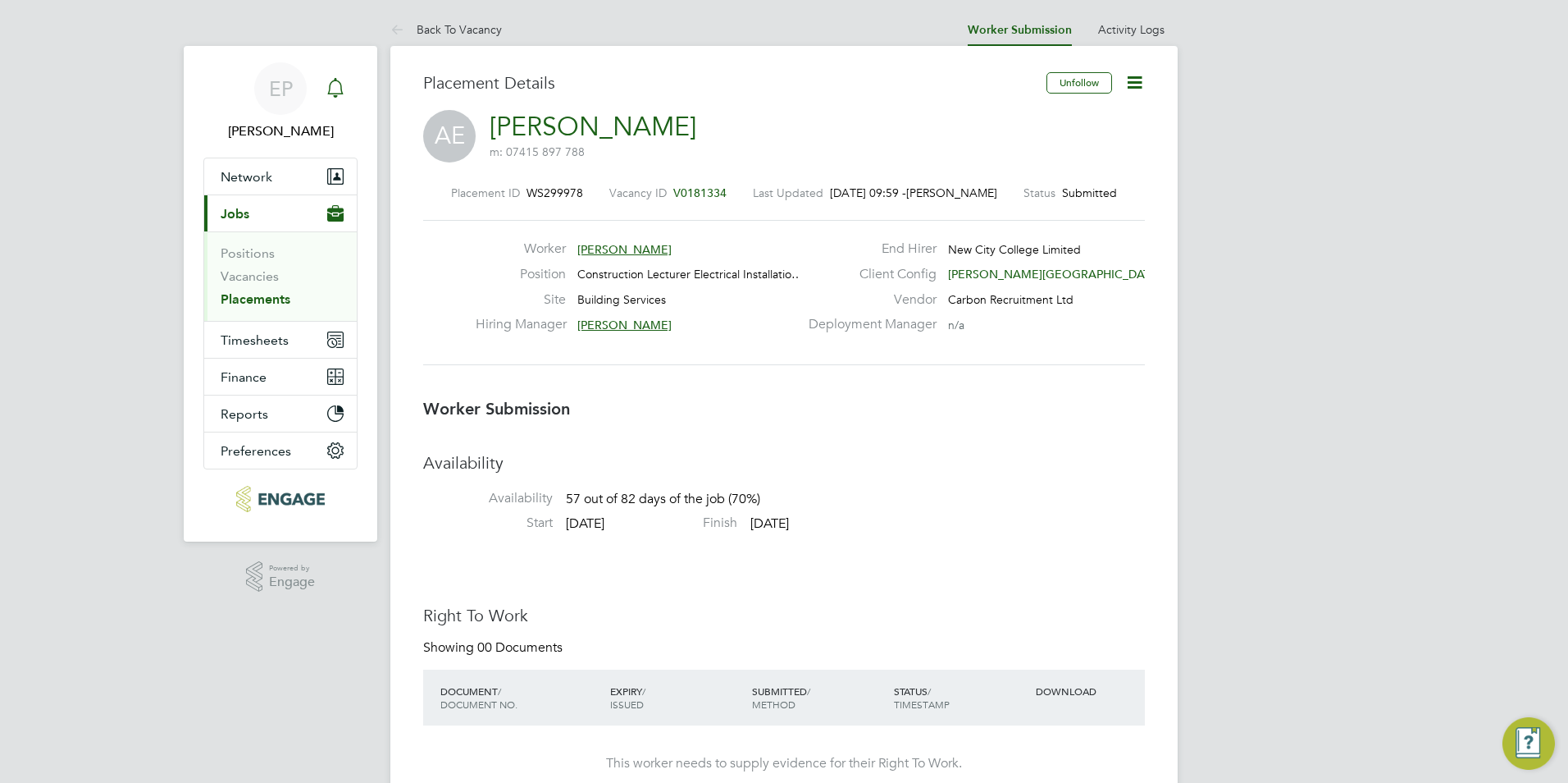
click at [339, 90] on icon "Main navigation" at bounding box center [336, 88] width 20 height 20
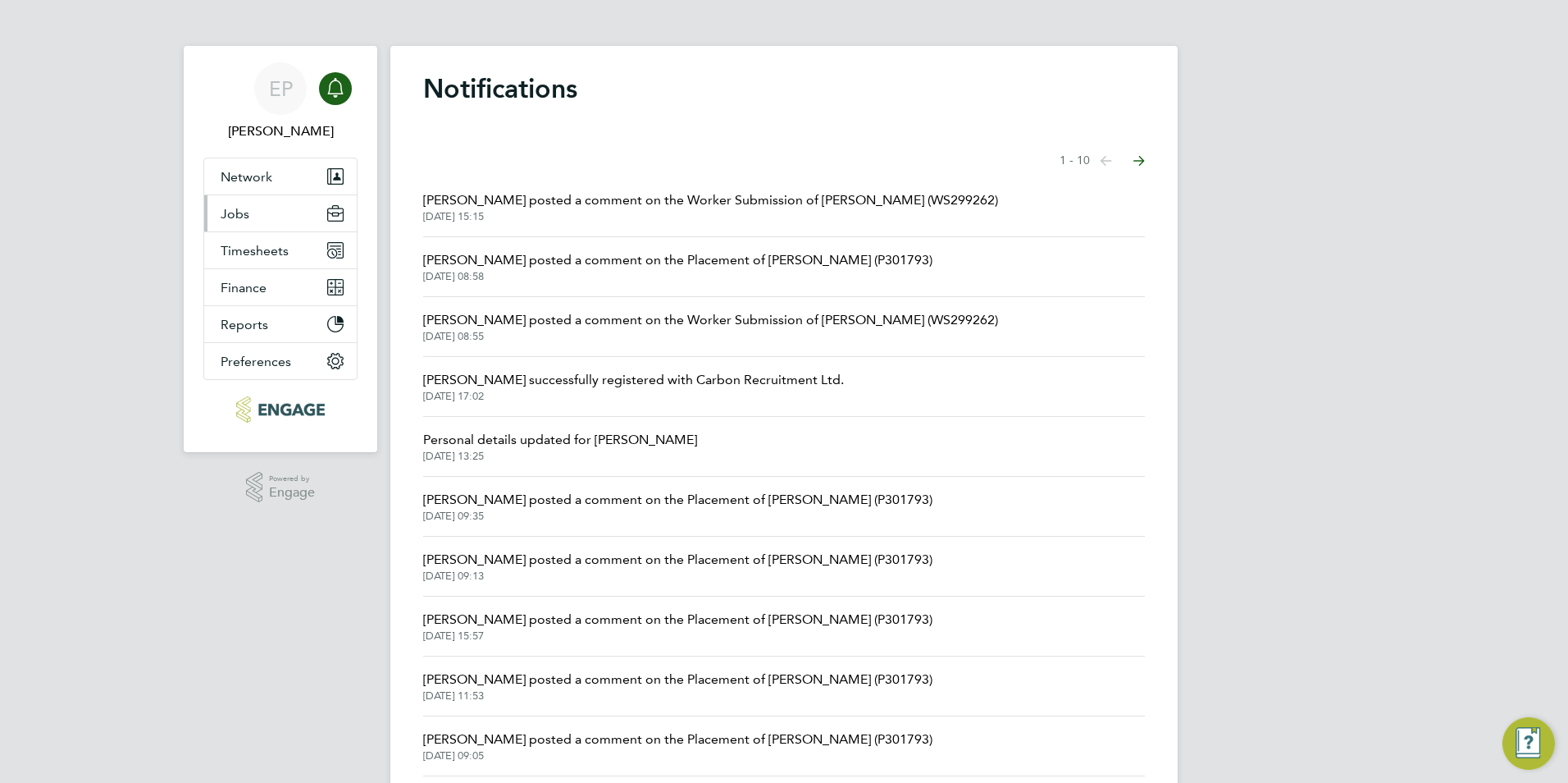
click at [268, 211] on button "Jobs" at bounding box center [280, 213] width 153 height 36
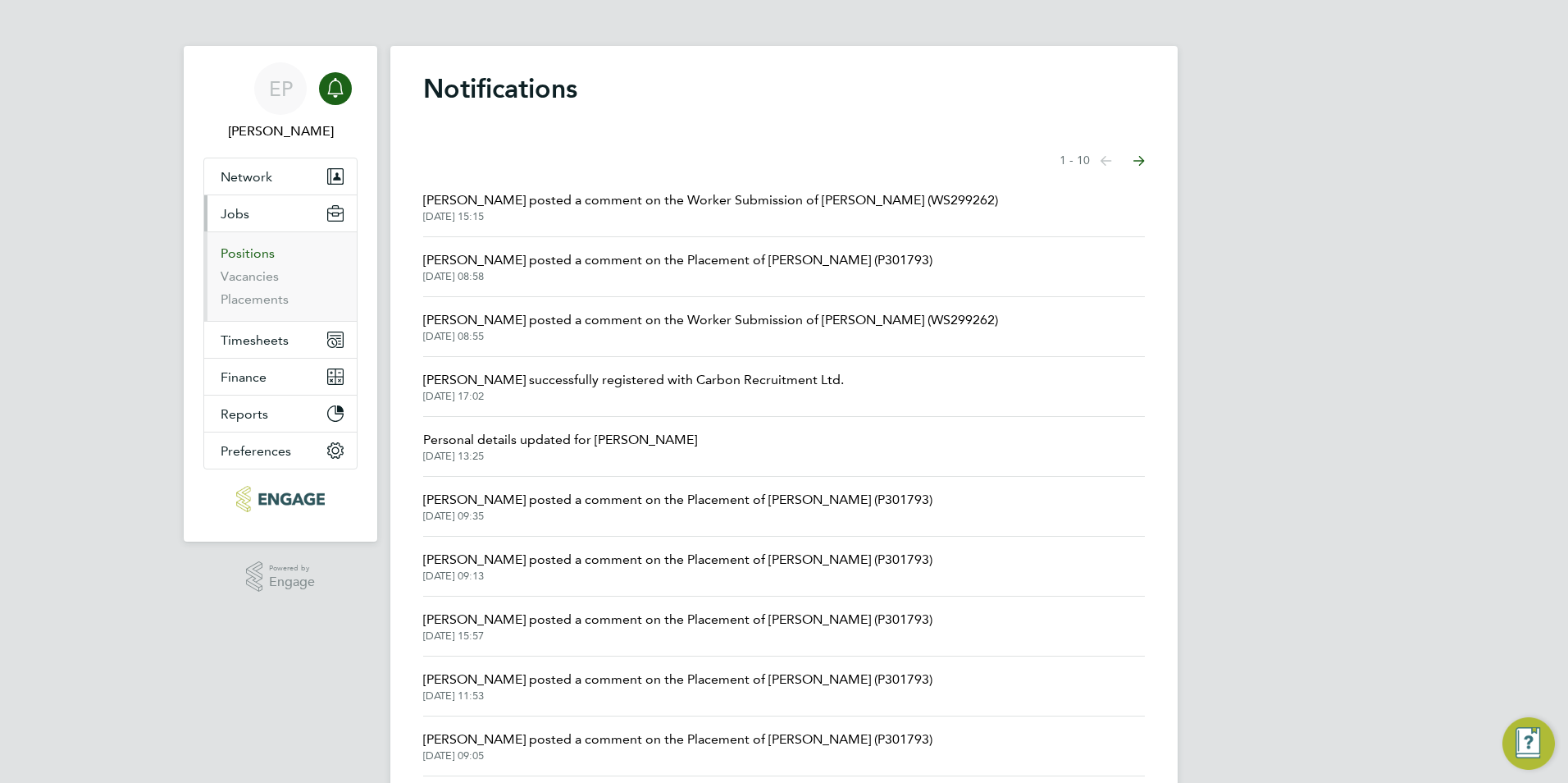
click at [255, 254] on link "Positions" at bounding box center [247, 253] width 54 height 16
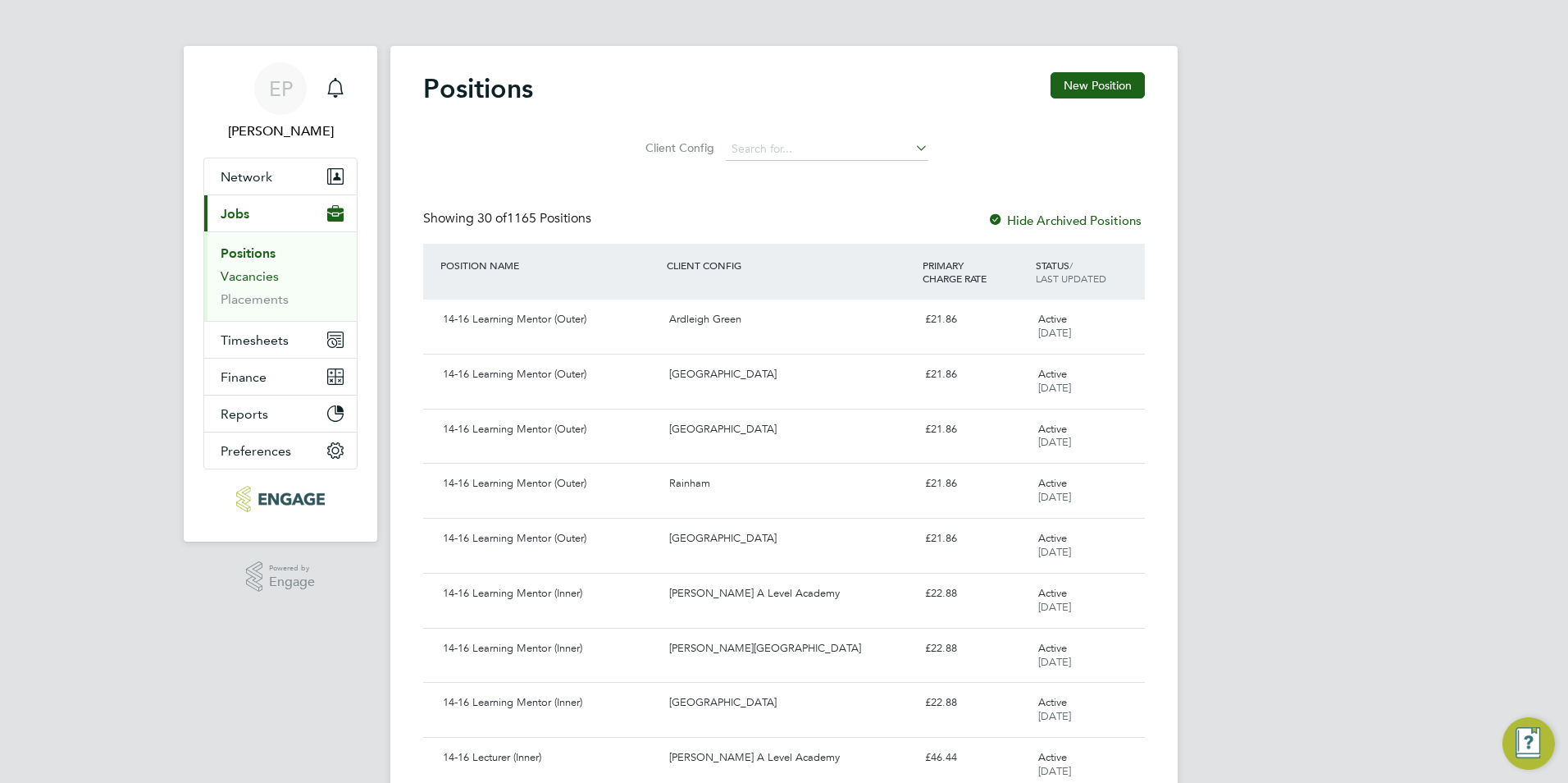
click at [259, 273] on link "Vacancies" at bounding box center [249, 276] width 58 height 16
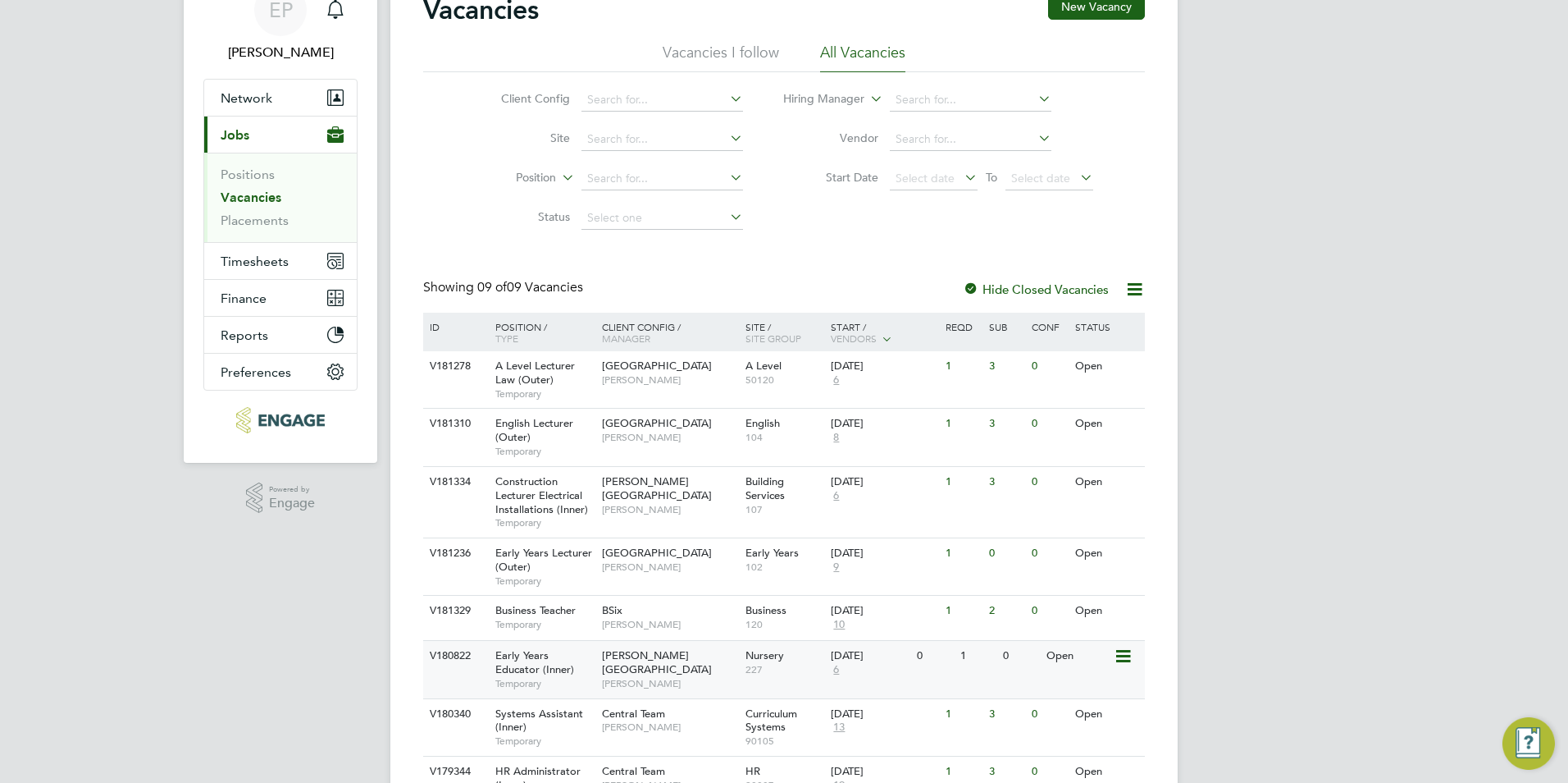
scroll to position [241, 0]
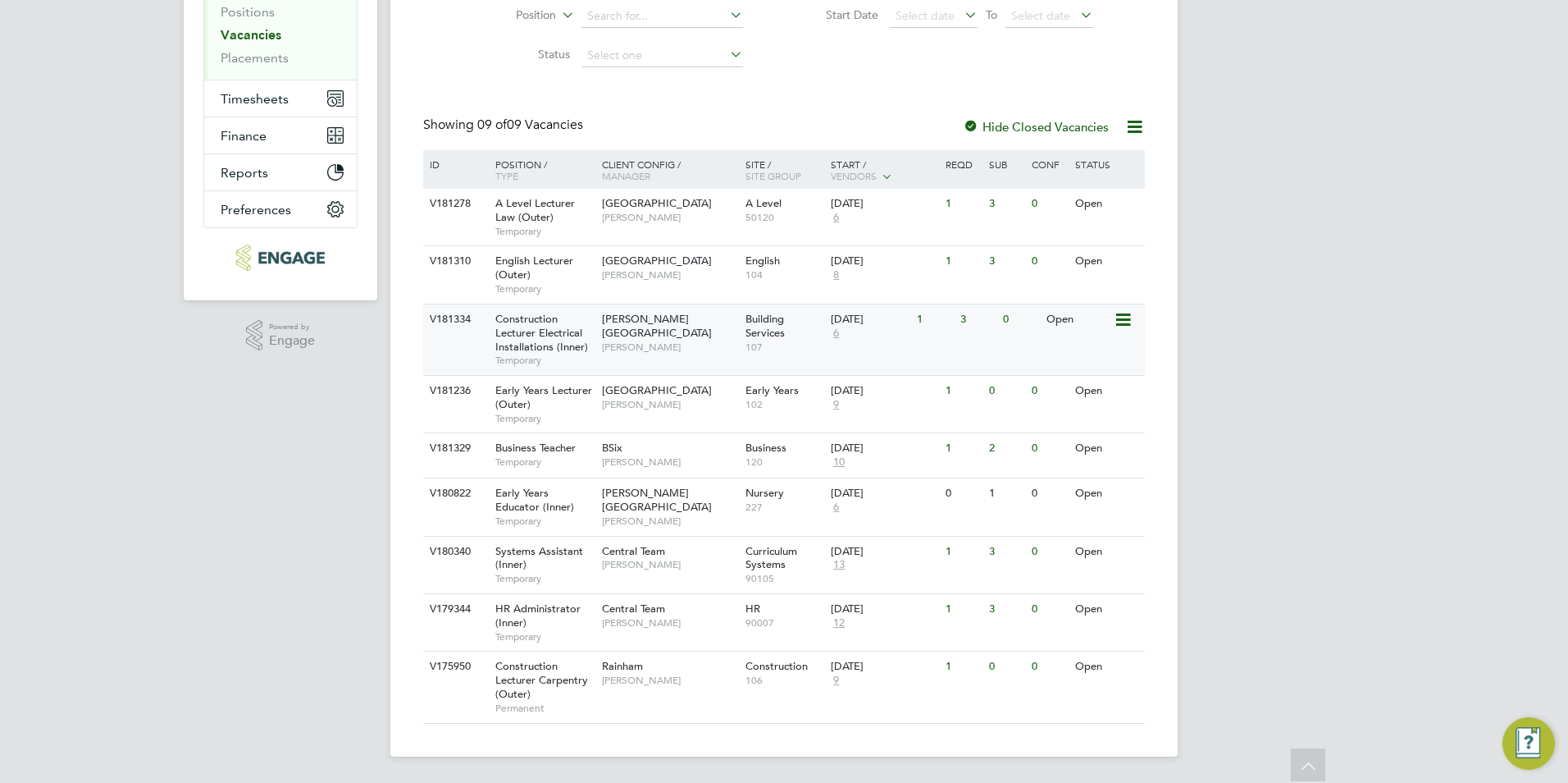
click at [545, 353] on span "Construction Lecturer Electrical Installations (Inner)" at bounding box center [541, 333] width 93 height 41
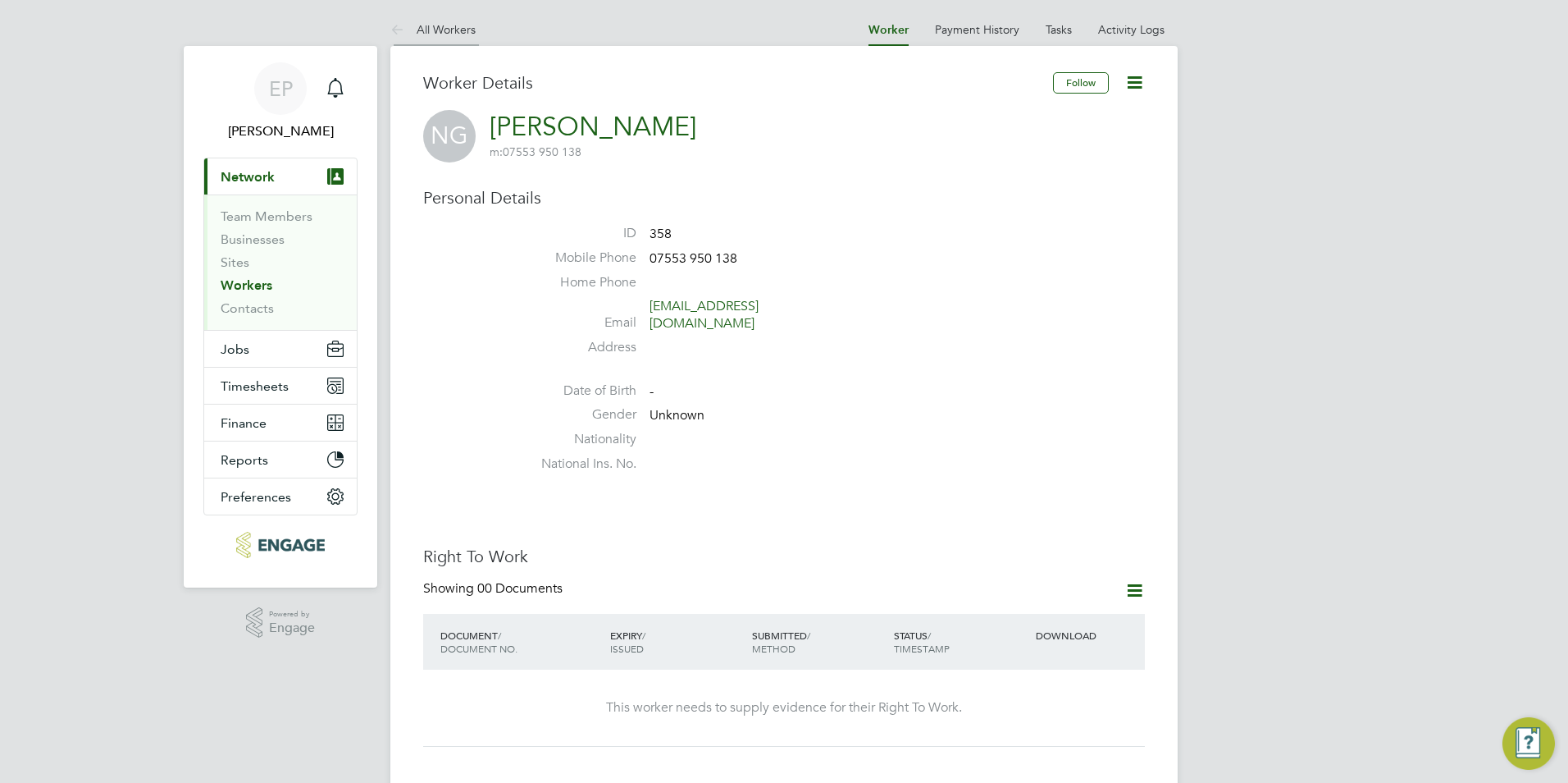
click at [431, 20] on li "All Workers" at bounding box center [433, 29] width 86 height 33
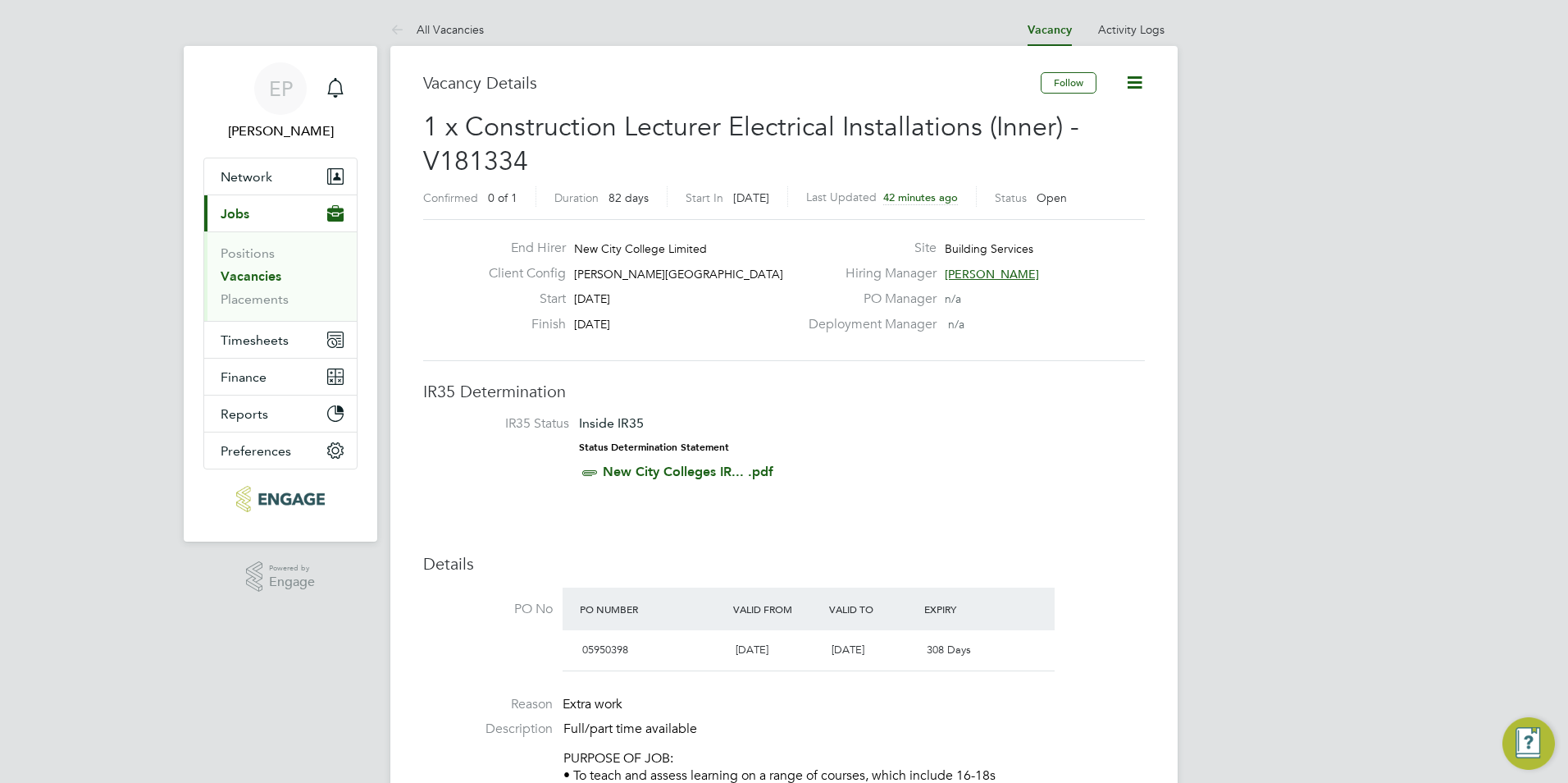
drag, startPoint x: 1235, startPoint y: 609, endPoint x: 1440, endPoint y: 128, distance: 522.9
click at [341, 96] on icon "Main navigation" at bounding box center [336, 88] width 20 height 20
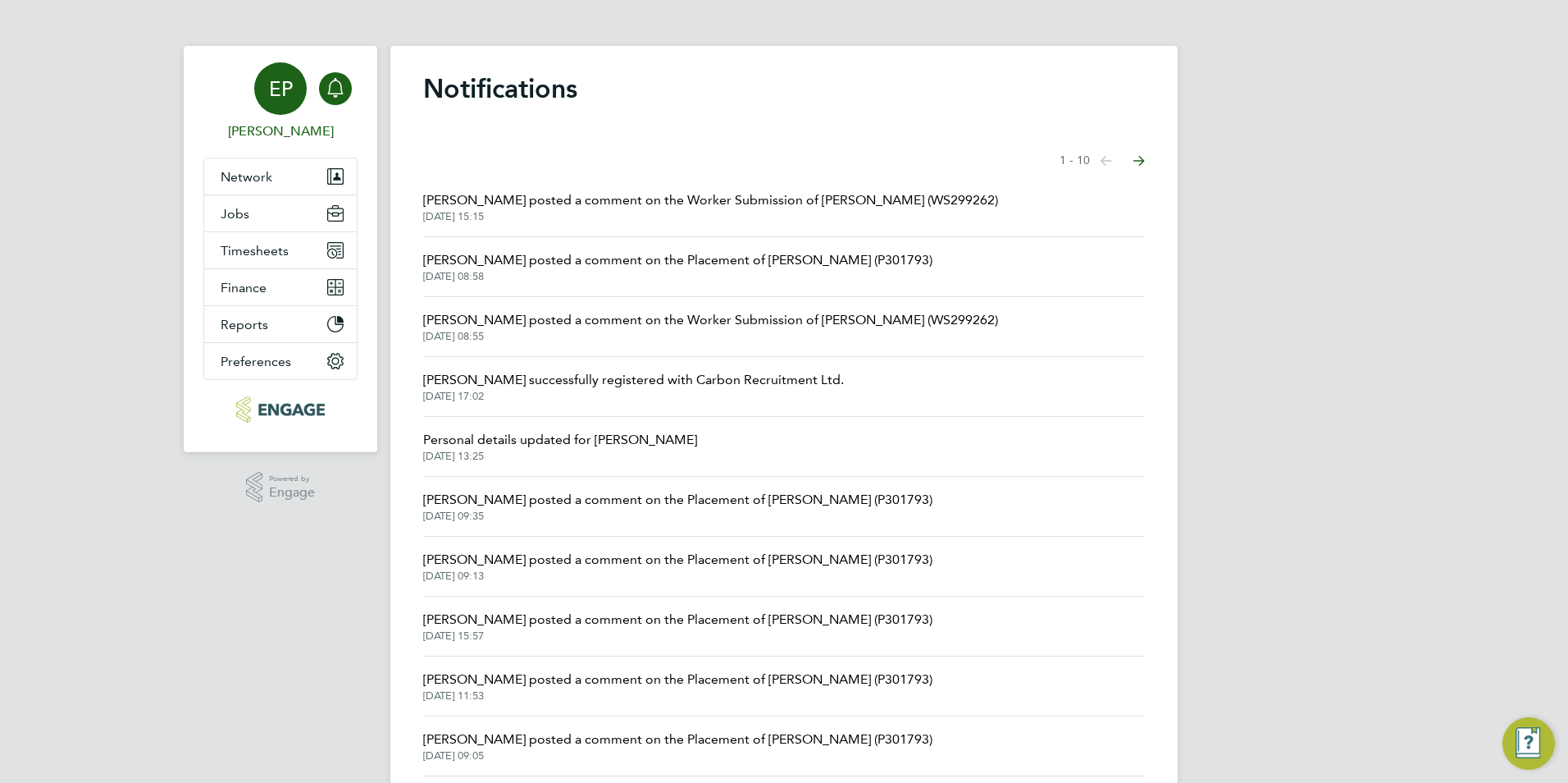
click at [269, 96] on span "EP" at bounding box center [281, 89] width 24 height 22
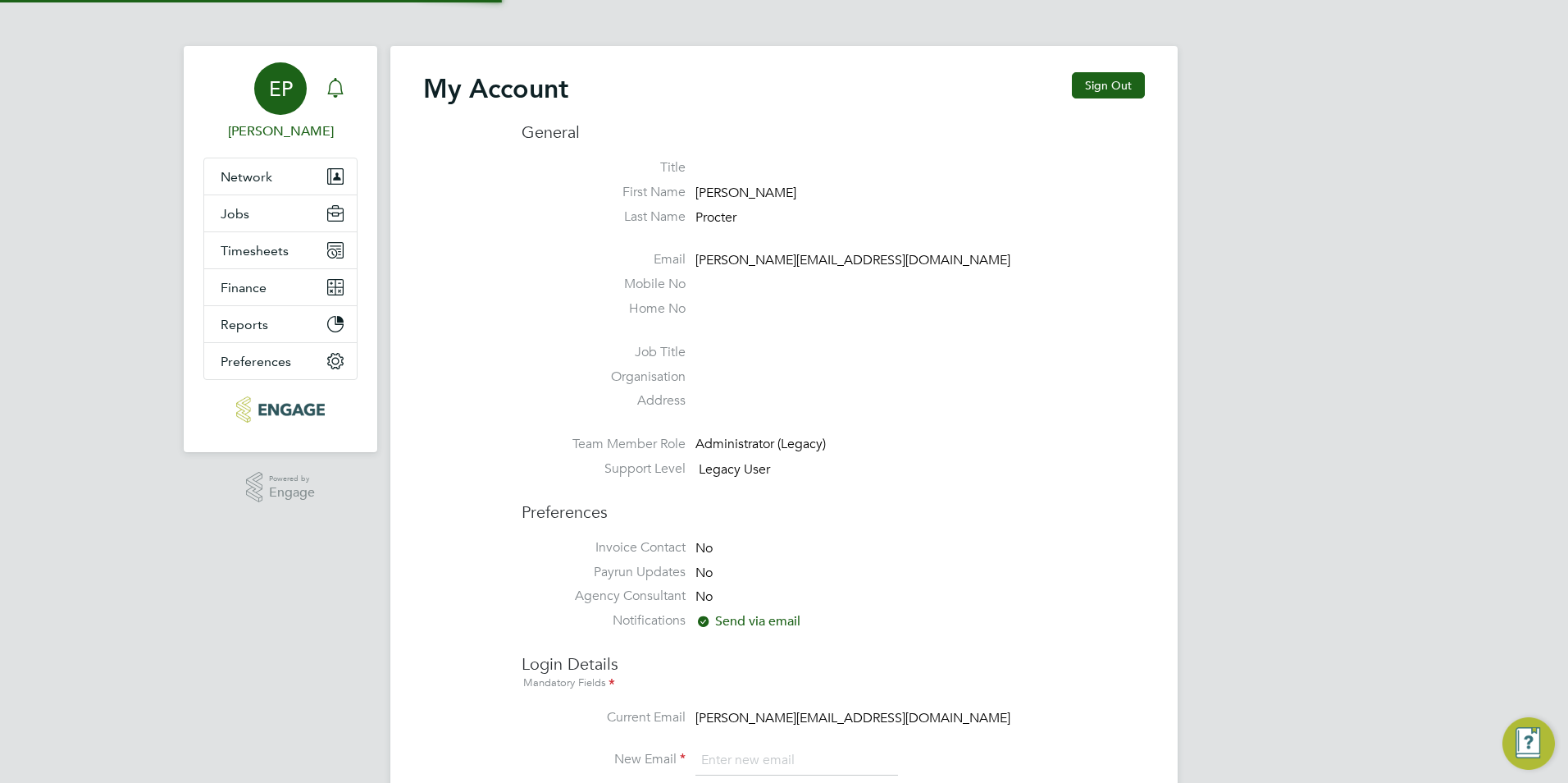
type input "[PERSON_NAME][EMAIL_ADDRESS][DOMAIN_NAME]"
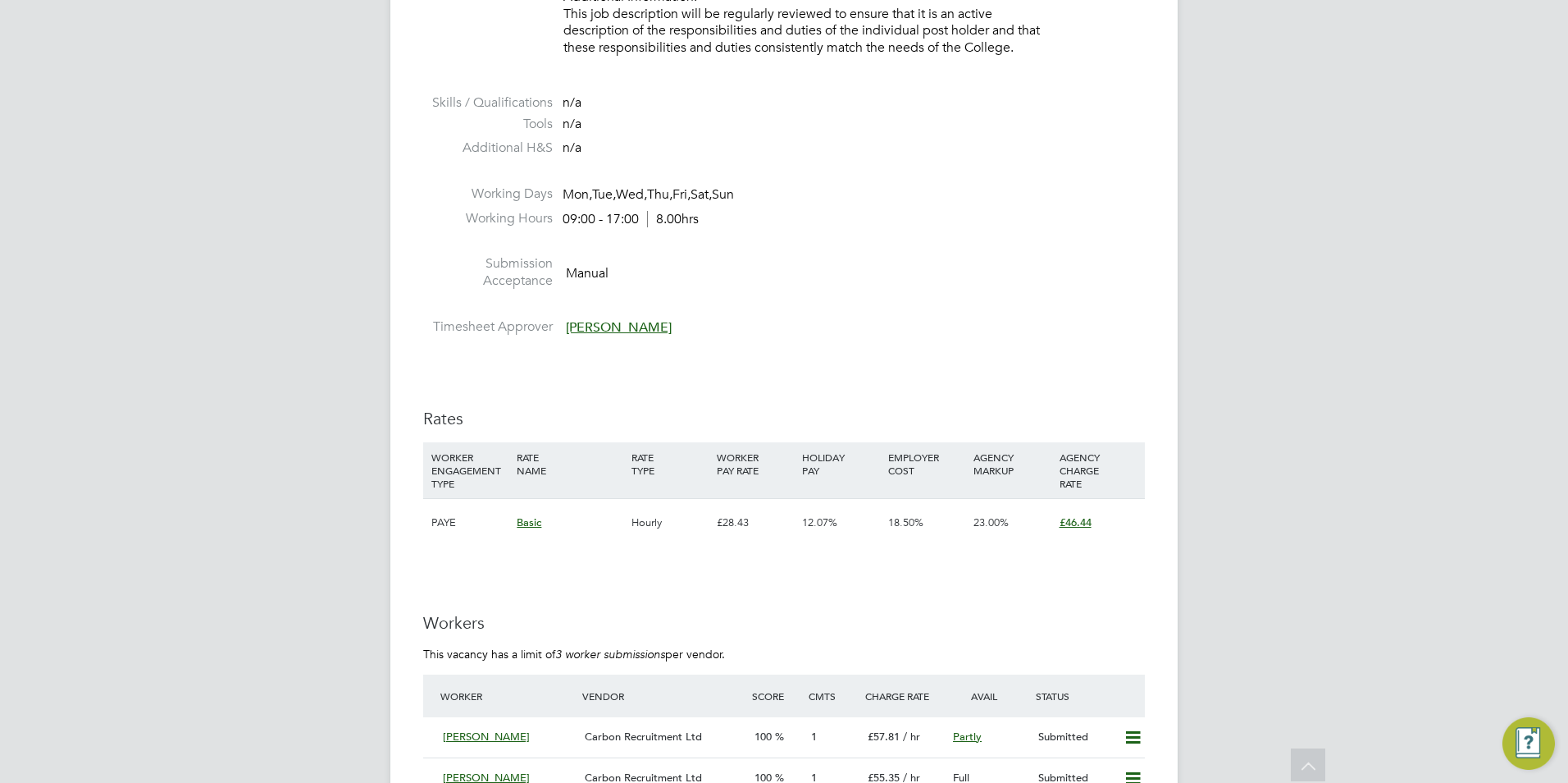
scroll to position [2708, 0]
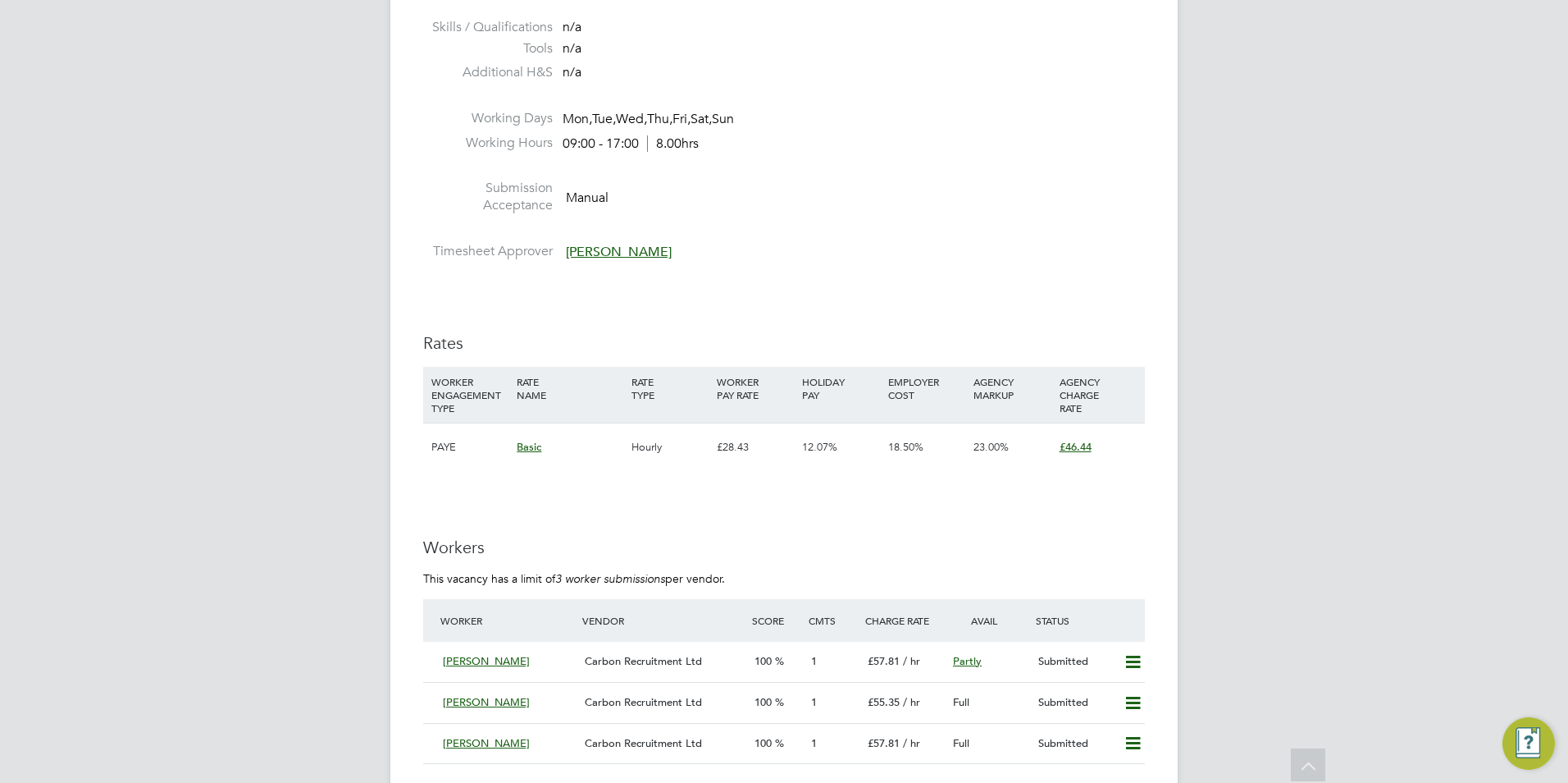
scroll to position [2627, 0]
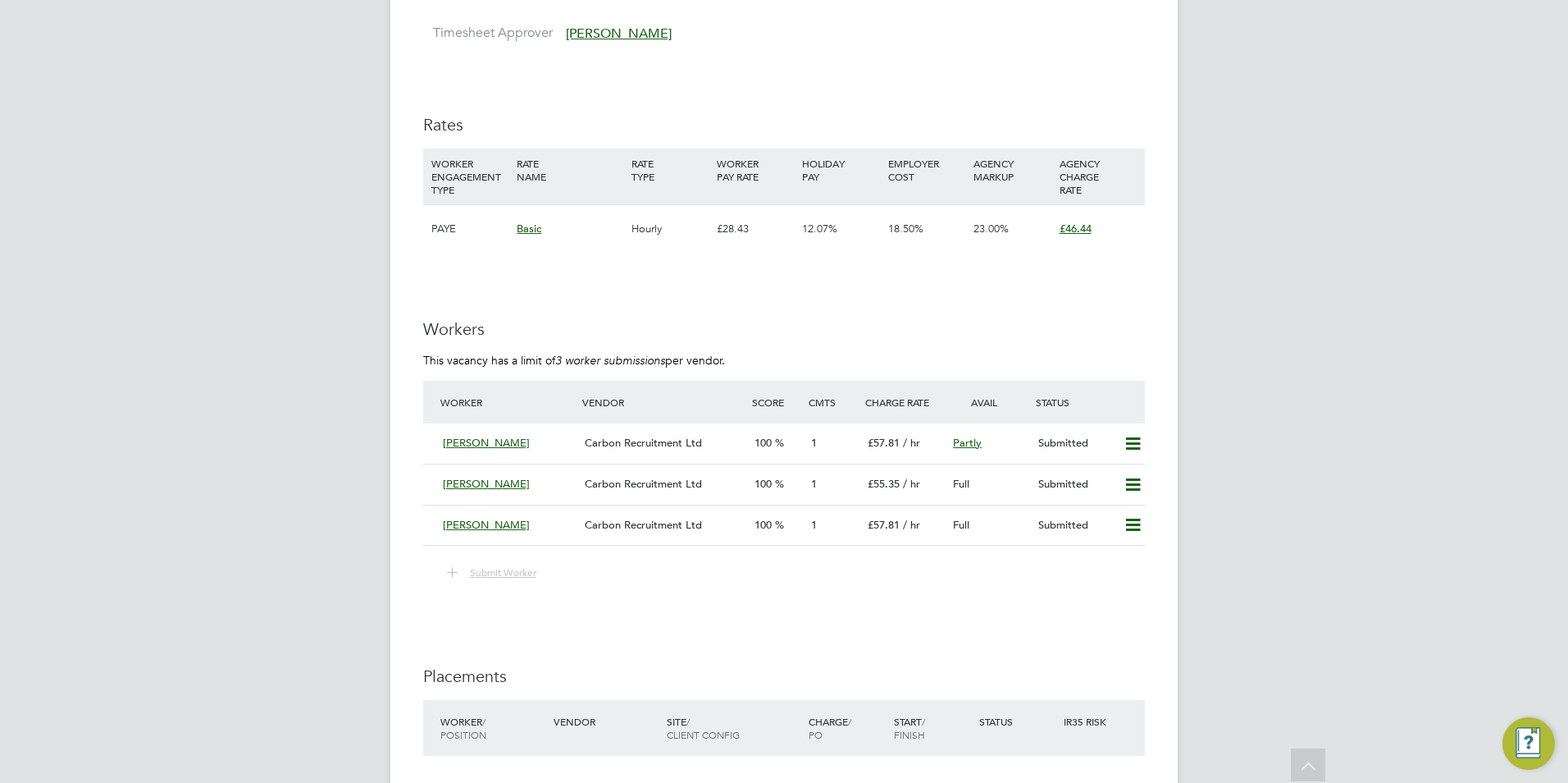
scroll to position [2790, 0]
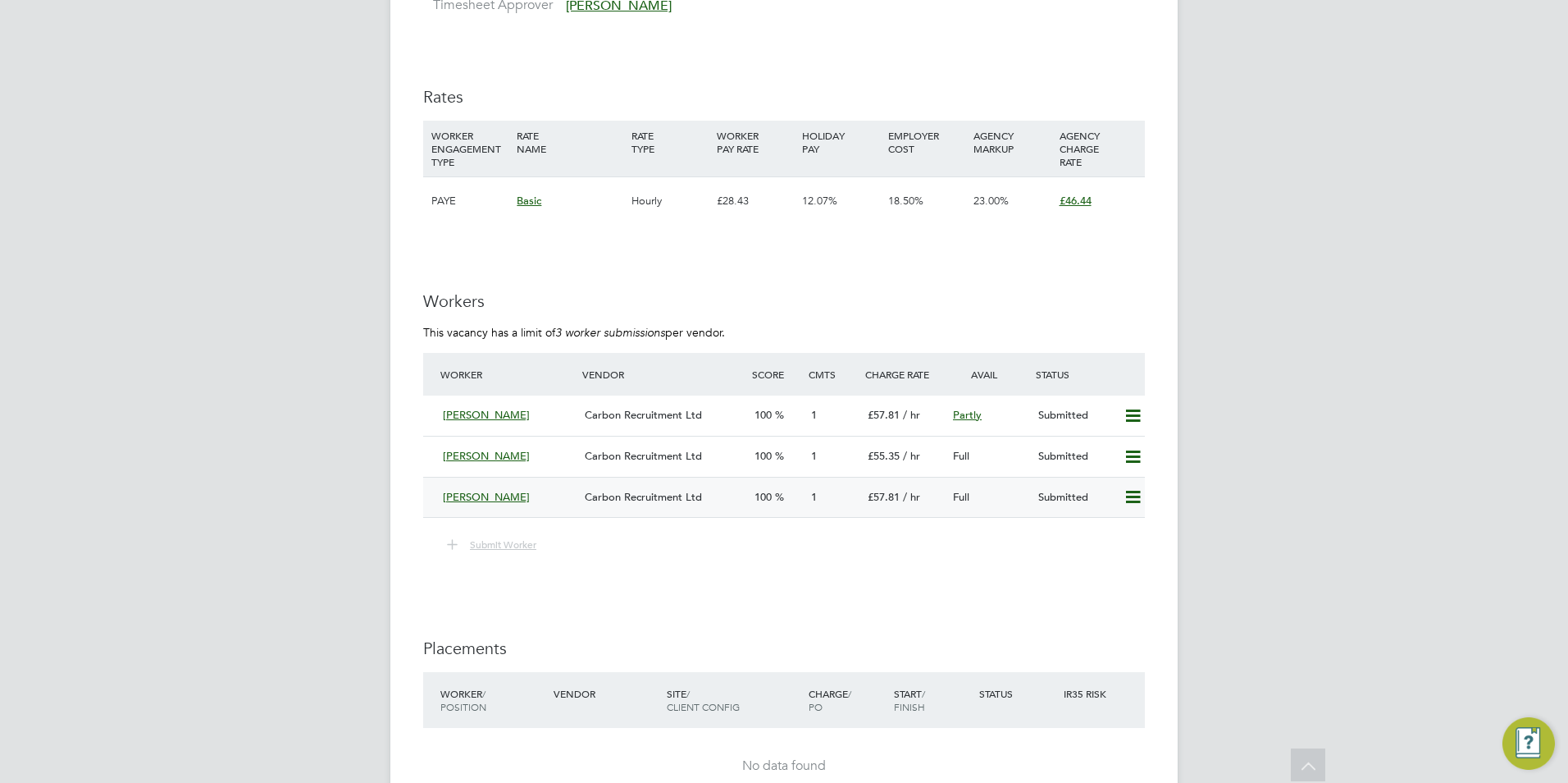
click at [473, 498] on span "[PERSON_NAME]" at bounding box center [486, 496] width 87 height 14
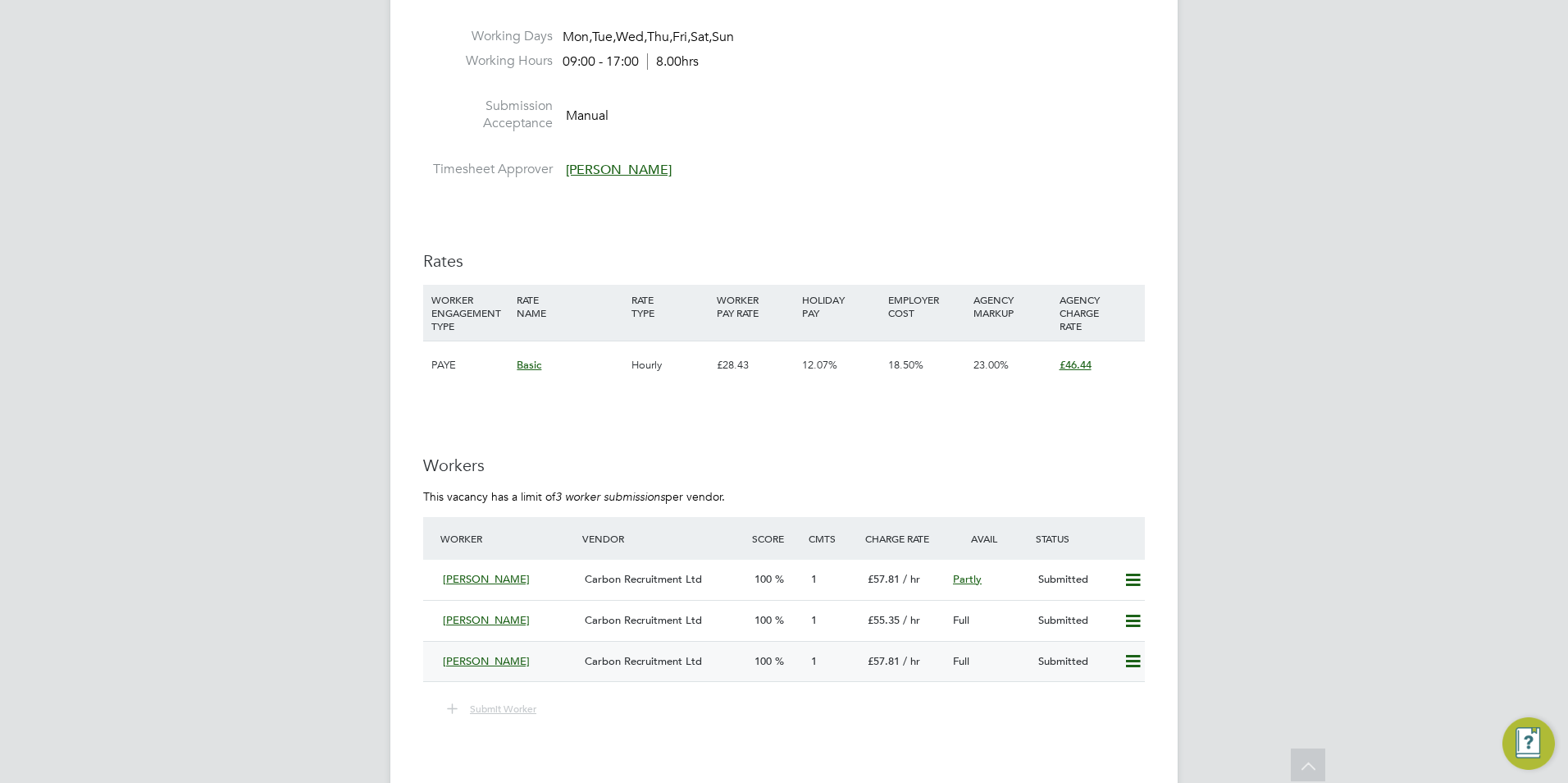
click at [520, 661] on div "[PERSON_NAME]" at bounding box center [507, 661] width 142 height 27
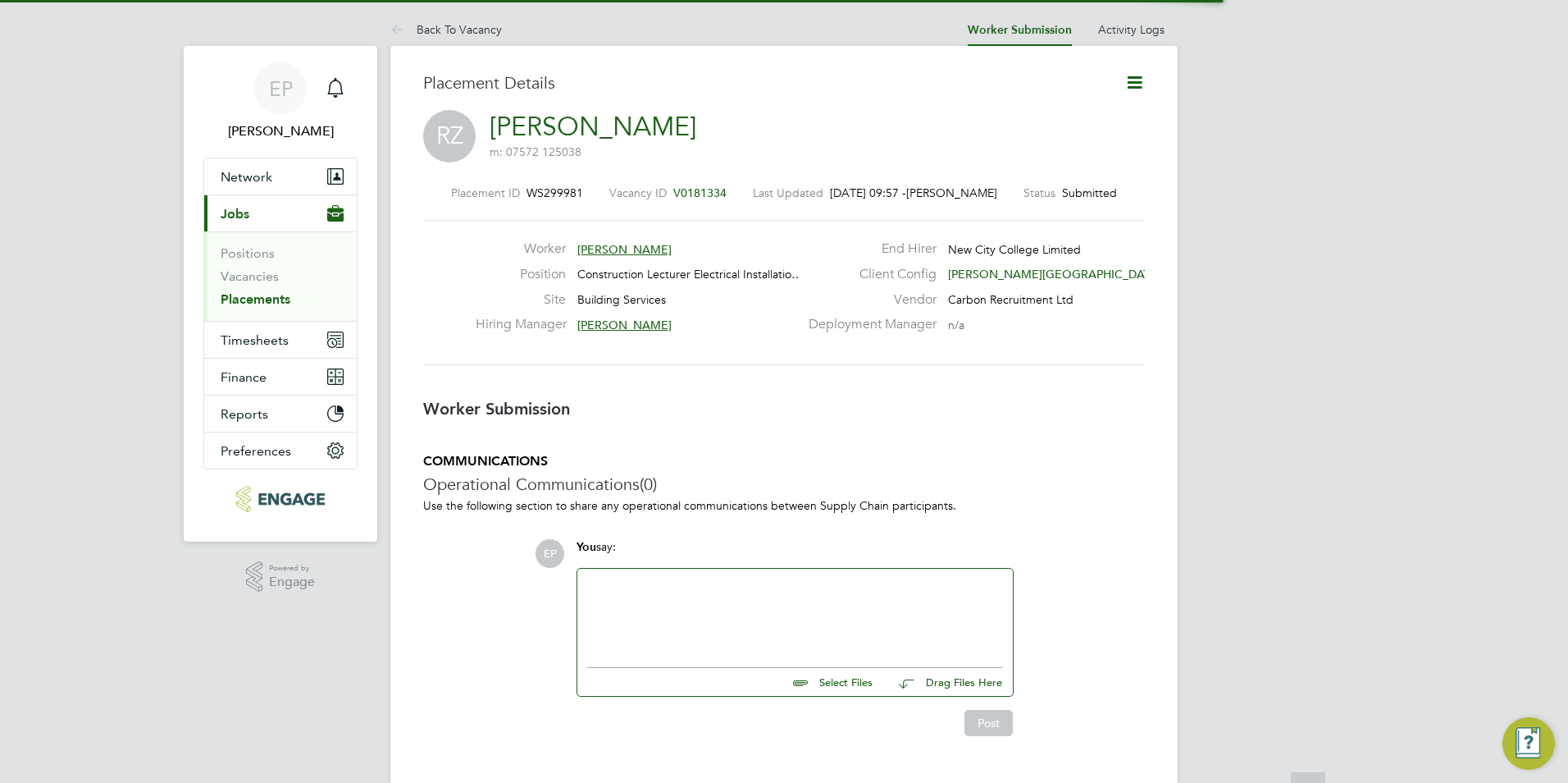
scroll to position [8, 8]
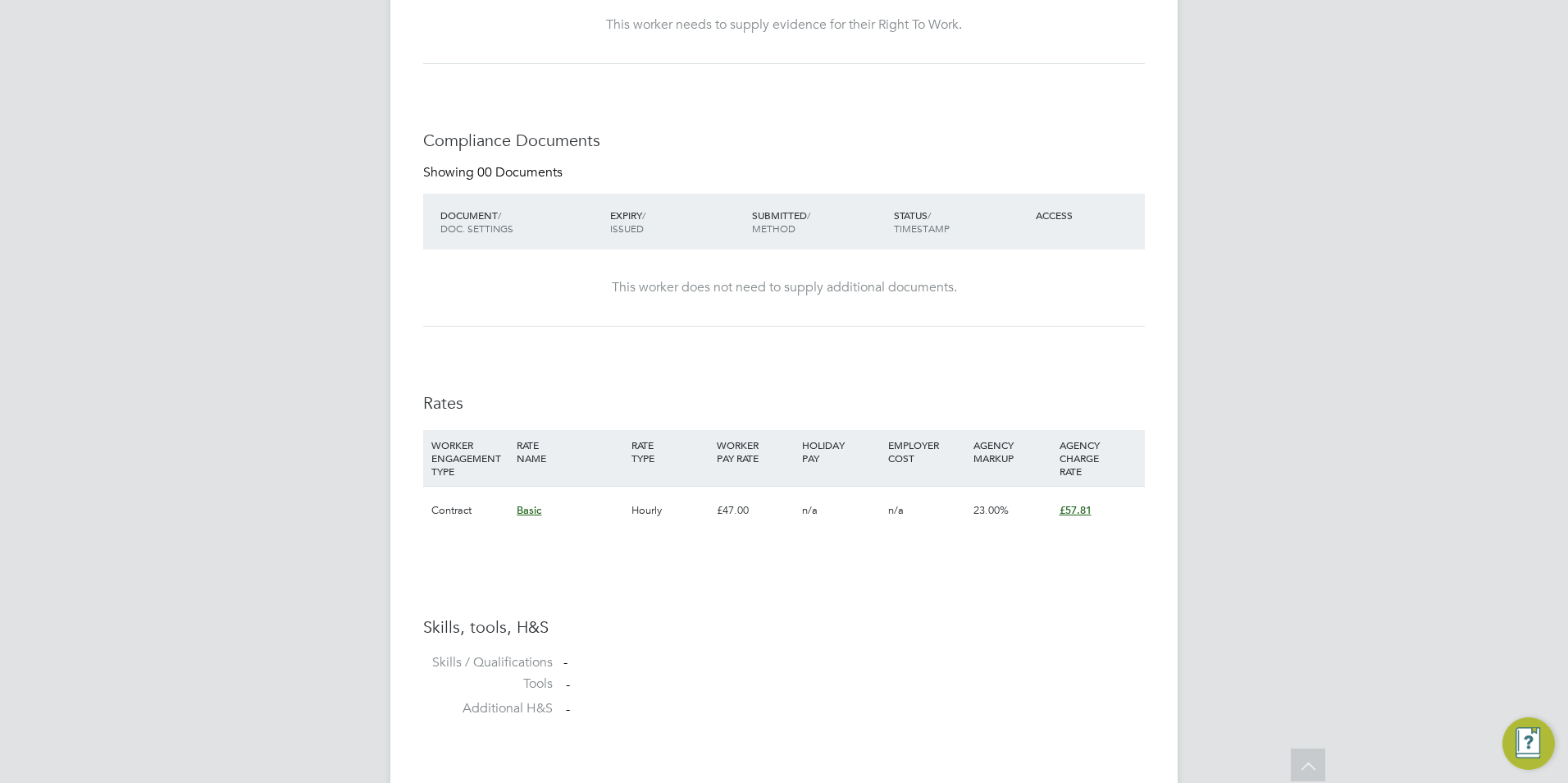
click at [977, 509] on span "23.00%" at bounding box center [991, 510] width 35 height 14
drag, startPoint x: 977, startPoint y: 509, endPoint x: 1292, endPoint y: 501, distance: 315.1
click at [1292, 501] on div "EP Emma Procter Notifications Applications: Network Team Members Businesses Sit…" at bounding box center [784, 269] width 1568 height 2016
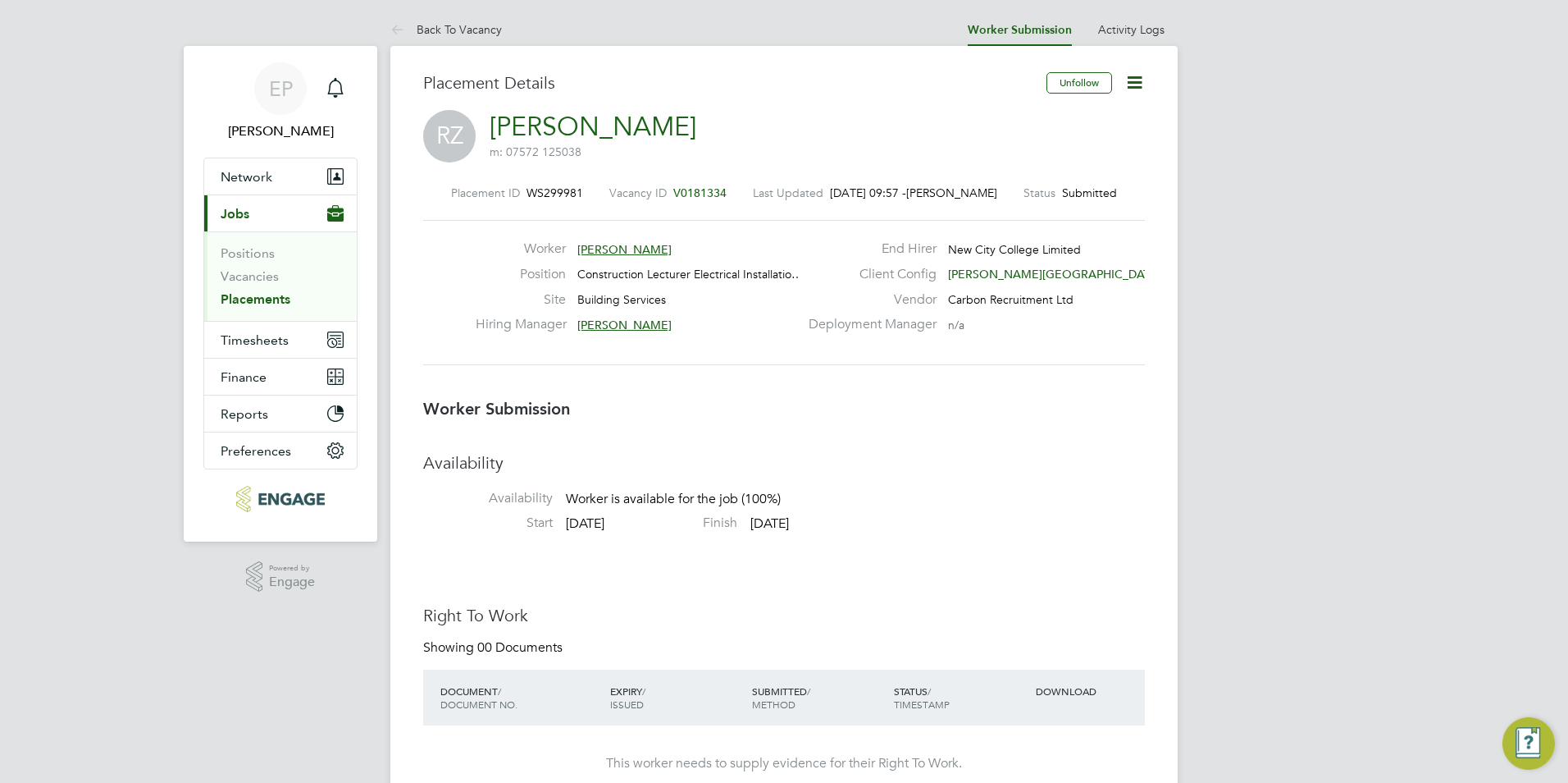
click at [1090, 195] on span "Submitted" at bounding box center [1090, 192] width 55 height 15
click at [958, 191] on span "[PERSON_NAME]" at bounding box center [952, 192] width 91 height 15
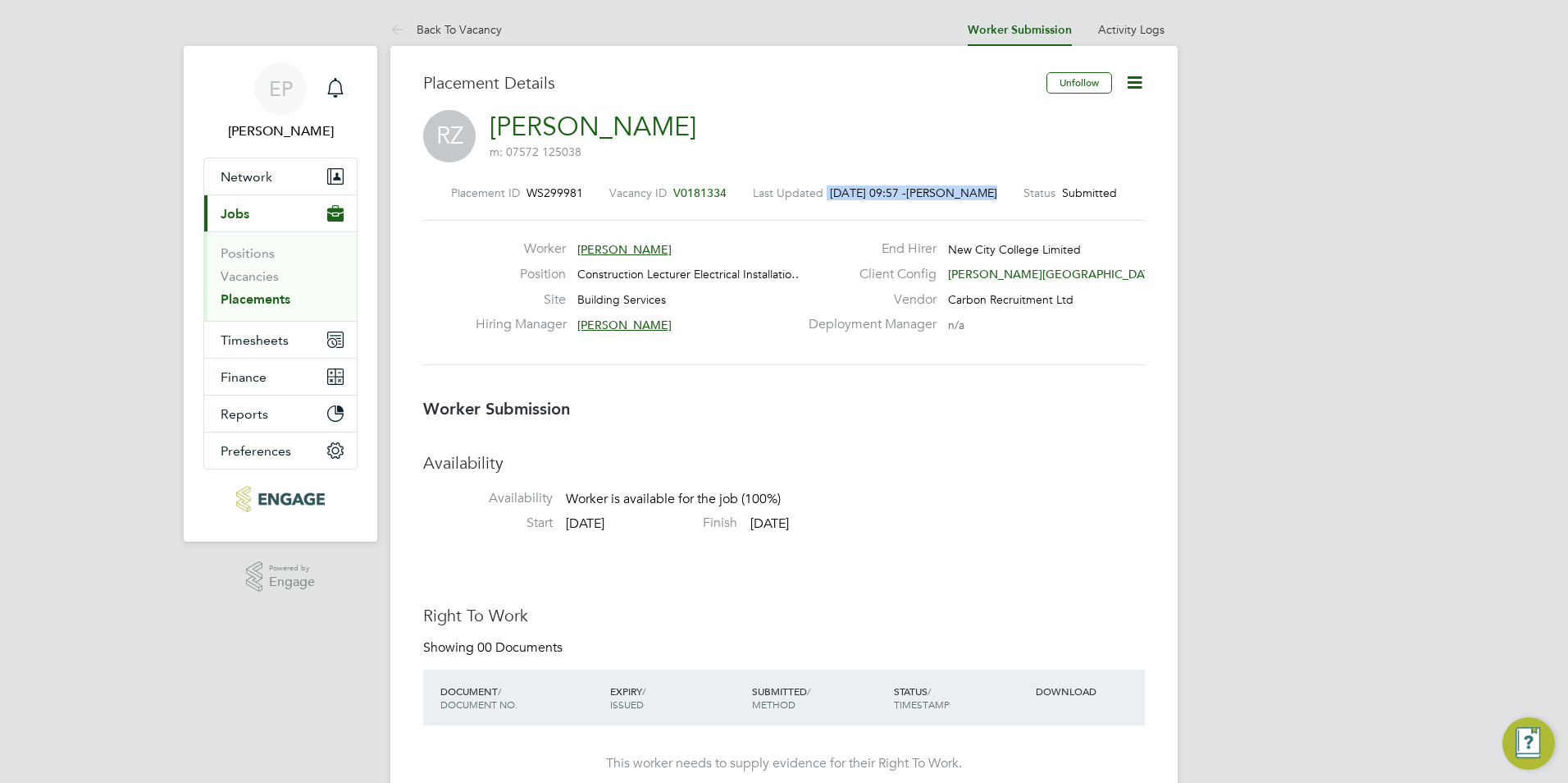
drag, startPoint x: 958, startPoint y: 191, endPoint x: 843, endPoint y: 192, distance: 115.0
click at [843, 192] on span "26 Sep 2025, 09:57 -" at bounding box center [867, 192] width 76 height 15
click at [845, 192] on span "26 Sep 2025, 09:57 -" at bounding box center [867, 192] width 76 height 15
drag, startPoint x: 845, startPoint y: 192, endPoint x: 893, endPoint y: 190, distance: 48.0
click at [893, 190] on span "26 Sep 2025, 09:57 -" at bounding box center [867, 192] width 76 height 15
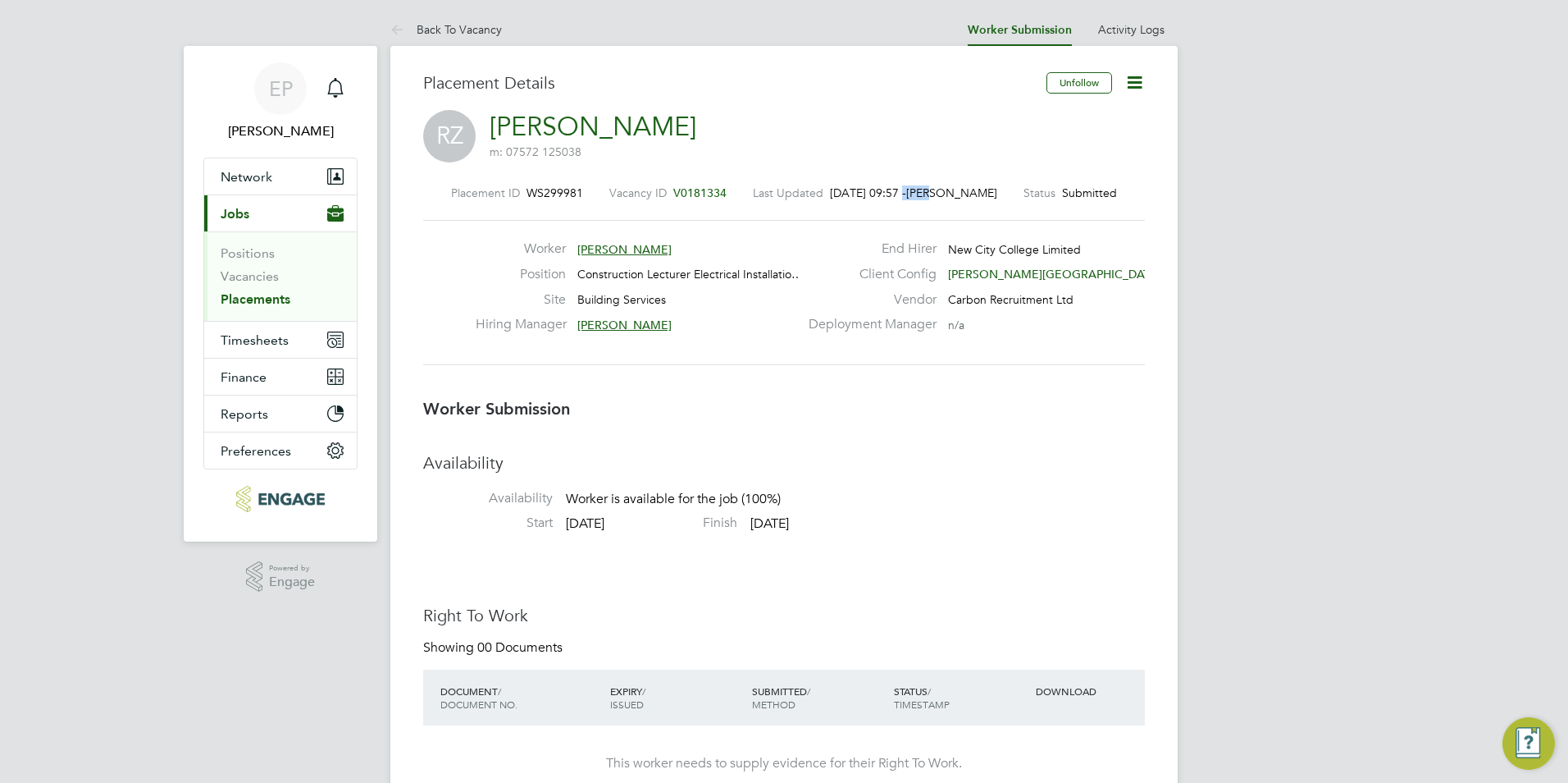
drag, startPoint x: 893, startPoint y: 190, endPoint x: 949, endPoint y: 190, distance: 56.0
click at [949, 190] on div "Last Updated 26 Sep 2025, 09:57 - Emma Procter" at bounding box center [875, 192] width 244 height 15
click at [952, 326] on span "n/a" at bounding box center [956, 324] width 17 height 15
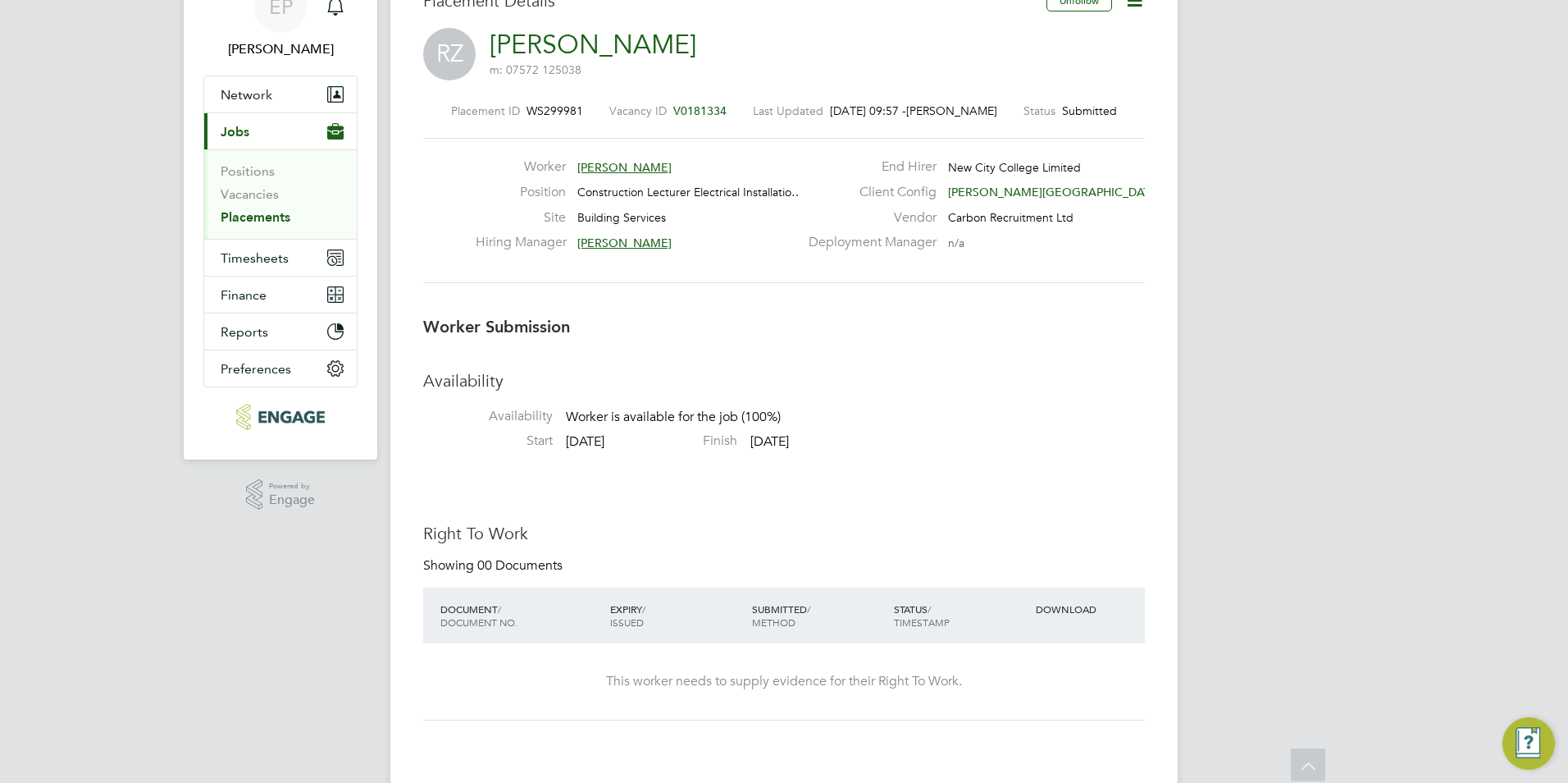
click at [606, 189] on span "Construction Lecturer Electrical Installatio…" at bounding box center [690, 191] width 225 height 15
drag, startPoint x: 606, startPoint y: 189, endPoint x: 621, endPoint y: 218, distance: 32.6
click at [622, 218] on span "Building Services" at bounding box center [622, 217] width 89 height 15
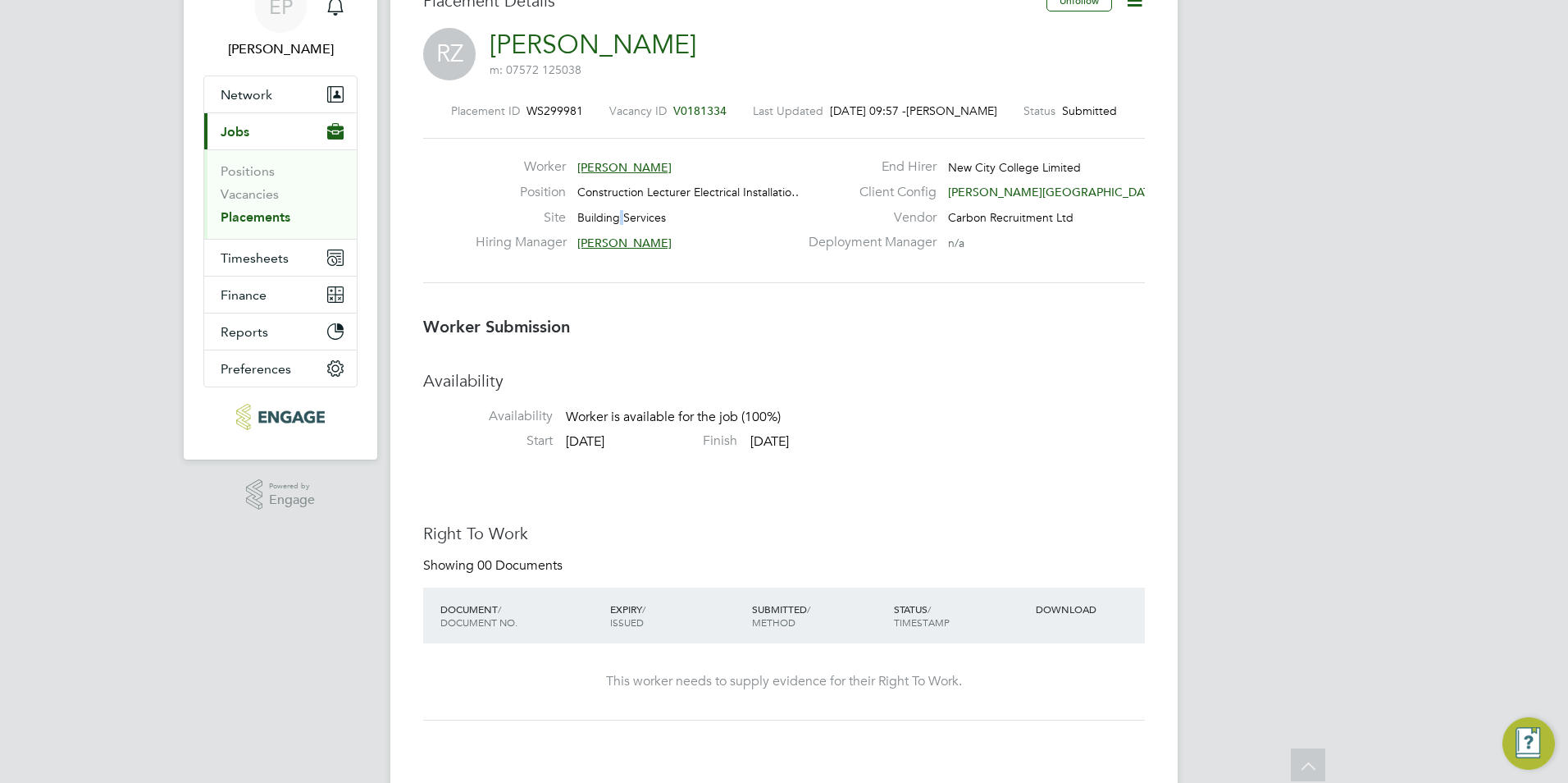
click at [621, 218] on span "Building Services" at bounding box center [622, 217] width 89 height 15
click at [991, 214] on span "Carbon Recruitment Ltd" at bounding box center [1010, 217] width 125 height 15
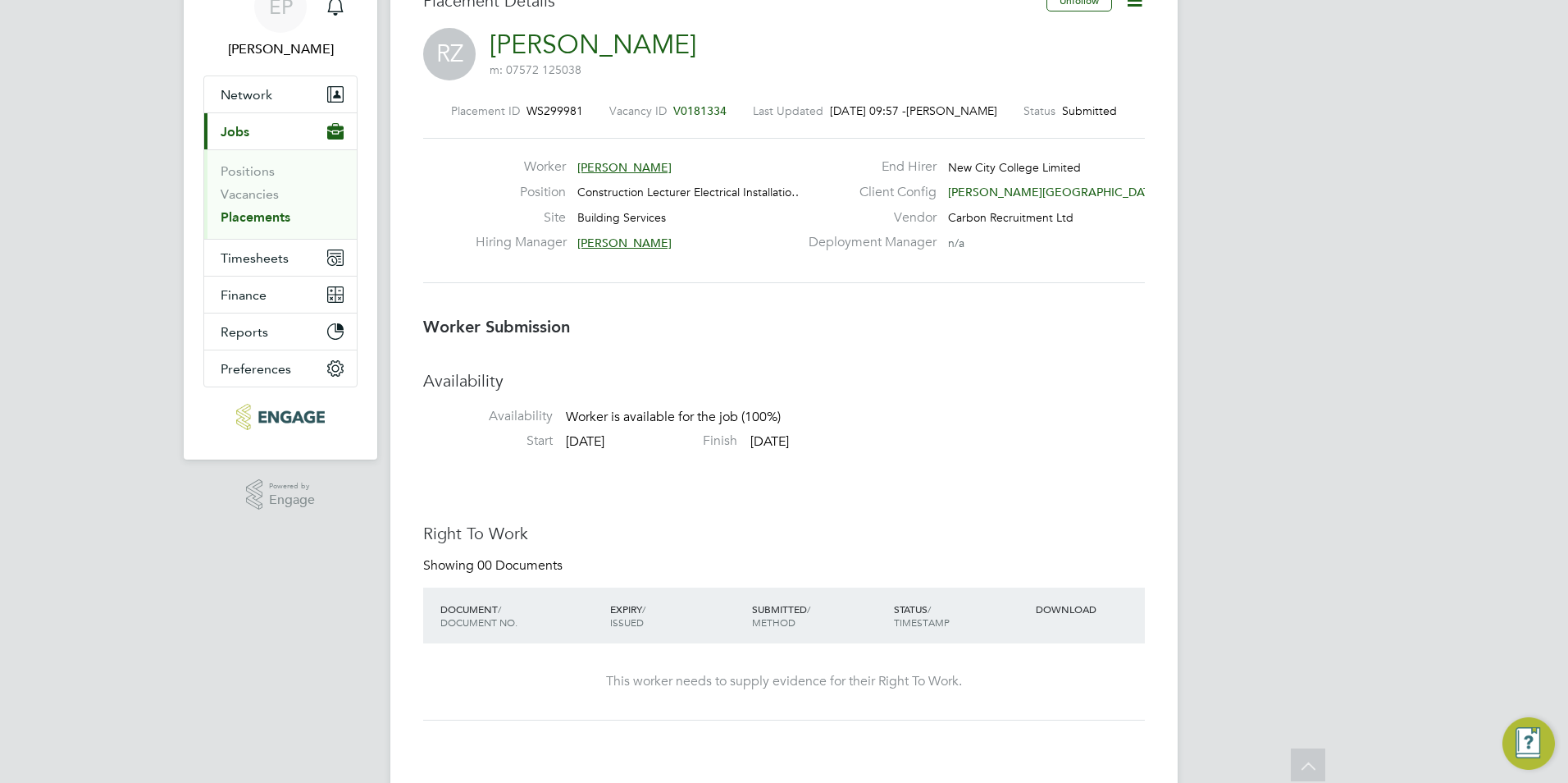
drag, startPoint x: 991, startPoint y: 214, endPoint x: 1231, endPoint y: 265, distance: 245.4
click at [1021, 164] on span "New City College Limited" at bounding box center [1014, 166] width 133 height 15
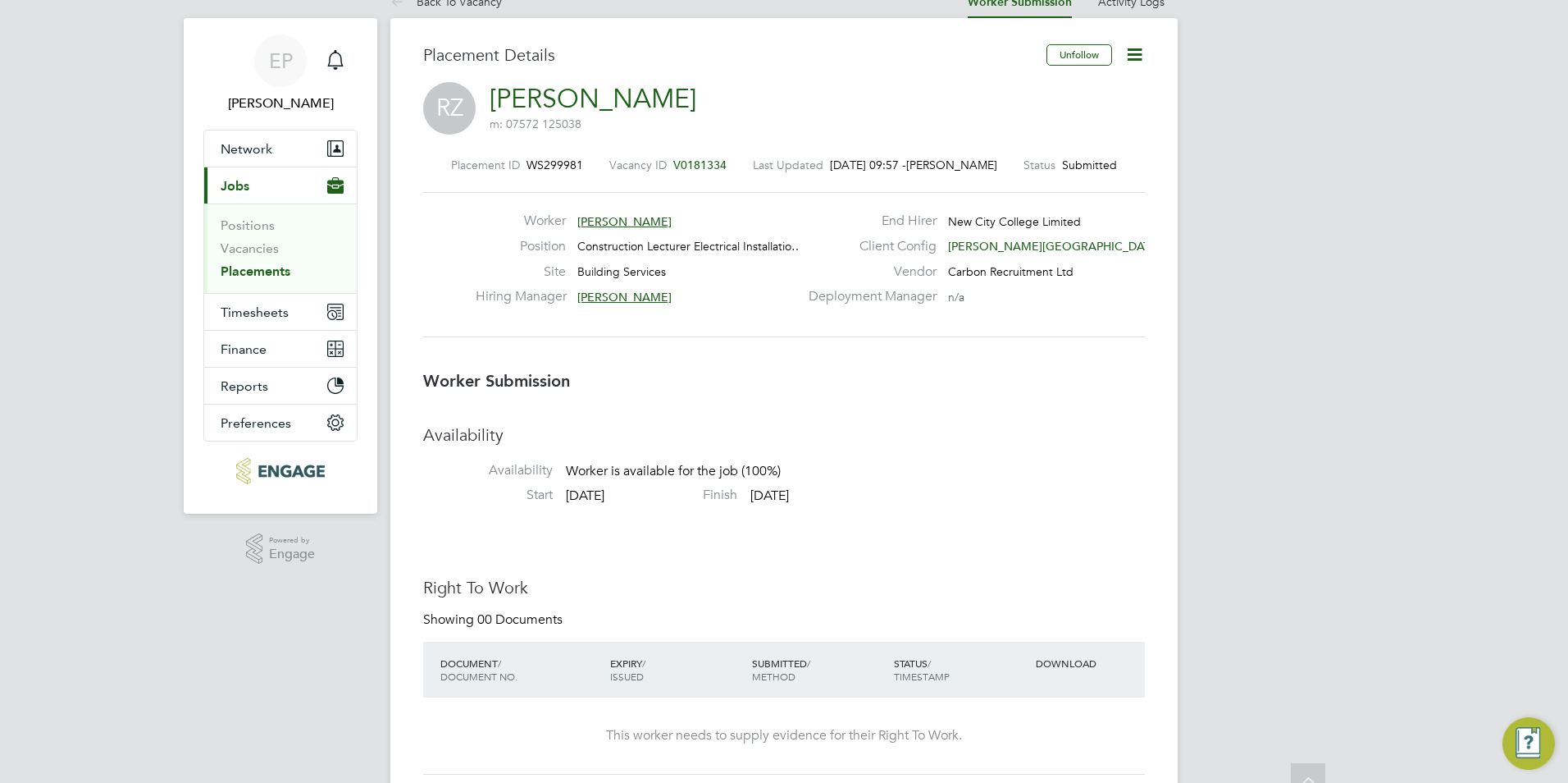
scroll to position [0, 0]
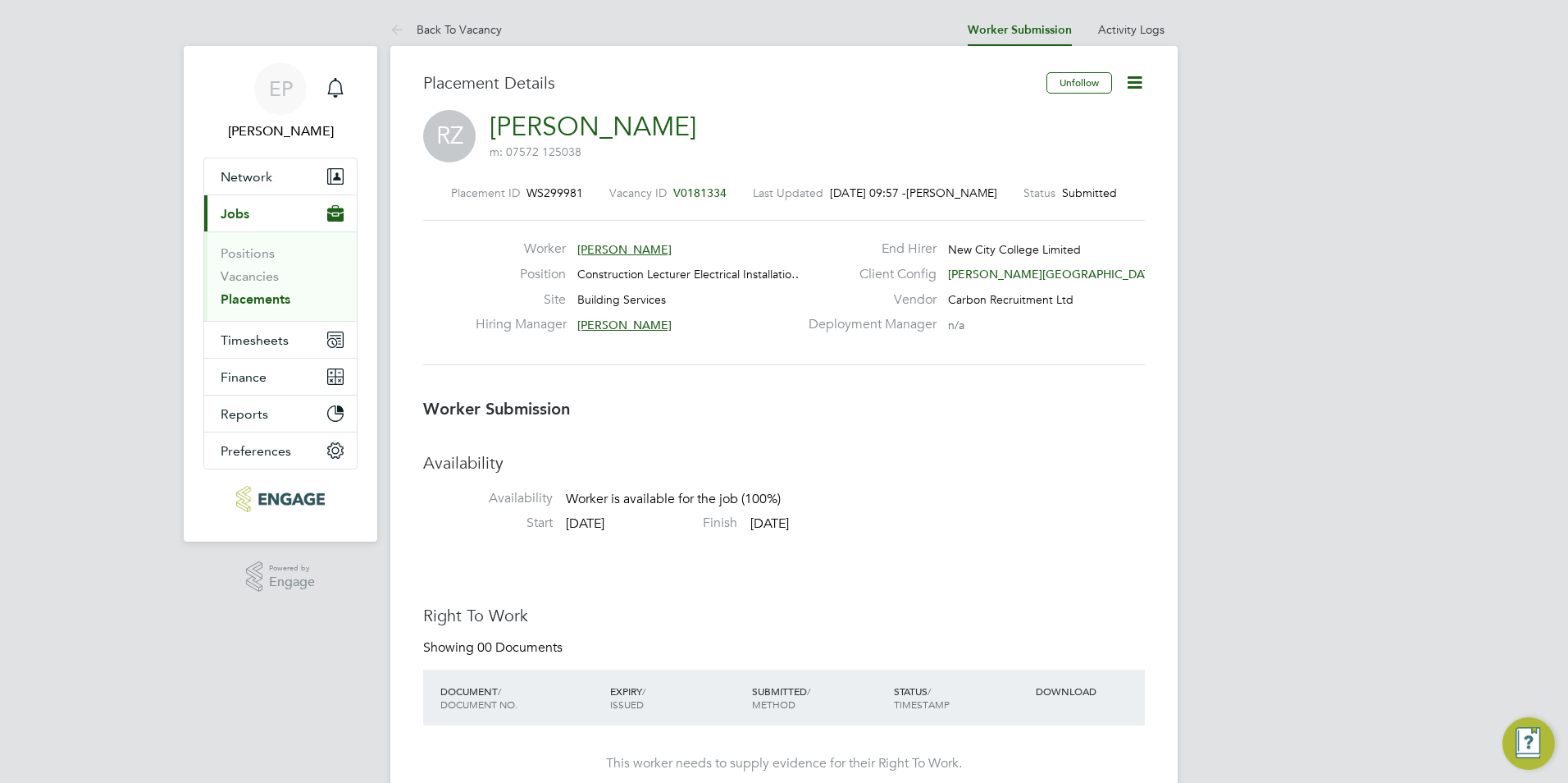
click at [1081, 191] on span "Submitted" at bounding box center [1090, 192] width 55 height 15
drag, startPoint x: 1081, startPoint y: 191, endPoint x: 1053, endPoint y: 191, distance: 28.0
click at [1055, 191] on label "Status" at bounding box center [1039, 192] width 31 height 15
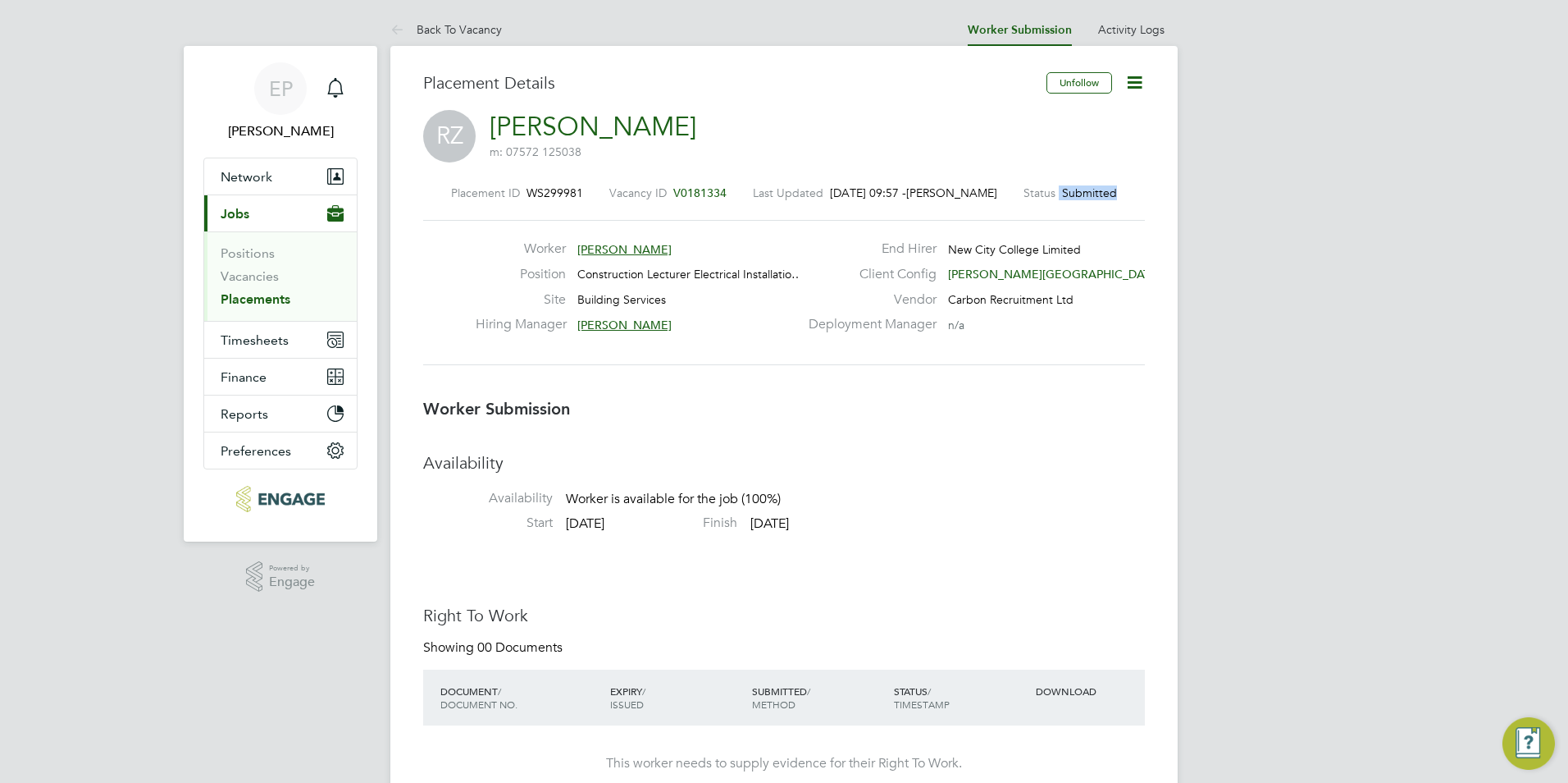
click at [1049, 190] on label "Status" at bounding box center [1039, 192] width 31 height 15
drag, startPoint x: 1049, startPoint y: 190, endPoint x: 1269, endPoint y: 233, distance: 224.2
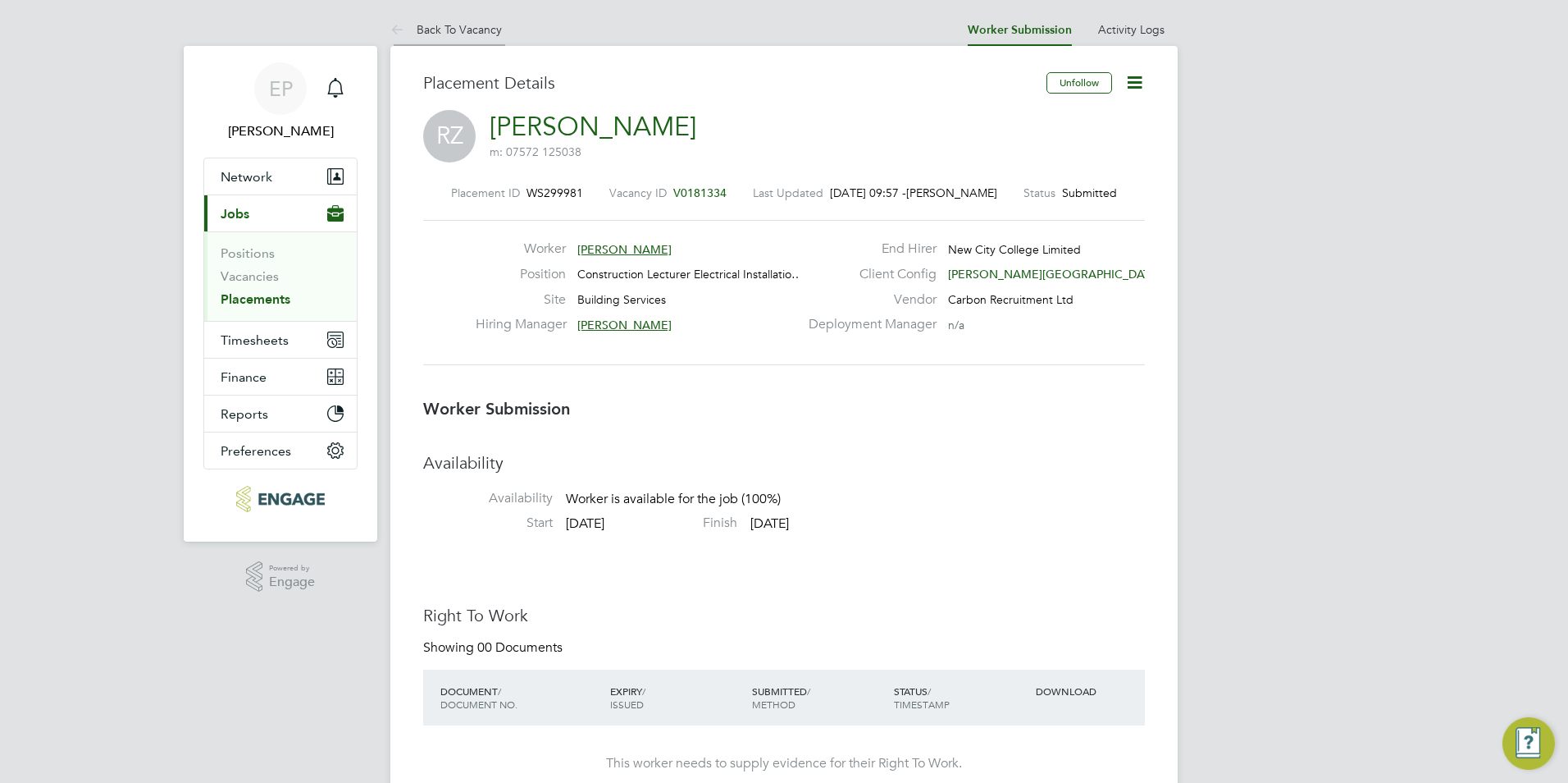
click at [468, 24] on link "Back To Vacancy" at bounding box center [446, 29] width 111 height 15
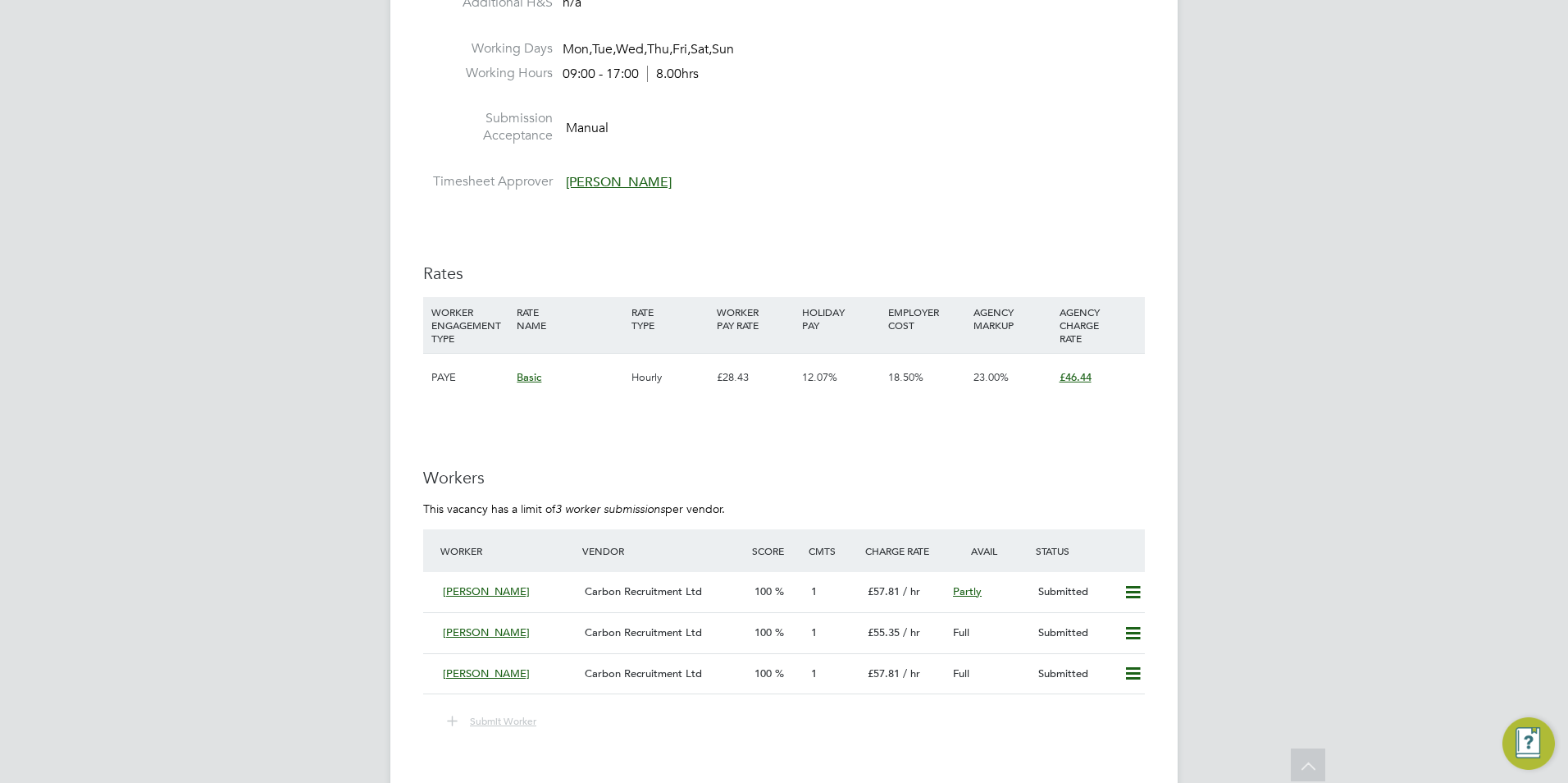
scroll to position [2708, 0]
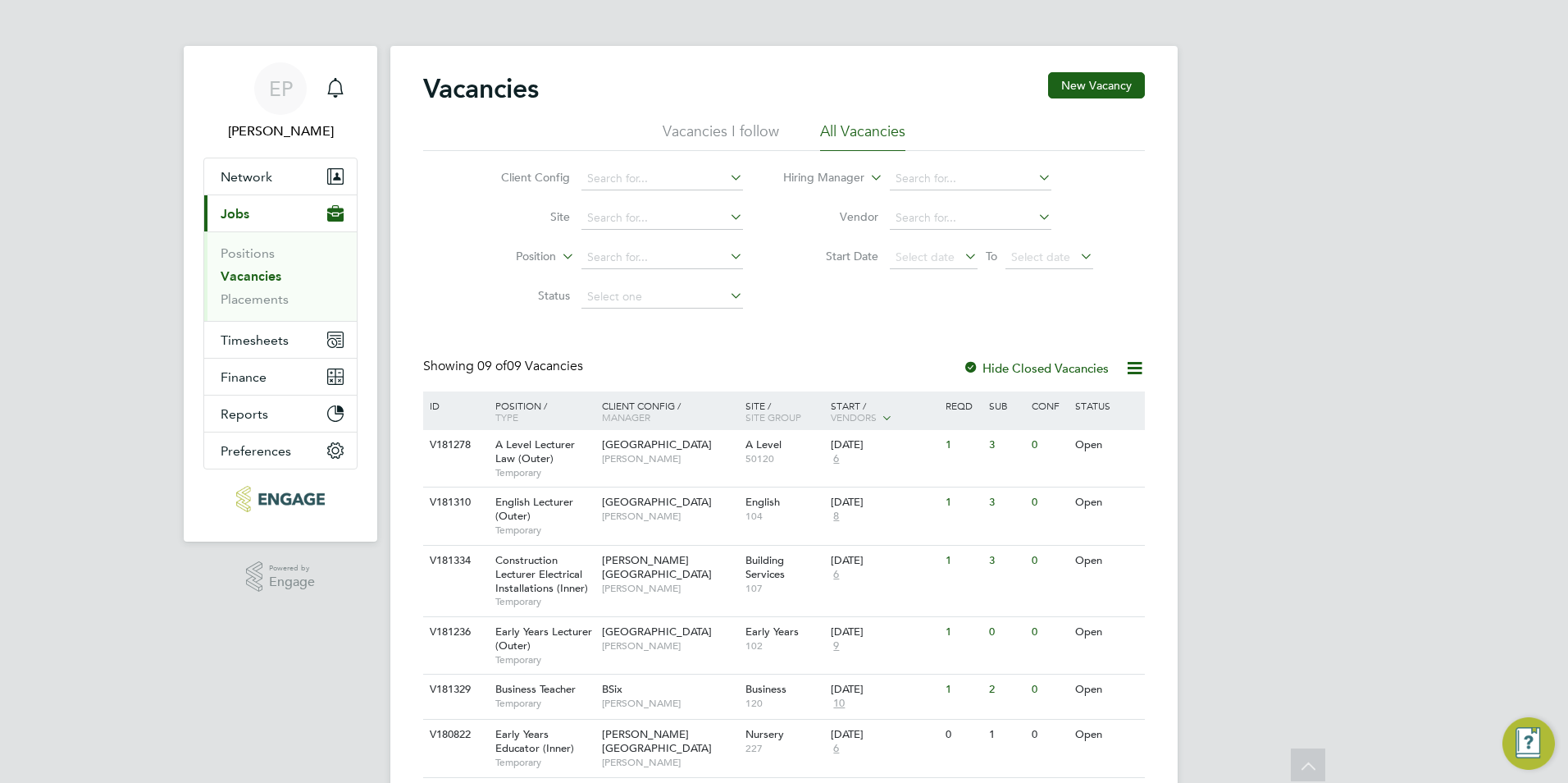
scroll to position [241, 0]
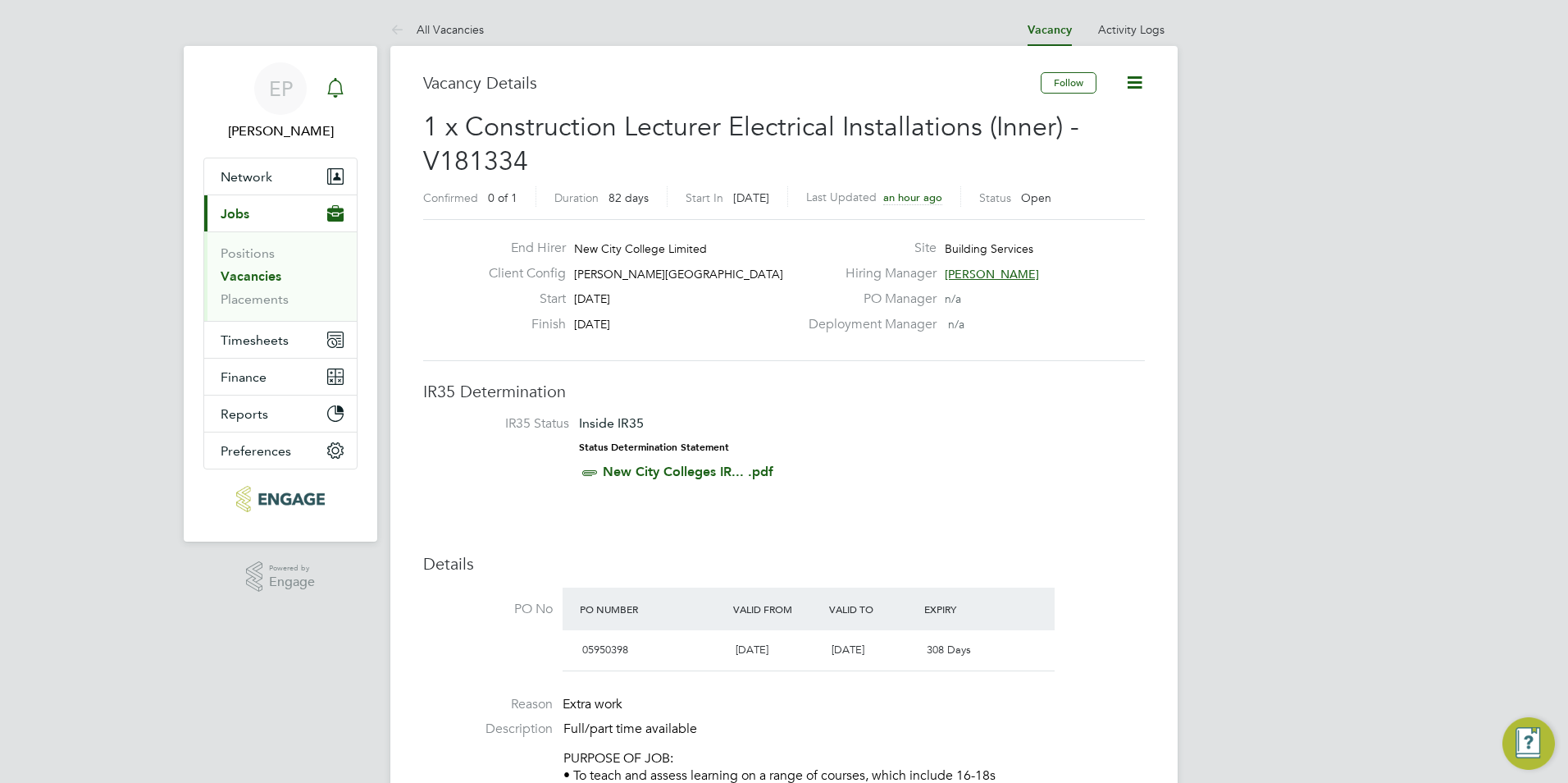
click at [341, 81] on icon "Main navigation" at bounding box center [336, 88] width 20 height 20
click at [426, 32] on link "All Vacancies" at bounding box center [437, 29] width 94 height 15
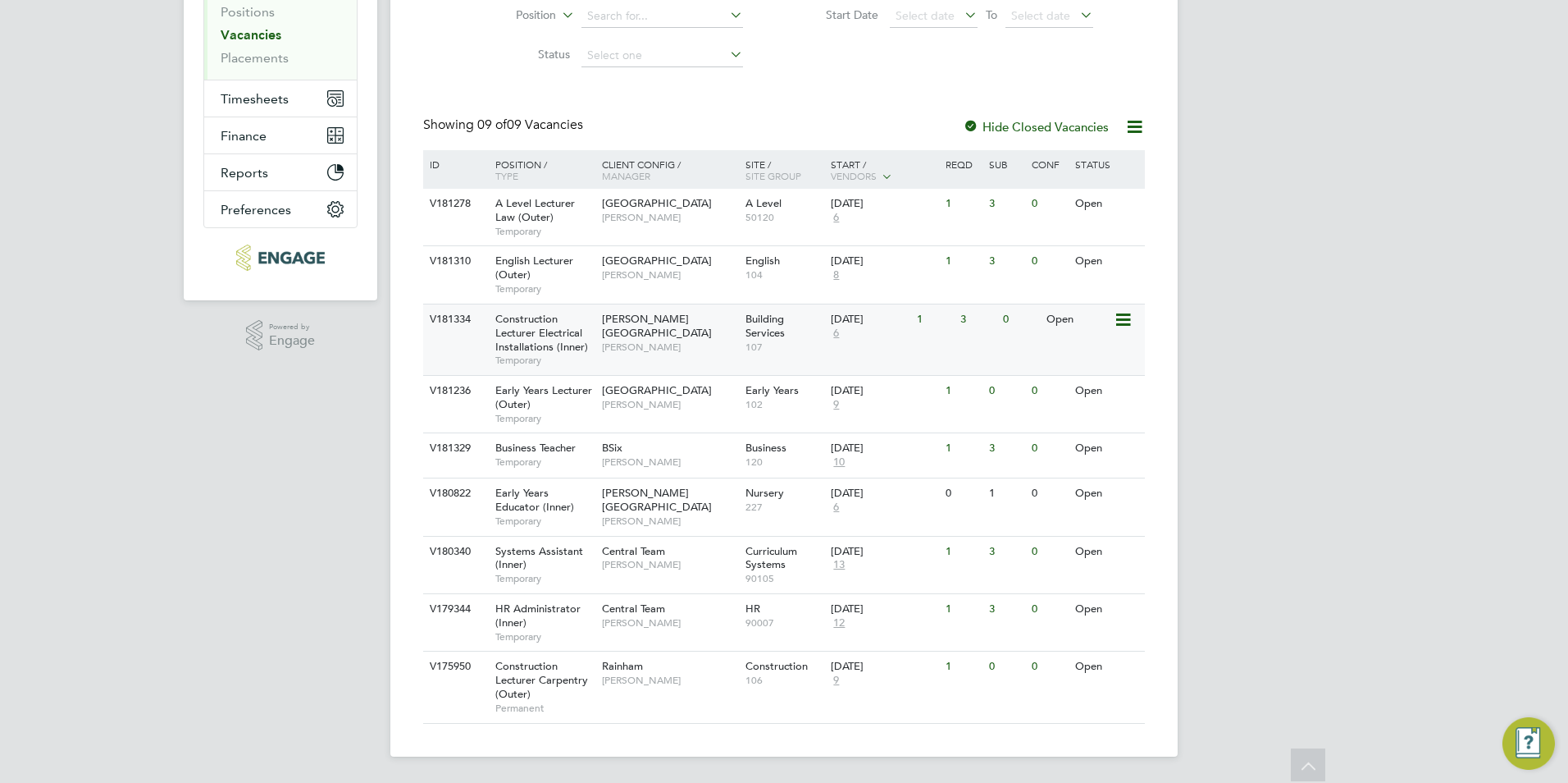
click at [675, 354] on div "V181334 Construction Lecturer Electrical Installations (Inner) Temporary Hackne…" at bounding box center [784, 339] width 721 height 71
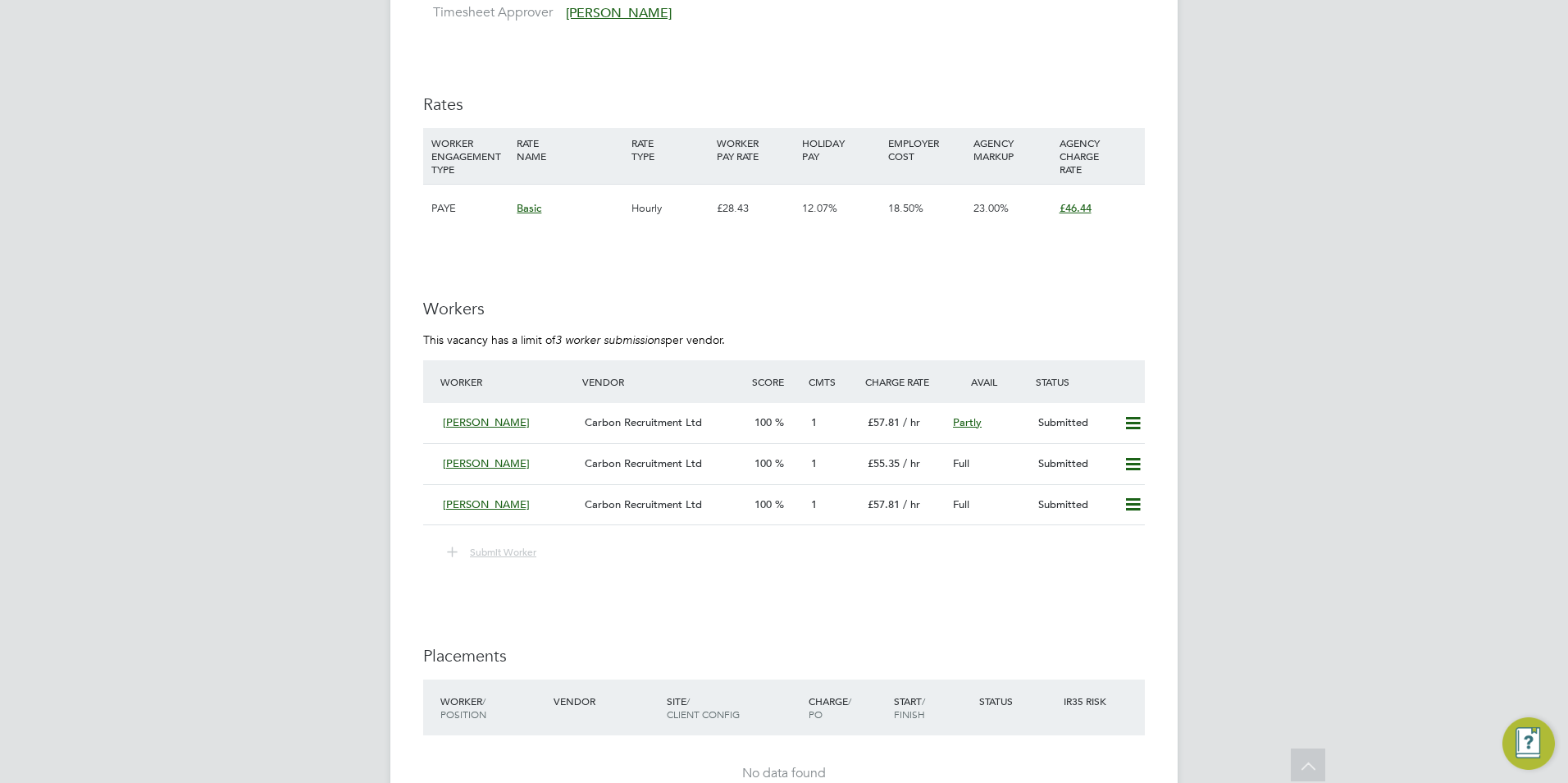
scroll to position [2746, 0]
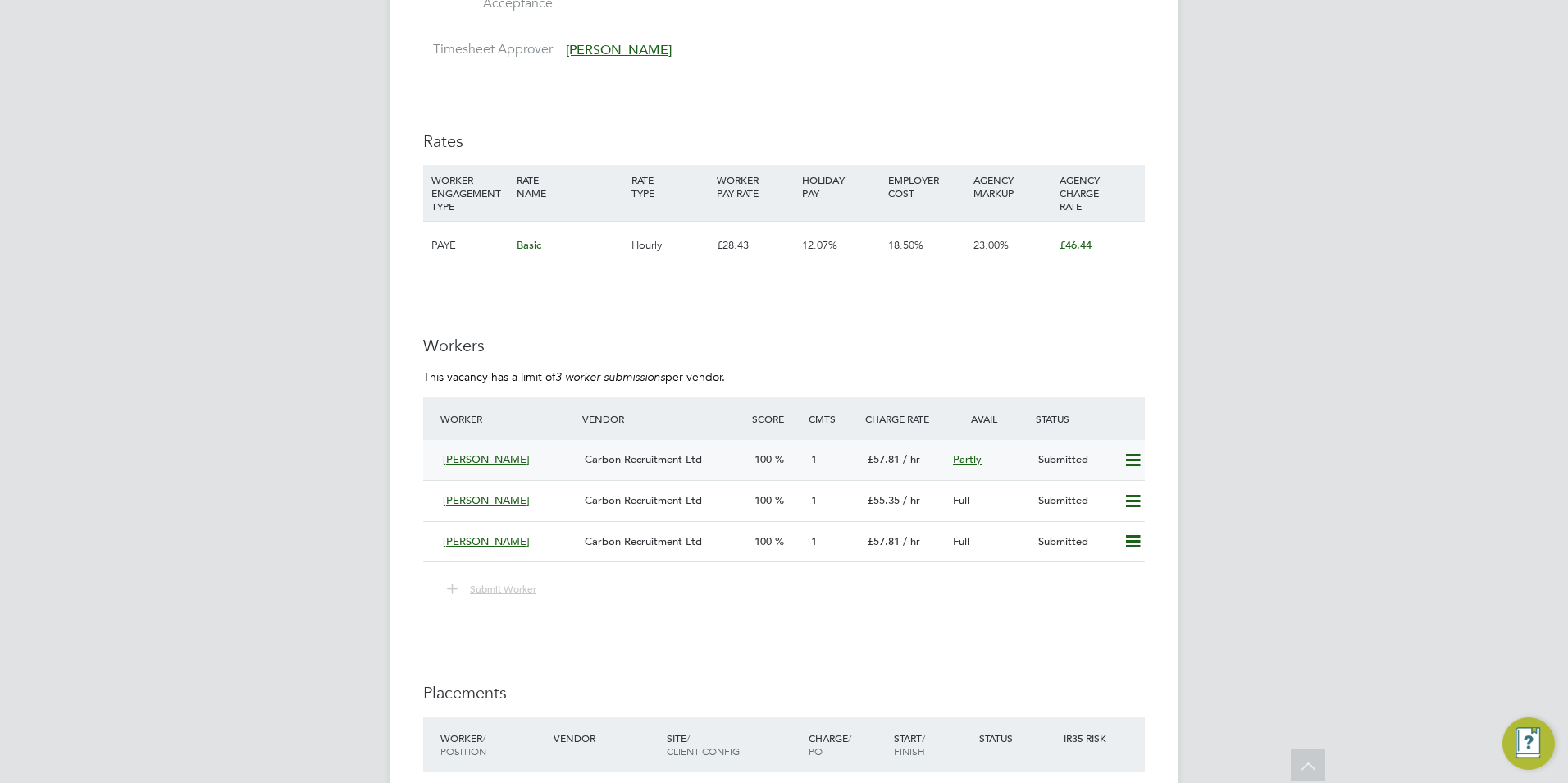
click at [481, 460] on span "[PERSON_NAME]" at bounding box center [486, 459] width 87 height 14
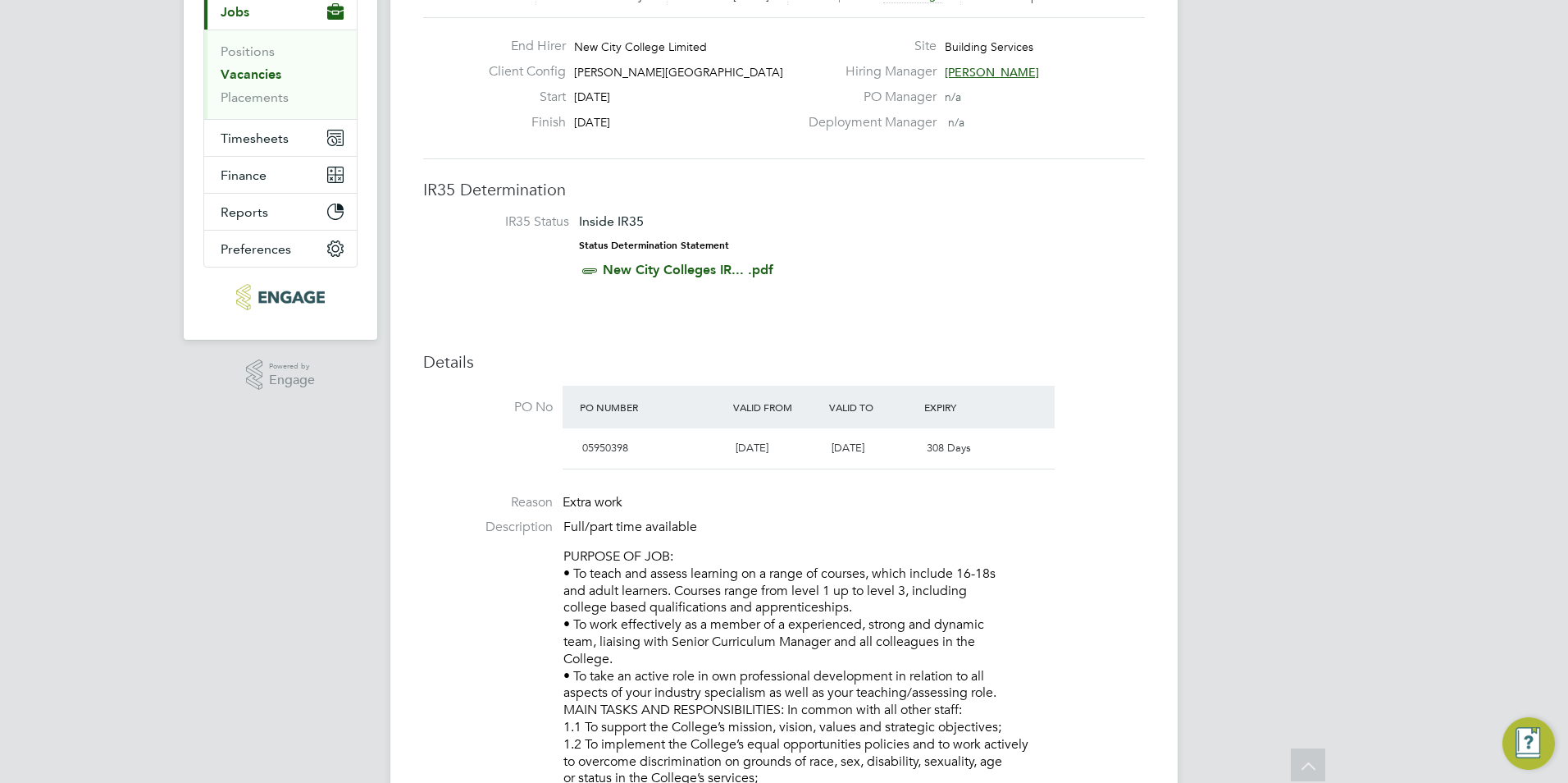
scroll to position [104, 0]
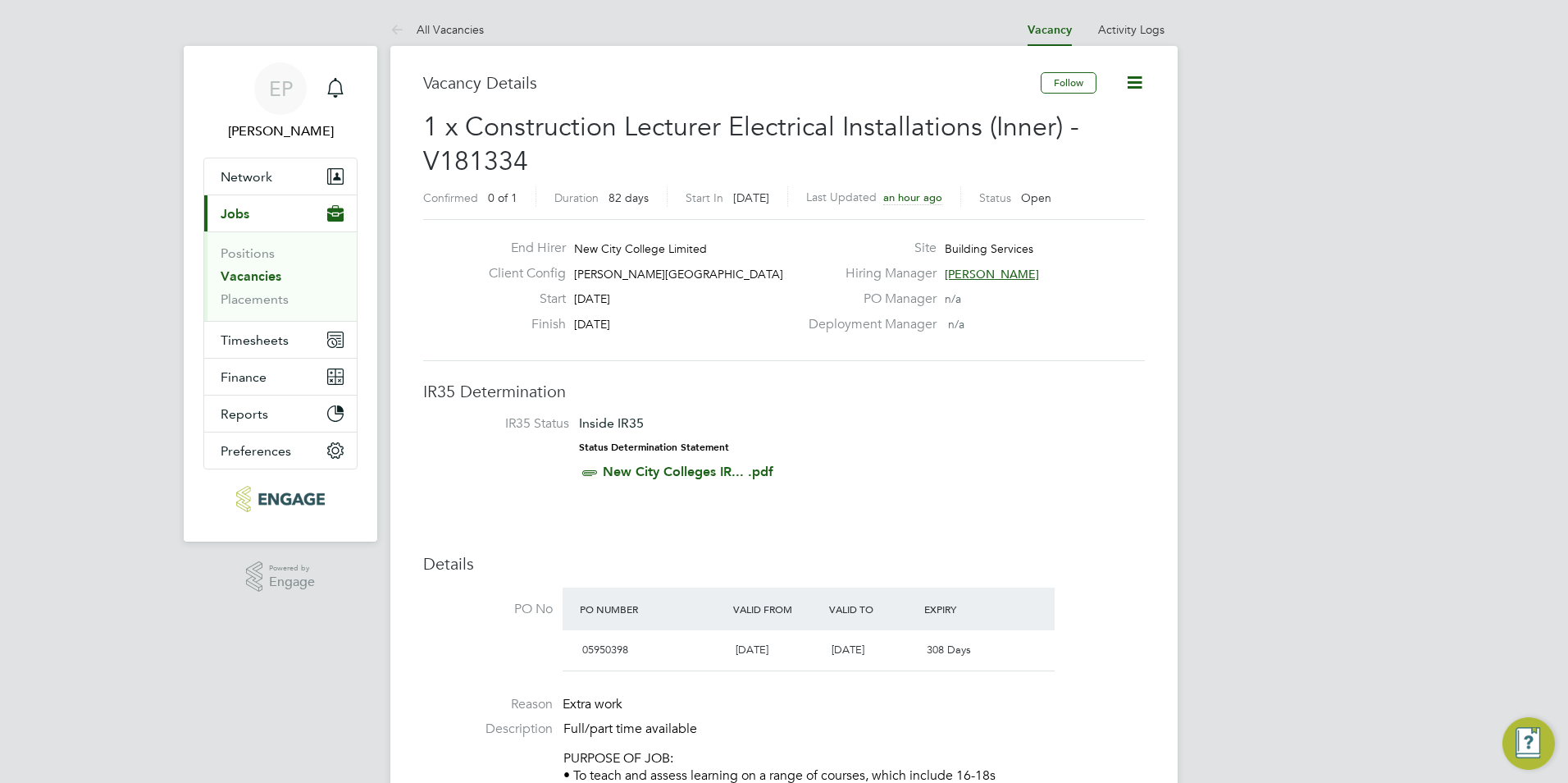
click at [982, 269] on span "[PERSON_NAME]" at bounding box center [992, 274] width 94 height 15
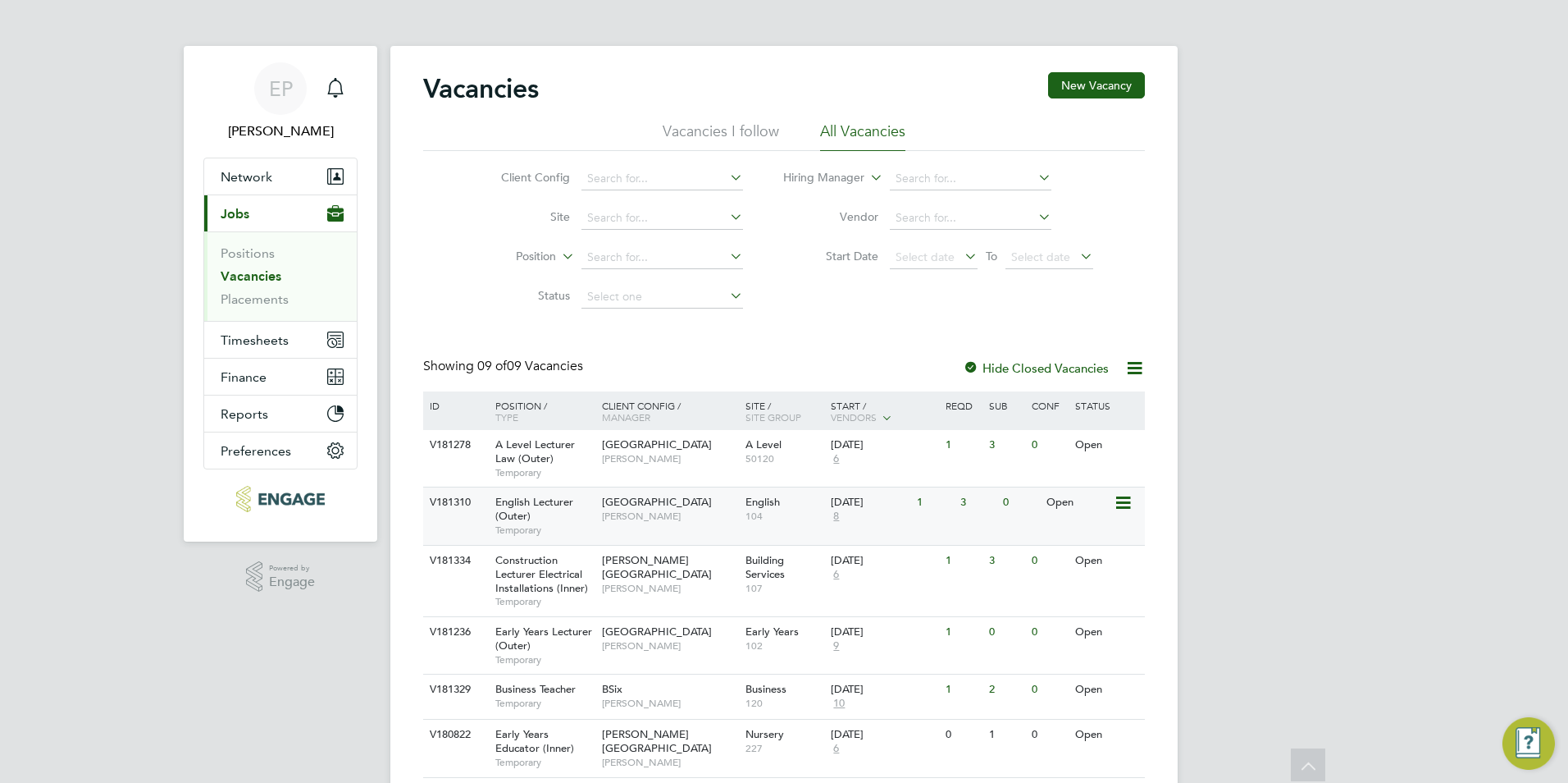
scroll to position [241, 0]
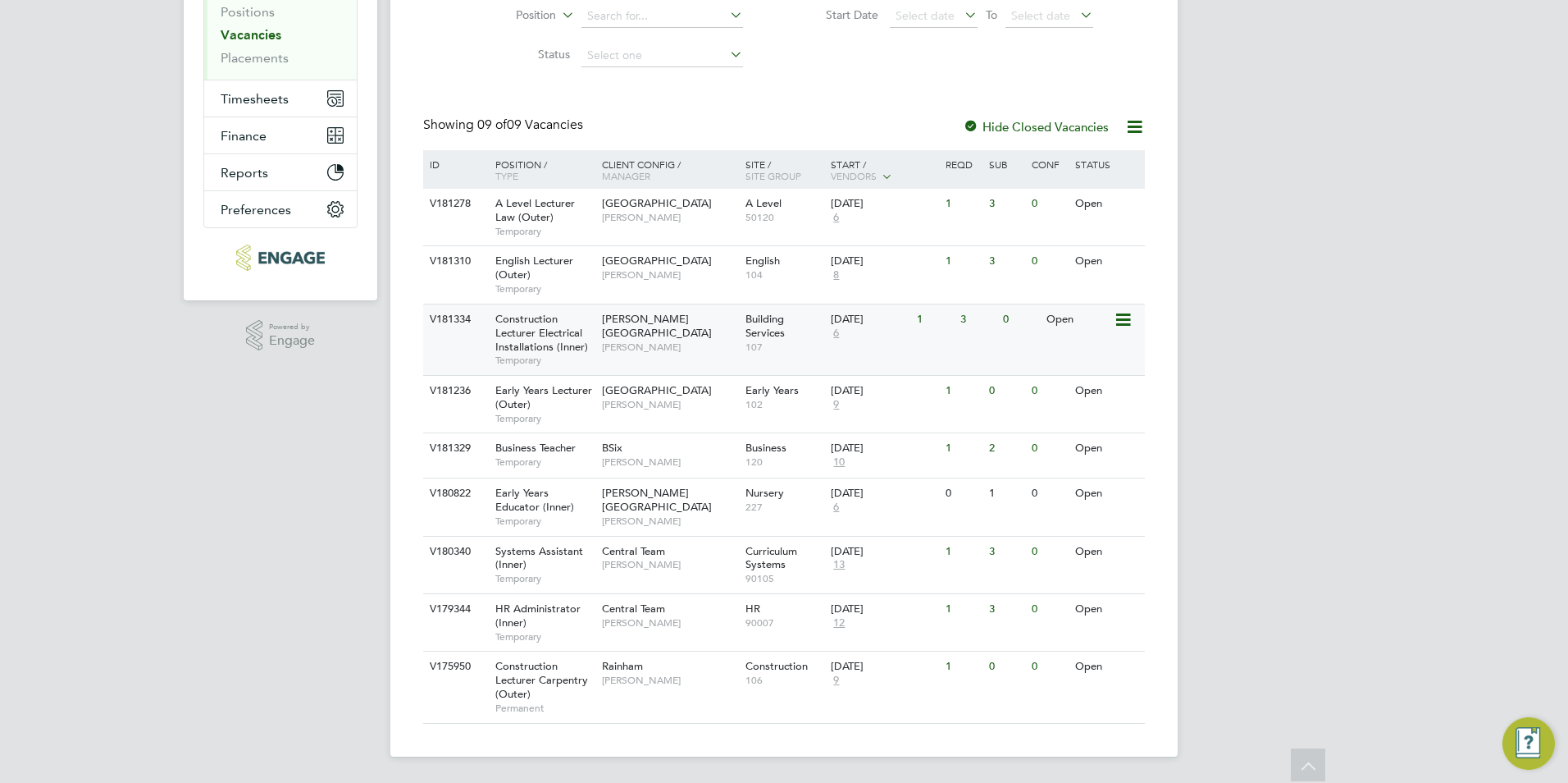
click at [608, 366] on div "V181334 Construction Lecturer Electrical Installations (Inner) Temporary Hackne…" at bounding box center [784, 339] width 721 height 71
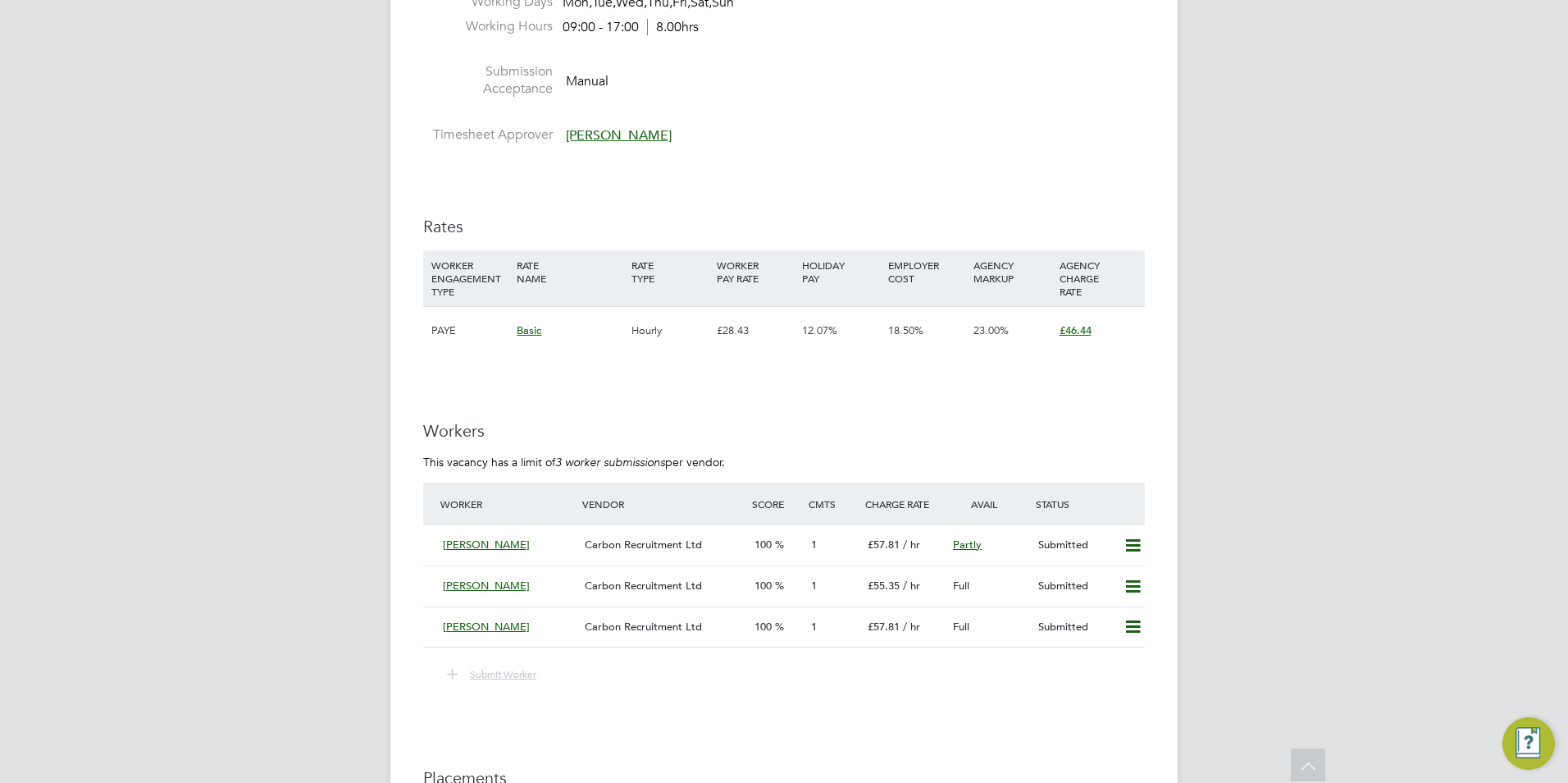
scroll to position [2955, 0]
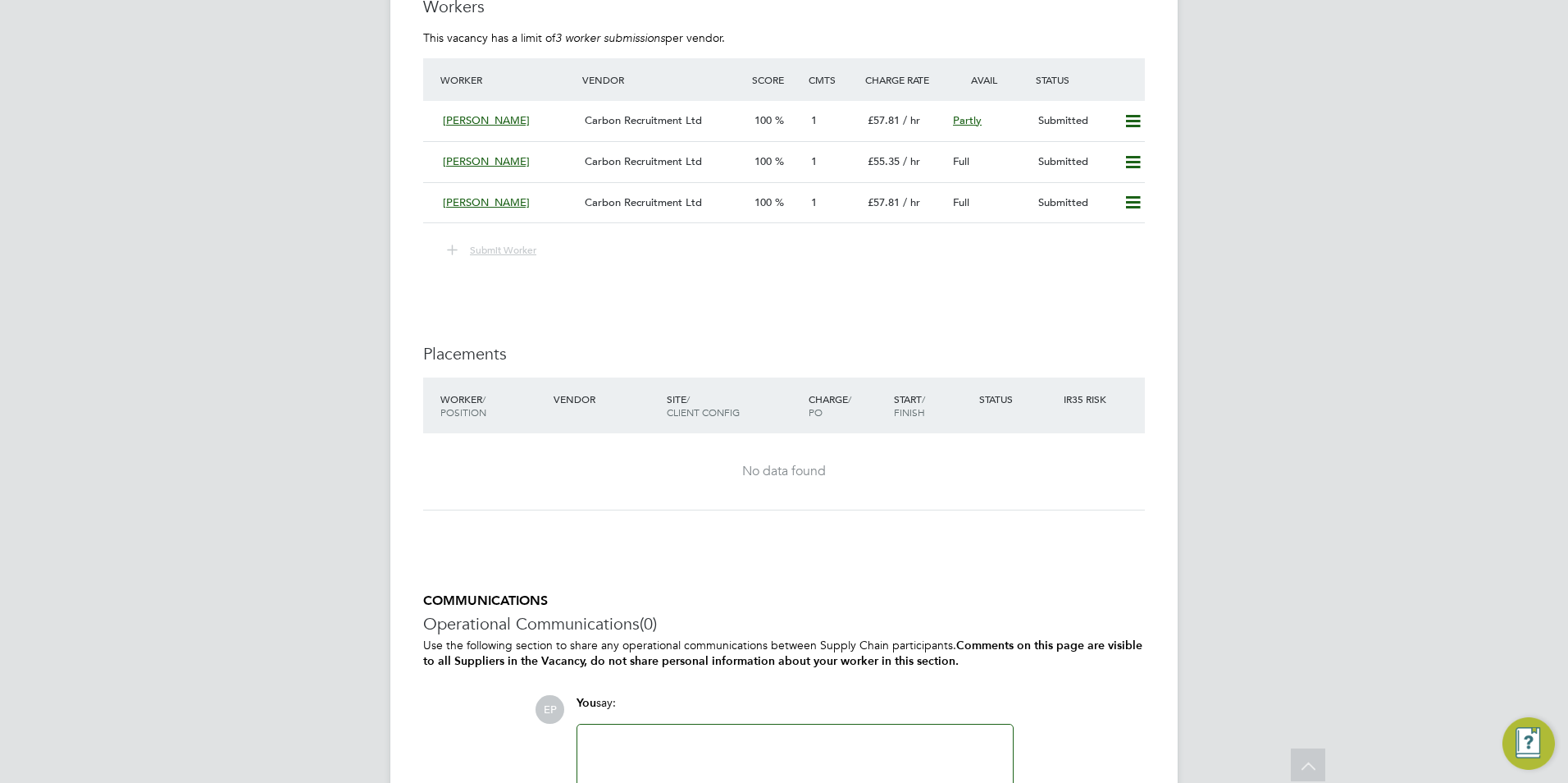
scroll to position [3157, 0]
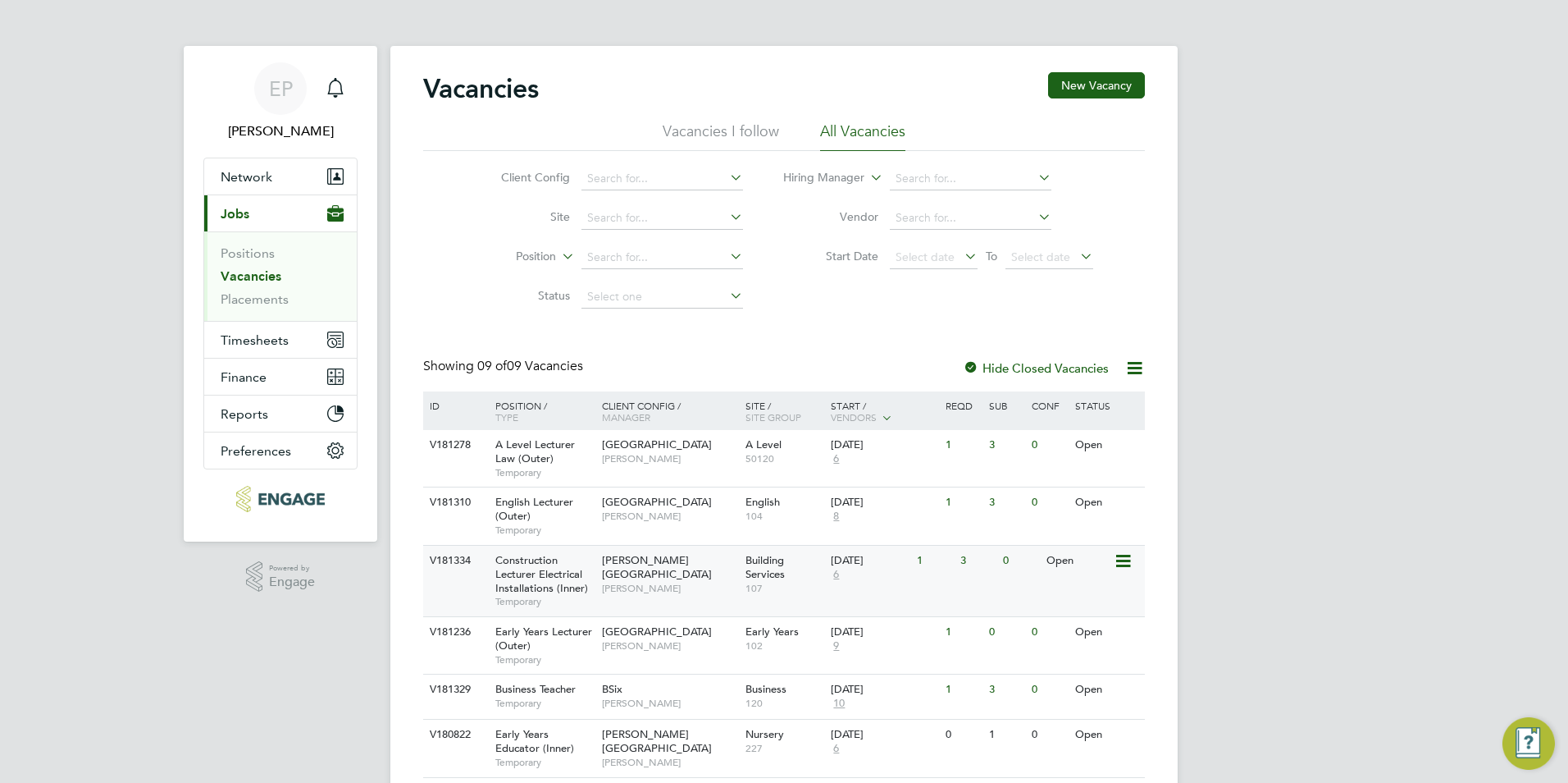
click at [631, 593] on div "V181334 Construction Lecturer Electrical Installations (Inner) Temporary Hackne…" at bounding box center [784, 580] width 721 height 71
click at [602, 582] on span "[PERSON_NAME]" at bounding box center [669, 588] width 135 height 13
click at [1090, 364] on label "Hide Closed Vacancies" at bounding box center [1035, 368] width 146 height 16
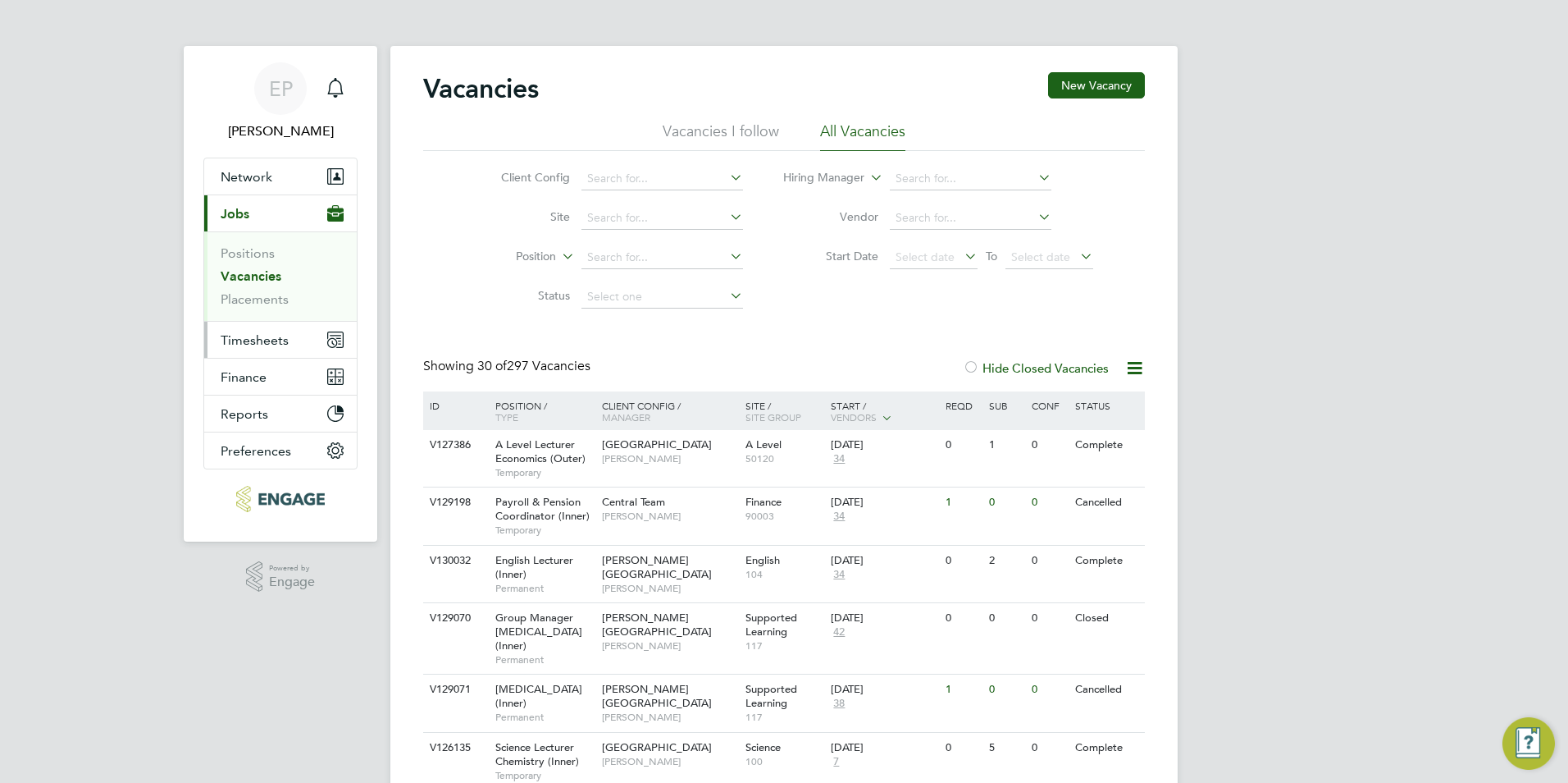
click at [250, 333] on span "Timesheets" at bounding box center [254, 340] width 68 height 16
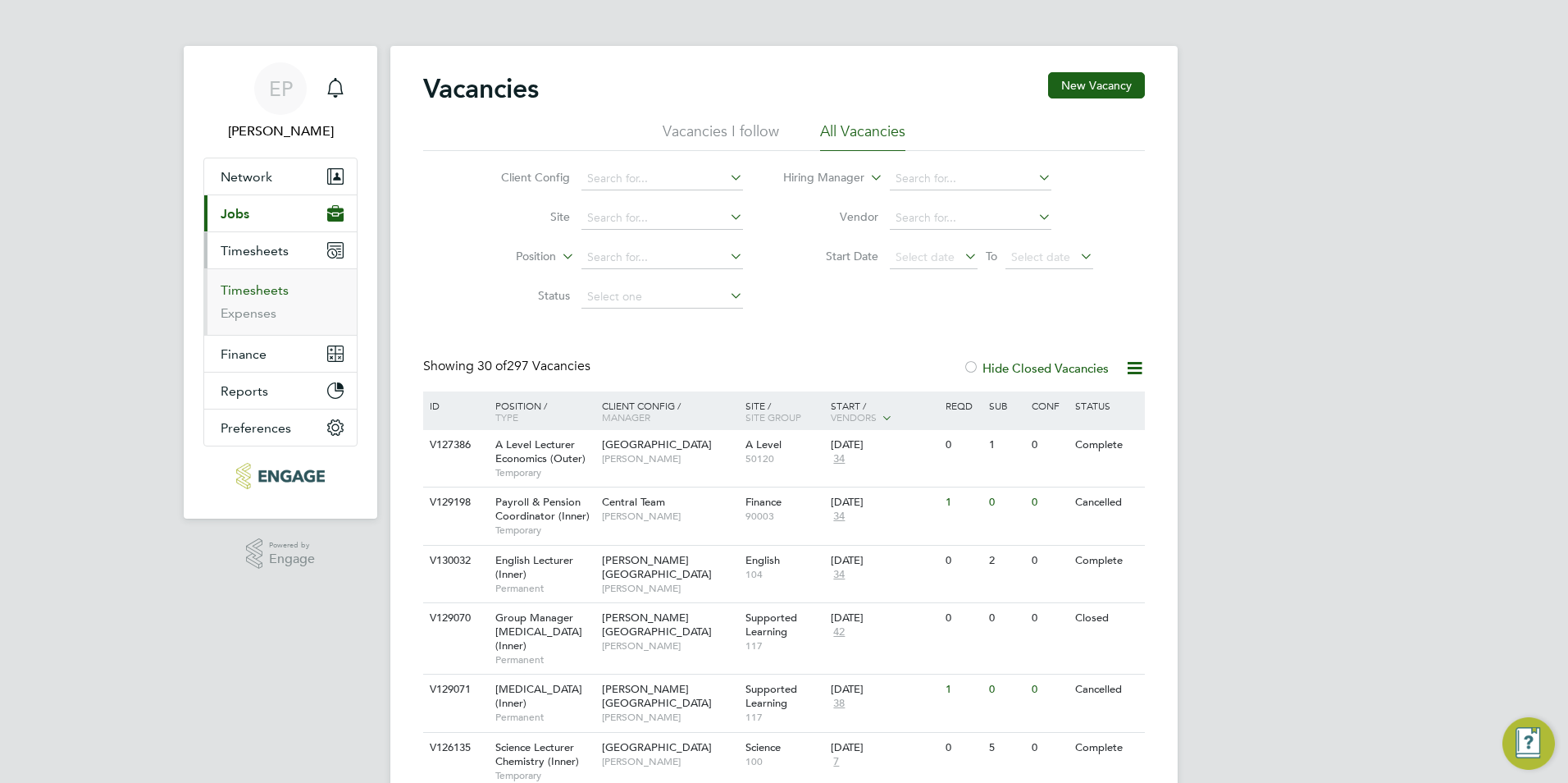
click at [268, 293] on link "Timesheets" at bounding box center [254, 291] width 68 height 16
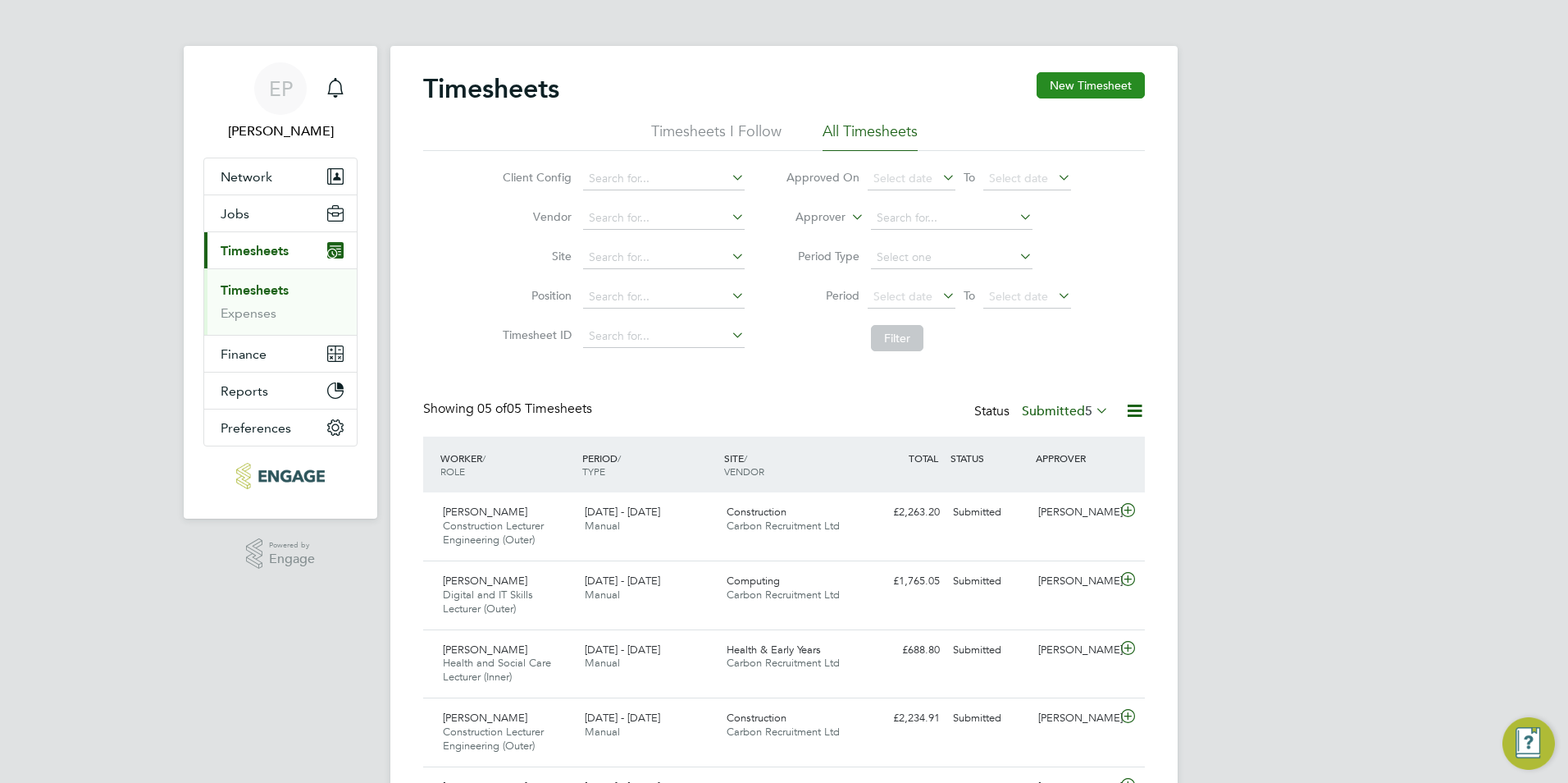
click at [1070, 80] on button "New Timesheet" at bounding box center [1091, 85] width 108 height 27
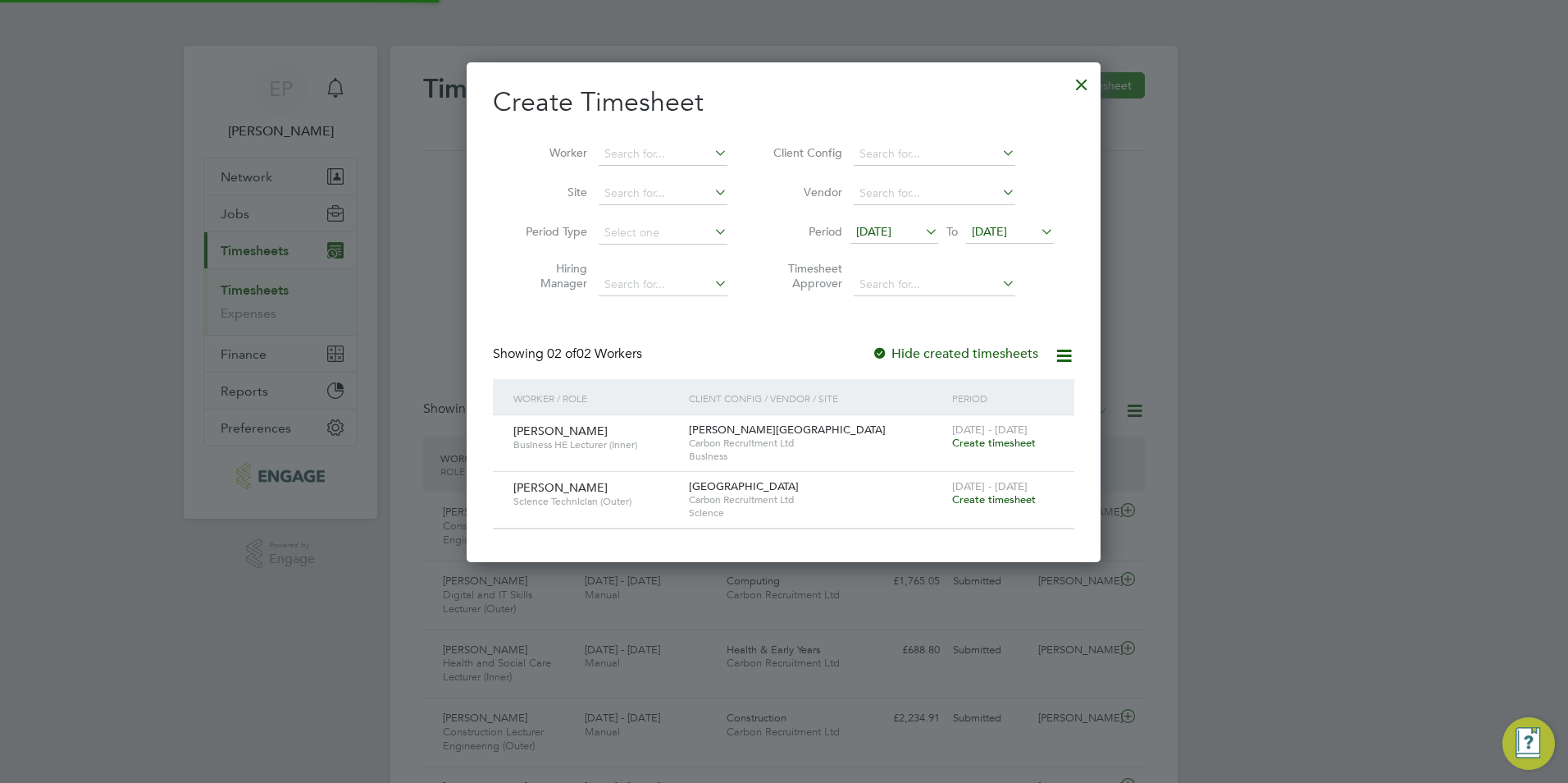
scroll to position [499, 635]
click at [892, 233] on span "12 Sep 2025" at bounding box center [874, 230] width 35 height 15
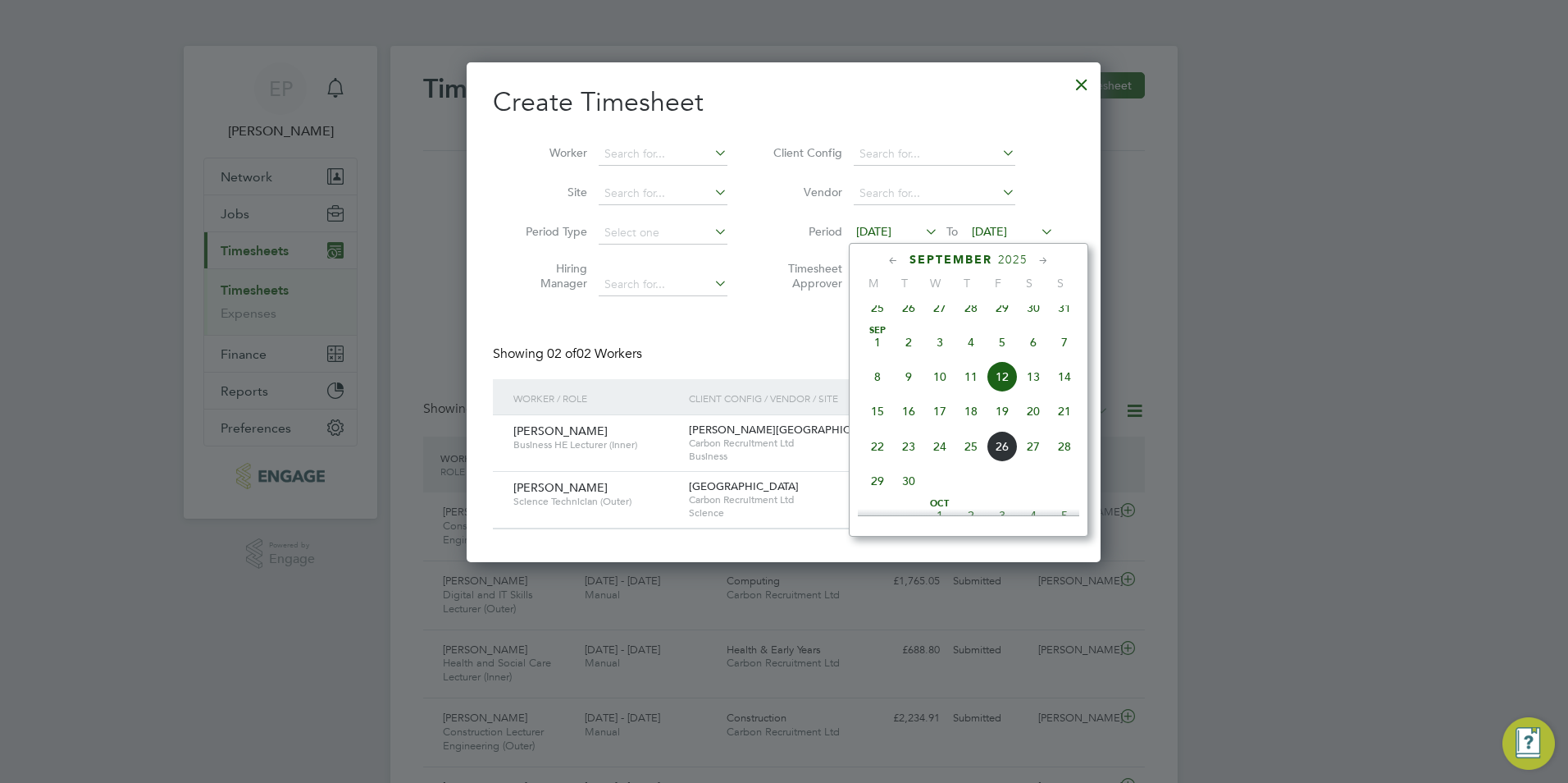
click at [872, 457] on span "22" at bounding box center [878, 446] width 31 height 32
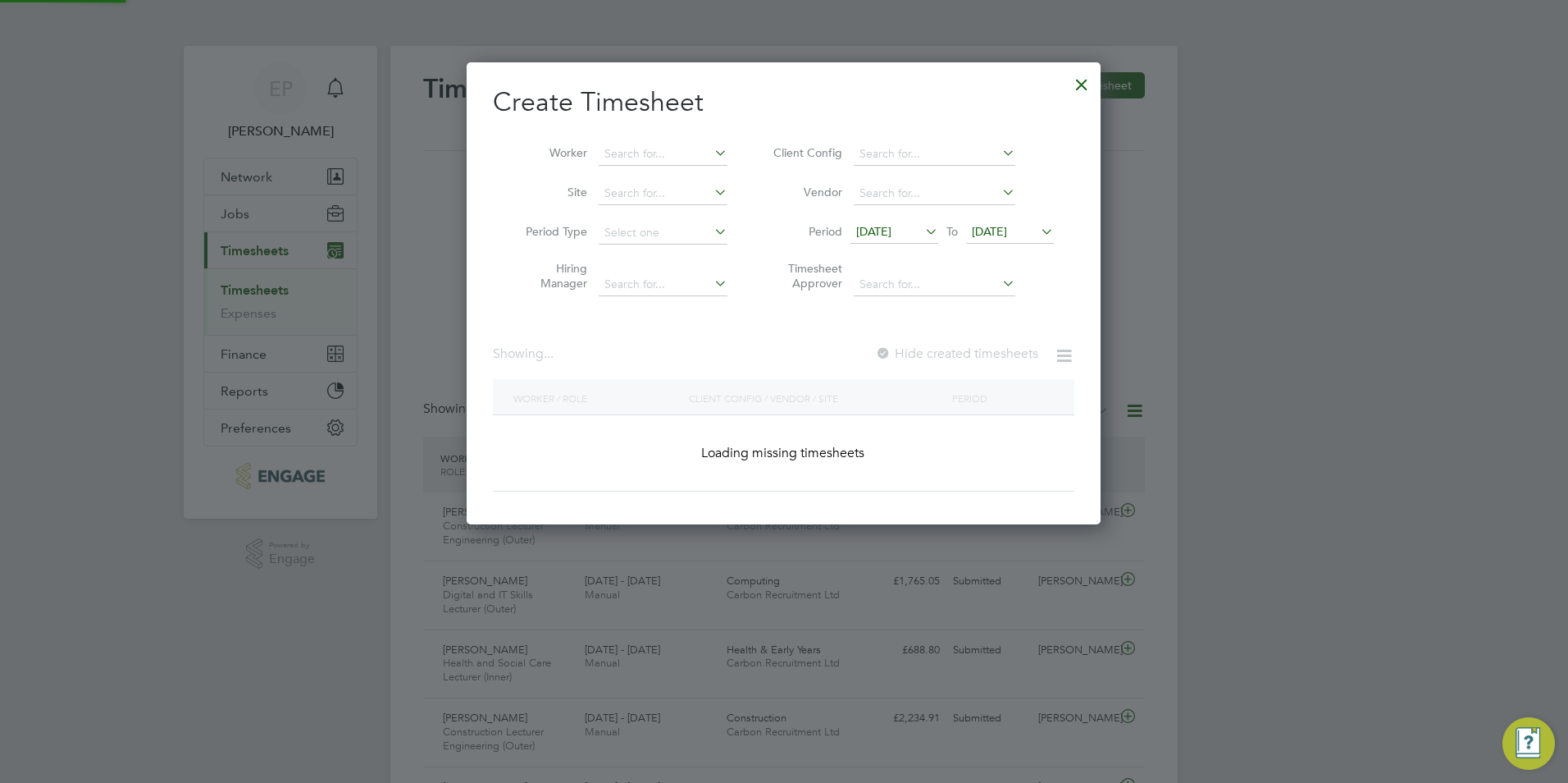
scroll to position [463, 635]
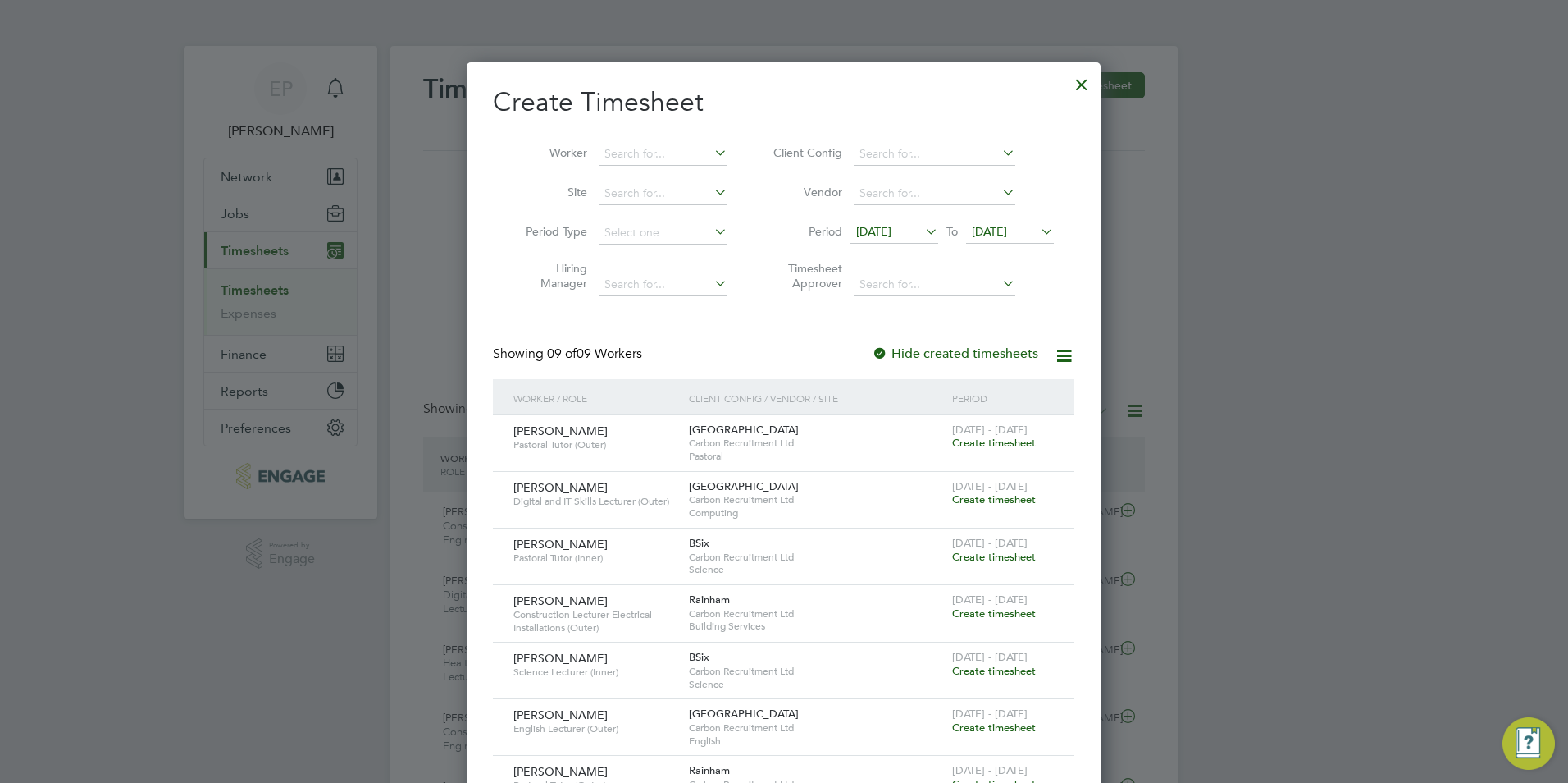
click at [1072, 91] on div at bounding box center [1082, 81] width 30 height 30
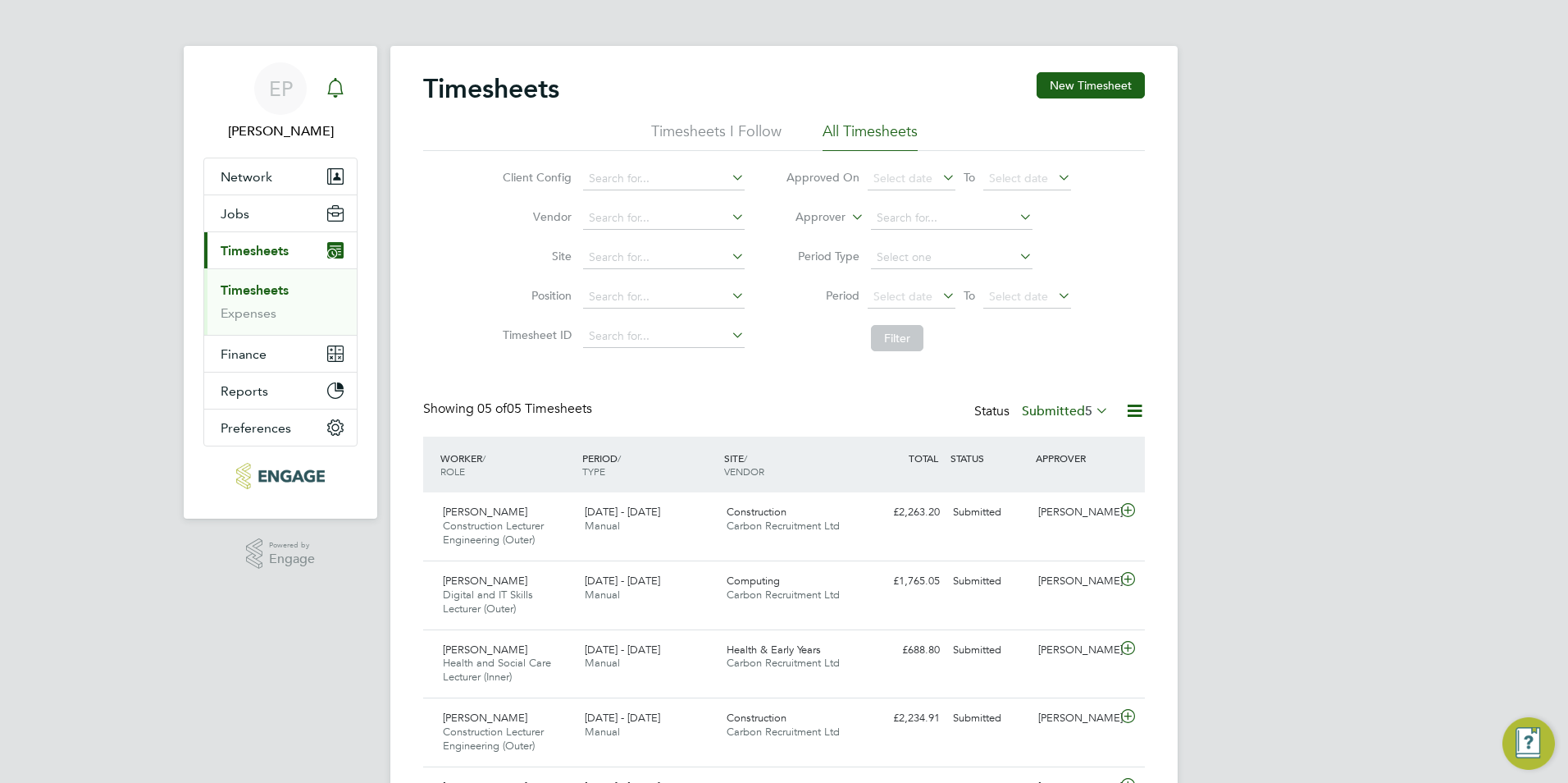
click at [335, 84] on icon "Main navigation" at bounding box center [336, 88] width 20 height 20
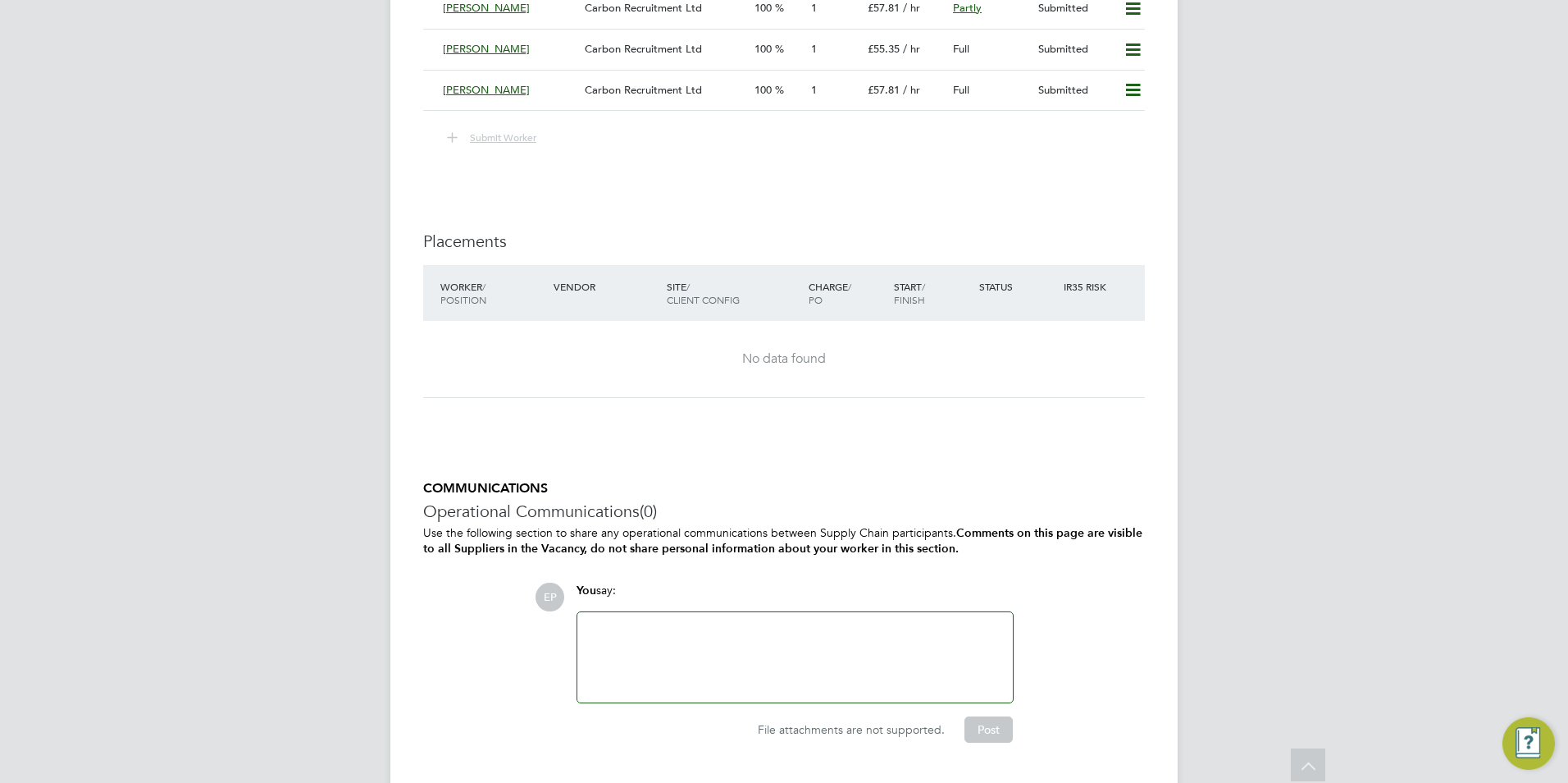
scroll to position [3201, 0]
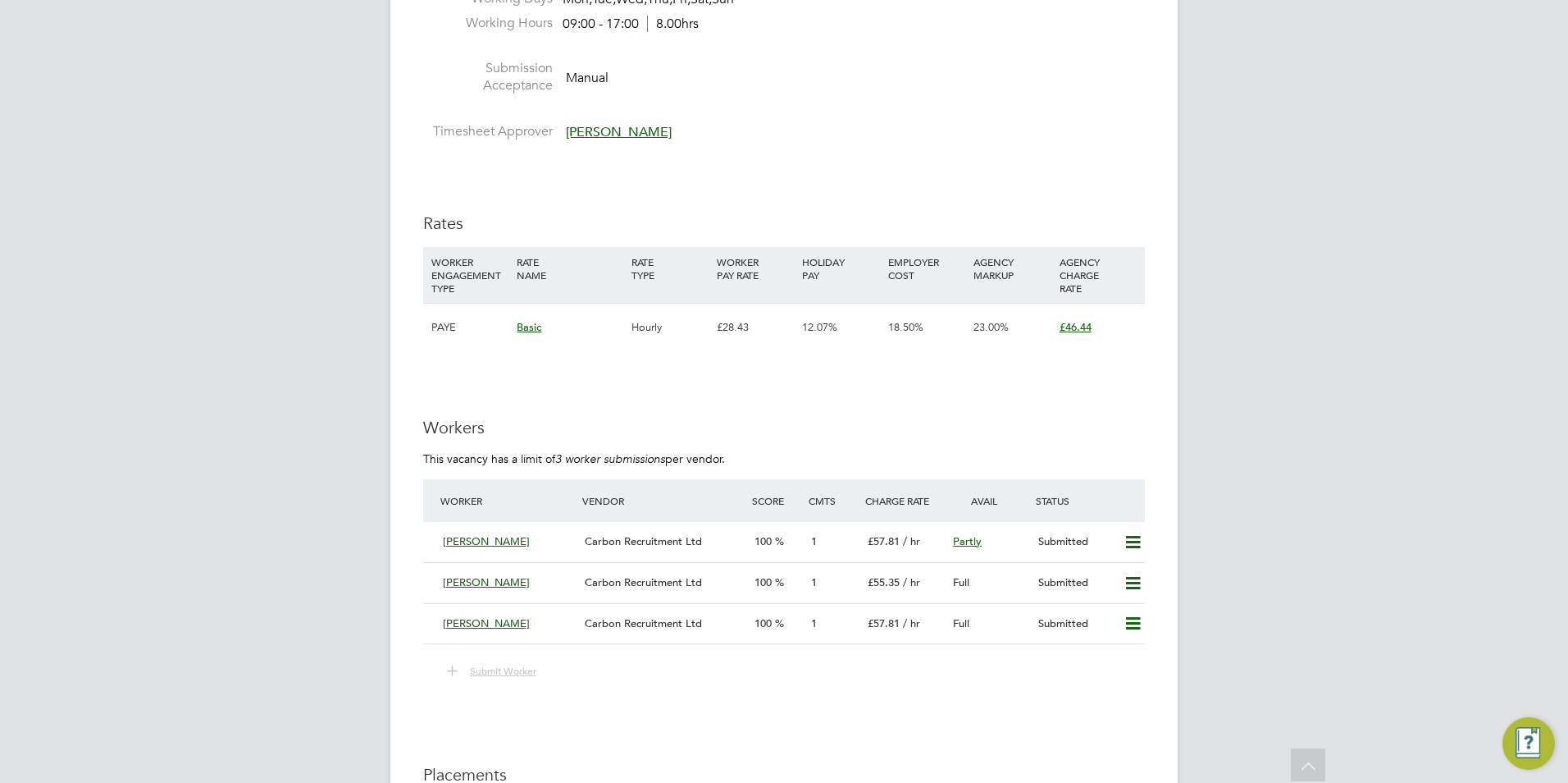
scroll to position [2418, 0]
